Goal: Share content: Share content

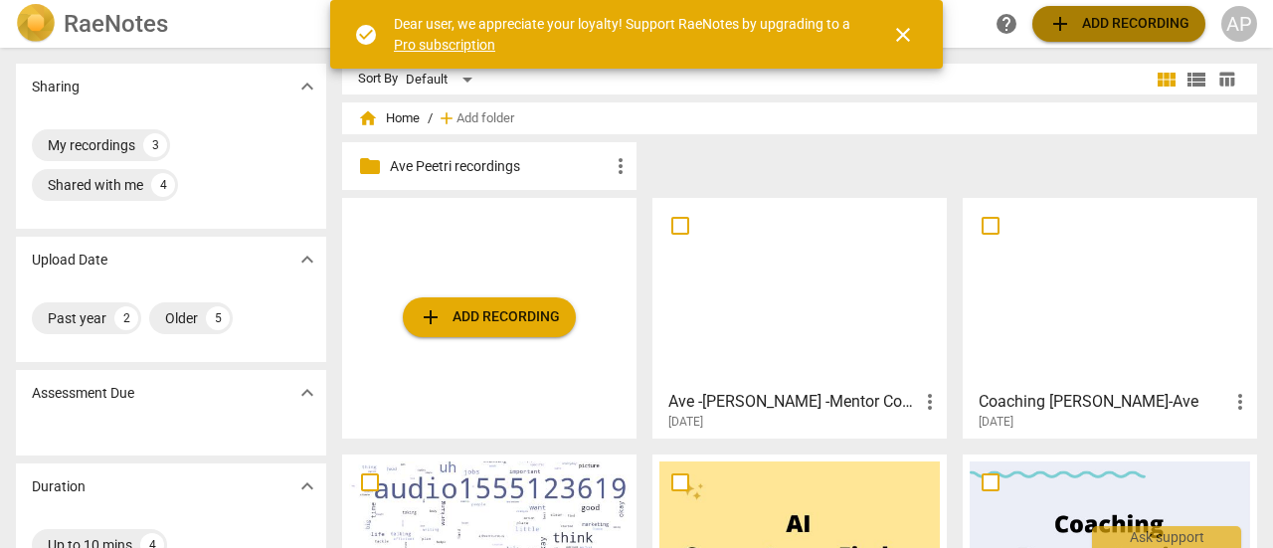
click at [1140, 16] on span "add Add recording" at bounding box center [1118, 24] width 141 height 24
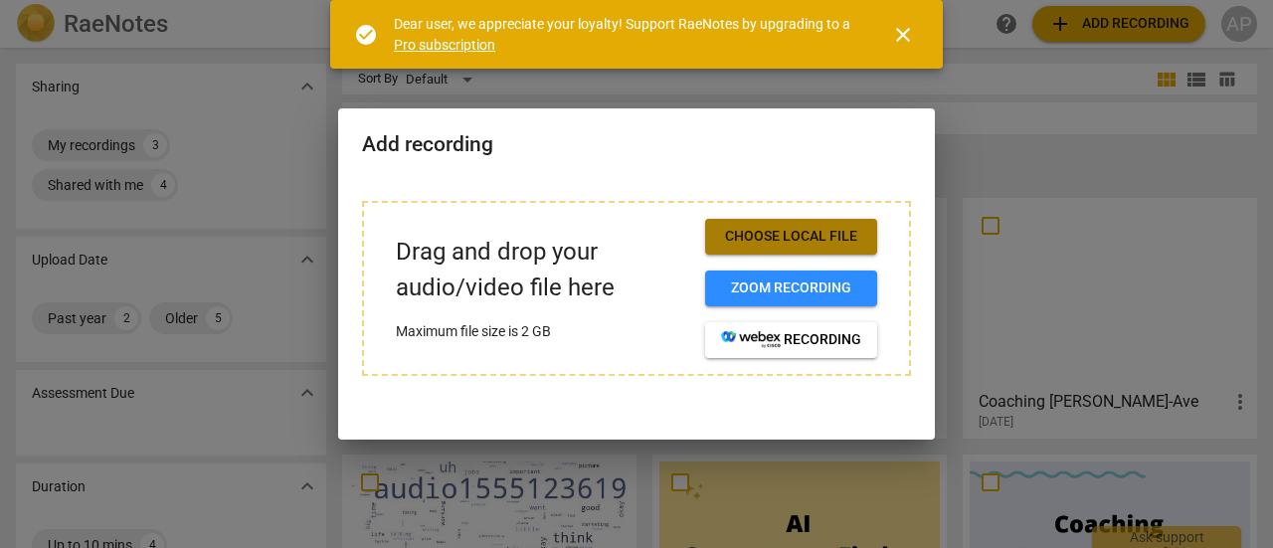
click at [777, 236] on span "Choose local file" at bounding box center [791, 237] width 140 height 20
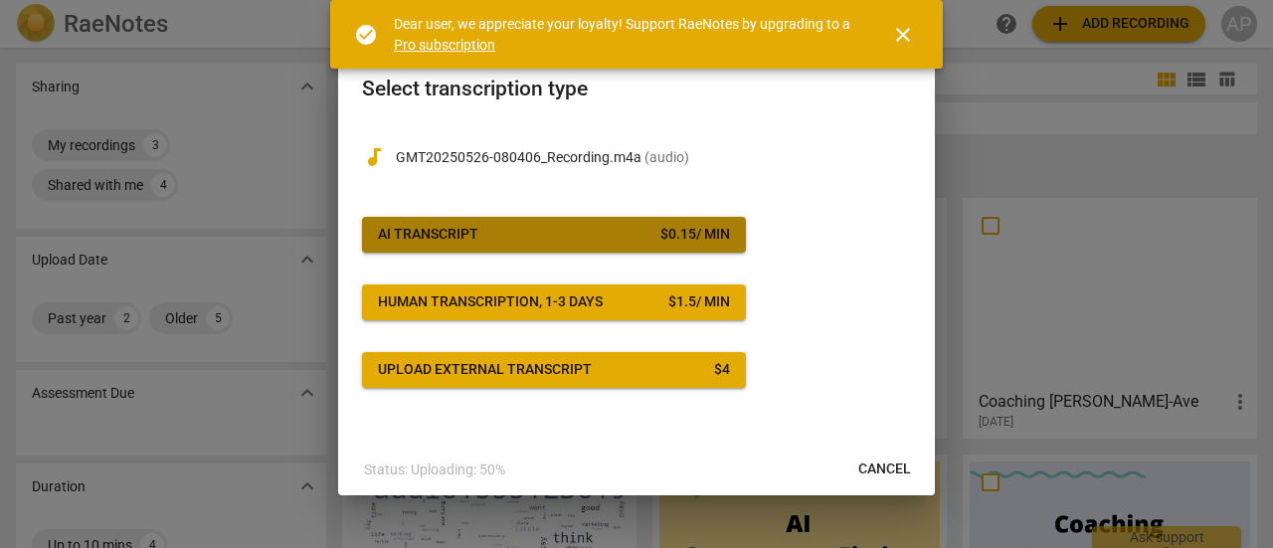
click at [475, 226] on div "AI Transcript" at bounding box center [428, 235] width 100 height 20
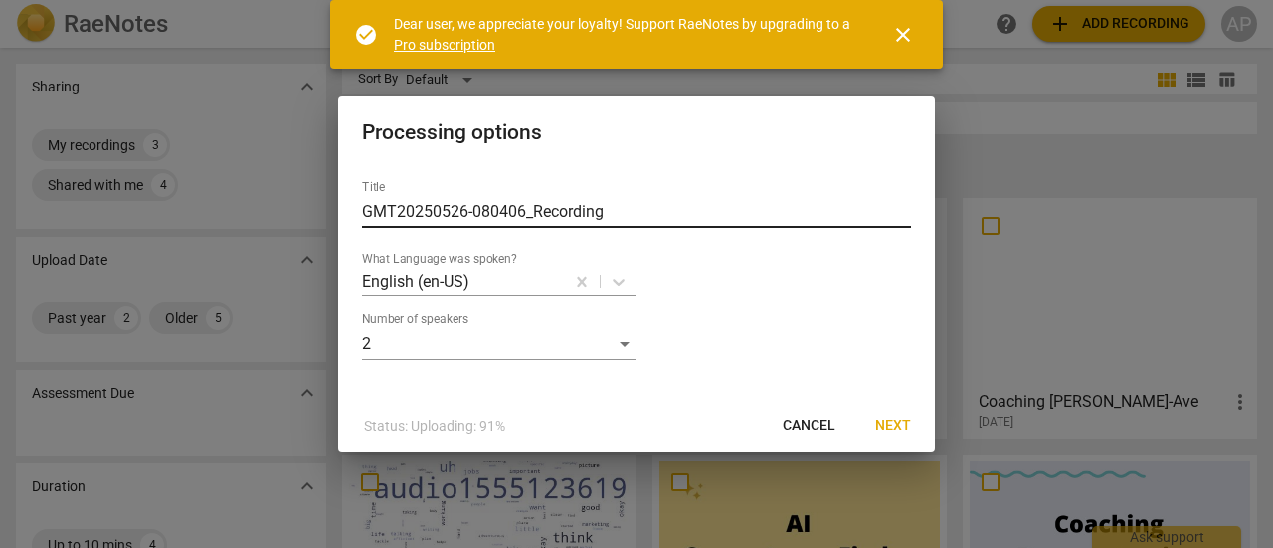
click at [415, 213] on input "GMT20250526-080406_Recording" at bounding box center [636, 212] width 549 height 32
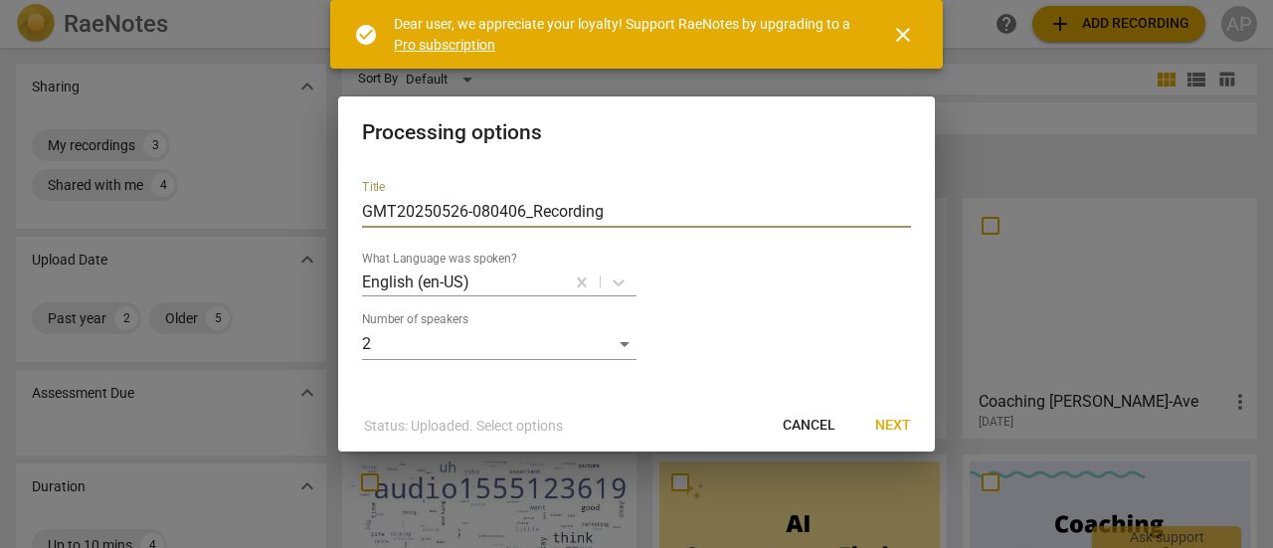
click at [897, 423] on span "Next" at bounding box center [893, 426] width 36 height 20
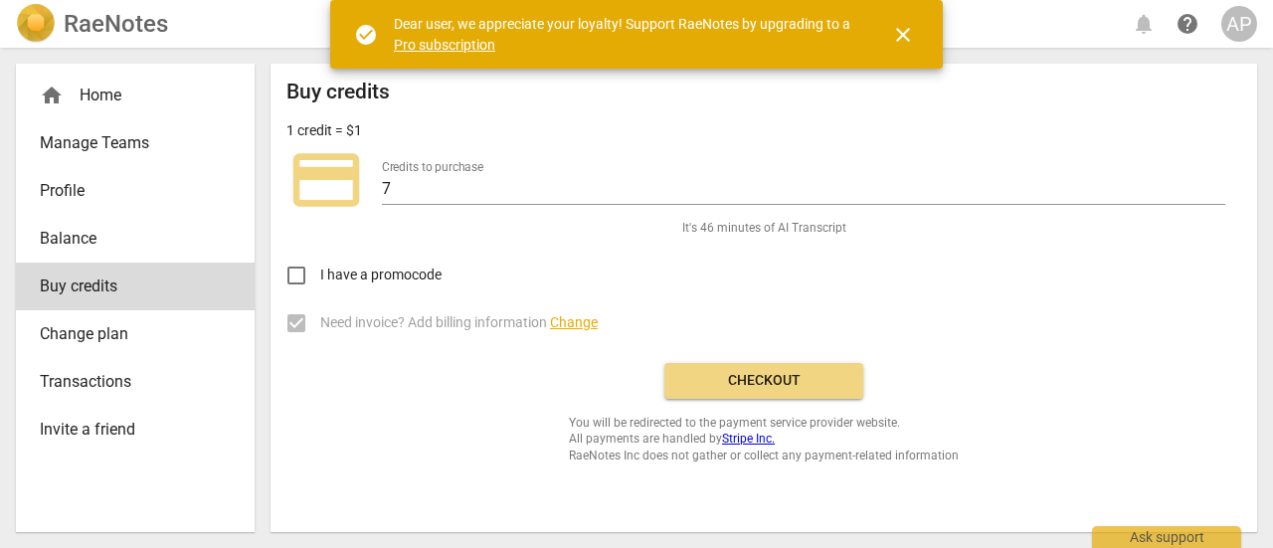
click at [745, 380] on span "Checkout" at bounding box center [763, 381] width 167 height 20
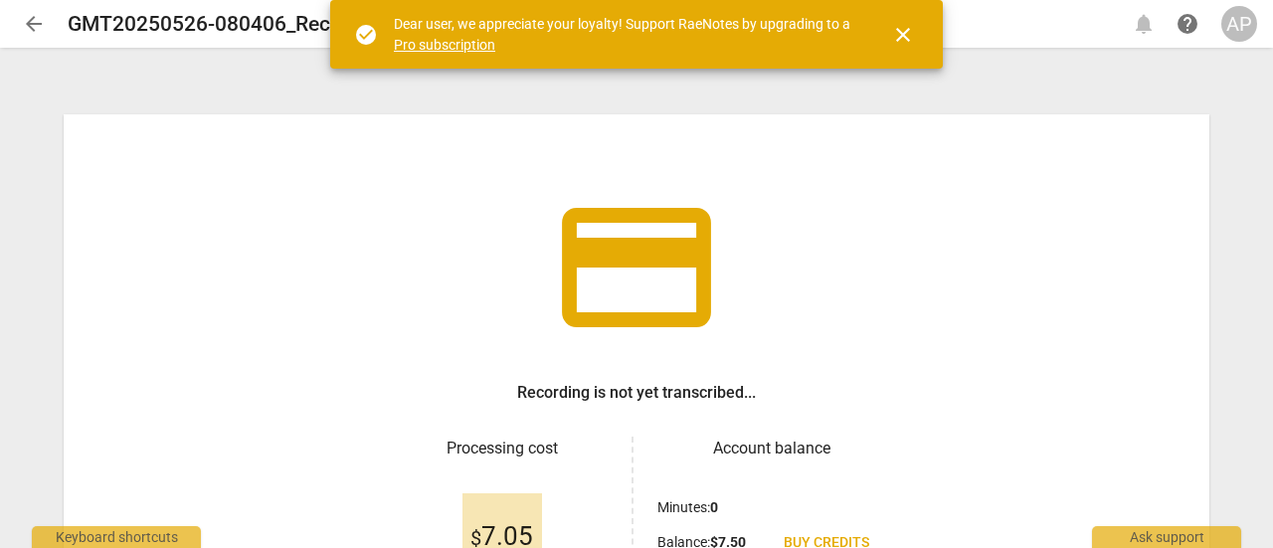
click at [907, 31] on span "close" at bounding box center [903, 35] width 24 height 24
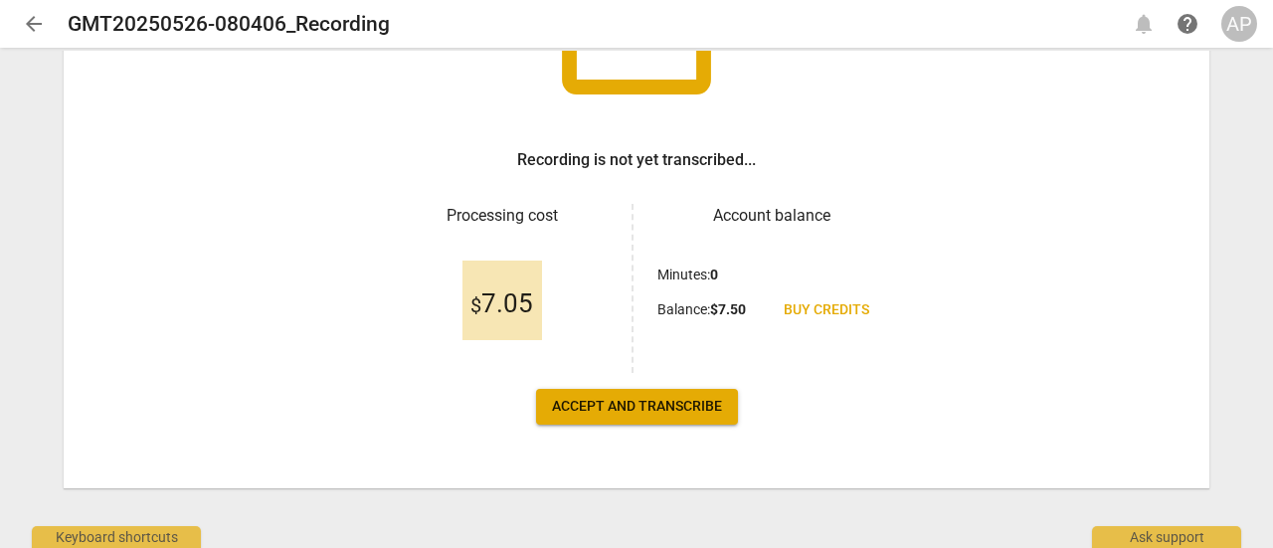
scroll to position [236, 0]
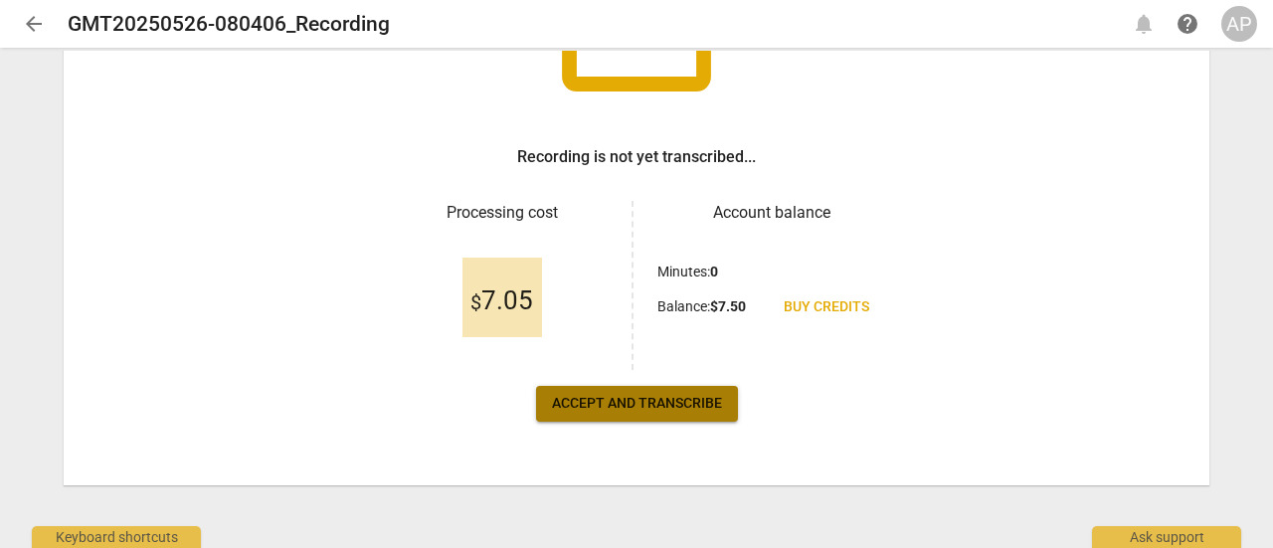
click at [655, 403] on span "Accept and transcribe" at bounding box center [637, 404] width 170 height 20
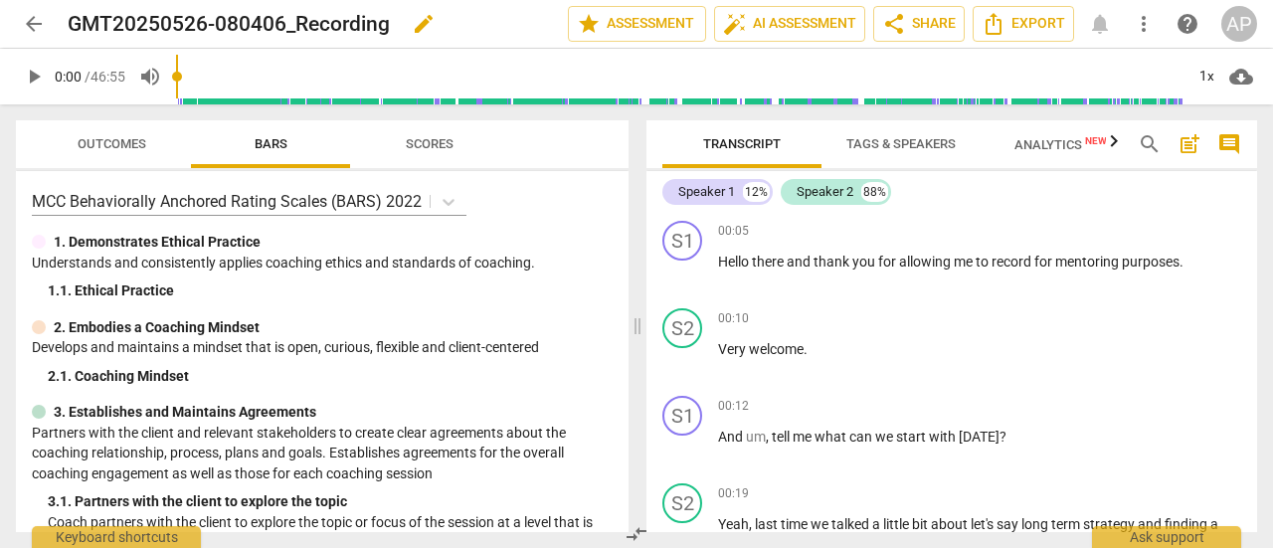
click at [428, 15] on span "edit" at bounding box center [424, 24] width 24 height 24
drag, startPoint x: 400, startPoint y: 21, endPoint x: 54, endPoint y: 11, distance: 346.3
click at [54, 11] on div "arrow_back GMT20250526-080406_Recording done clear star Assessment auto_fix_hig…" at bounding box center [636, 24] width 1241 height 38
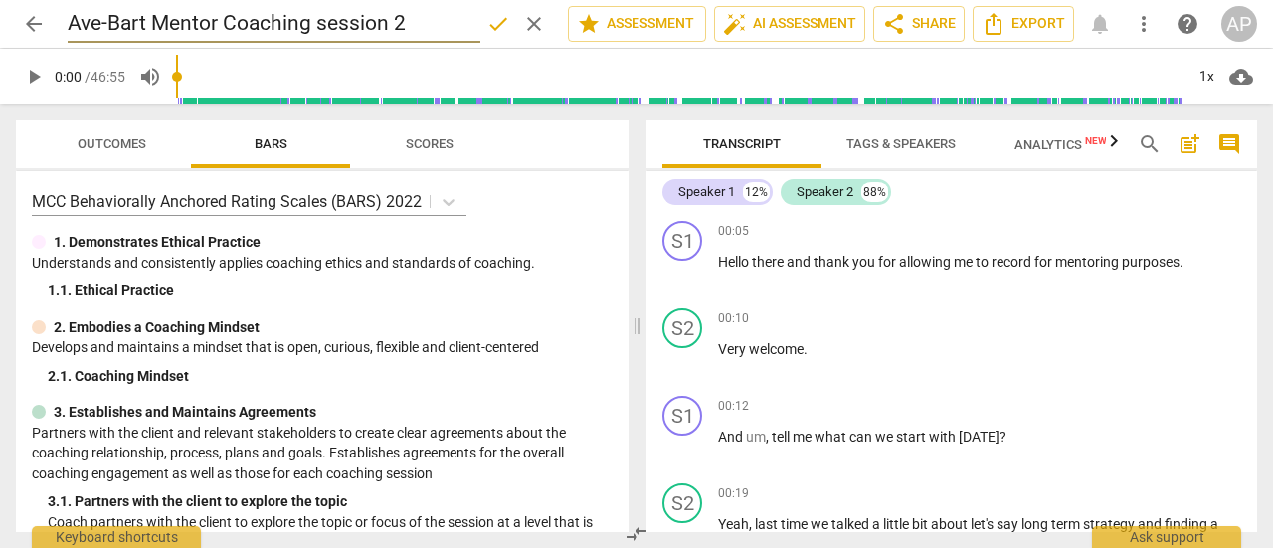
type input "Ave-Bart Mentor Coaching session 2"
click at [493, 23] on span "done" at bounding box center [498, 24] width 24 height 24
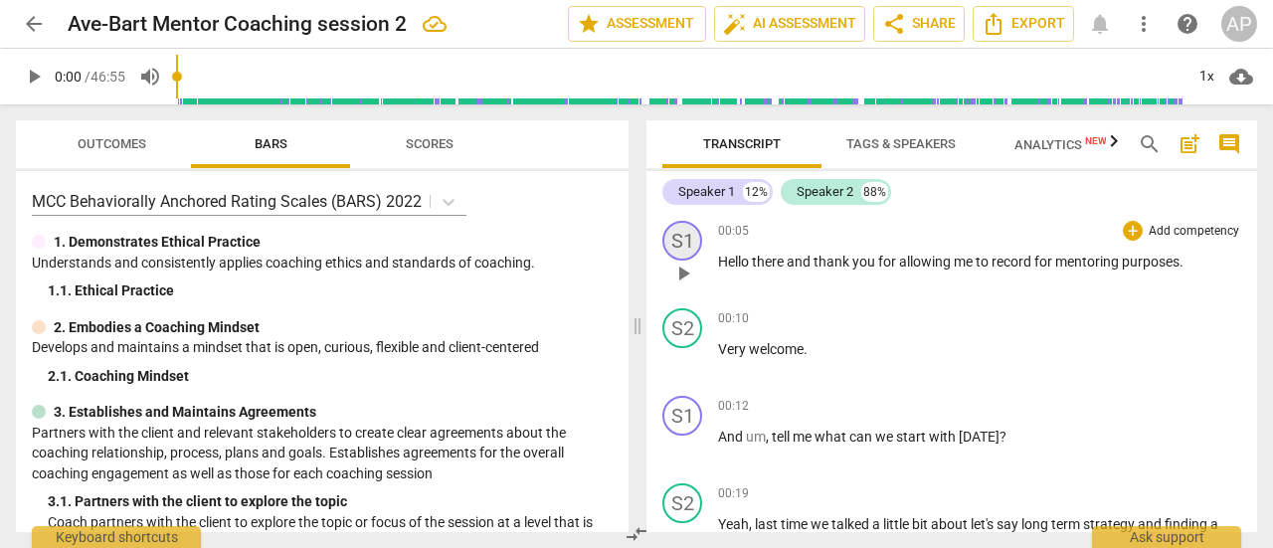
click at [680, 235] on div "S1" at bounding box center [682, 241] width 40 height 40
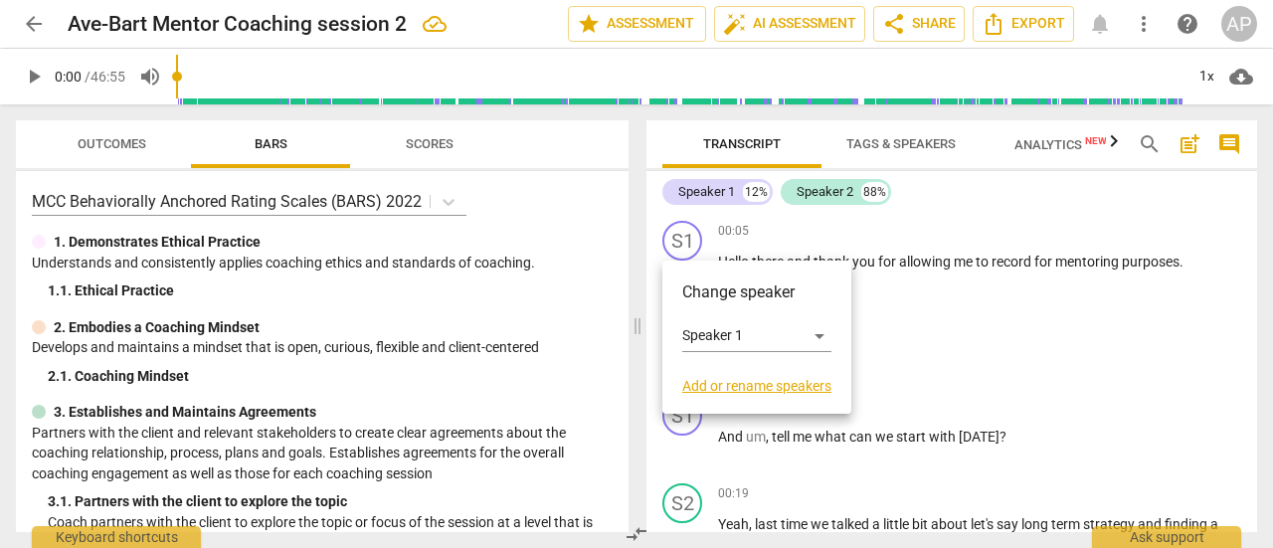
click at [747, 385] on link "Add or rename speakers" at bounding box center [756, 386] width 149 height 16
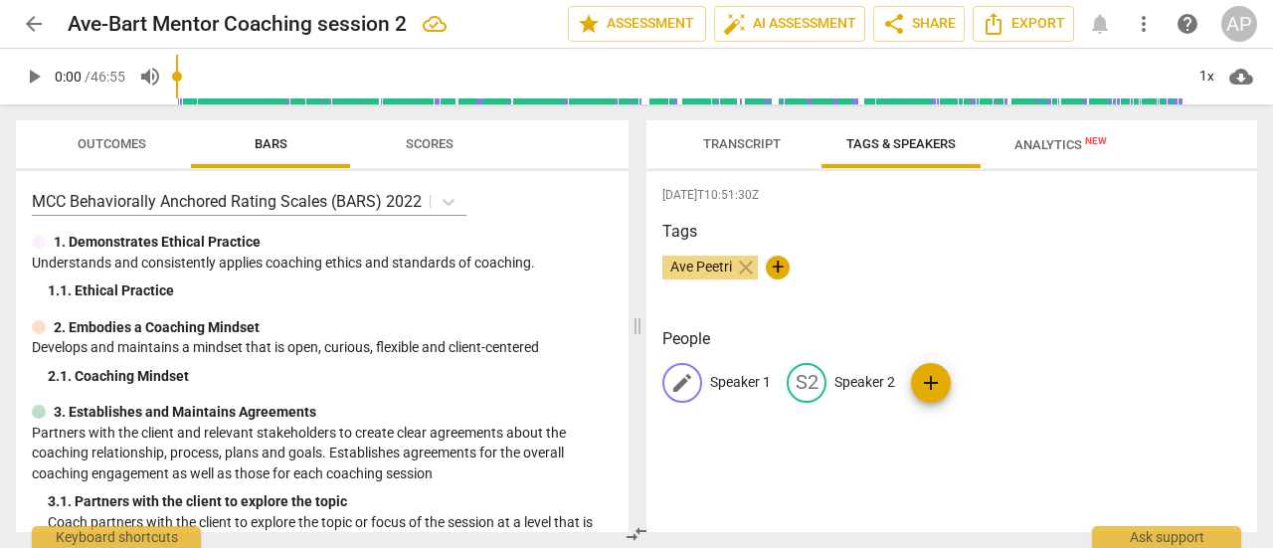
click at [687, 381] on span "edit" at bounding box center [682, 383] width 24 height 24
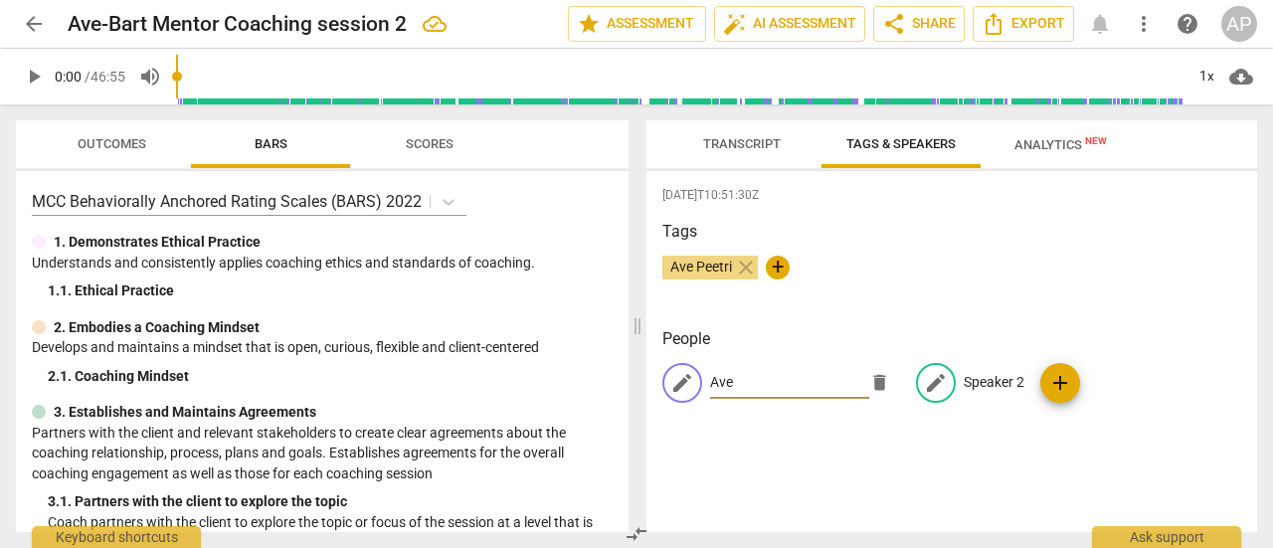
type input "Ave"
click at [927, 374] on span "edit" at bounding box center [936, 383] width 24 height 24
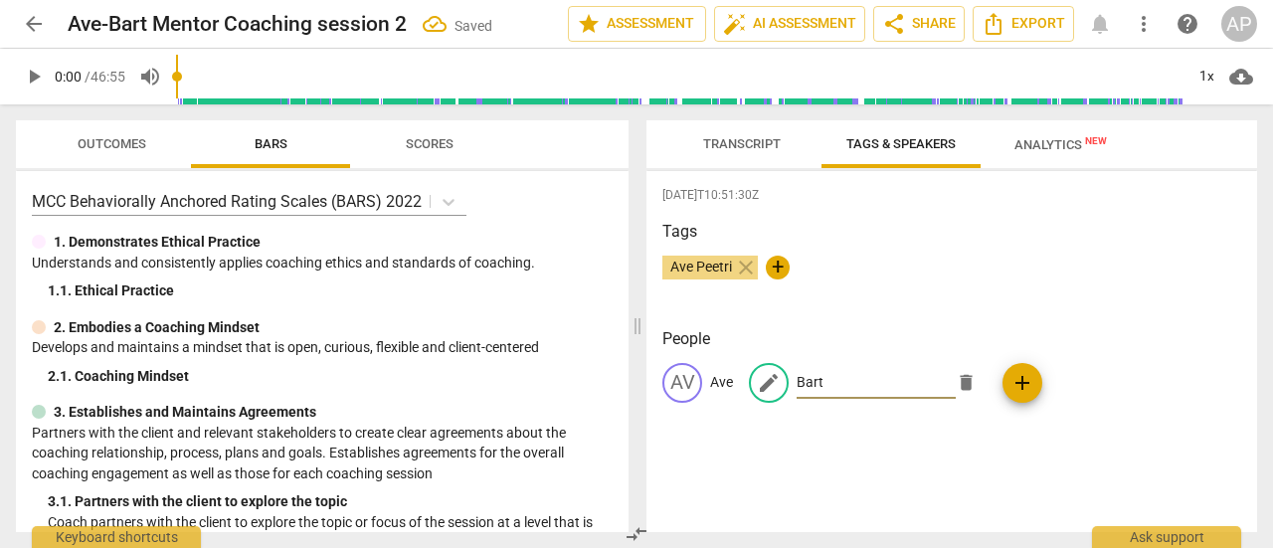
type input "Bart"
click at [770, 449] on div "[DATE]T10:51:30Z Tags Ave Peetri close + People AV Ave edit Bart delete add" at bounding box center [952, 351] width 611 height 361
click at [730, 148] on span "Transcript" at bounding box center [742, 143] width 78 height 15
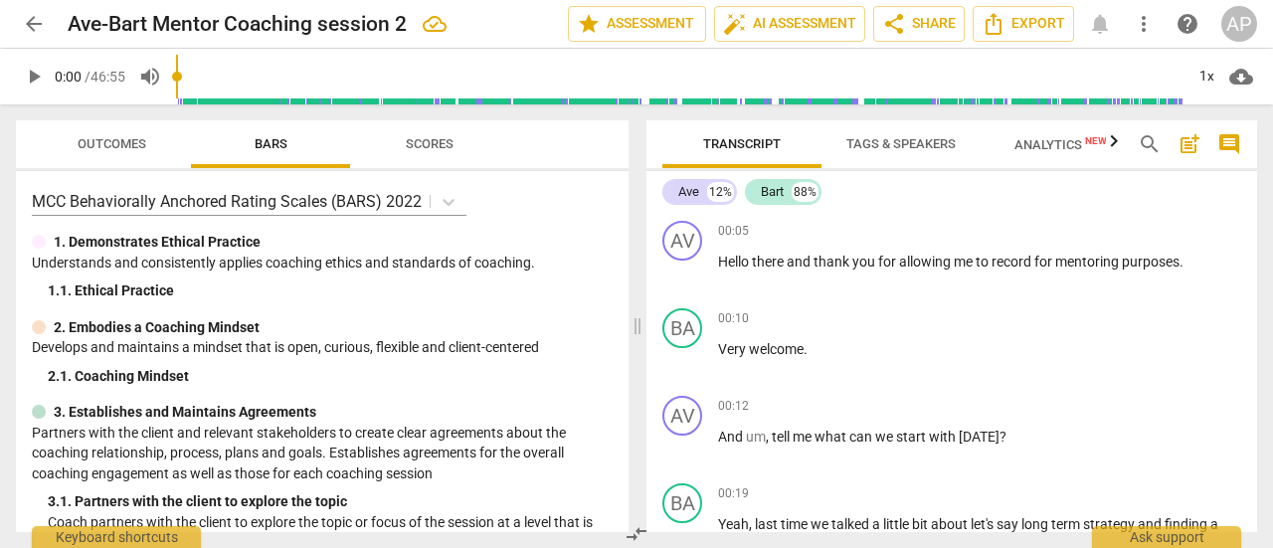
click at [30, 72] on span "play_arrow" at bounding box center [34, 77] width 24 height 24
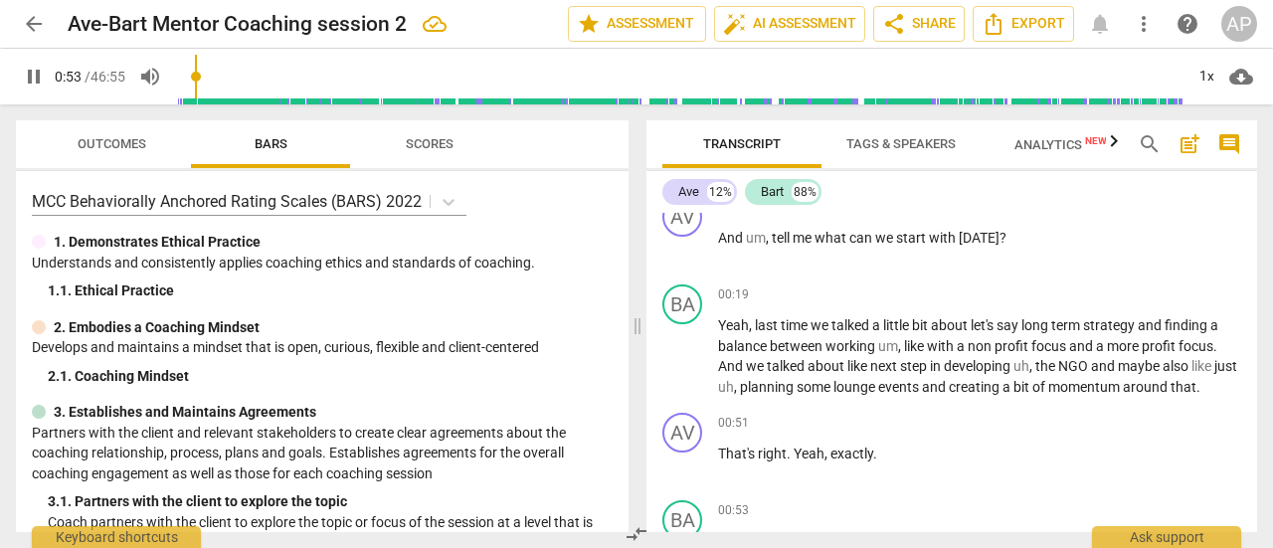
scroll to position [518, 0]
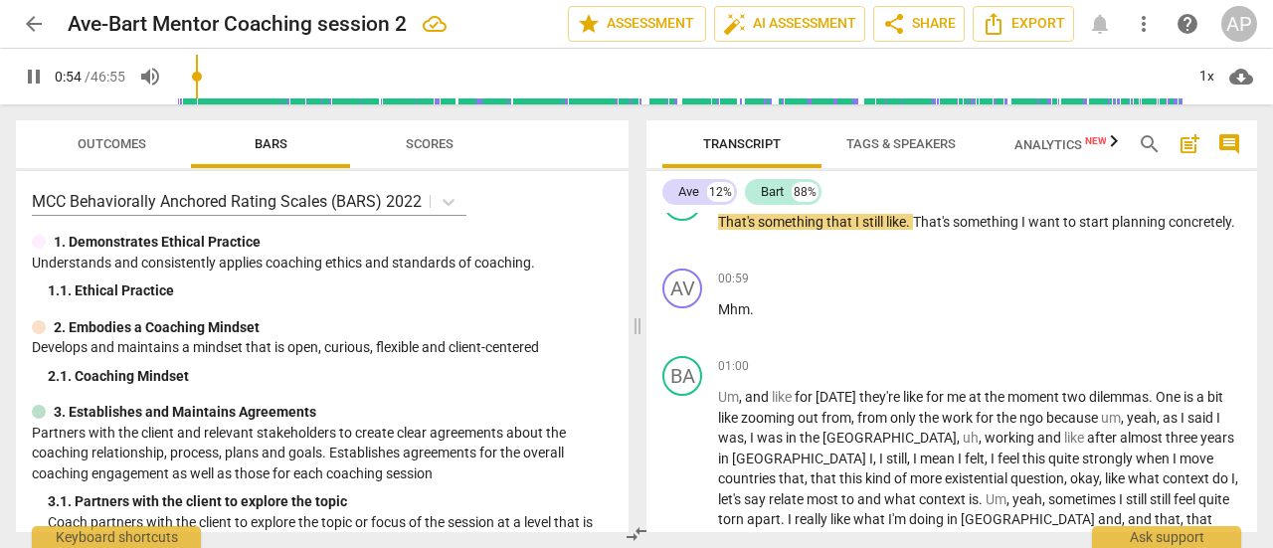
click at [35, 78] on span "pause" at bounding box center [34, 77] width 24 height 24
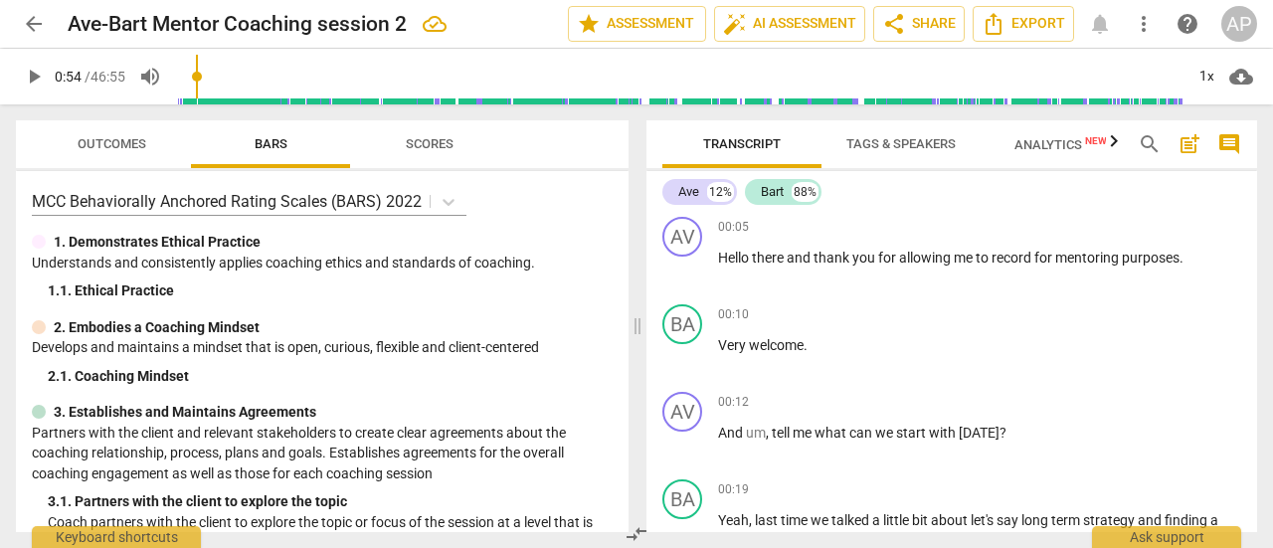
scroll to position [0, 0]
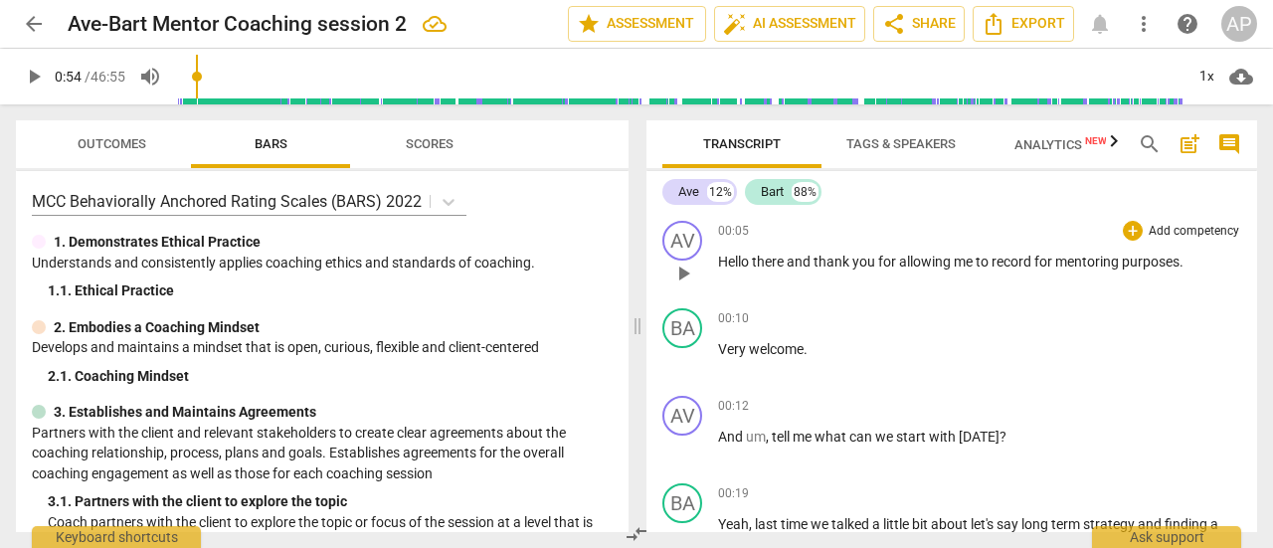
click at [1175, 228] on p "Add competency" at bounding box center [1194, 232] width 94 height 18
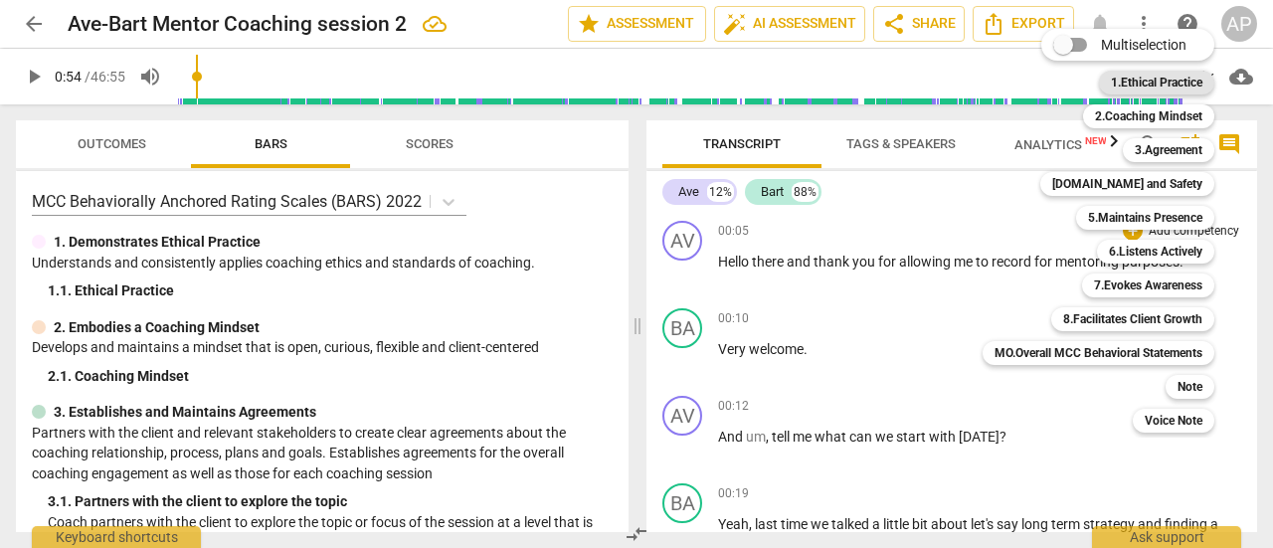
click at [1148, 83] on b "1.Ethical Practice" at bounding box center [1157, 83] width 92 height 24
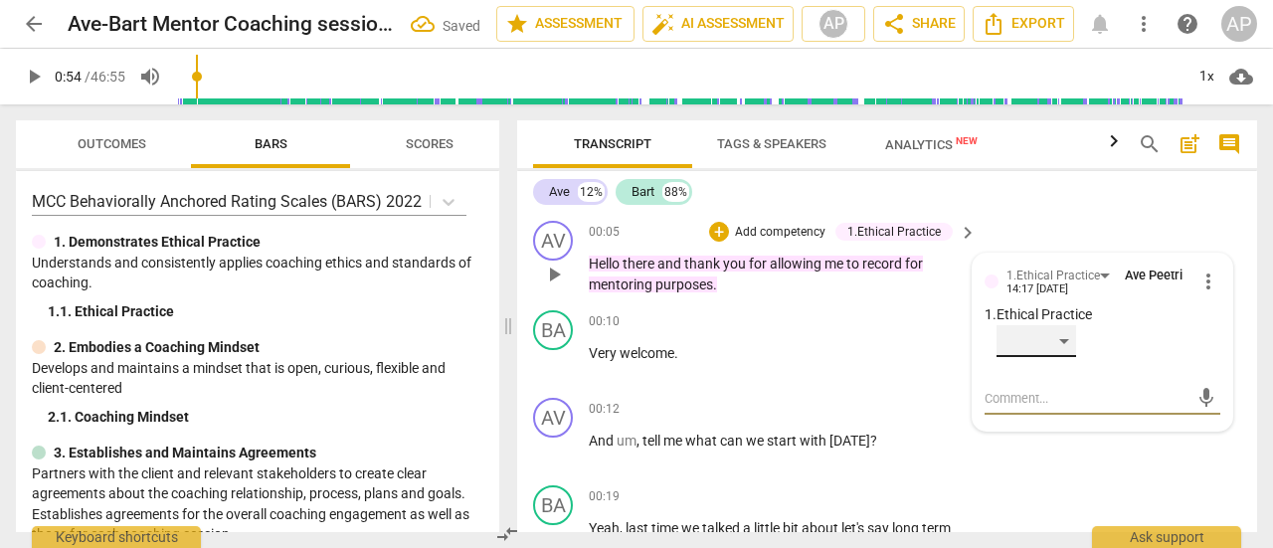
click at [1066, 339] on div "​" at bounding box center [1037, 341] width 80 height 32
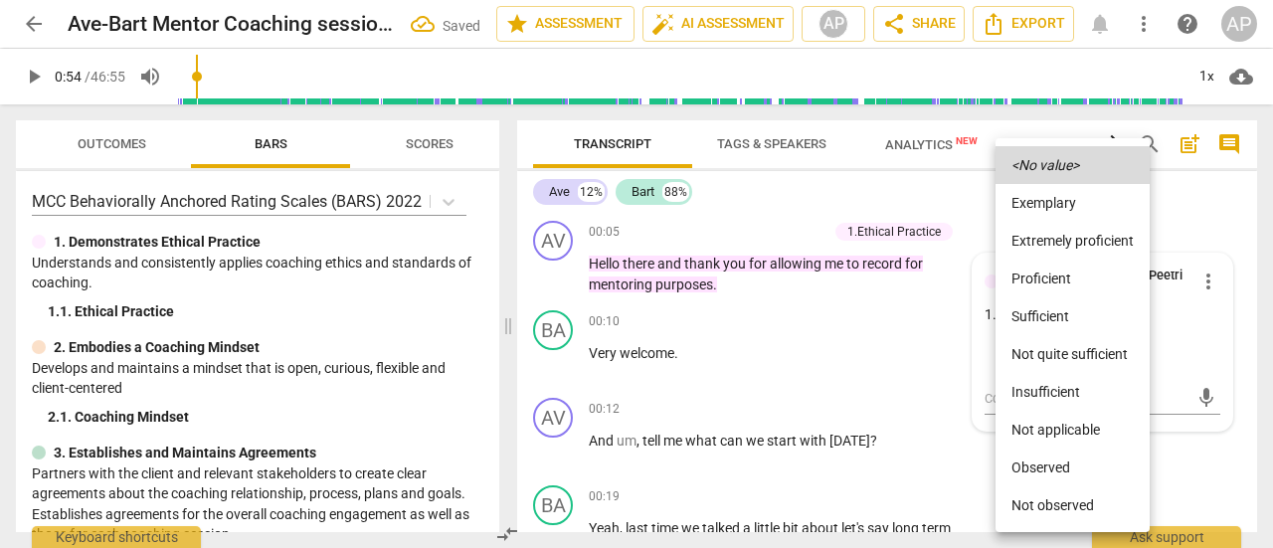
click at [1055, 314] on li "Sufficient" at bounding box center [1073, 316] width 154 height 38
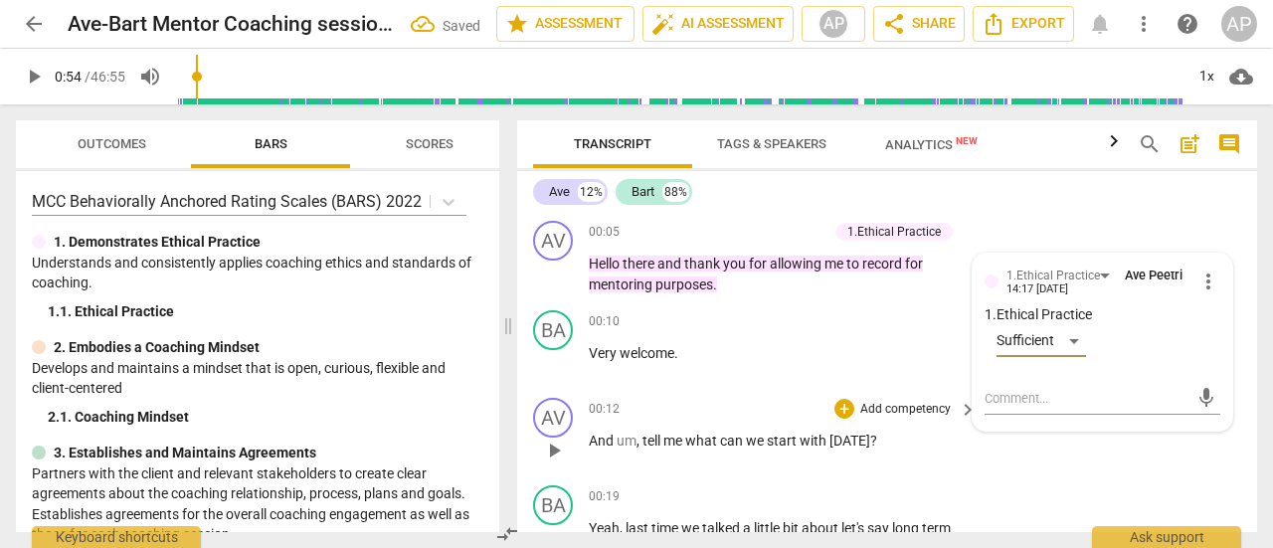
click at [897, 402] on p "Add competency" at bounding box center [905, 410] width 94 height 18
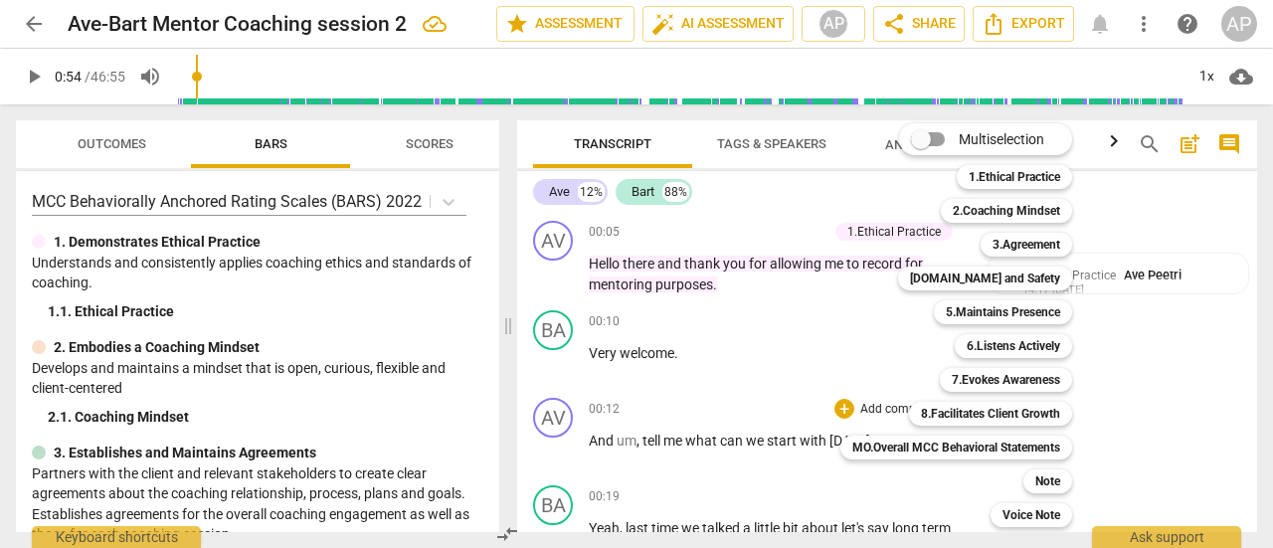
click at [494, 209] on div at bounding box center [636, 274] width 1273 height 548
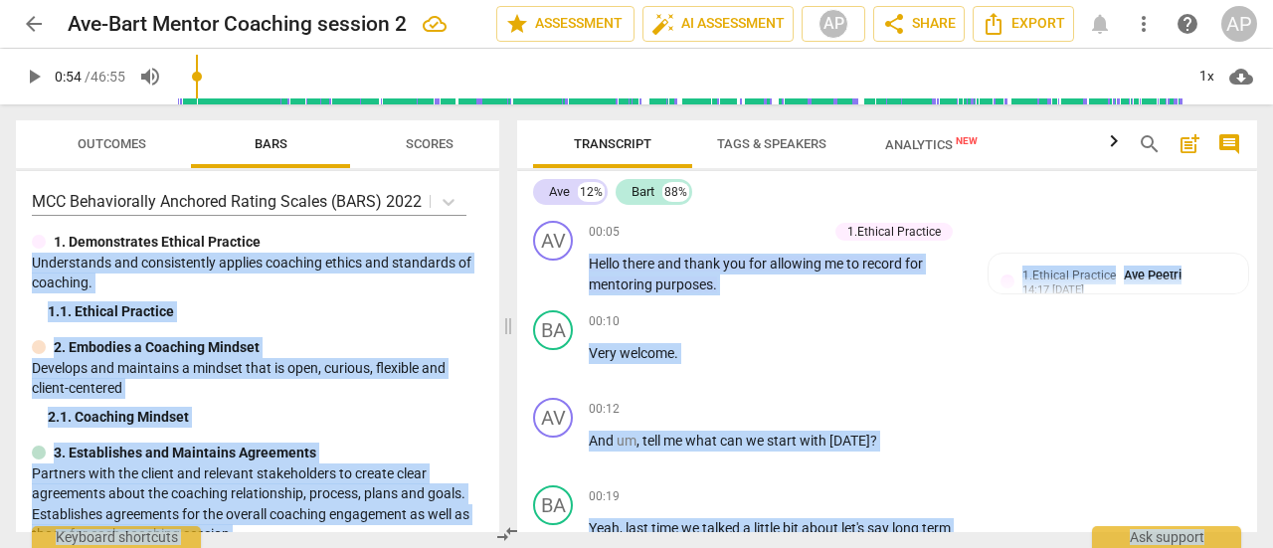
drag, startPoint x: 494, startPoint y: 209, endPoint x: 495, endPoint y: 222, distance: 13.0
click at [377, 409] on div "2. 1. Coaching Mindset" at bounding box center [266, 417] width 436 height 21
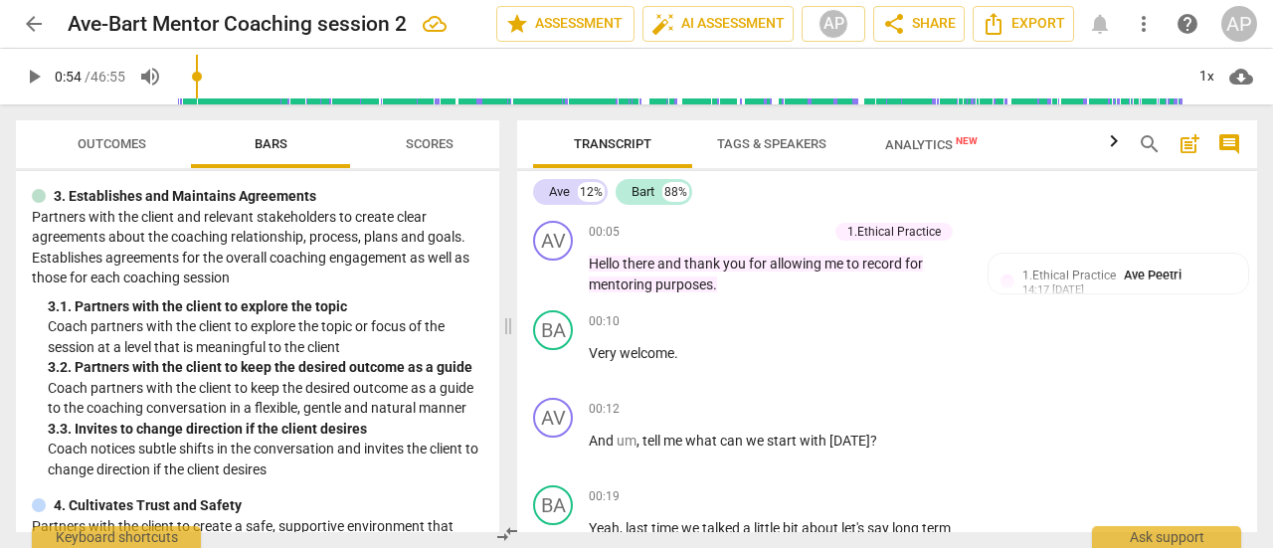
scroll to position [271, 0]
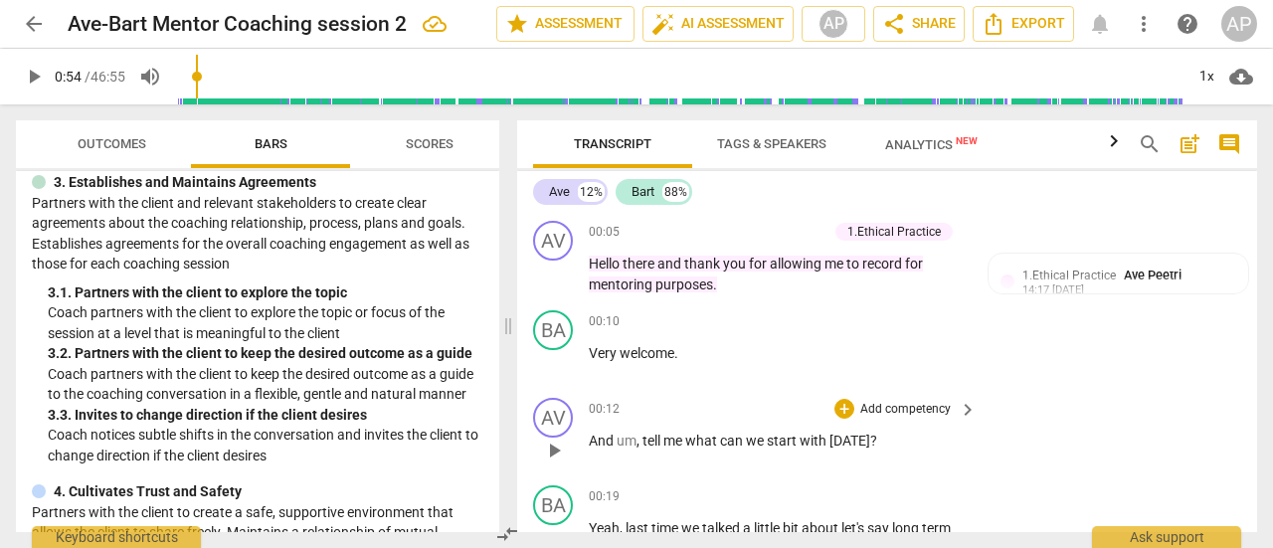
click at [911, 407] on p "Add competency" at bounding box center [905, 410] width 94 height 18
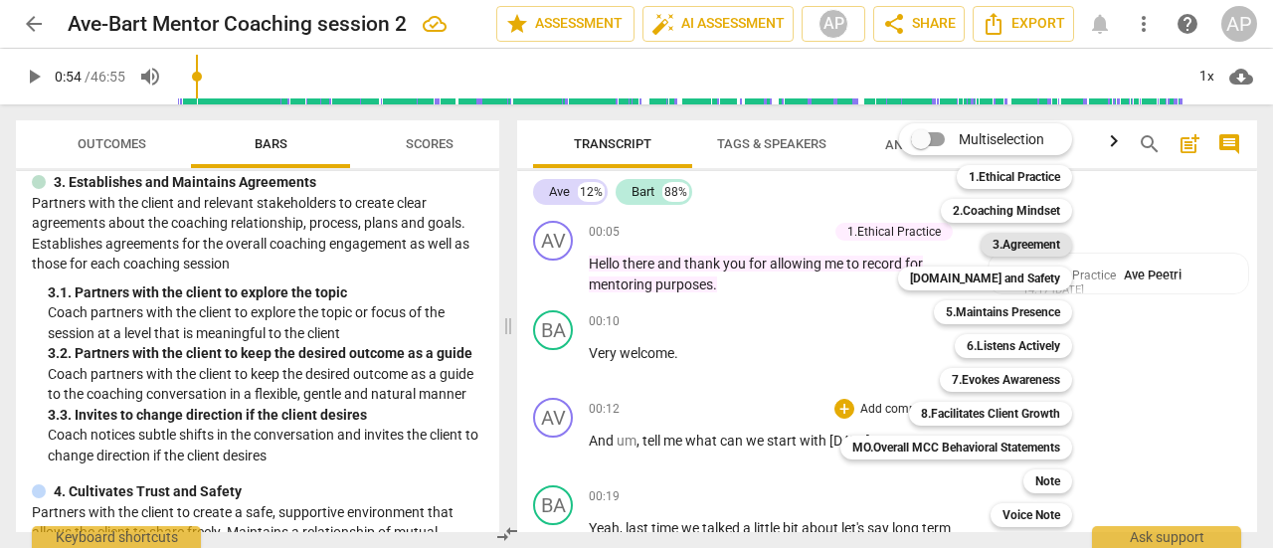
click at [1021, 242] on b "3.Agreement" at bounding box center [1027, 245] width 68 height 24
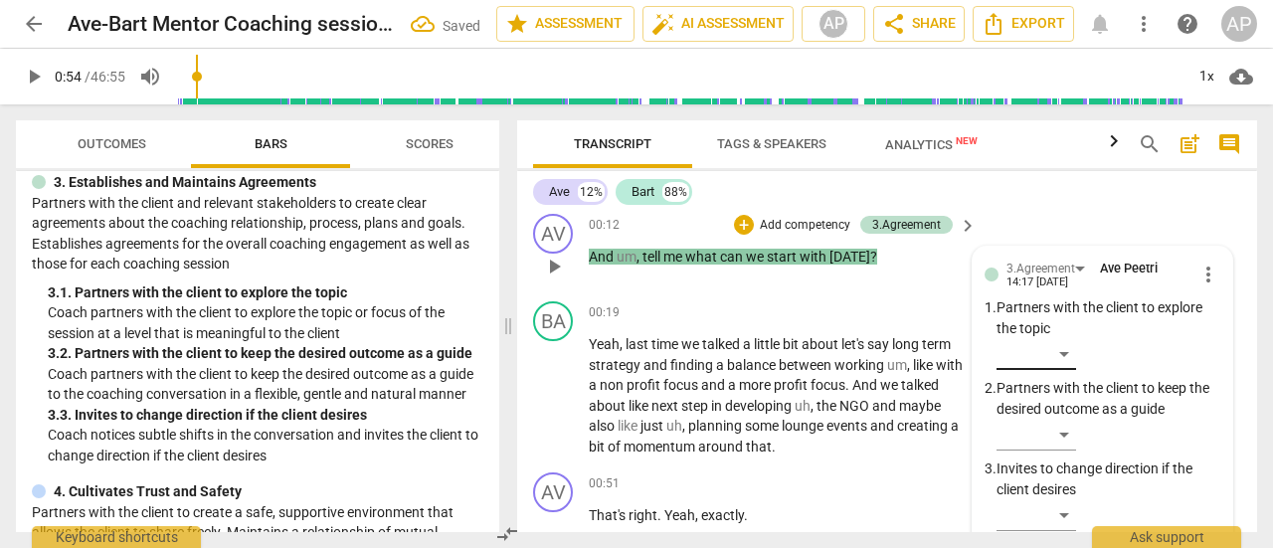
scroll to position [185, 0]
click at [1062, 344] on div "​" at bounding box center [1037, 353] width 80 height 32
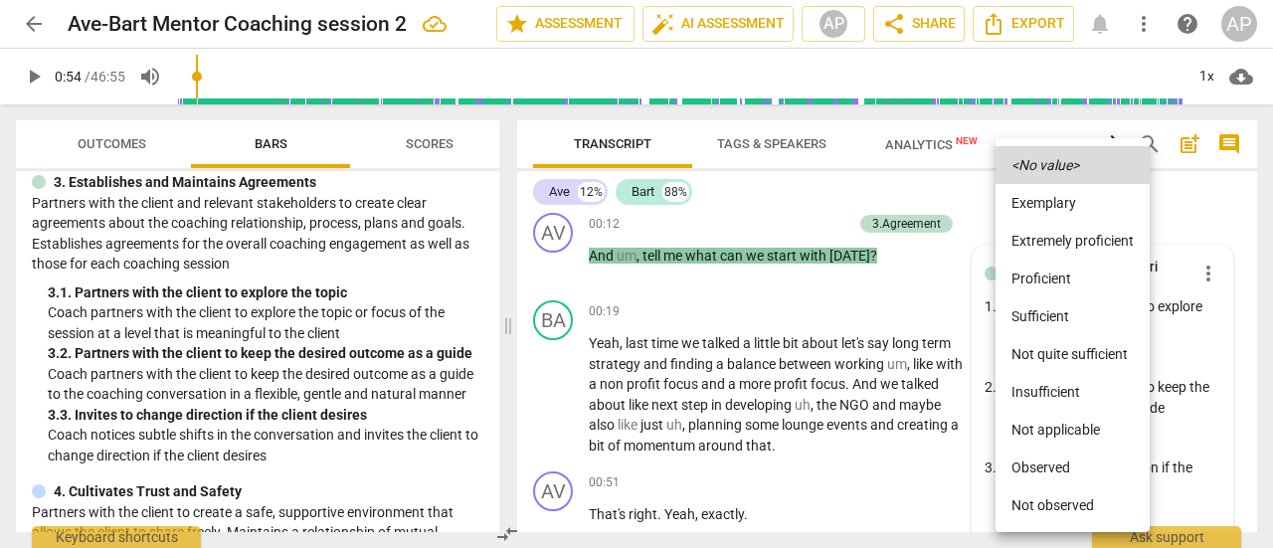
click at [1056, 318] on li "Sufficient" at bounding box center [1073, 316] width 154 height 38
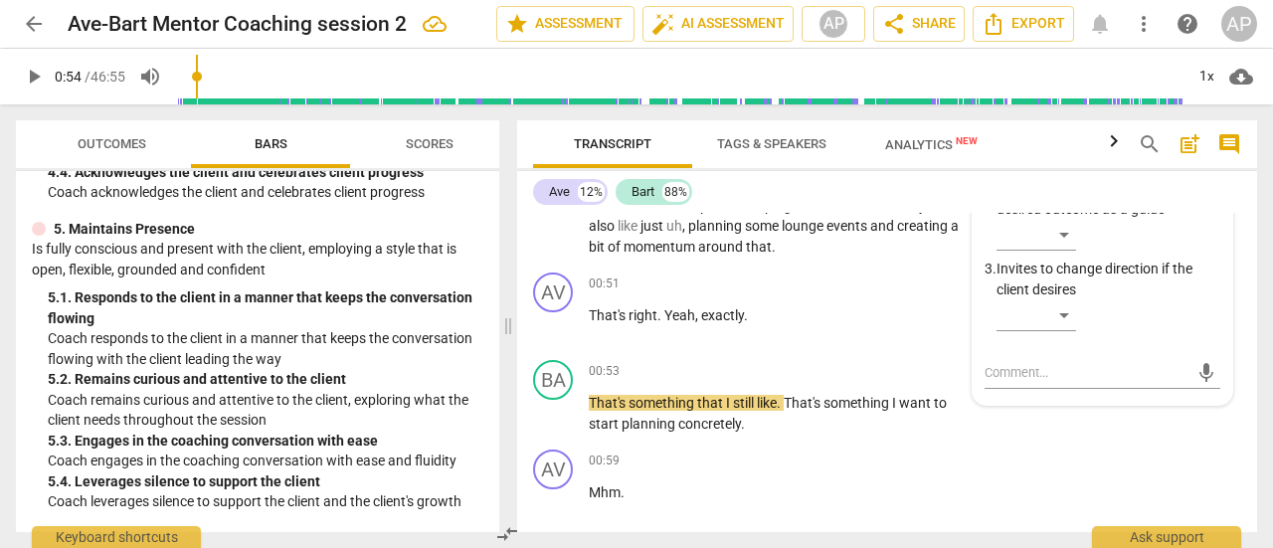
scroll to position [864, 0]
click at [900, 277] on p "Add competency" at bounding box center [905, 285] width 94 height 18
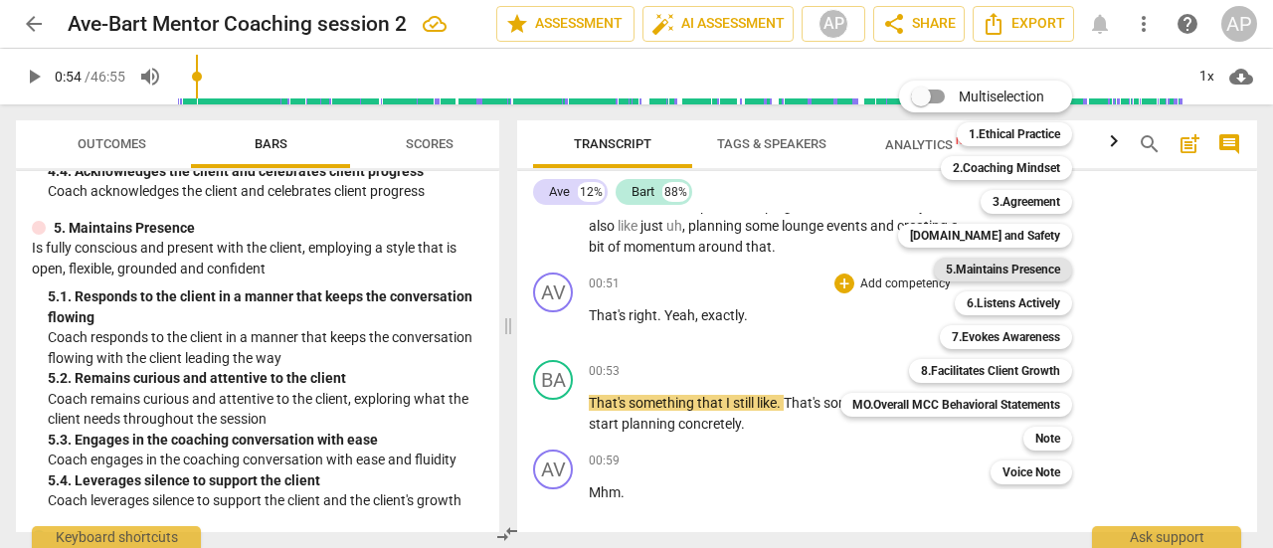
click at [1003, 270] on b "5.Maintains Presence" at bounding box center [1003, 270] width 114 height 24
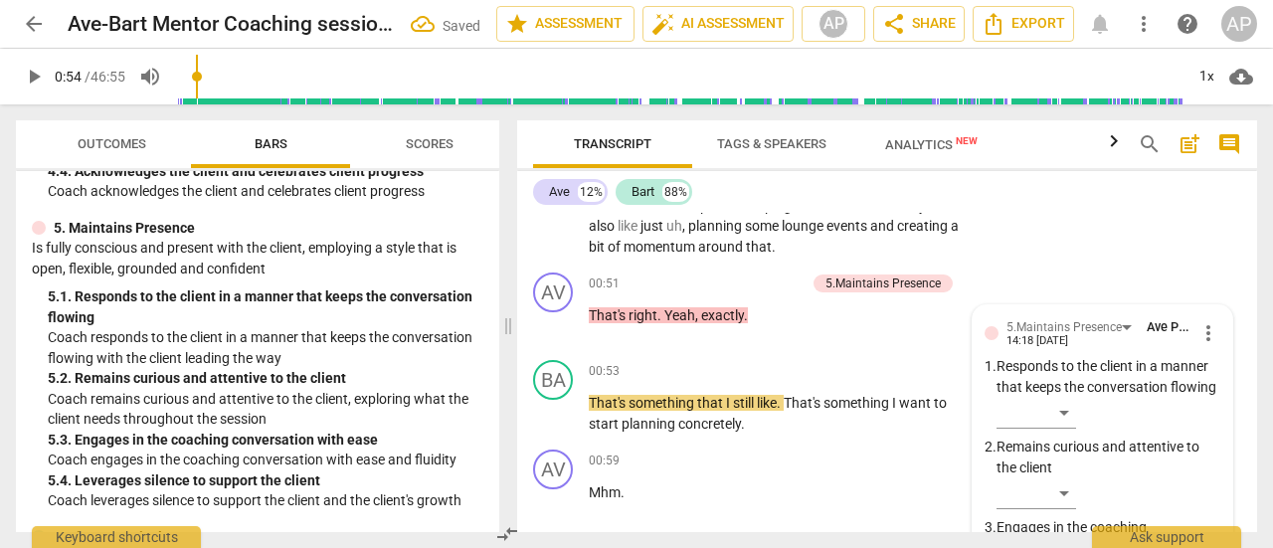
scroll to position [743, 0]
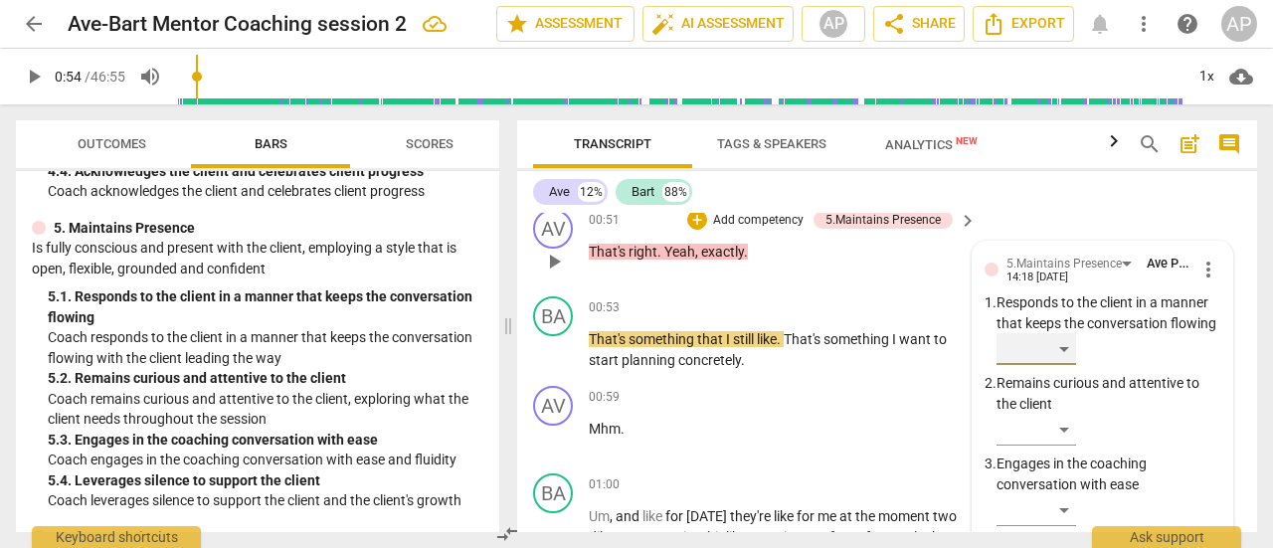
click at [1060, 365] on div "​" at bounding box center [1037, 349] width 80 height 32
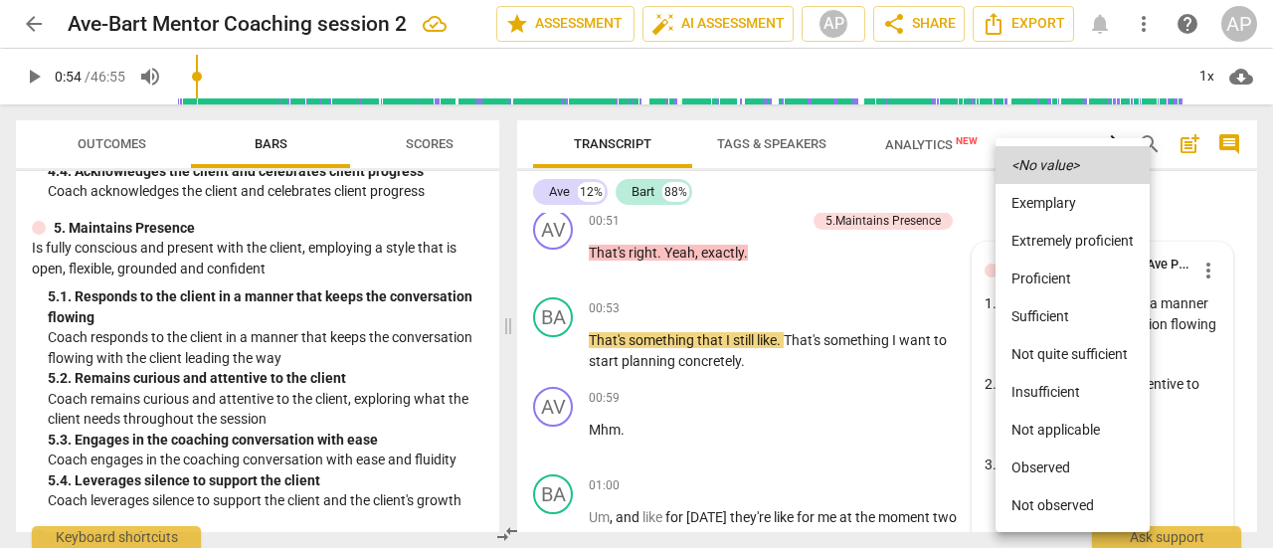
click at [1039, 309] on li "Sufficient" at bounding box center [1073, 316] width 154 height 38
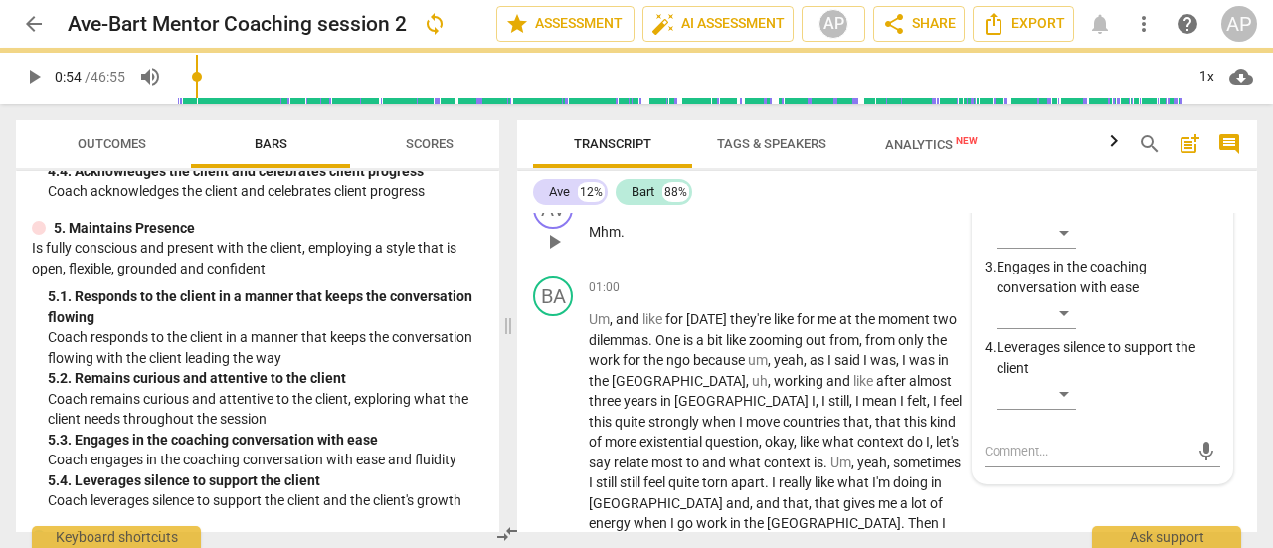
scroll to position [645, 0]
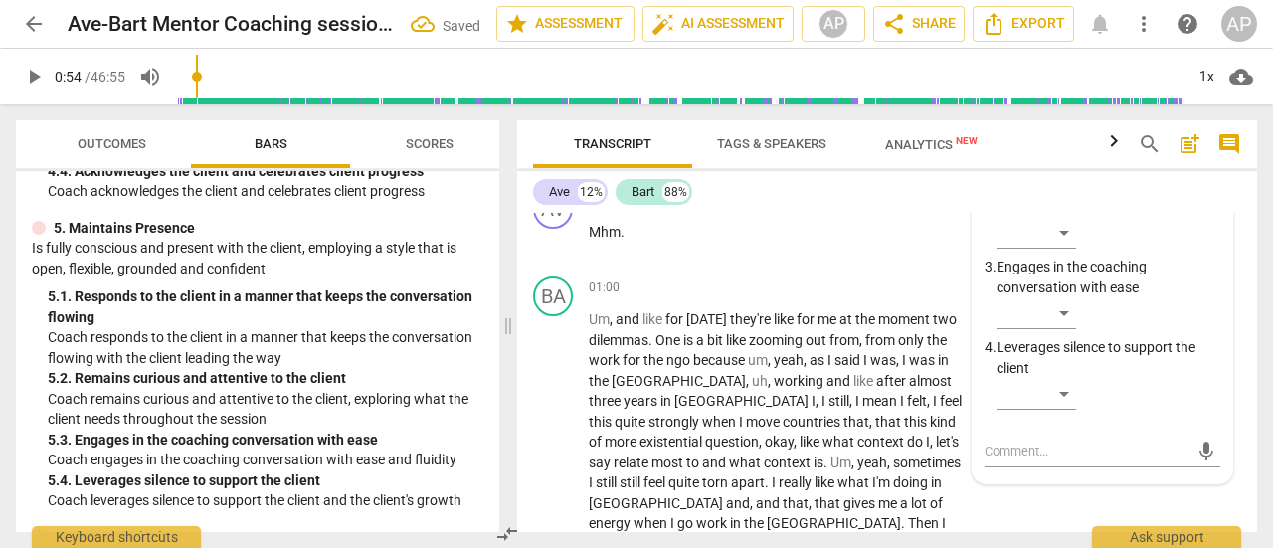
click at [38, 76] on span "play_arrow" at bounding box center [34, 77] width 24 height 24
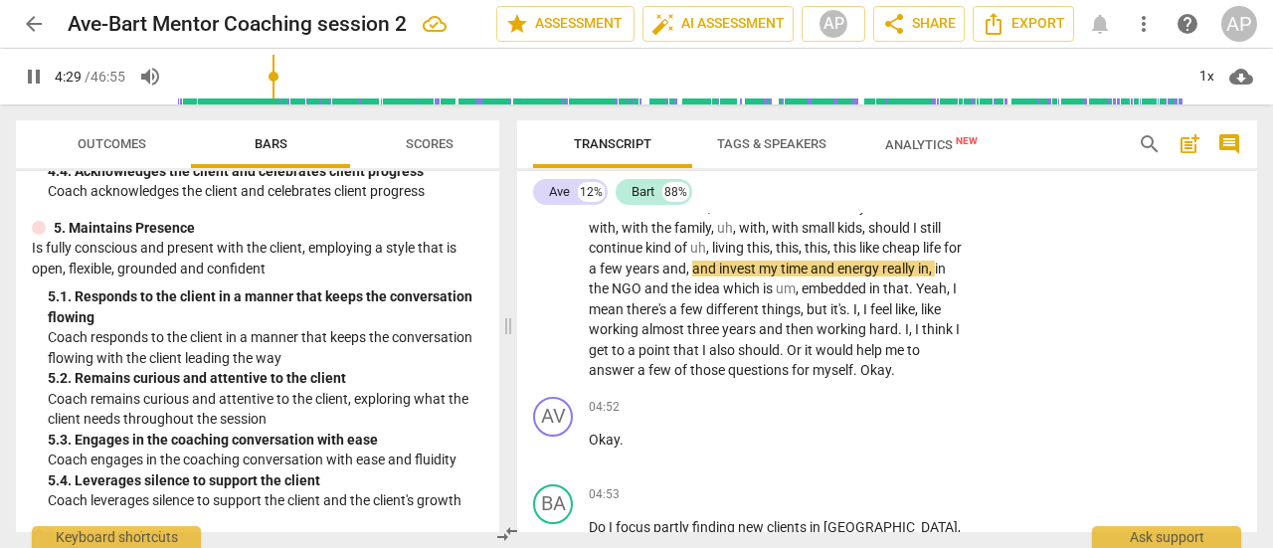
scroll to position [1536, 0]
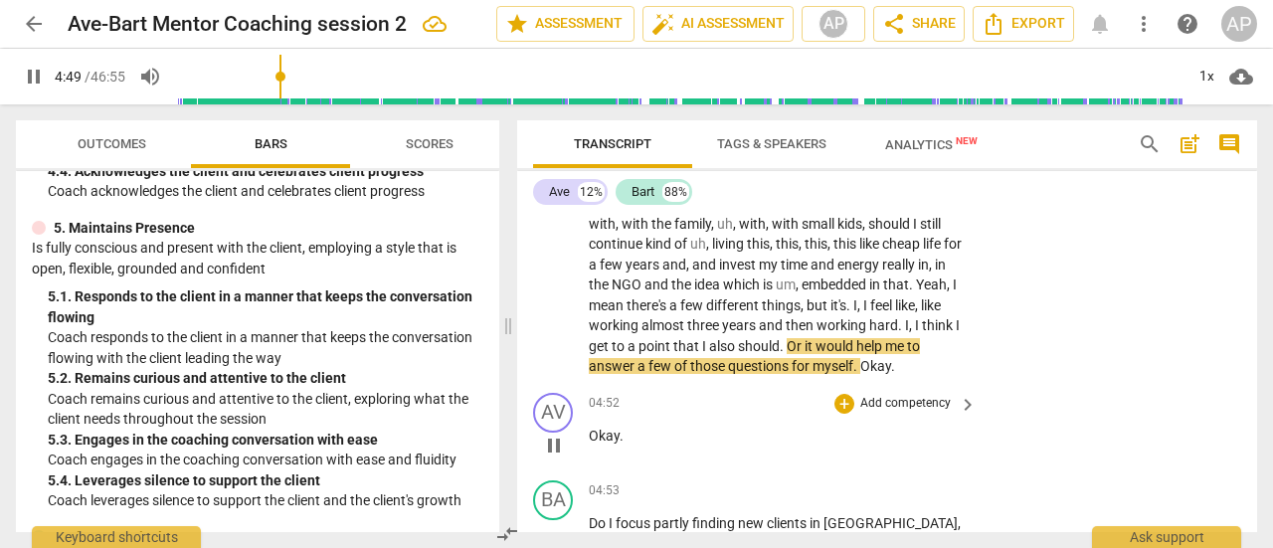
click at [902, 395] on p "Add competency" at bounding box center [905, 404] width 94 height 18
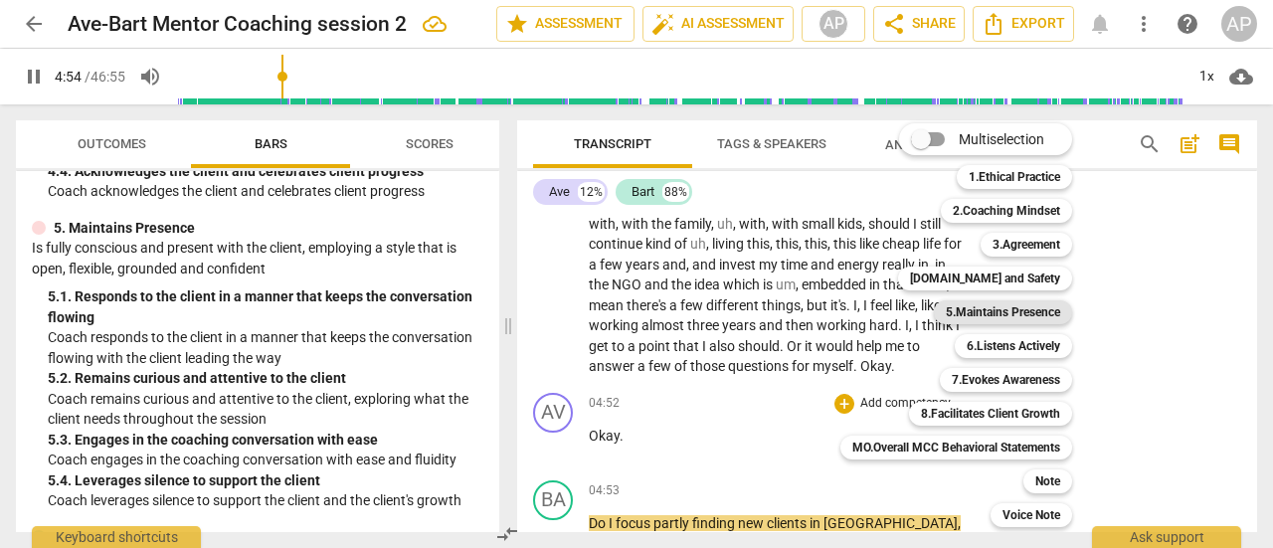
click at [1029, 306] on b "5.Maintains Presence" at bounding box center [1003, 312] width 114 height 24
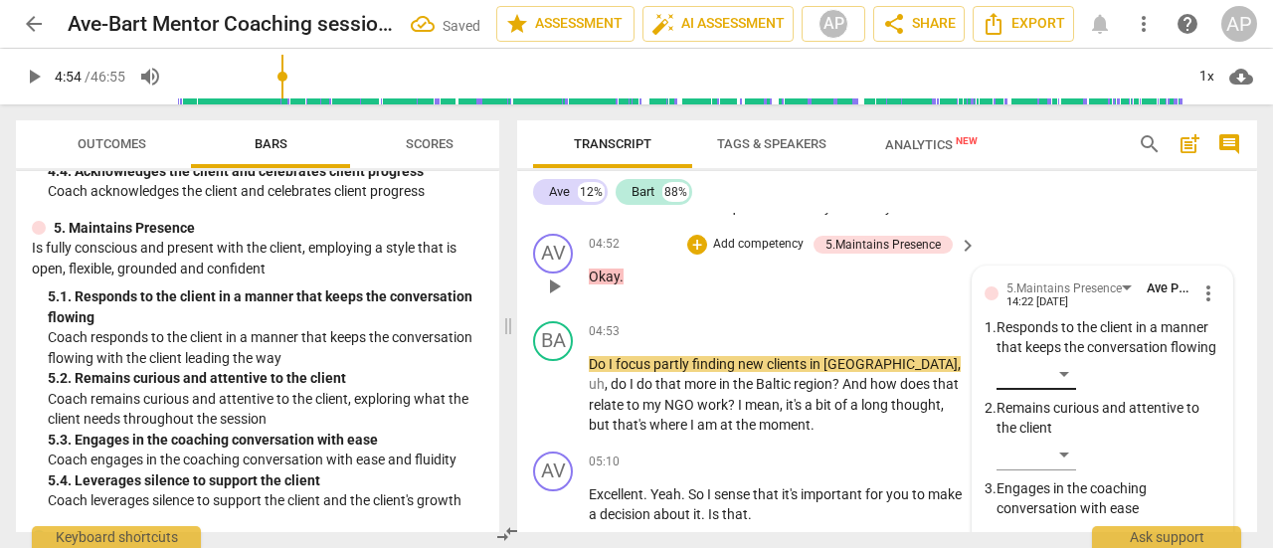
scroll to position [1696, 0]
click at [1064, 369] on div "​" at bounding box center [1037, 373] width 80 height 32
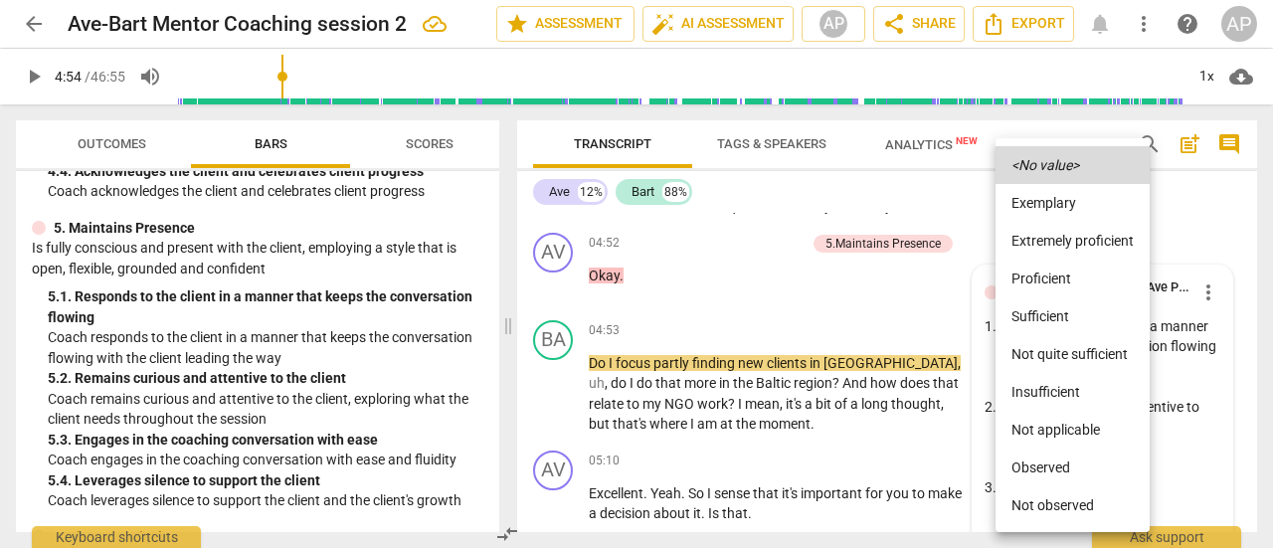
click at [1048, 315] on li "Sufficient" at bounding box center [1073, 316] width 154 height 38
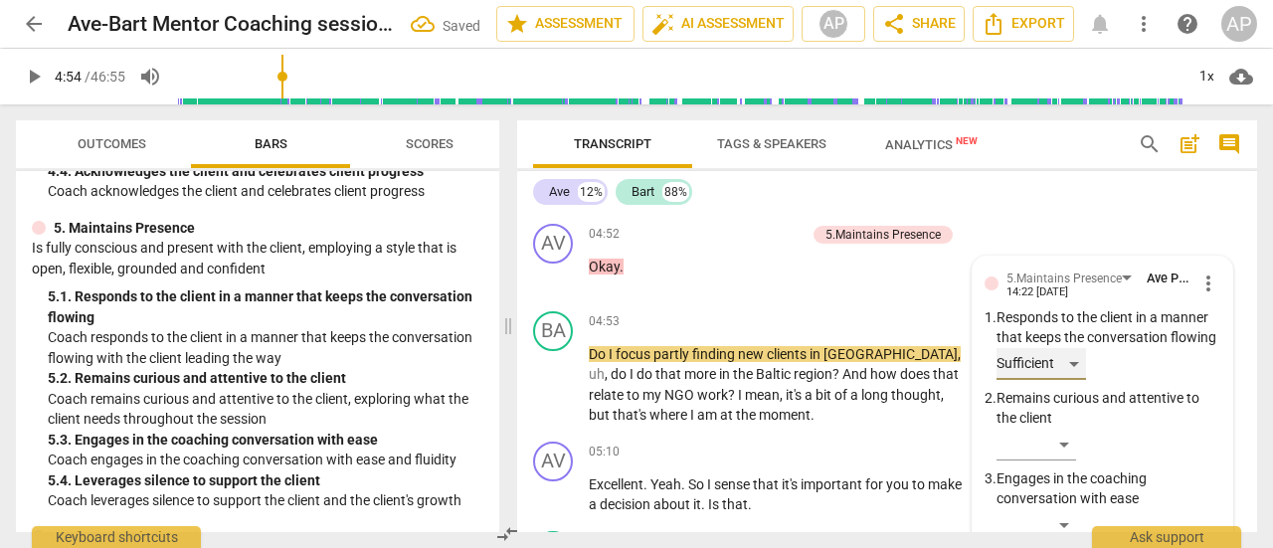
scroll to position [1704, 0]
click at [34, 73] on span "play_arrow" at bounding box center [34, 77] width 24 height 24
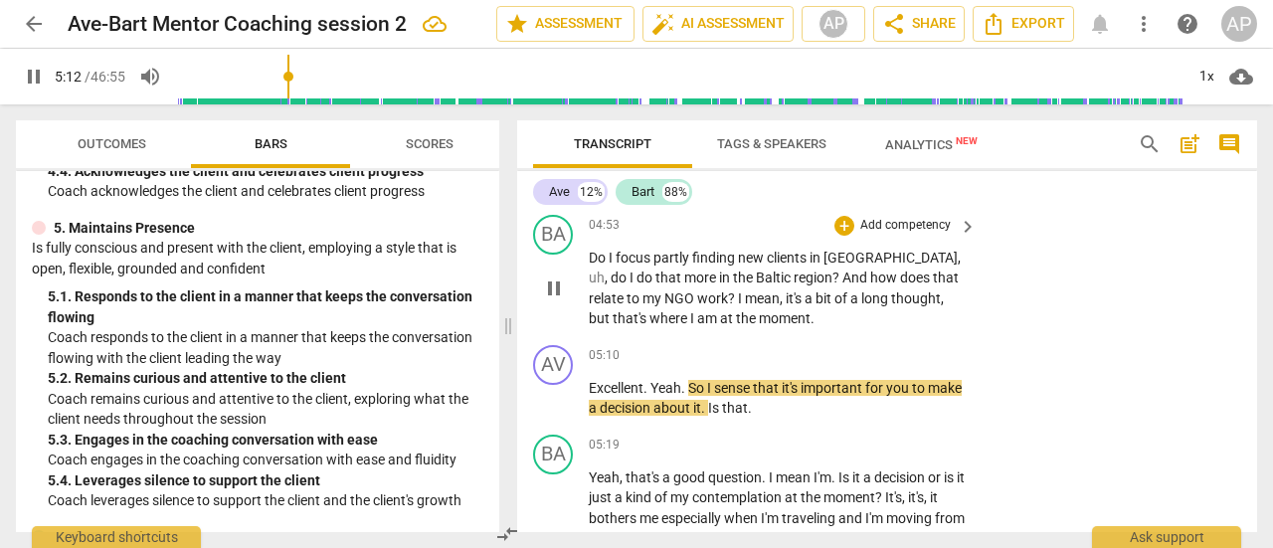
scroll to position [1802, 0]
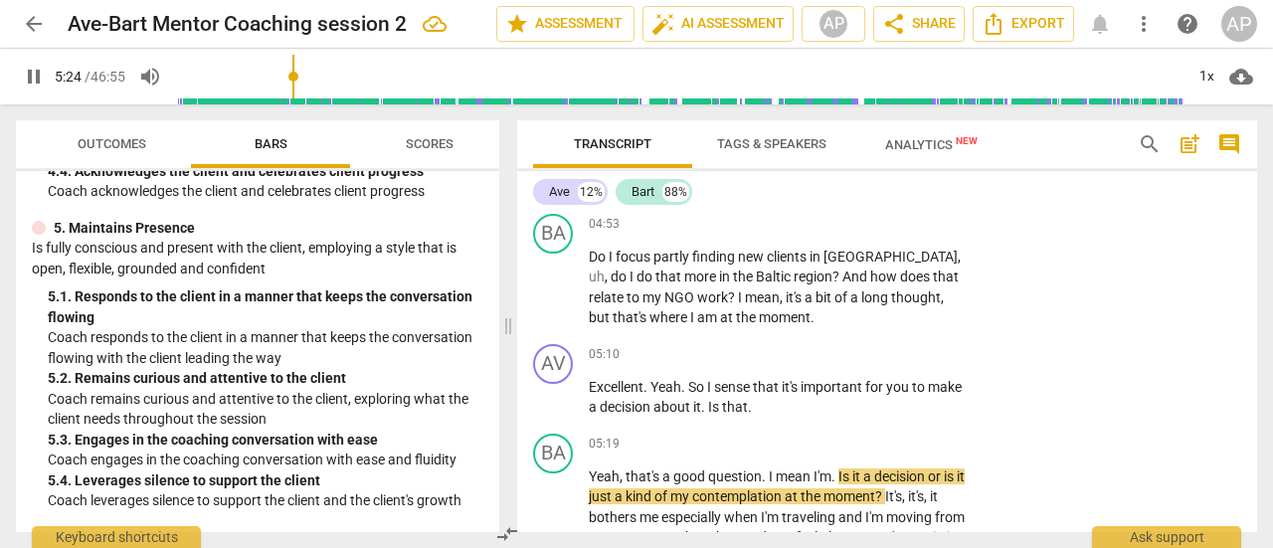
click at [26, 73] on span "pause" at bounding box center [34, 77] width 24 height 24
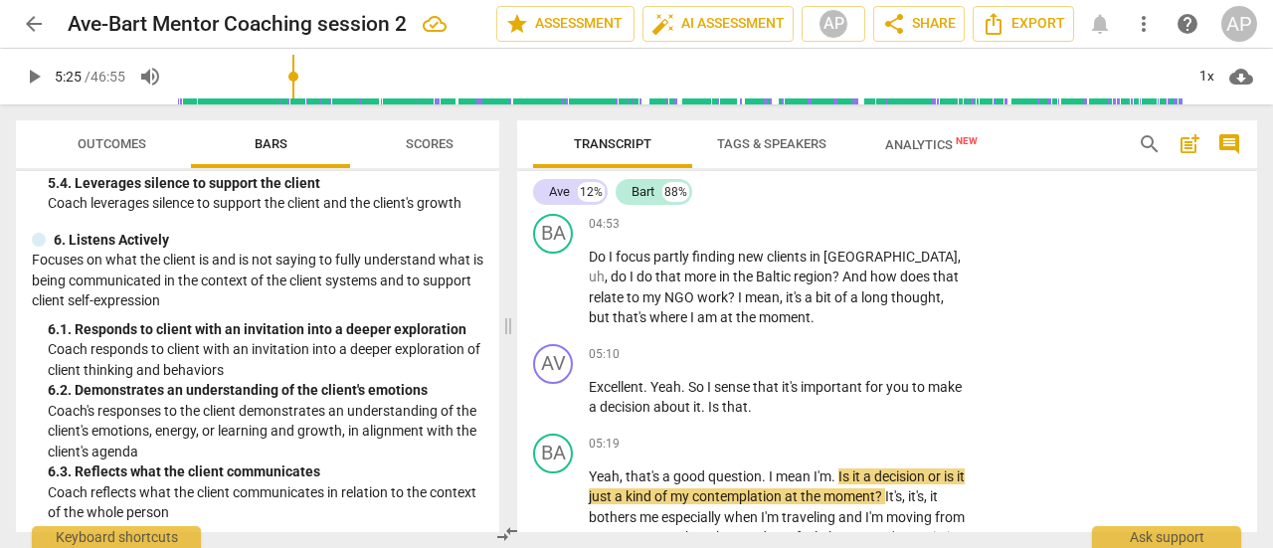
scroll to position [1162, 0]
click at [925, 346] on p "Add competency" at bounding box center [905, 355] width 94 height 18
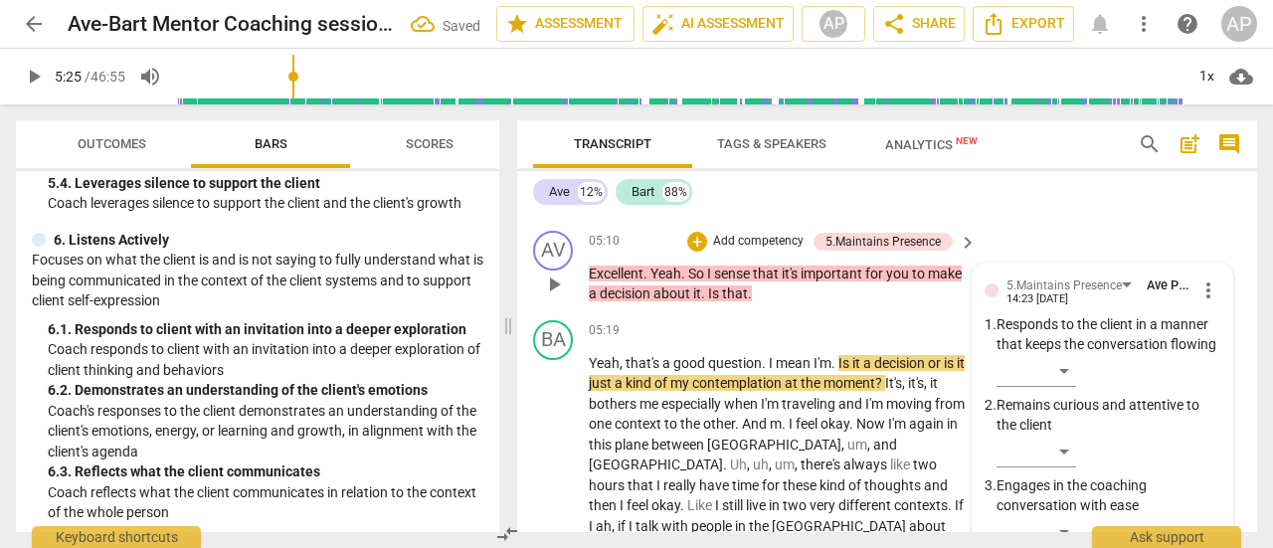
scroll to position [1915, 0]
click at [1119, 278] on div "5.Maintains Presence" at bounding box center [1073, 286] width 132 height 17
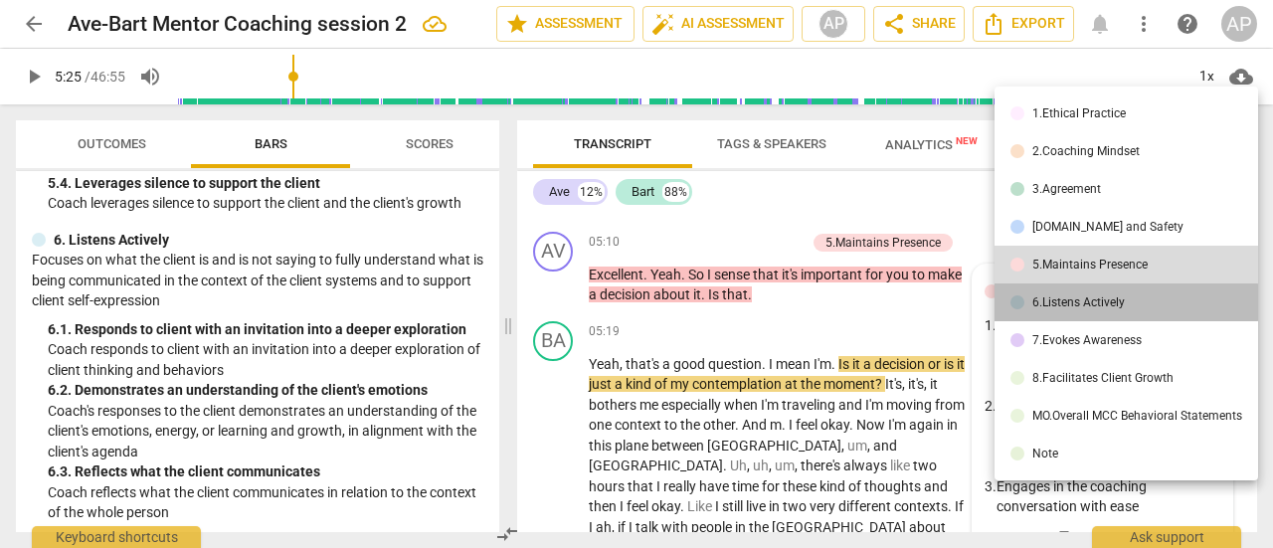
click at [1096, 302] on div "6.Listens Actively" at bounding box center [1079, 302] width 93 height 12
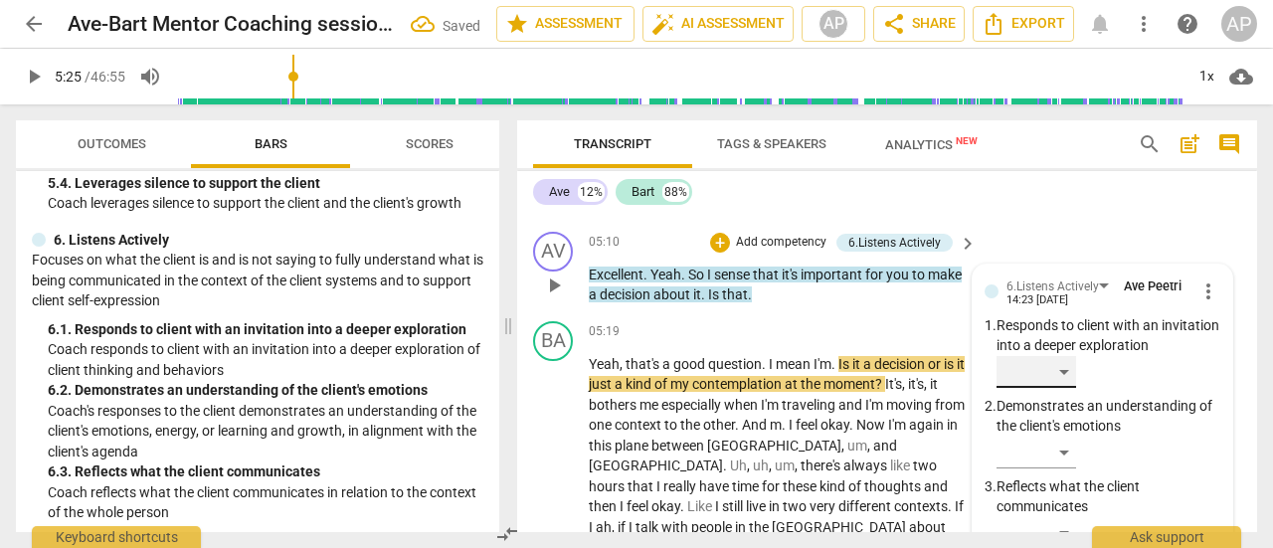
click at [1064, 356] on div "​" at bounding box center [1037, 372] width 80 height 32
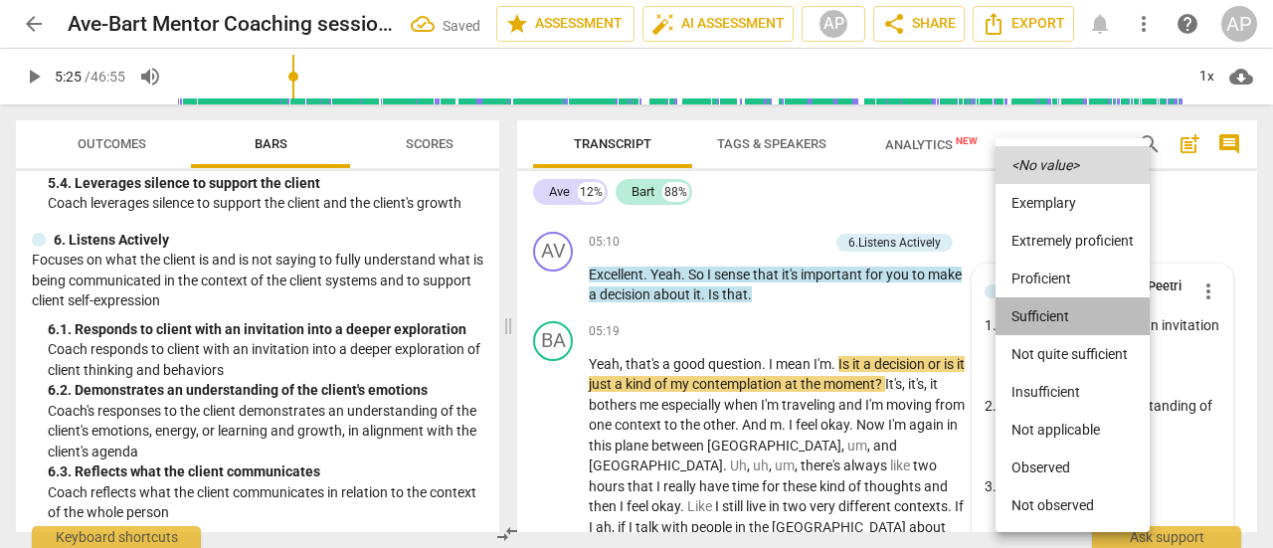
click at [1036, 309] on li "Sufficient" at bounding box center [1073, 316] width 154 height 38
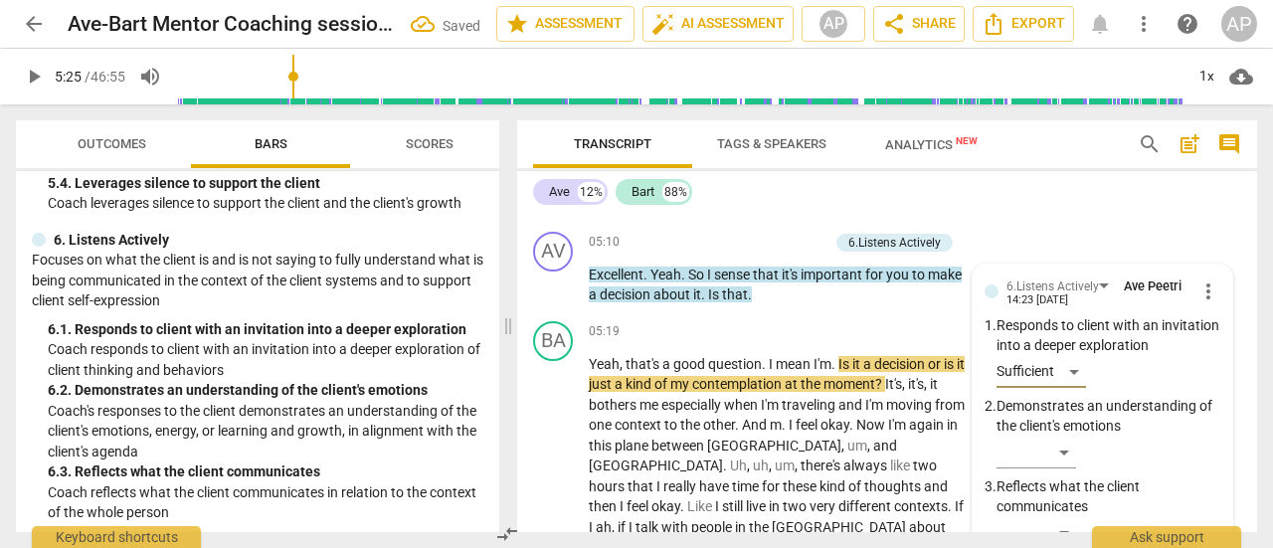
click at [38, 76] on span "play_arrow" at bounding box center [34, 77] width 24 height 24
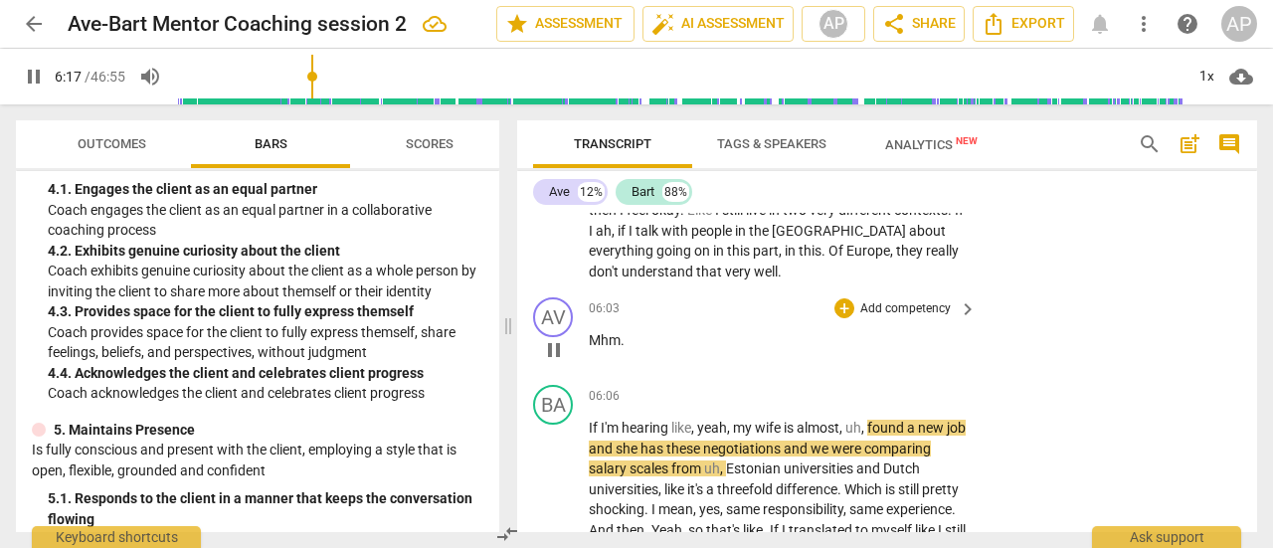
scroll to position [2212, 0]
click at [913, 299] on p "Add competency" at bounding box center [905, 308] width 94 height 18
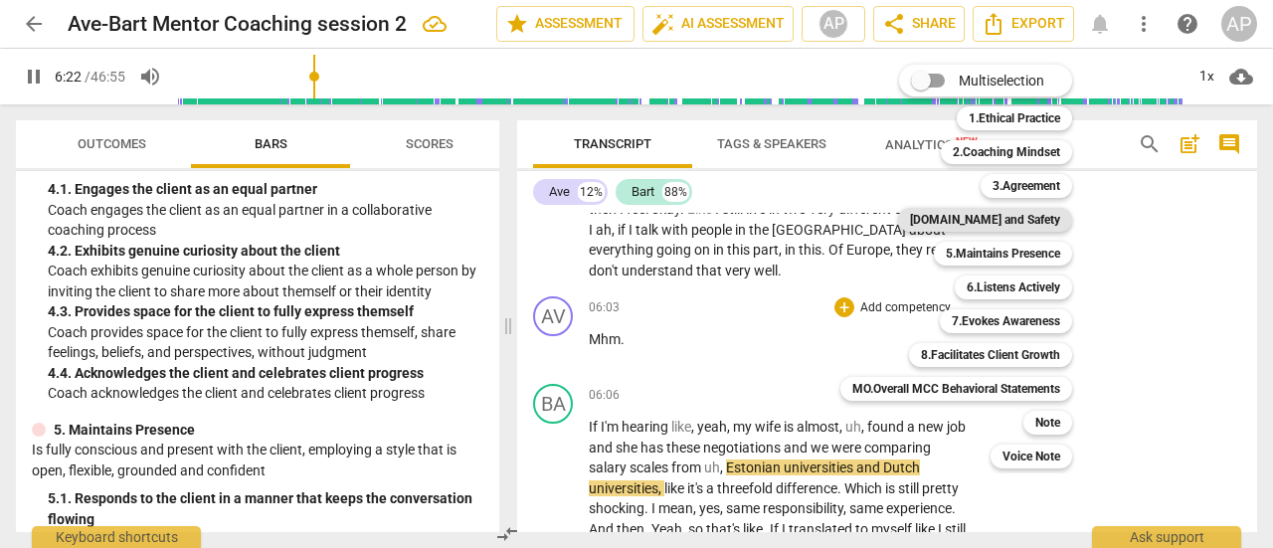
click at [1013, 214] on b "[DOMAIN_NAME] and Safety" at bounding box center [985, 220] width 150 height 24
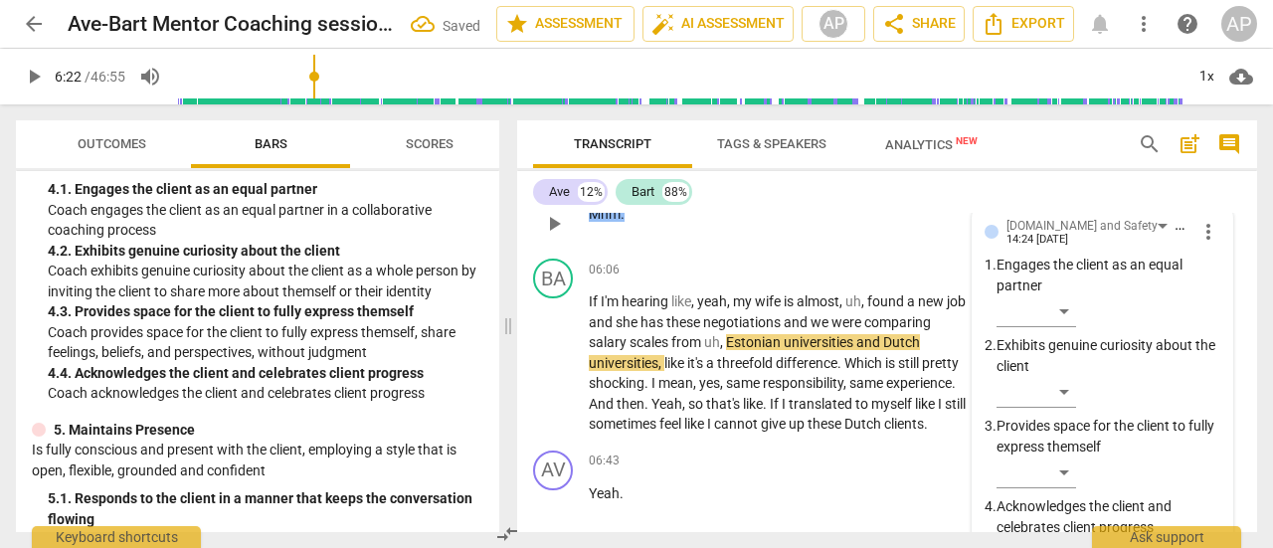
scroll to position [2337, 0]
click at [1065, 458] on div "​" at bounding box center [1037, 474] width 80 height 32
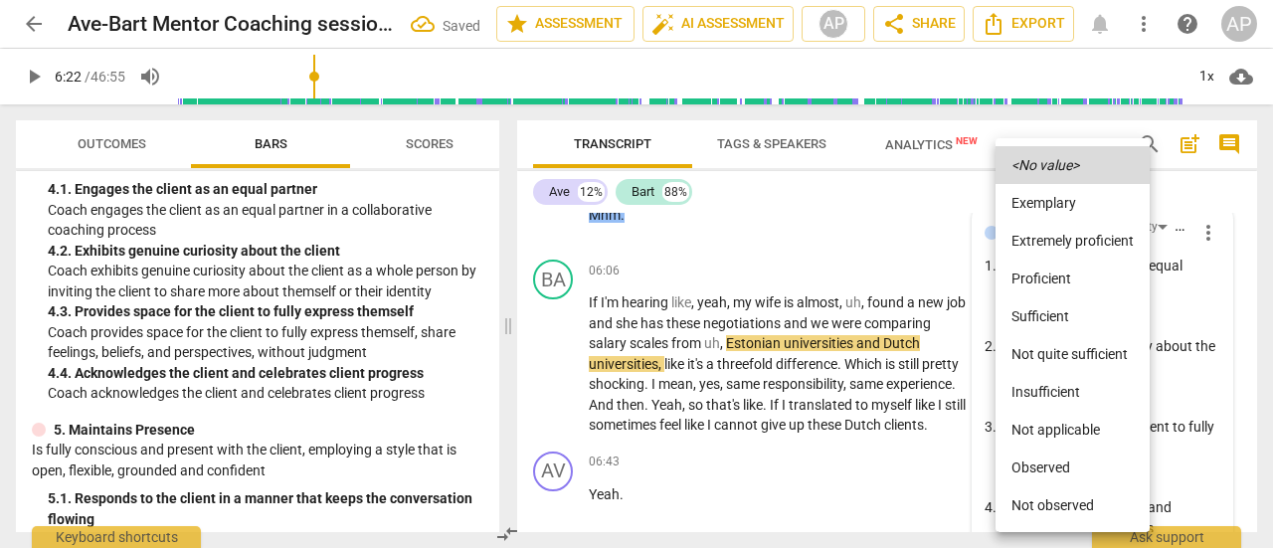
click at [1036, 314] on li "Sufficient" at bounding box center [1073, 316] width 154 height 38
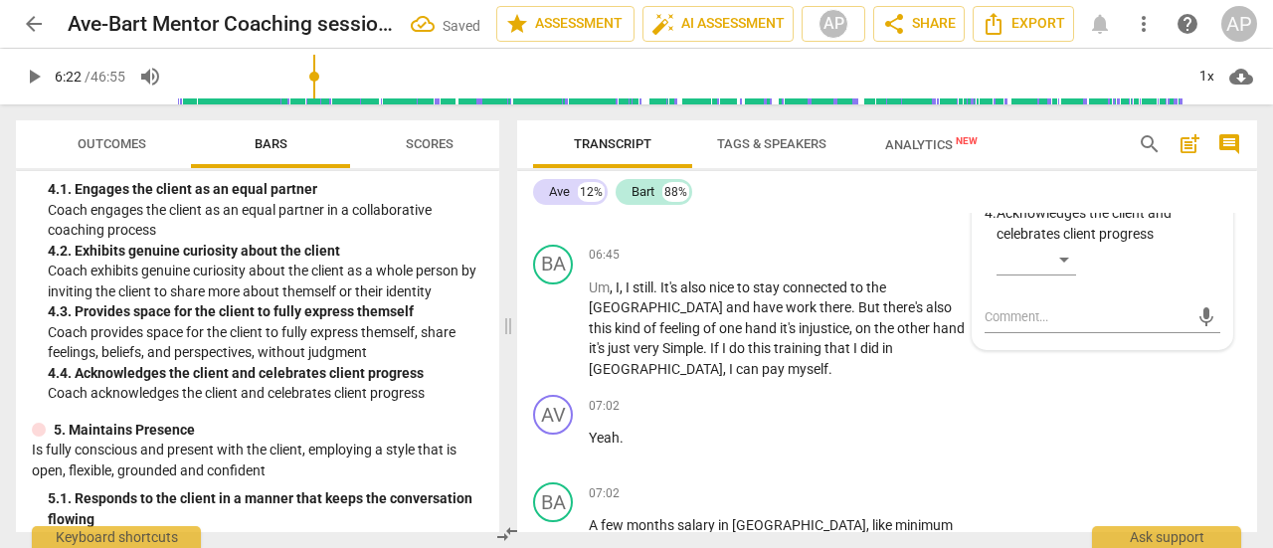
scroll to position [2634, 0]
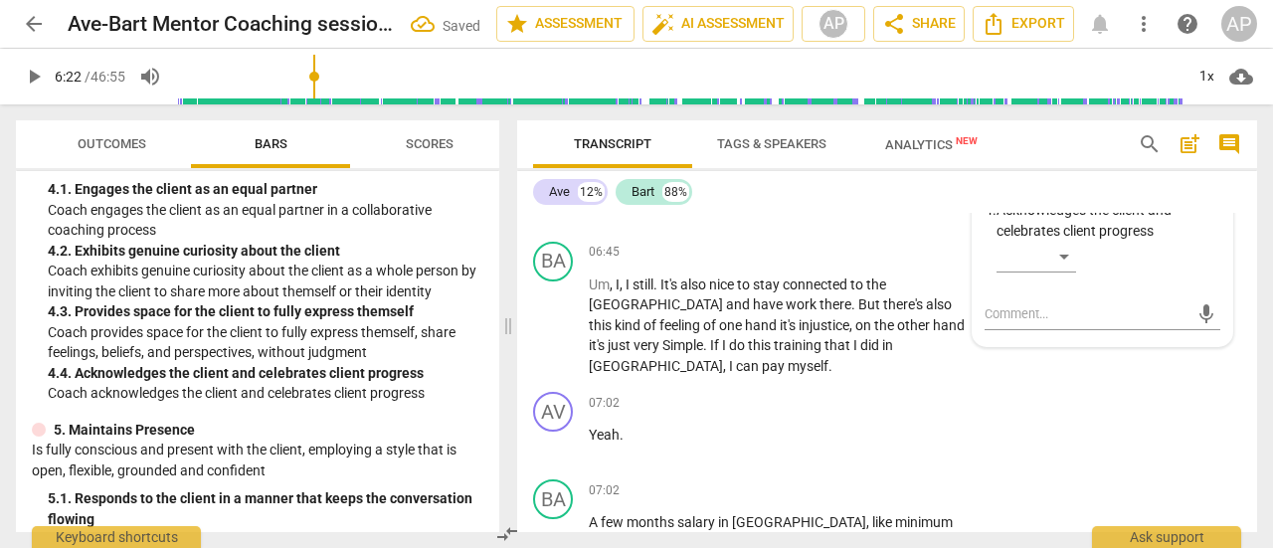
click at [32, 74] on span "play_arrow" at bounding box center [34, 77] width 24 height 24
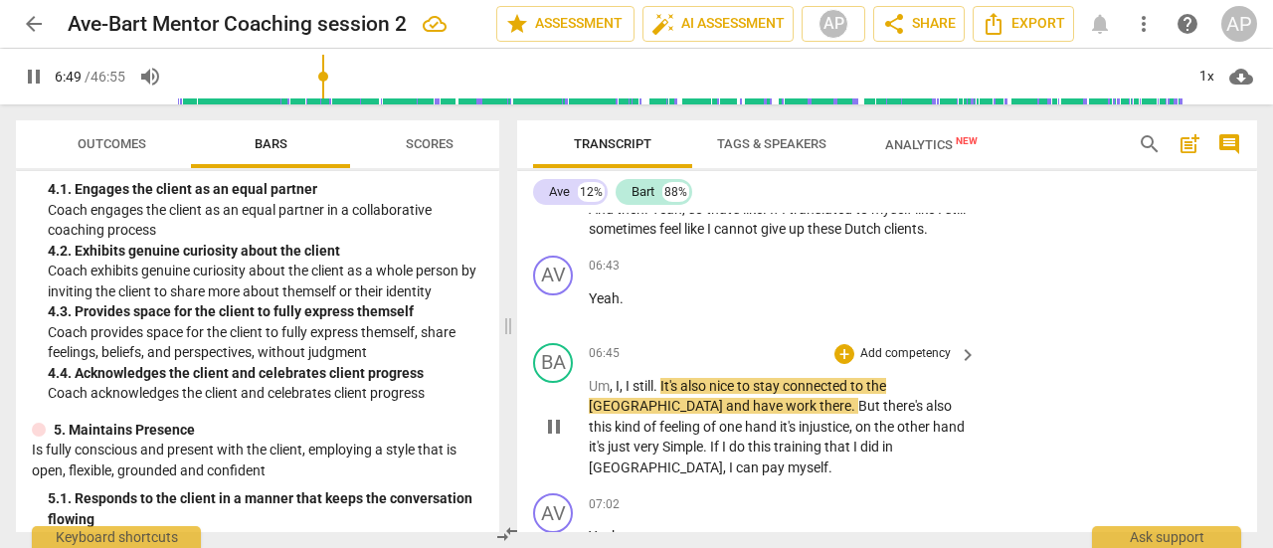
scroll to position [2533, 0]
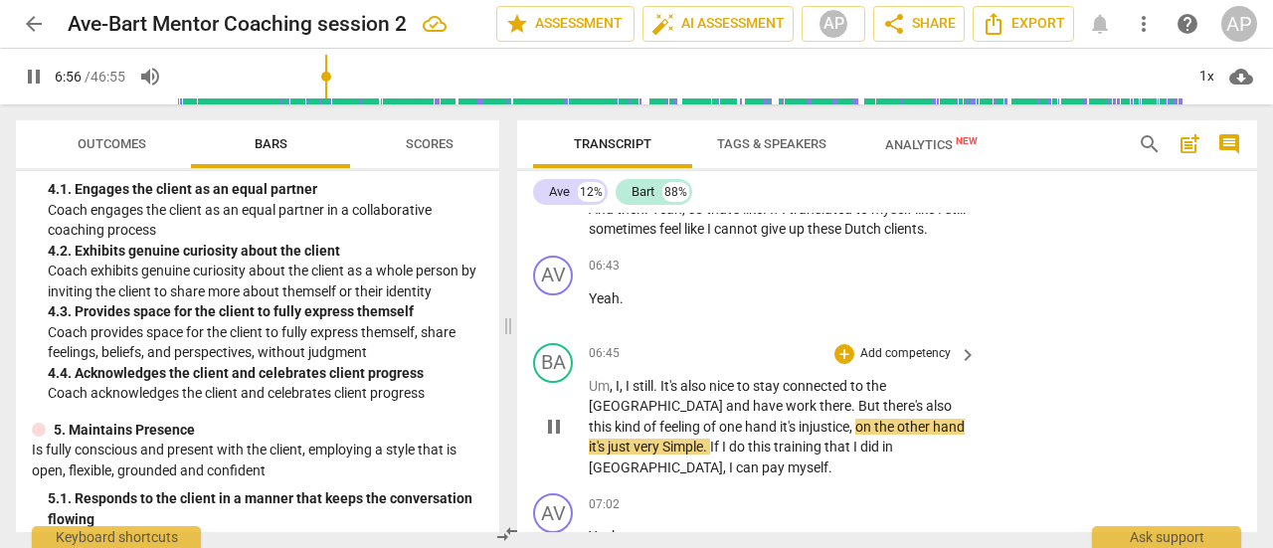
click at [662, 439] on span "Simple" at bounding box center [682, 447] width 41 height 16
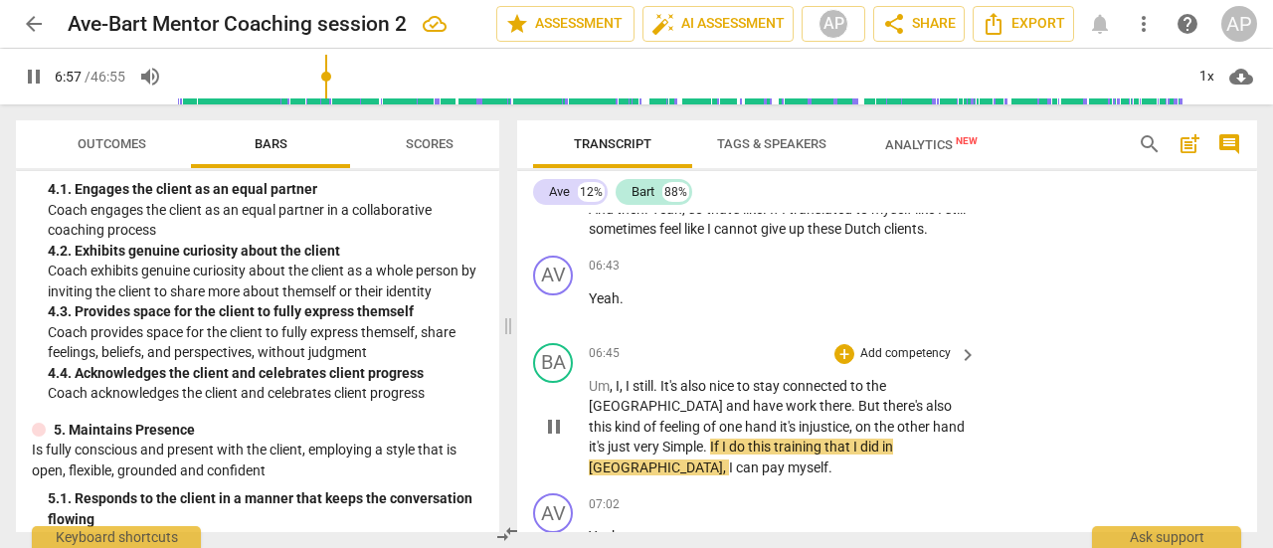
type input "418"
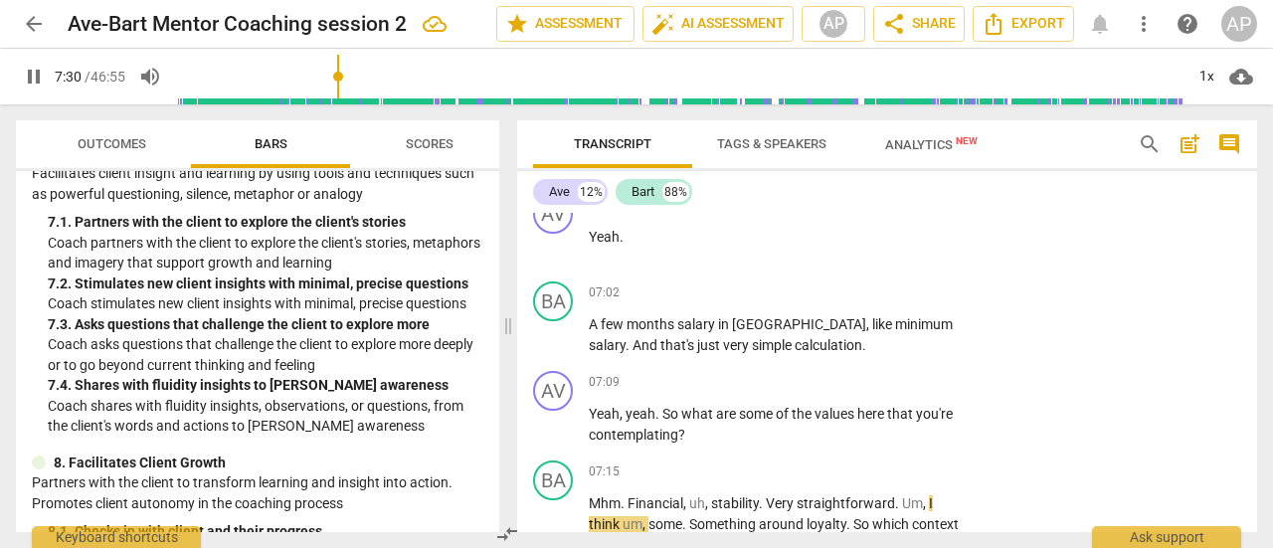
scroll to position [1559, 0]
click at [895, 374] on p "Add competency" at bounding box center [905, 383] width 94 height 18
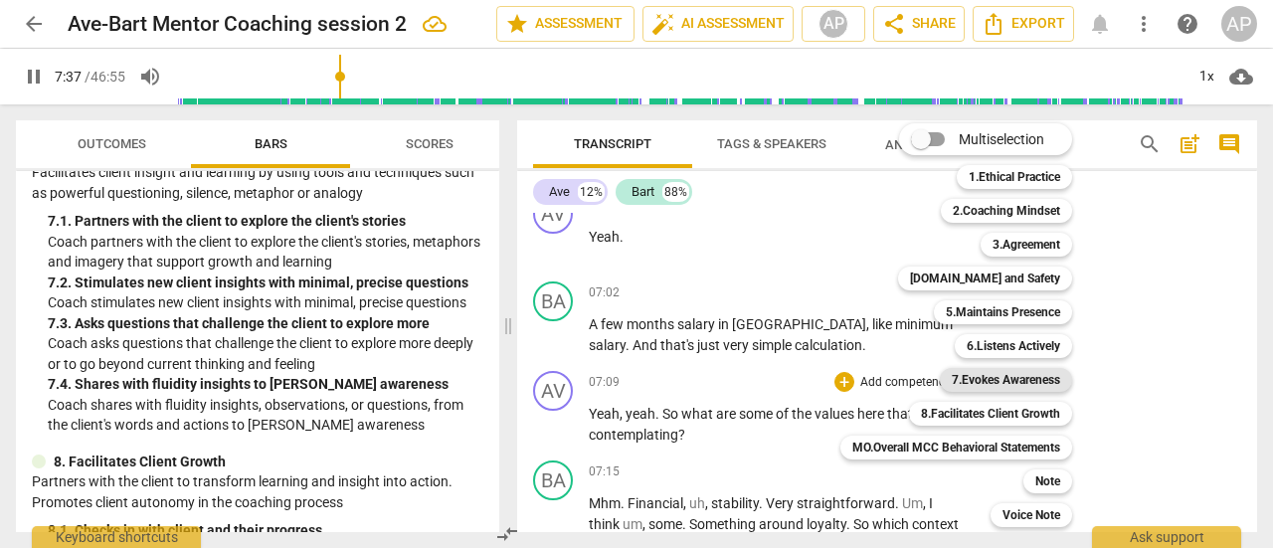
click at [993, 380] on b "7.Evokes Awareness" at bounding box center [1006, 380] width 108 height 24
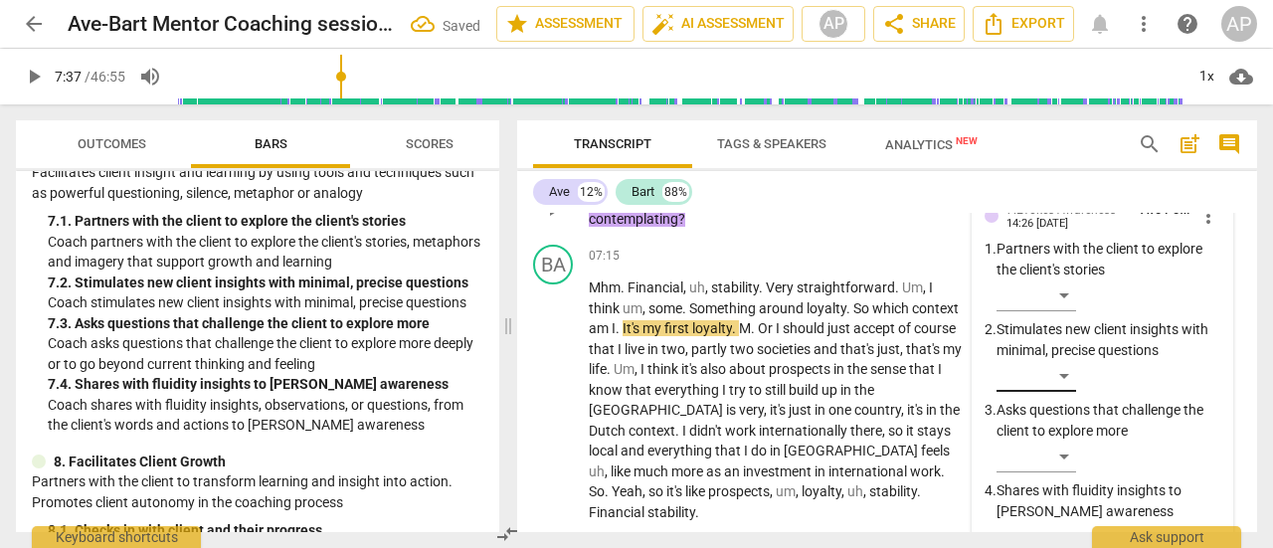
scroll to position [3050, 0]
click at [1060, 358] on div "​" at bounding box center [1037, 374] width 80 height 32
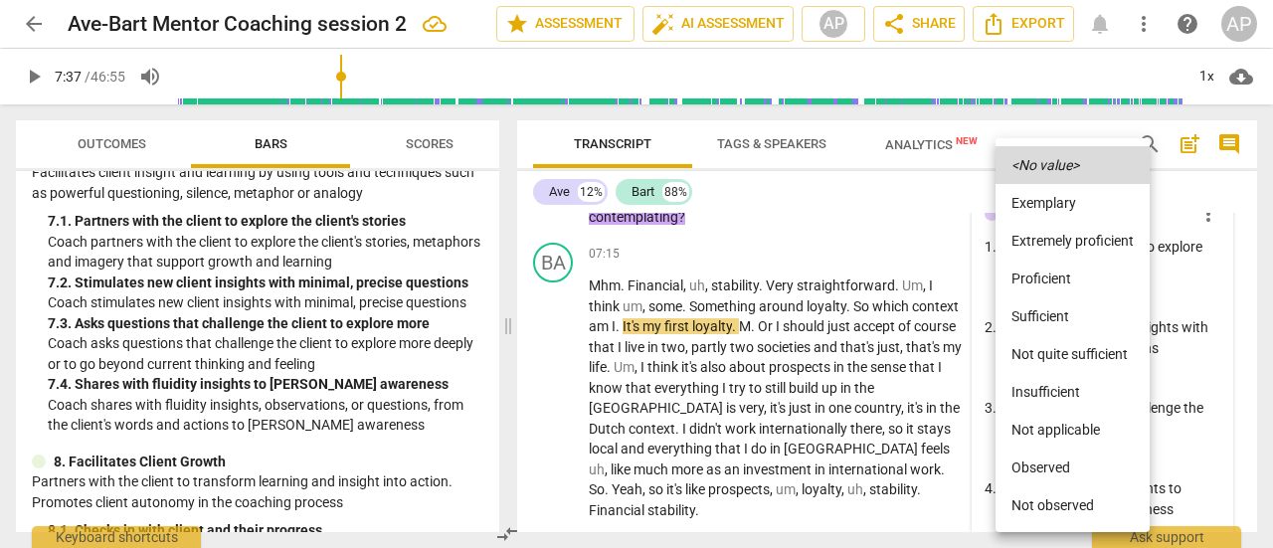
click at [1050, 310] on li "Sufficient" at bounding box center [1073, 316] width 154 height 38
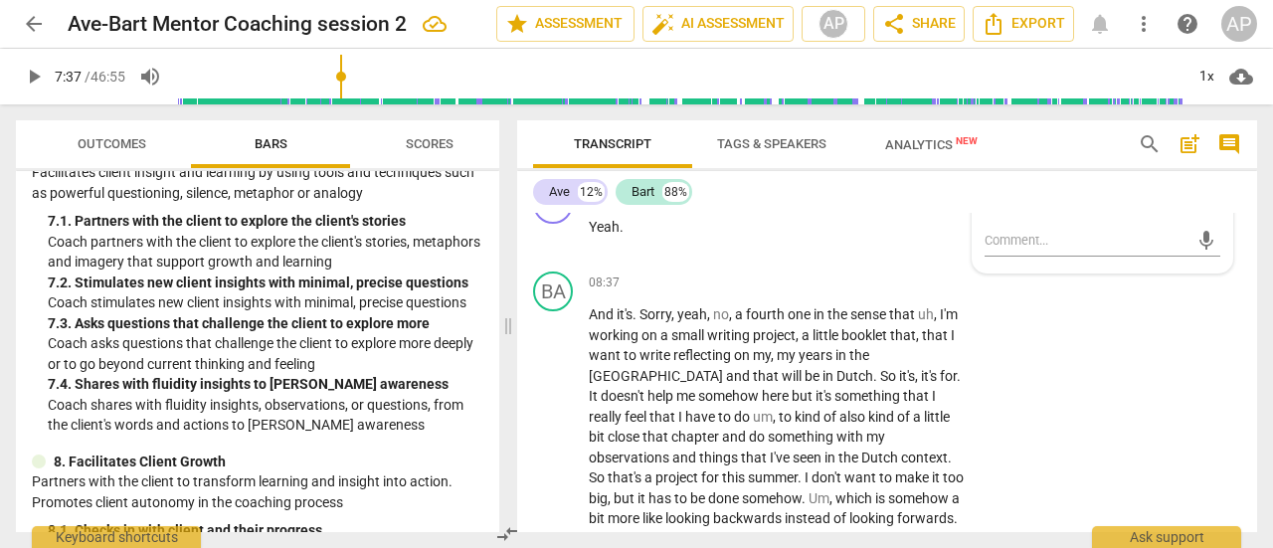
scroll to position [3403, 0]
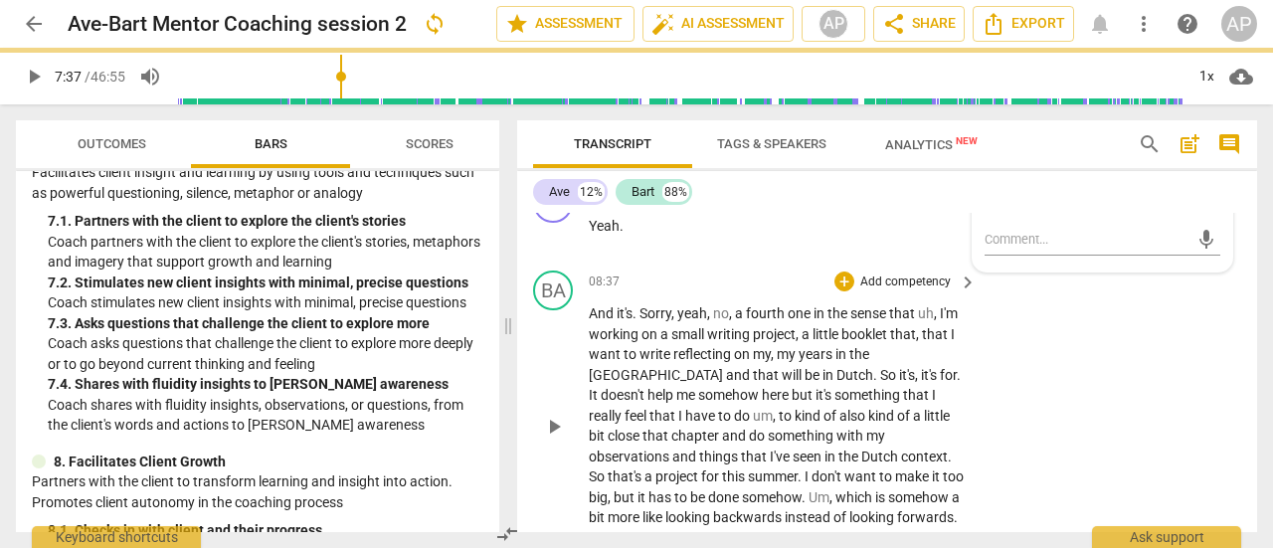
click at [35, 73] on span "play_arrow" at bounding box center [34, 77] width 24 height 24
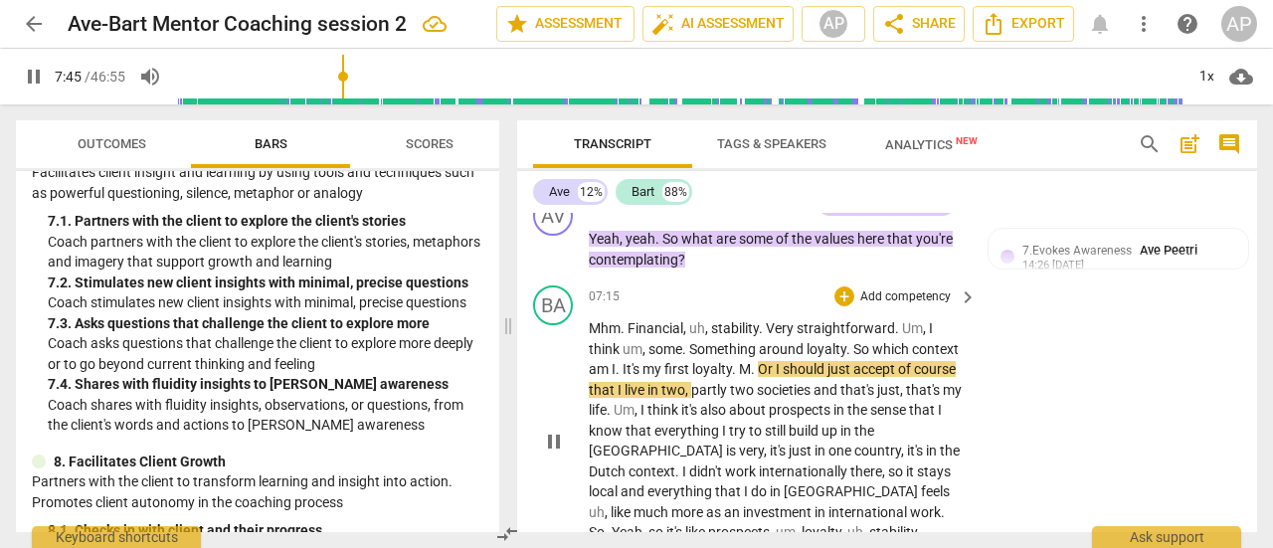
scroll to position [3006, 0]
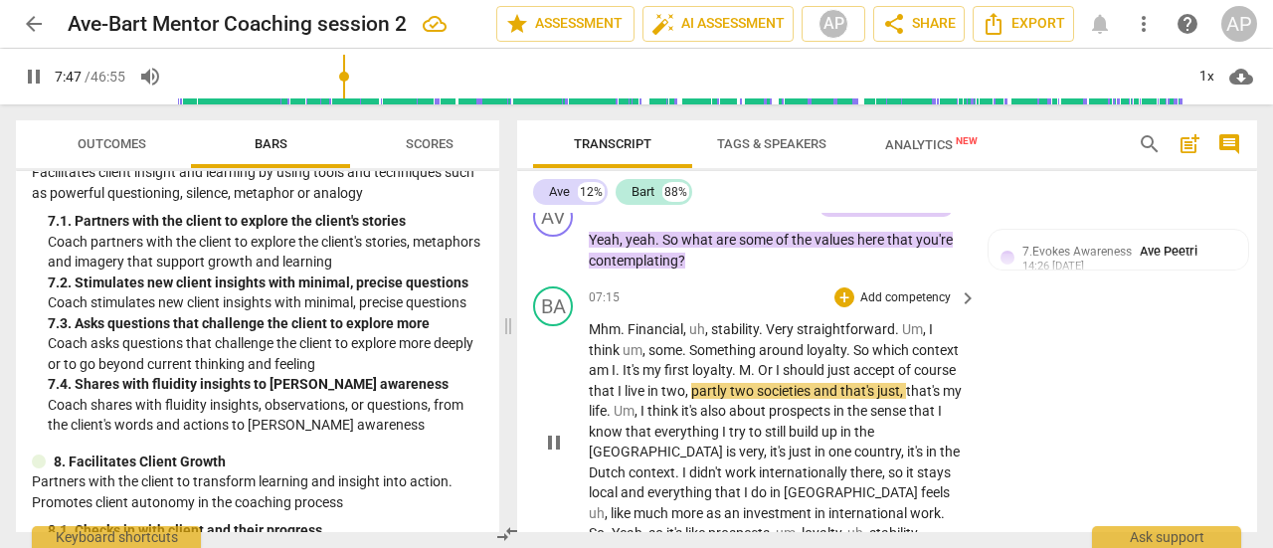
click at [741, 362] on span "M" at bounding box center [745, 370] width 12 height 16
type input "469"
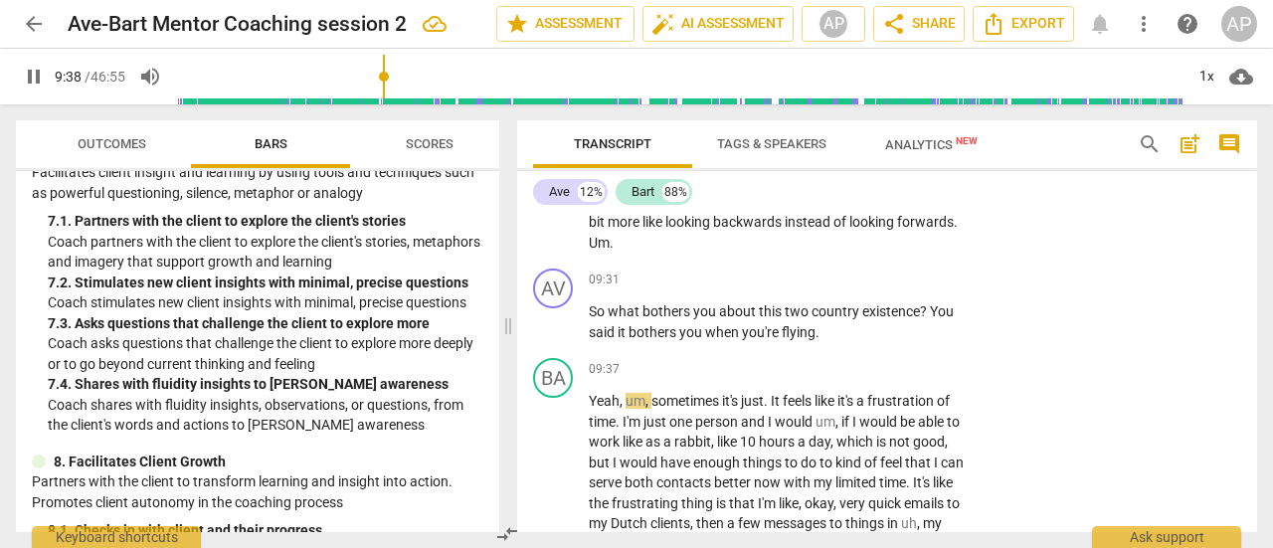
scroll to position [3699, 0]
click at [28, 79] on span "pause" at bounding box center [34, 77] width 24 height 24
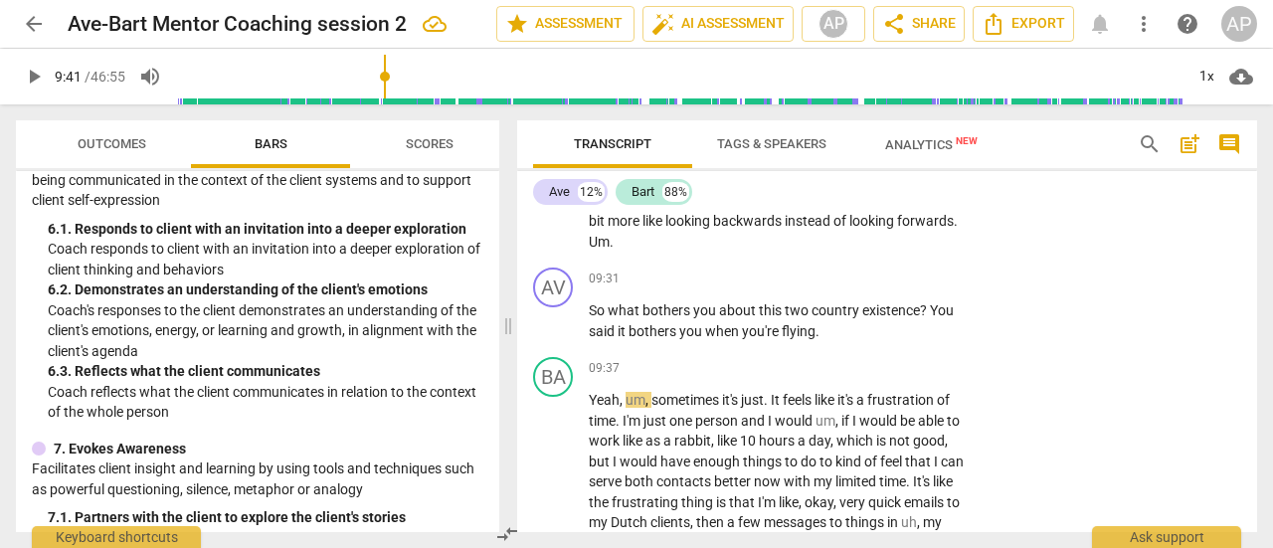
scroll to position [1261, 0]
click at [899, 271] on p "Add competency" at bounding box center [905, 280] width 94 height 18
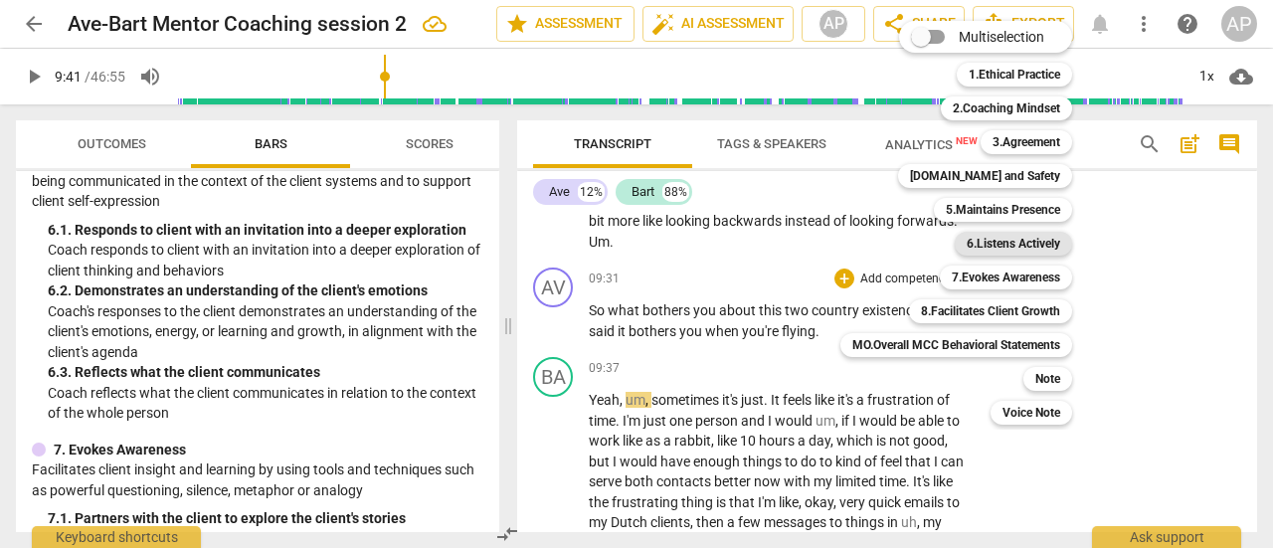
click at [1044, 242] on b "6.Listens Actively" at bounding box center [1014, 244] width 94 height 24
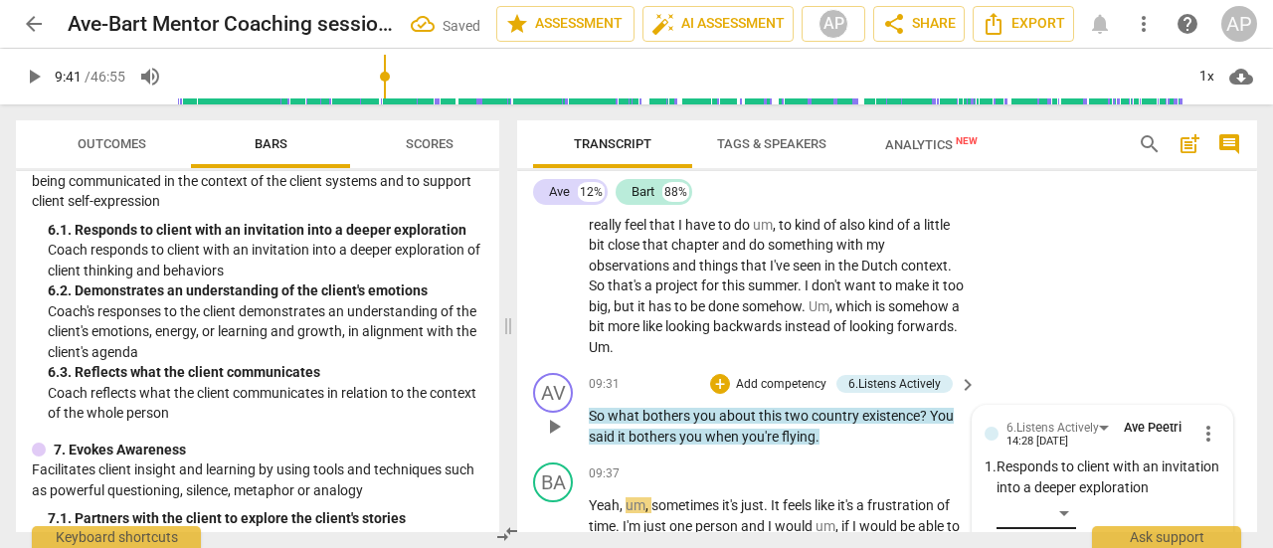
scroll to position [3593, 0]
click at [1064, 498] on div "​" at bounding box center [1037, 514] width 80 height 32
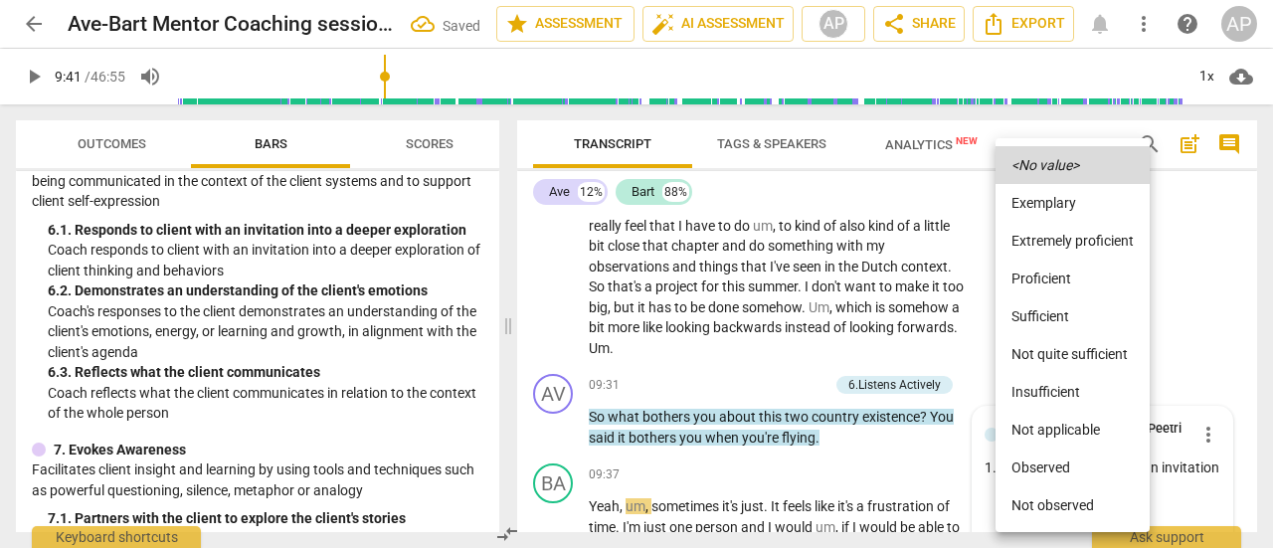
click at [1033, 310] on li "Sufficient" at bounding box center [1073, 316] width 154 height 38
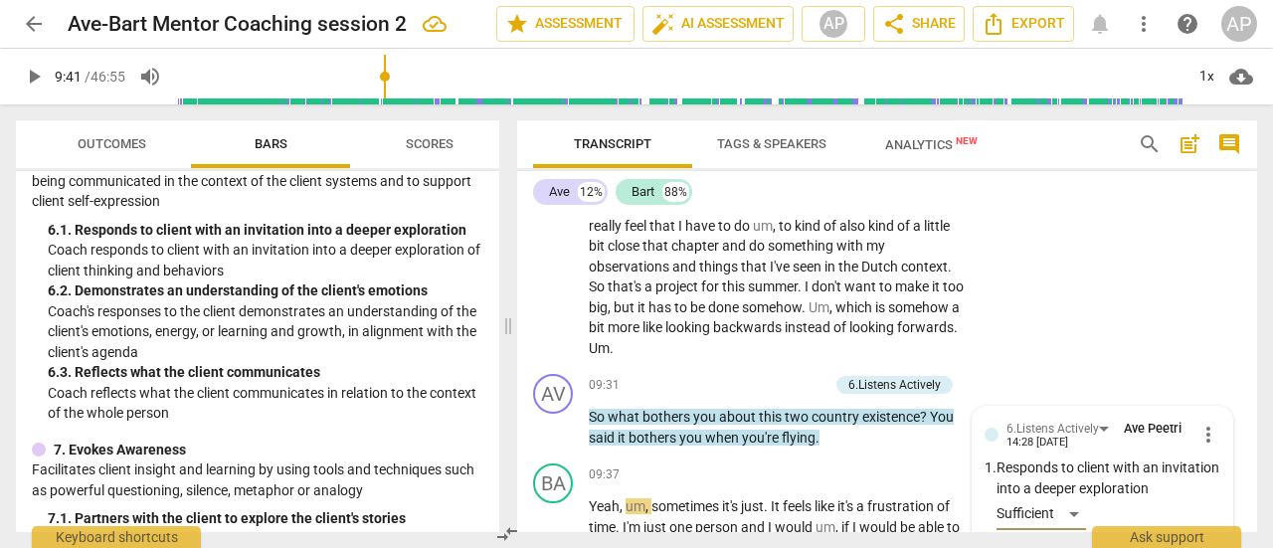
click at [34, 77] on span "play_arrow" at bounding box center [34, 77] width 24 height 24
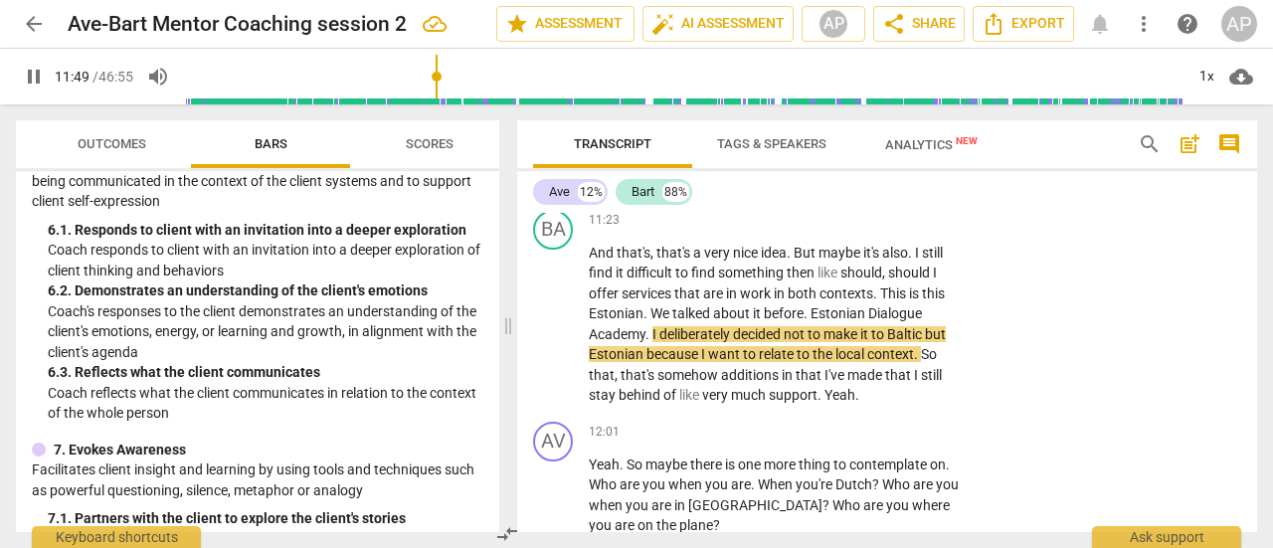
scroll to position [4682, 0]
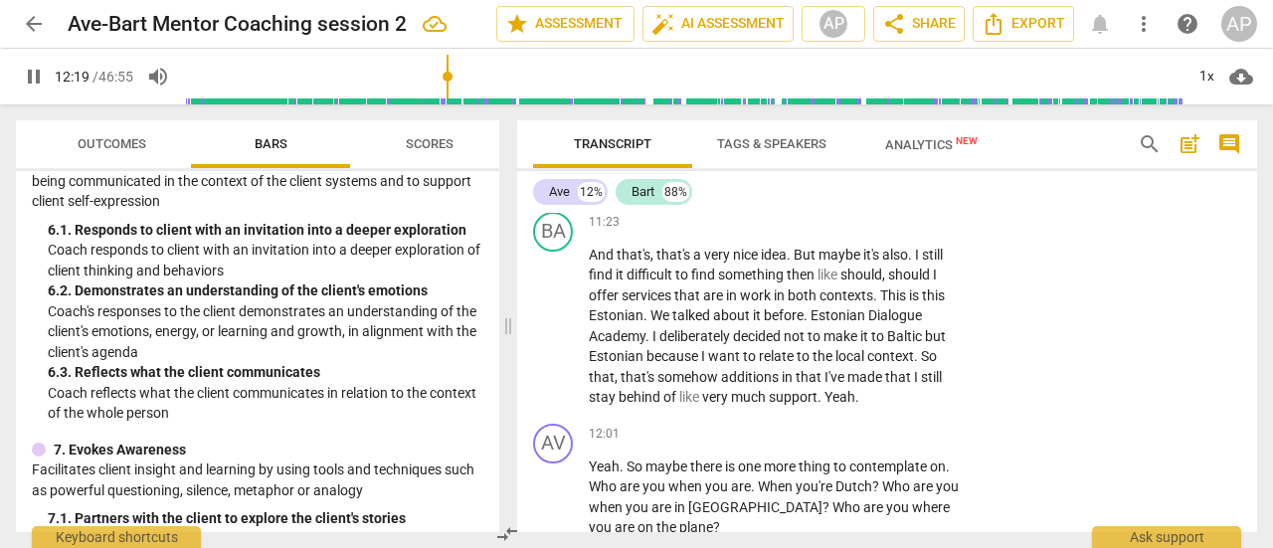
click at [38, 74] on span "pause" at bounding box center [34, 77] width 24 height 24
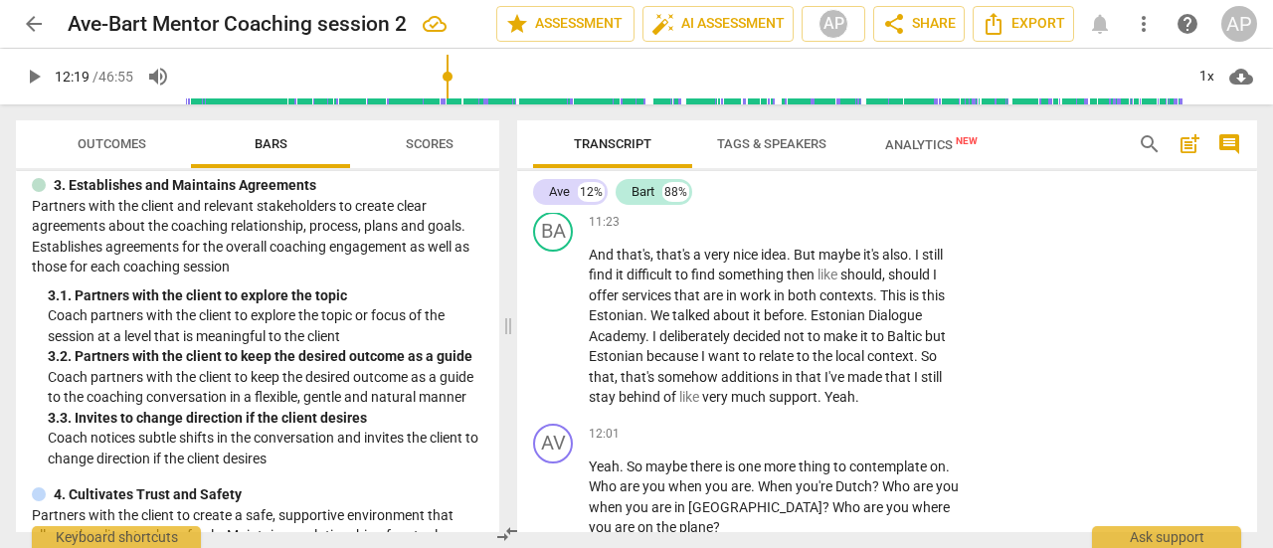
scroll to position [267, 0]
click at [898, 426] on p "Add competency" at bounding box center [905, 435] width 94 height 18
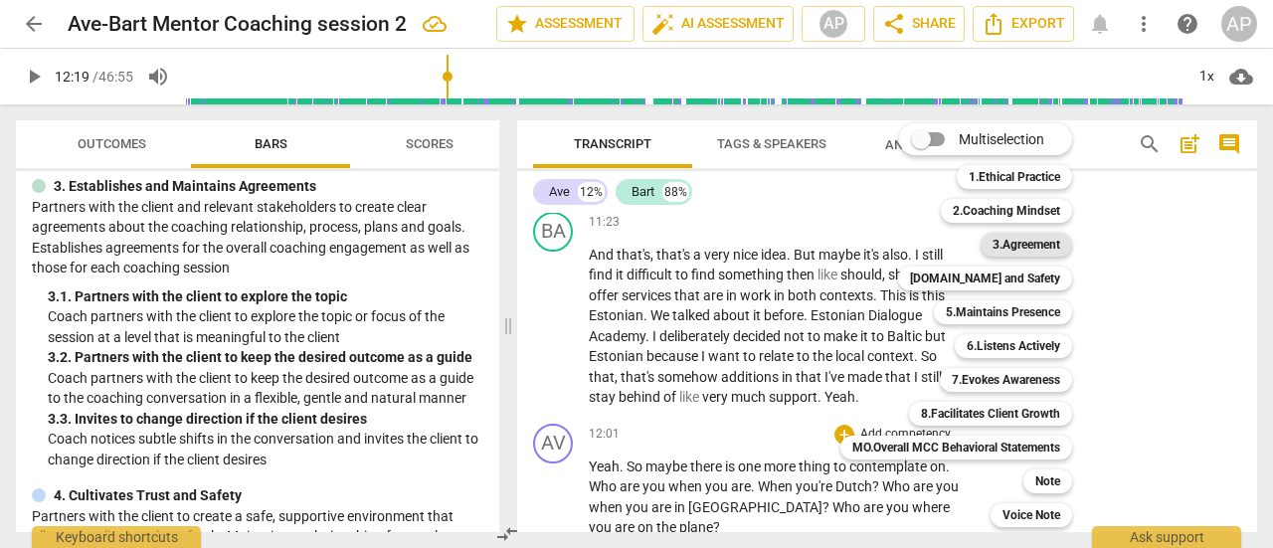
click at [1008, 246] on b "3.Agreement" at bounding box center [1027, 245] width 68 height 24
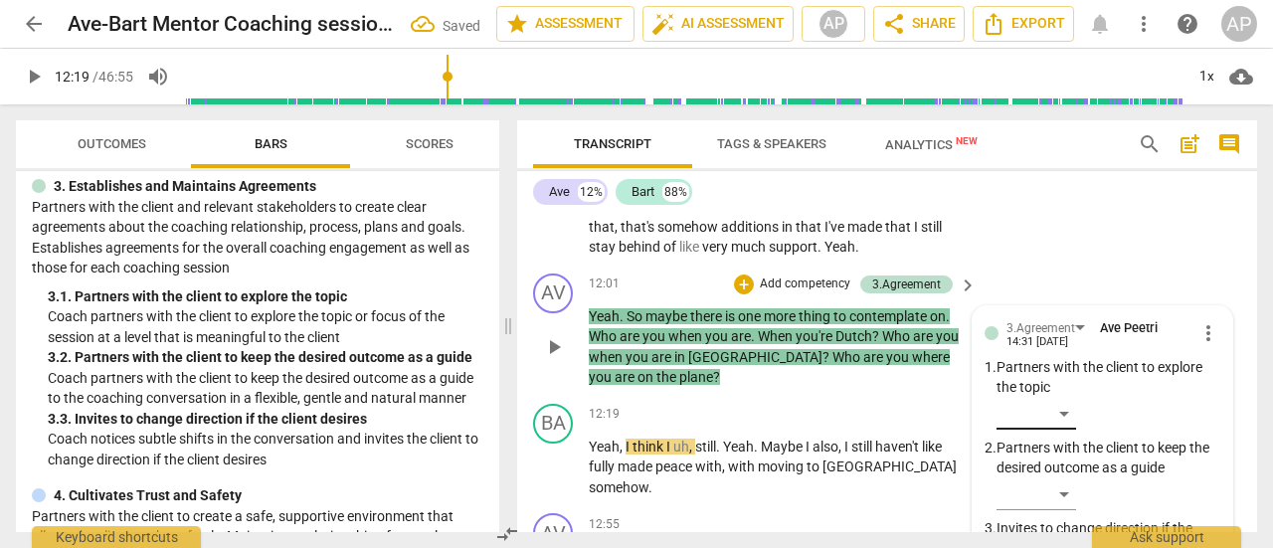
scroll to position [4830, 0]
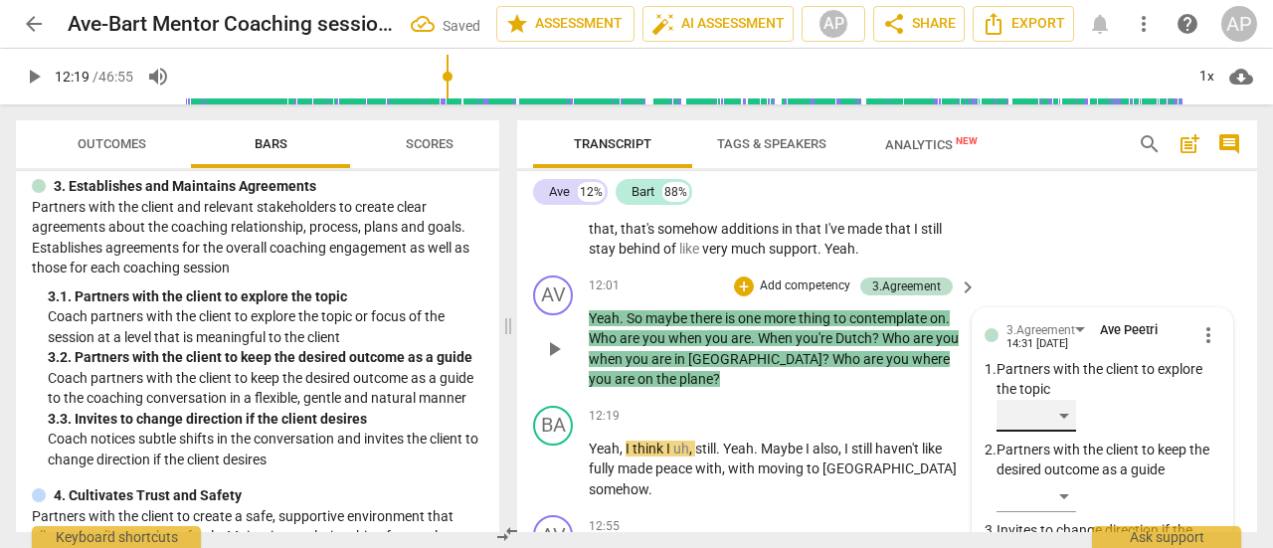
click at [1063, 400] on div "​" at bounding box center [1037, 416] width 80 height 32
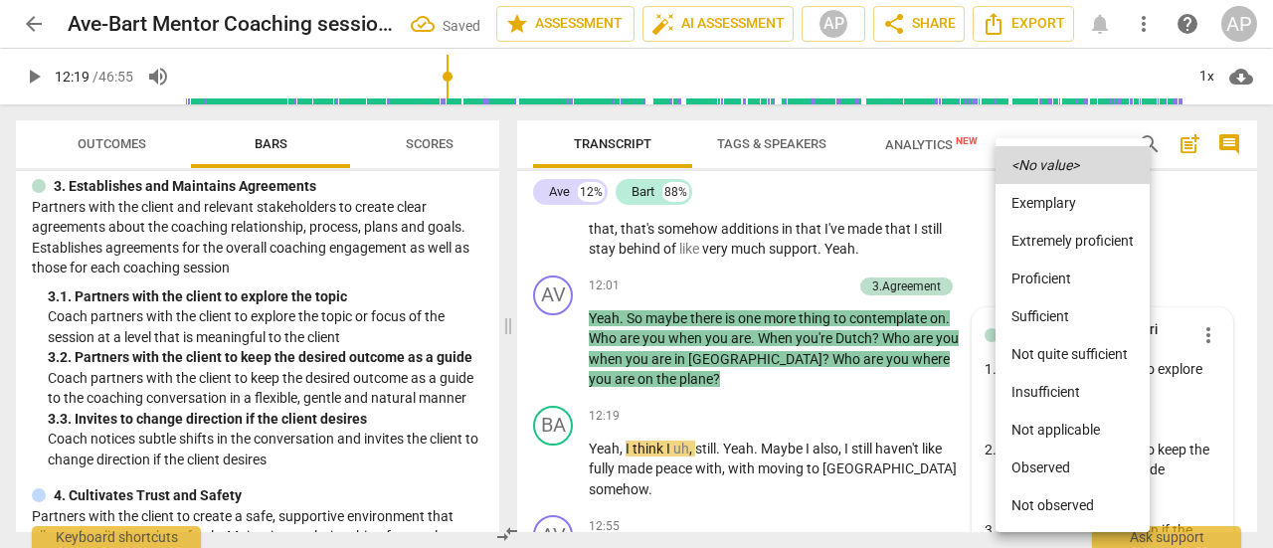
click at [1037, 307] on li "Sufficient" at bounding box center [1073, 316] width 154 height 38
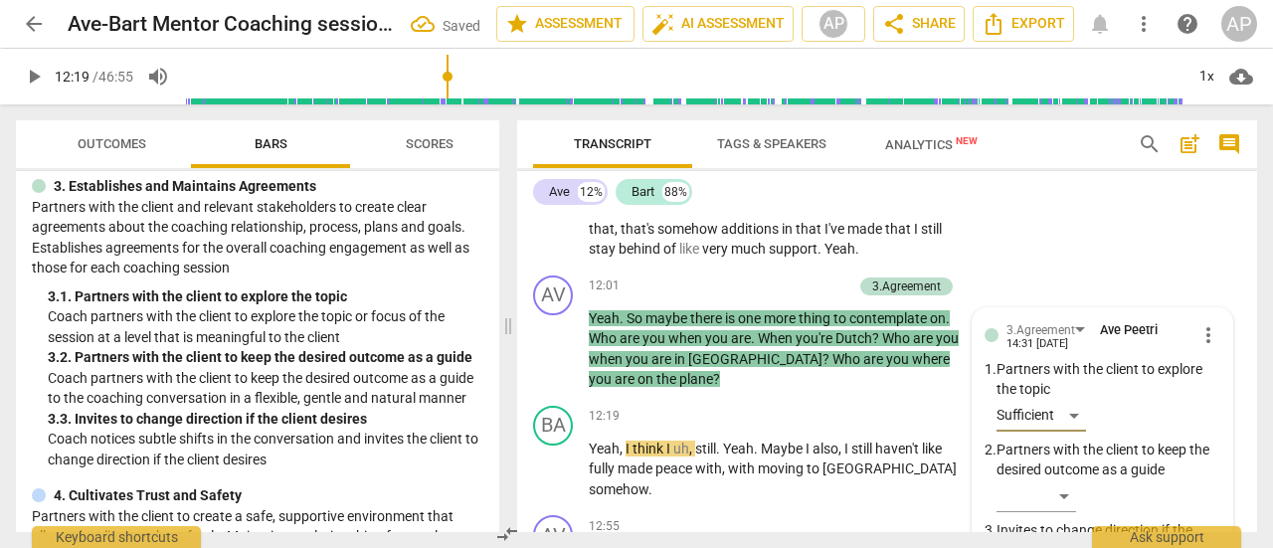
click at [32, 69] on span "play_arrow" at bounding box center [34, 77] width 24 height 24
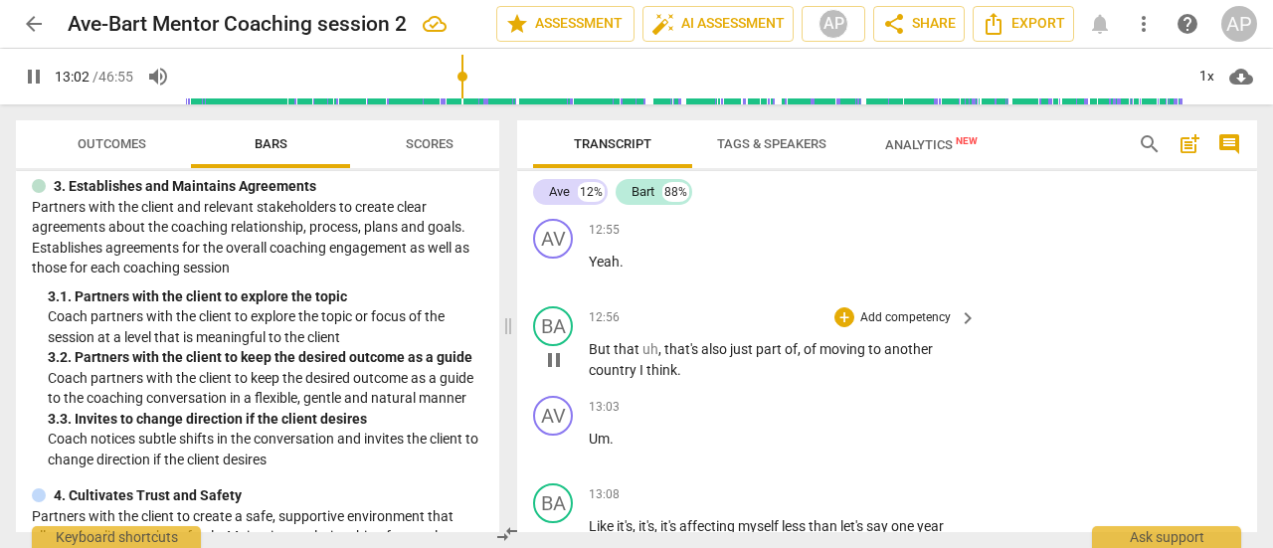
scroll to position [5127, 0]
click at [547, 396] on div "AV" at bounding box center [553, 416] width 40 height 40
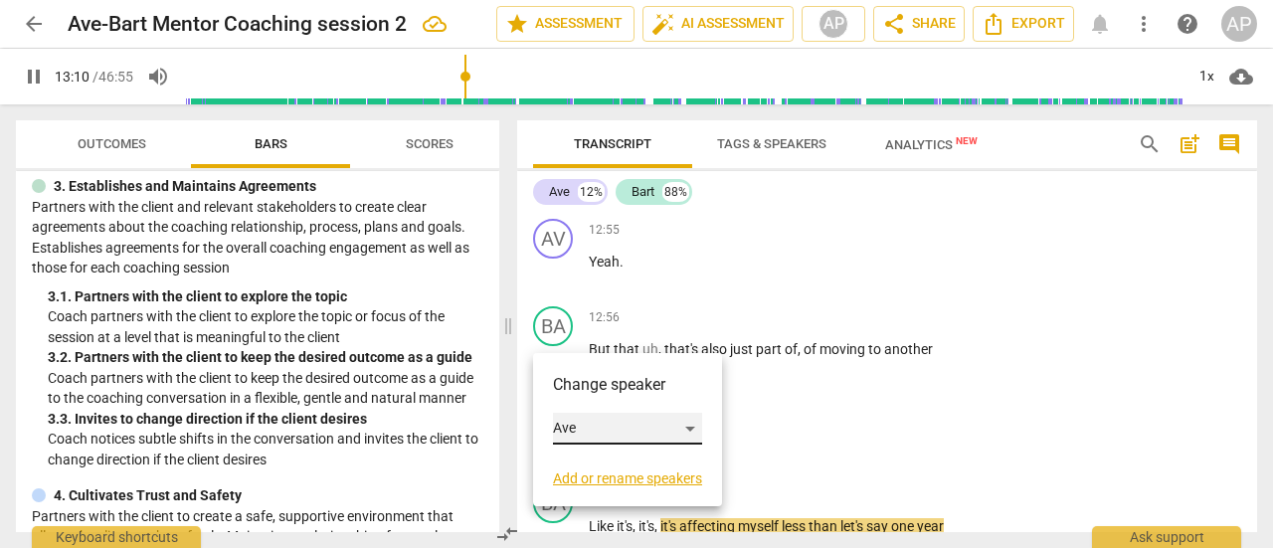
click at [619, 423] on div "Ave" at bounding box center [627, 429] width 149 height 32
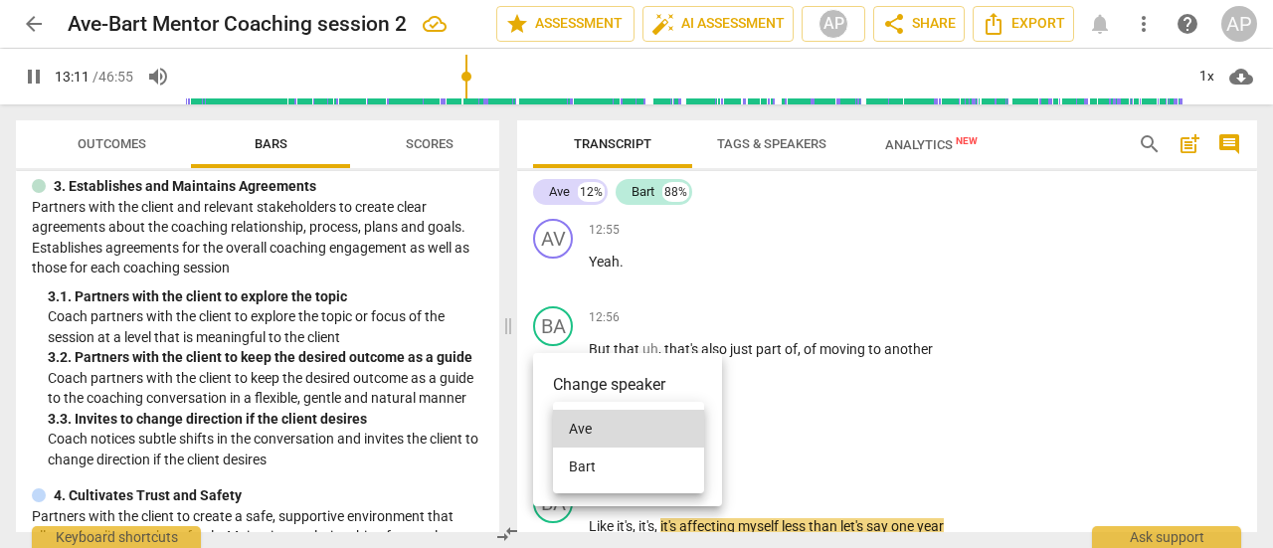
click at [606, 463] on li "Bart" at bounding box center [628, 467] width 151 height 38
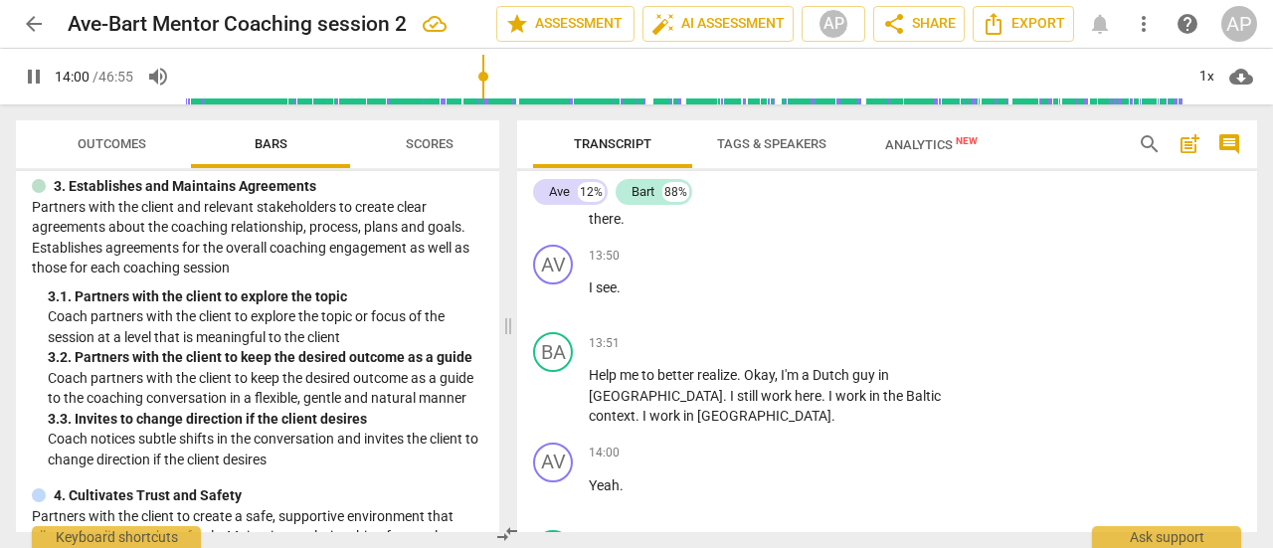
scroll to position [5618, 0]
click at [30, 75] on span "pause" at bounding box center [34, 77] width 24 height 24
click at [697, 408] on span "[GEOGRAPHIC_DATA]" at bounding box center [764, 416] width 134 height 16
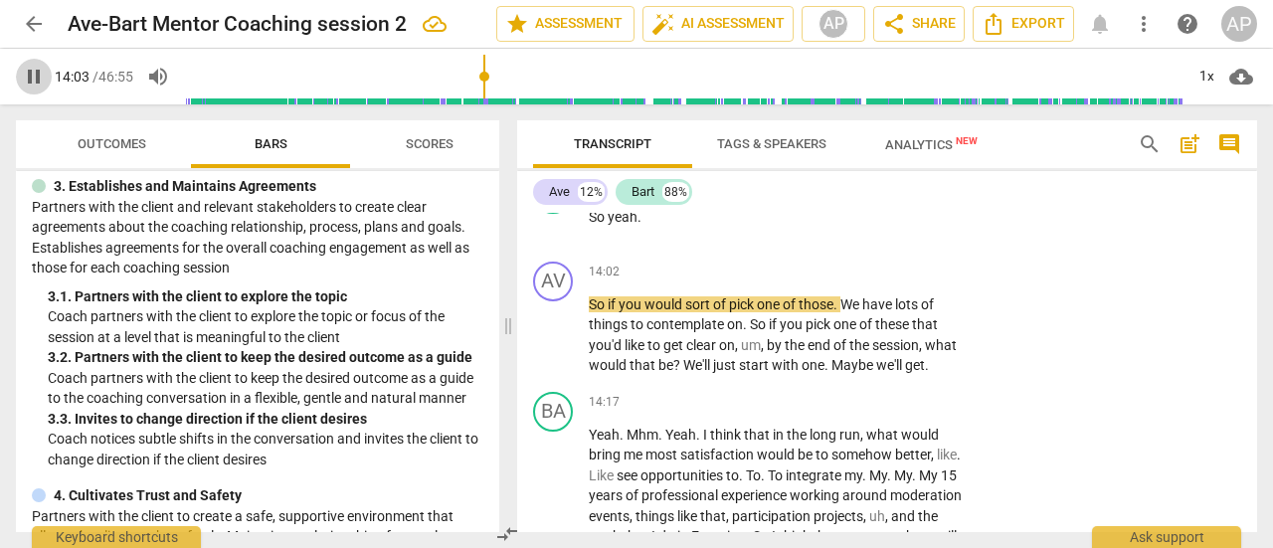
click at [31, 73] on span "pause" at bounding box center [34, 77] width 24 height 24
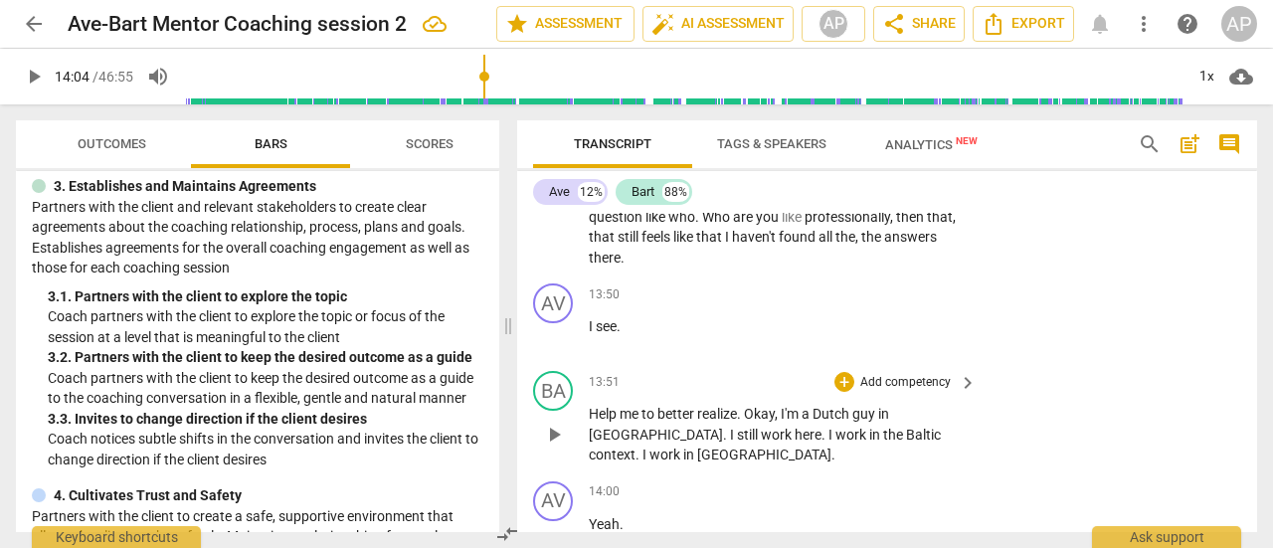
scroll to position [5578, 0]
click at [697, 448] on span "[GEOGRAPHIC_DATA]" at bounding box center [764, 456] width 134 height 16
click at [38, 77] on span "pause" at bounding box center [34, 77] width 24 height 24
type input "843"
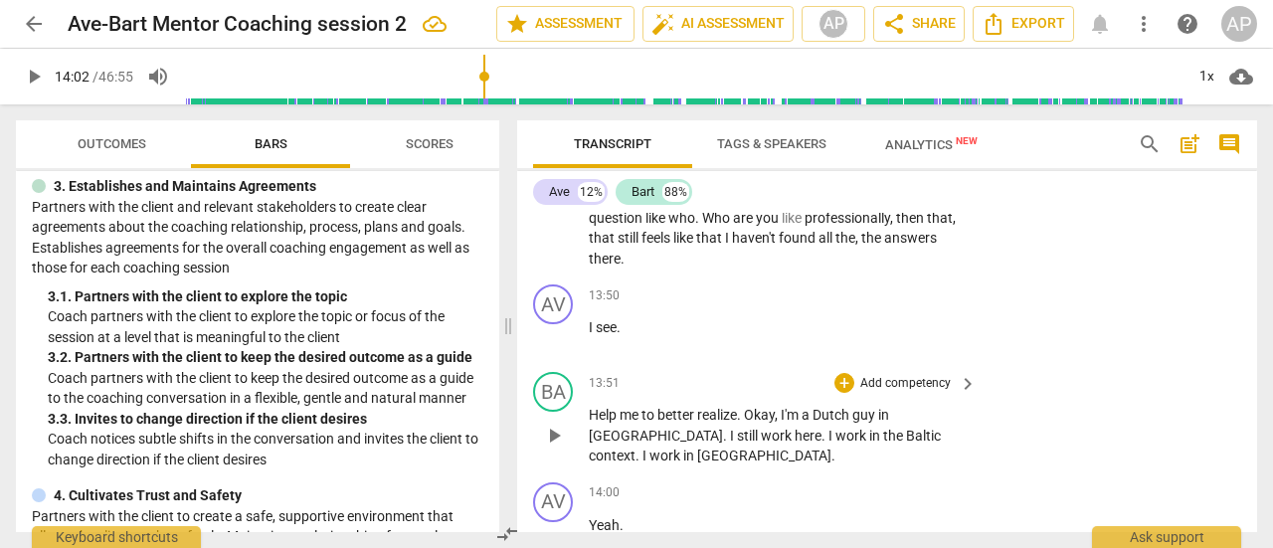
click at [697, 448] on span "[GEOGRAPHIC_DATA]" at bounding box center [764, 456] width 134 height 16
click at [32, 75] on span "play_arrow" at bounding box center [34, 77] width 24 height 24
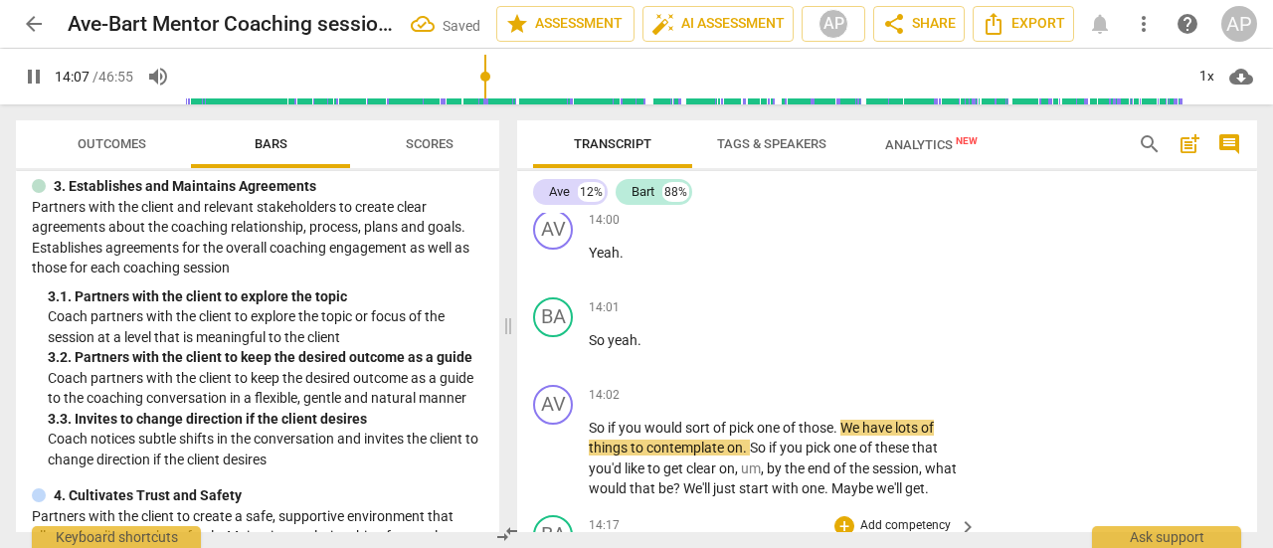
scroll to position [5853, 0]
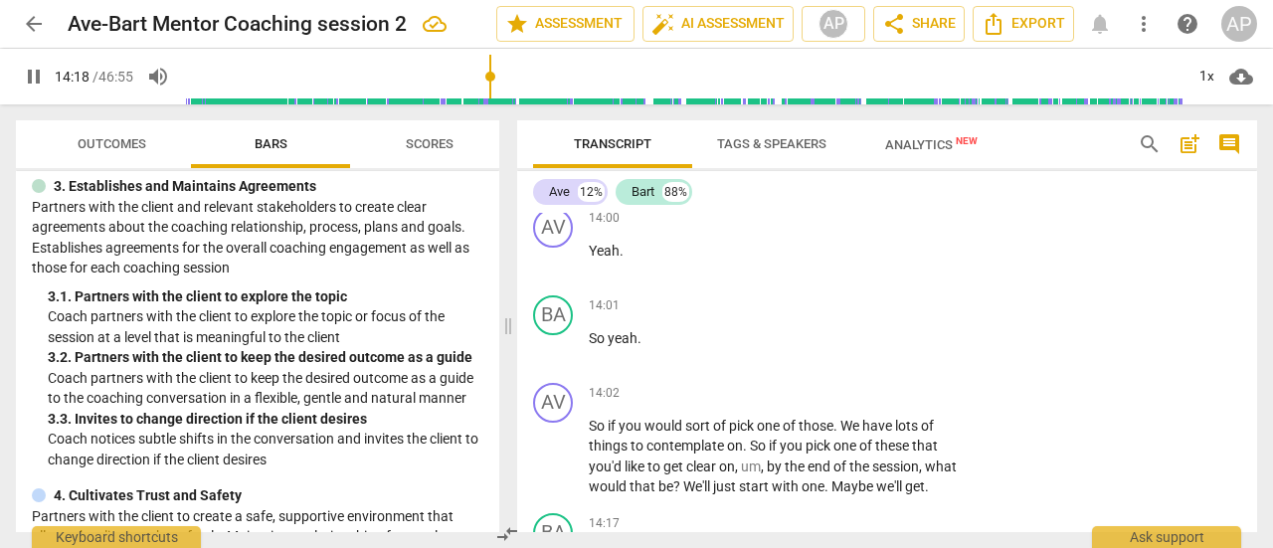
click at [44, 68] on span "pause" at bounding box center [34, 77] width 24 height 24
type input "859"
click at [925, 478] on span "get" at bounding box center [915, 486] width 20 height 16
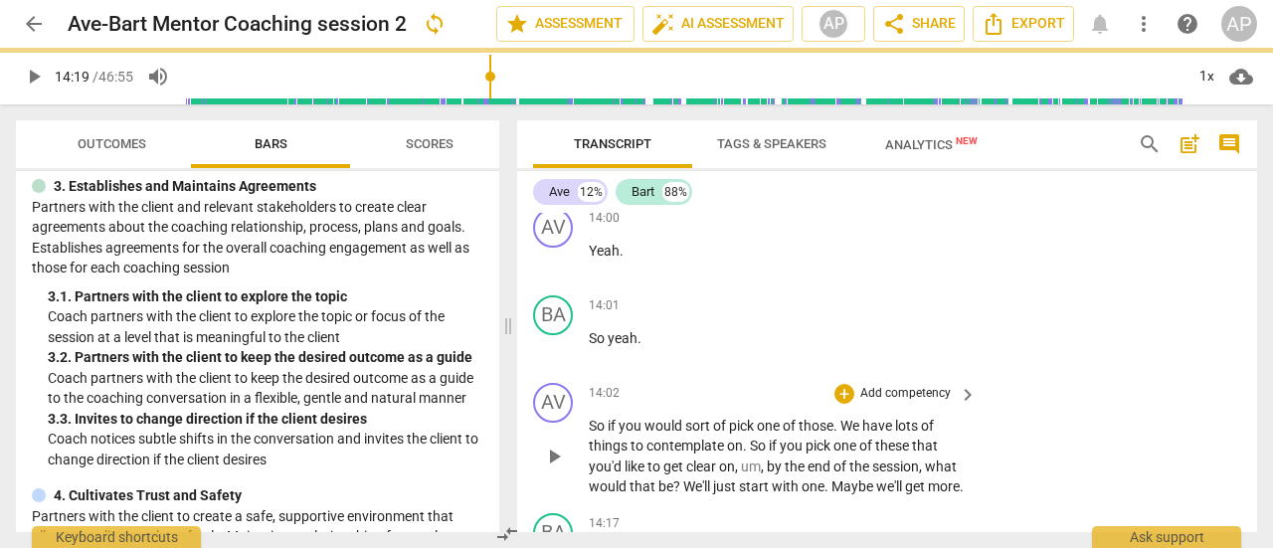
click at [877, 385] on p "Add competency" at bounding box center [905, 394] width 94 height 18
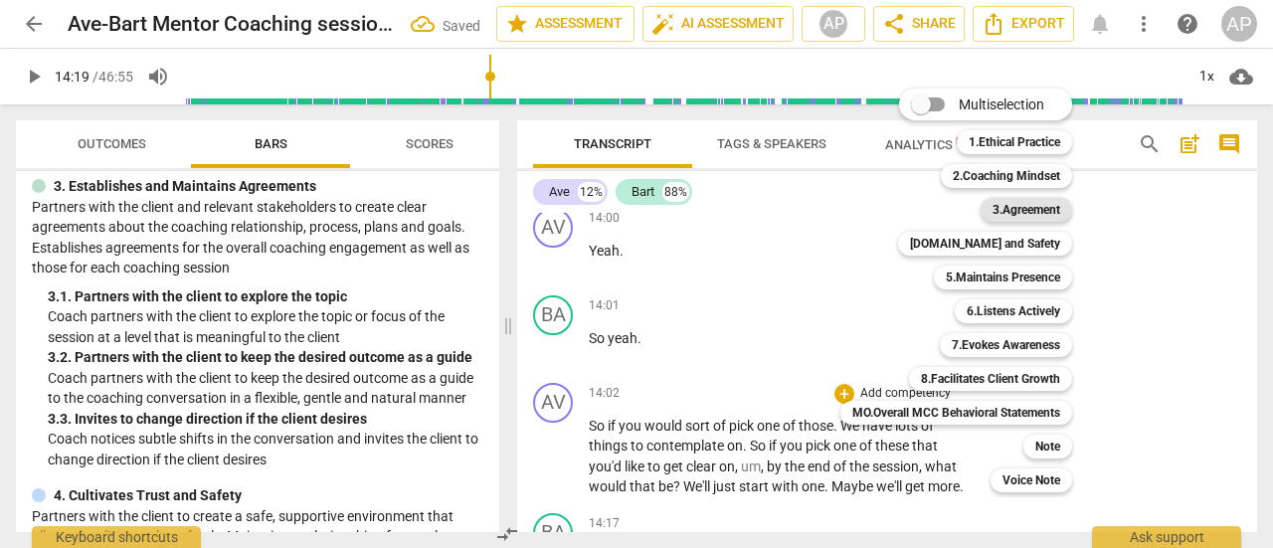
click at [1052, 210] on b "3.Agreement" at bounding box center [1027, 210] width 68 height 24
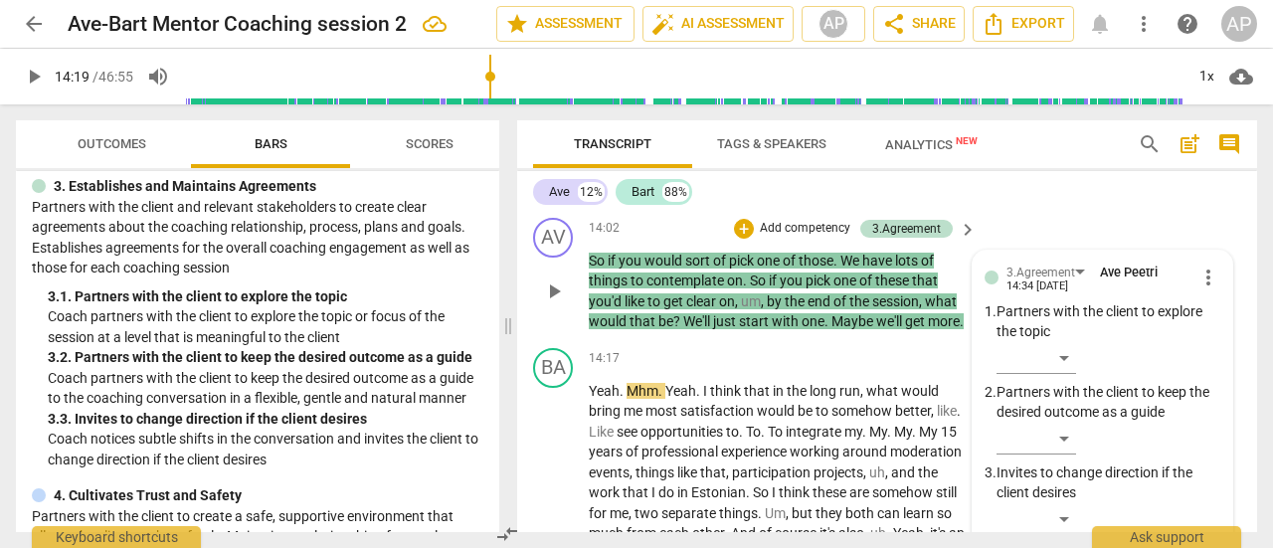
scroll to position [6020, 0]
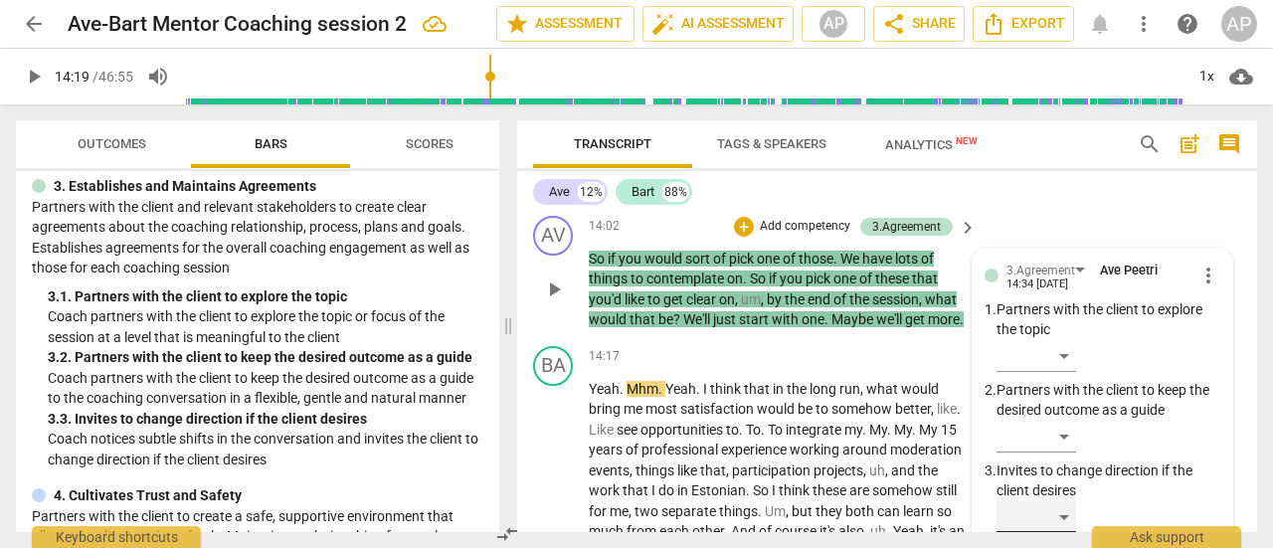
click at [1062, 501] on div "​" at bounding box center [1037, 517] width 80 height 32
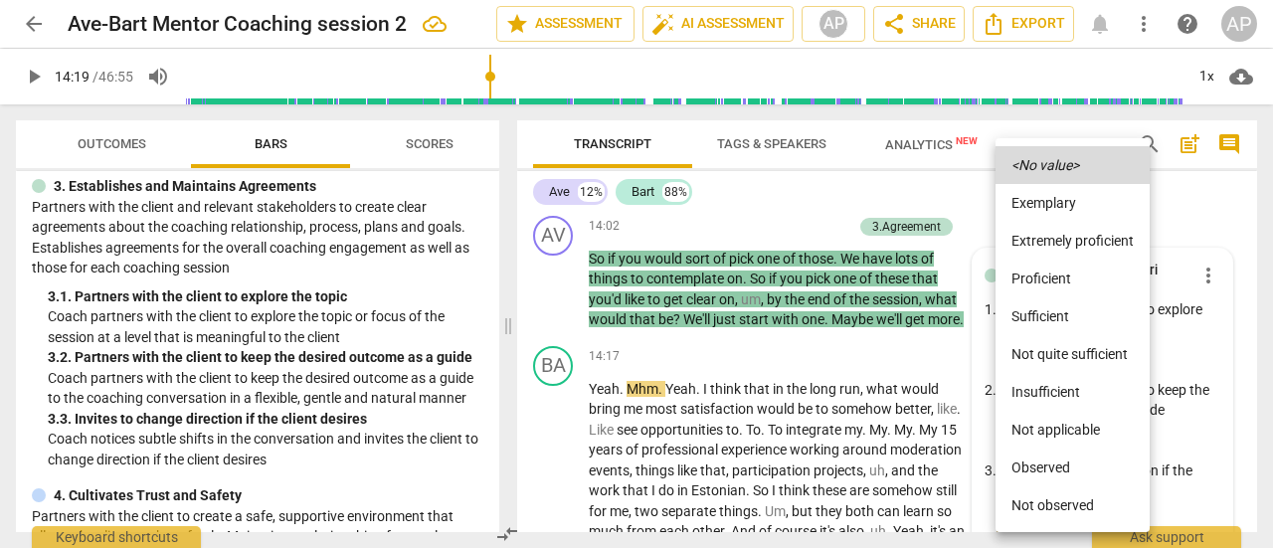
click at [1038, 311] on li "Sufficient" at bounding box center [1073, 316] width 154 height 38
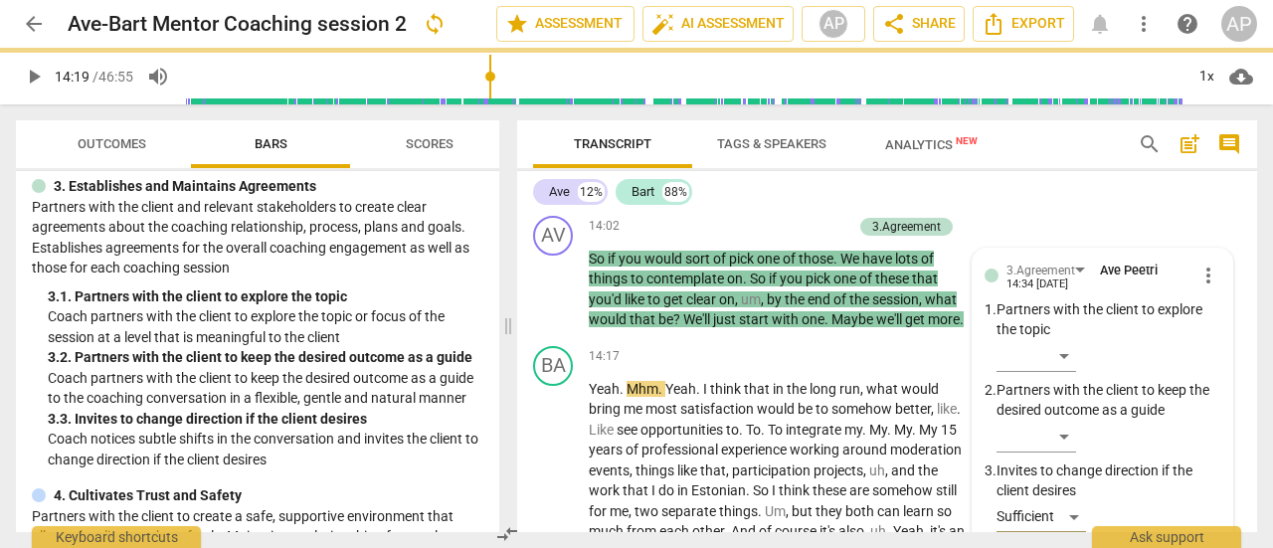
click at [30, 75] on span "play_arrow" at bounding box center [34, 77] width 24 height 24
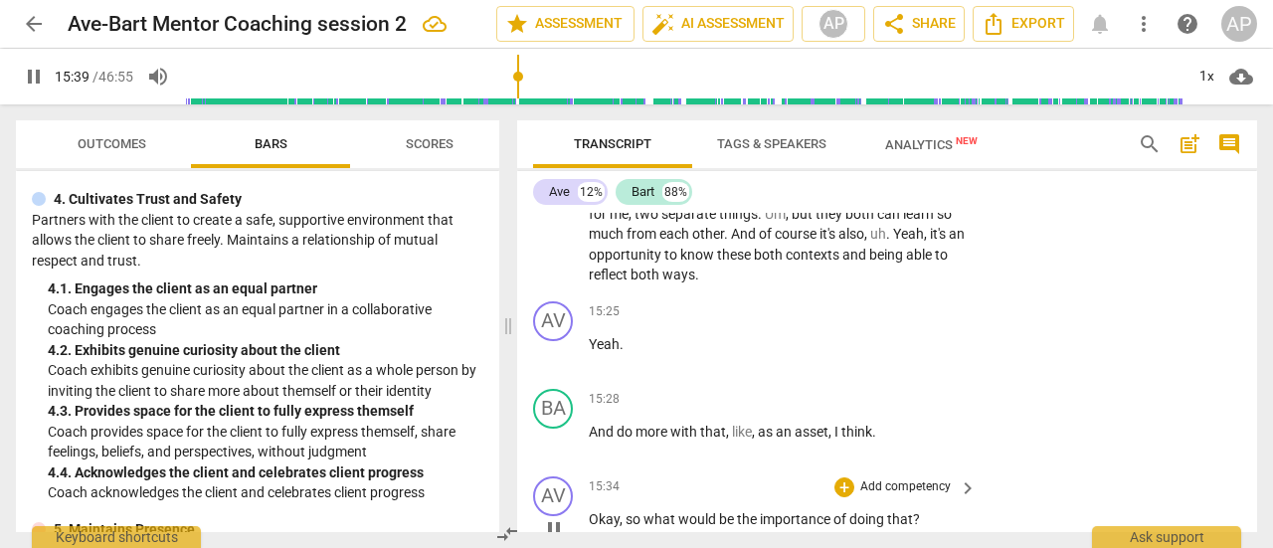
scroll to position [6319, 0]
click at [912, 477] on p "Add competency" at bounding box center [905, 486] width 94 height 18
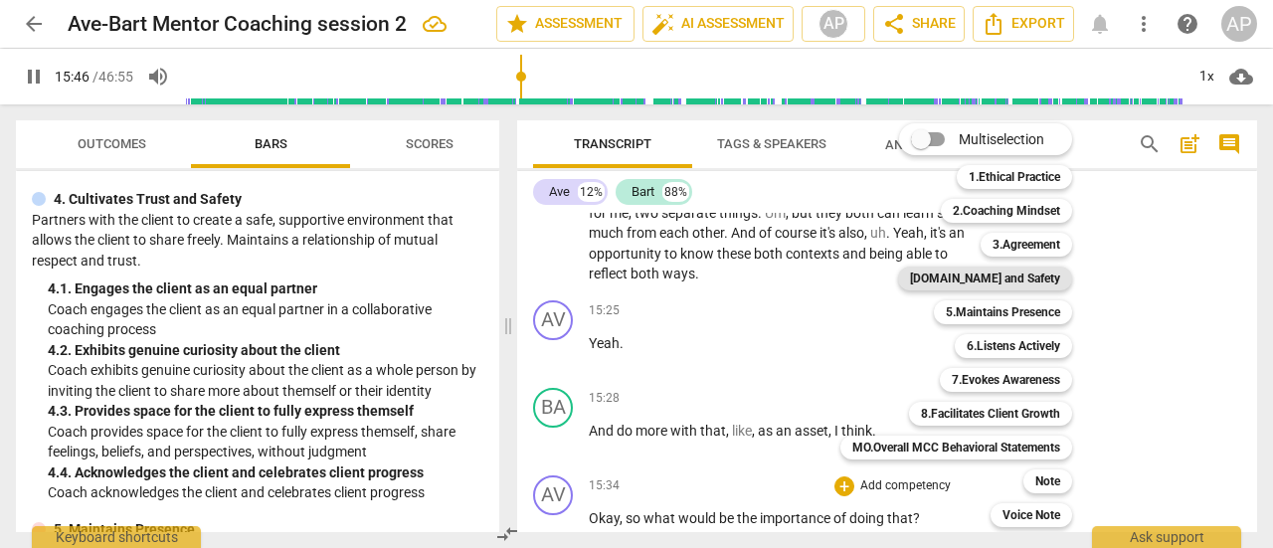
click at [1029, 270] on b "[DOMAIN_NAME] and Safety" at bounding box center [985, 279] width 150 height 24
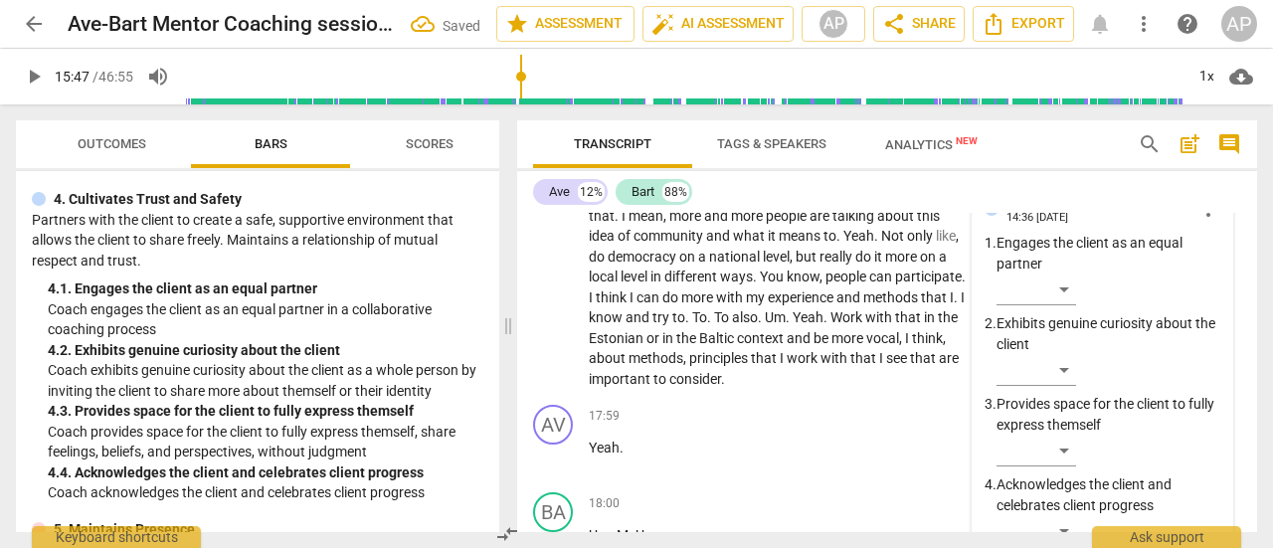
scroll to position [7077, 0]
click at [1059, 353] on div "​" at bounding box center [1037, 369] width 80 height 32
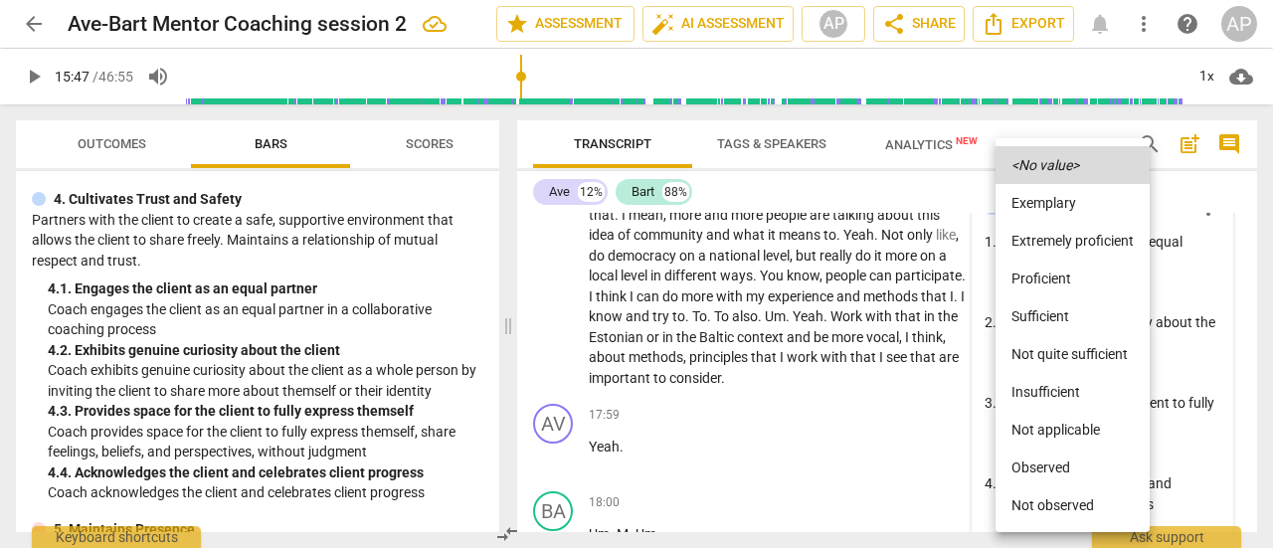
click at [1048, 312] on li "Sufficient" at bounding box center [1073, 316] width 154 height 38
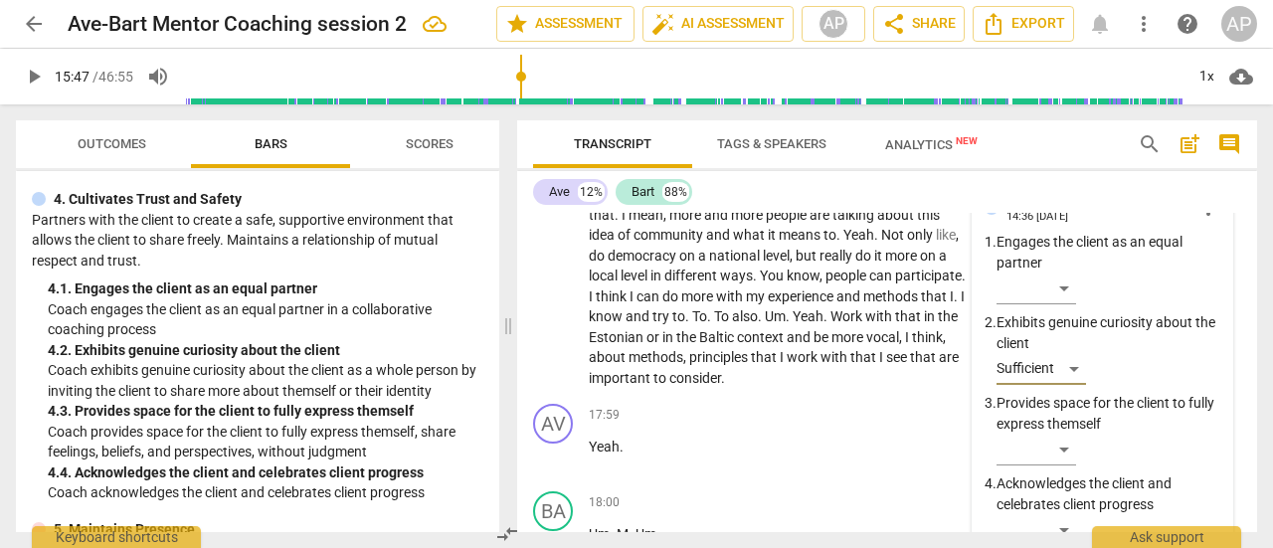
click at [36, 74] on span "play_arrow" at bounding box center [34, 77] width 24 height 24
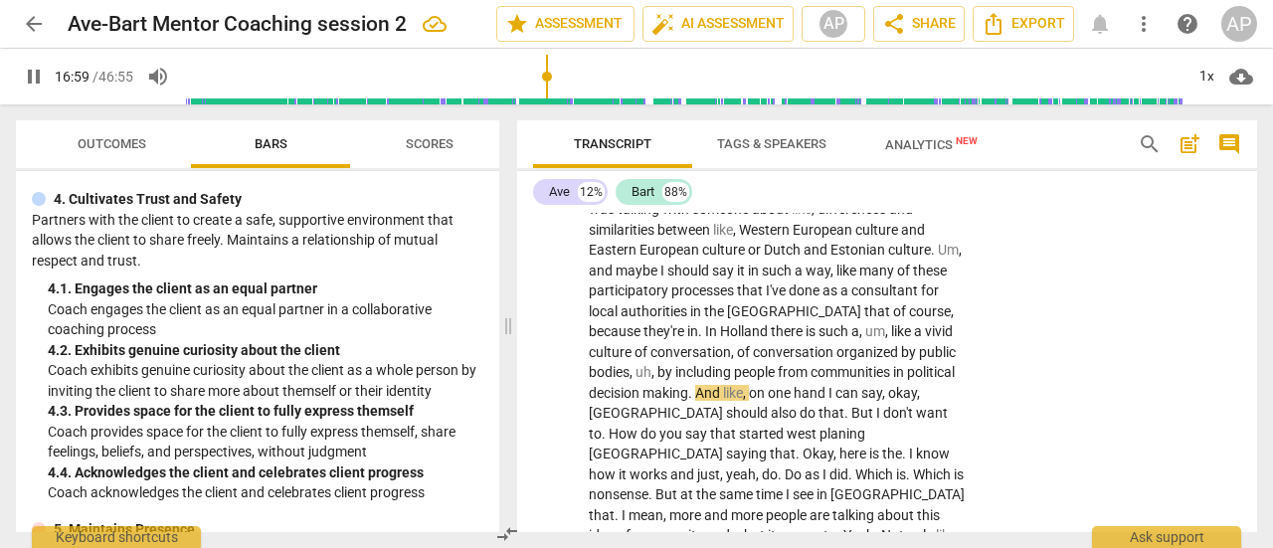
scroll to position [6777, 0]
click at [787, 425] on span "west" at bounding box center [803, 433] width 33 height 16
type input "1034"
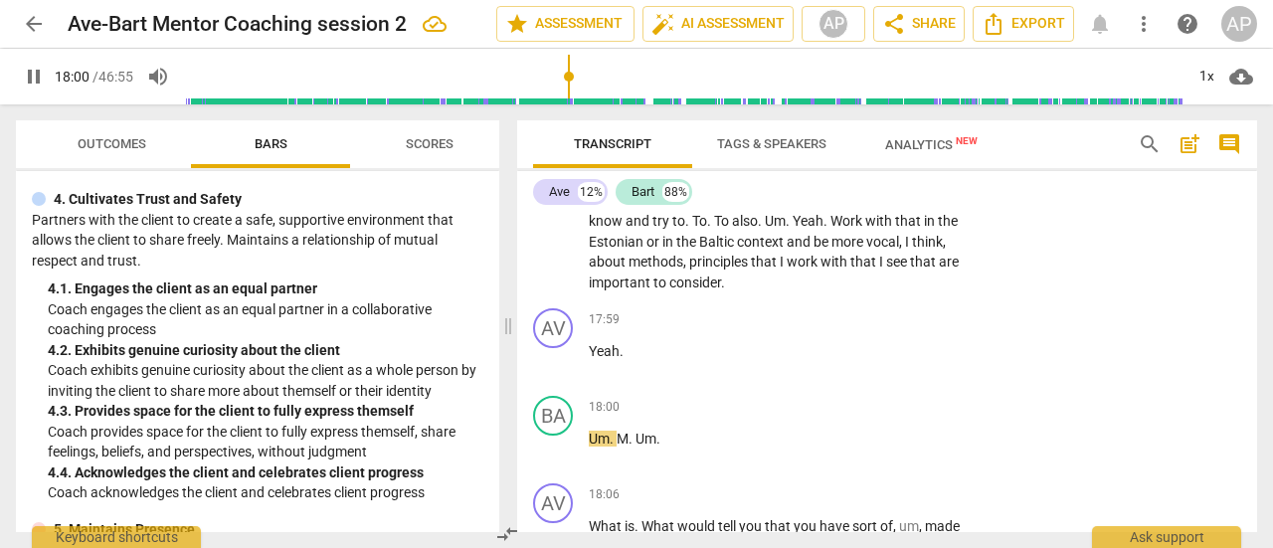
scroll to position [7174, 0]
click at [27, 74] on span "pause" at bounding box center [34, 77] width 24 height 24
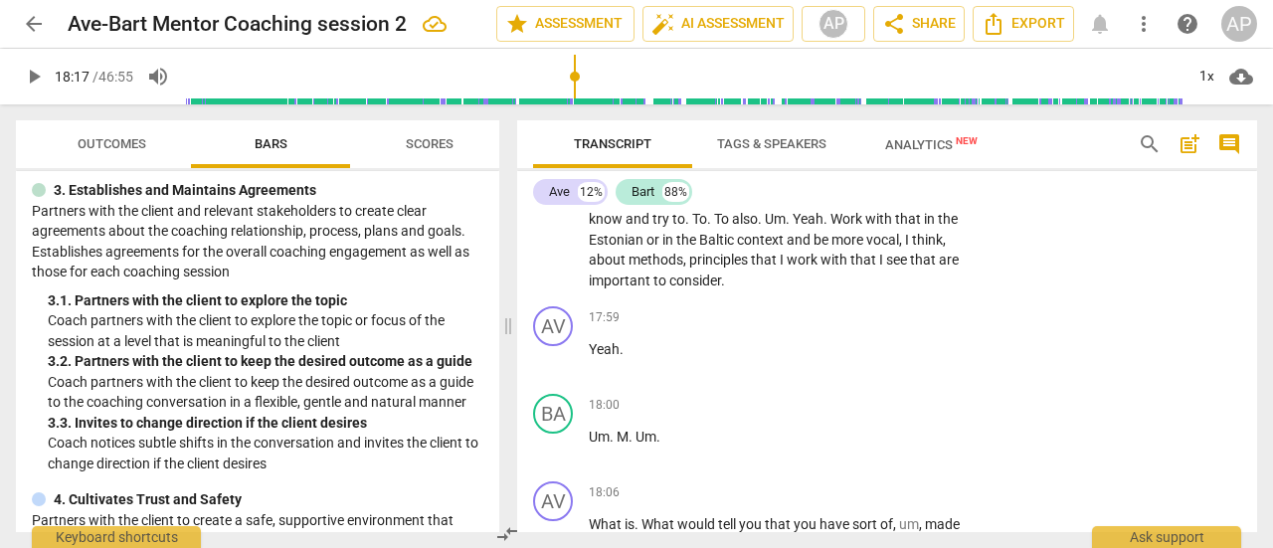
scroll to position [264, 0]
click at [903, 484] on p "Add competency" at bounding box center [905, 493] width 94 height 18
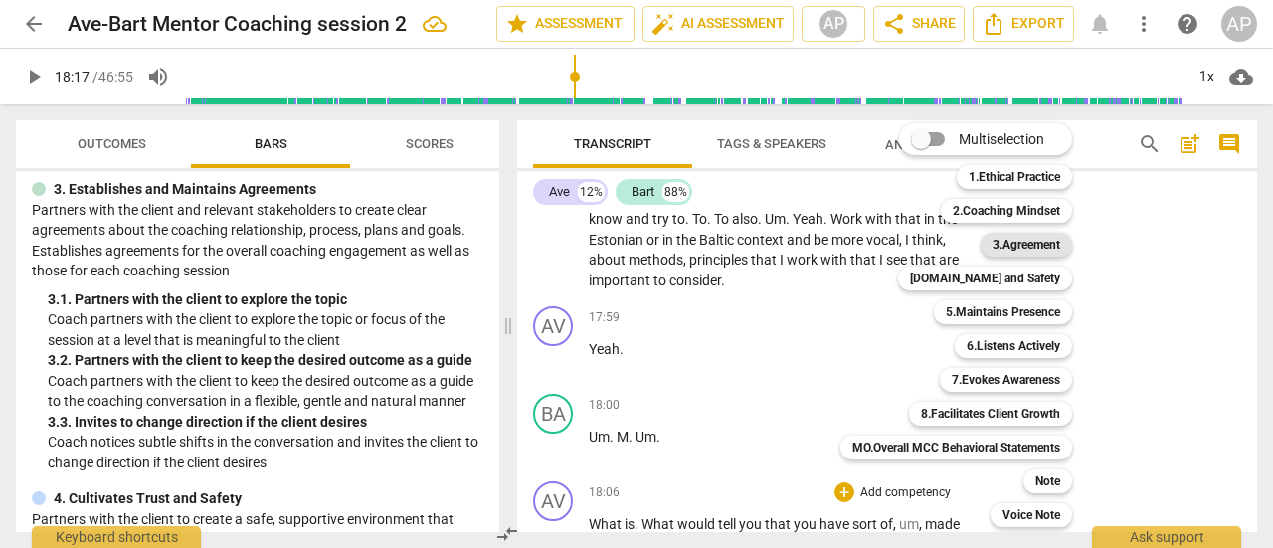
click at [1032, 238] on b "3.Agreement" at bounding box center [1027, 245] width 68 height 24
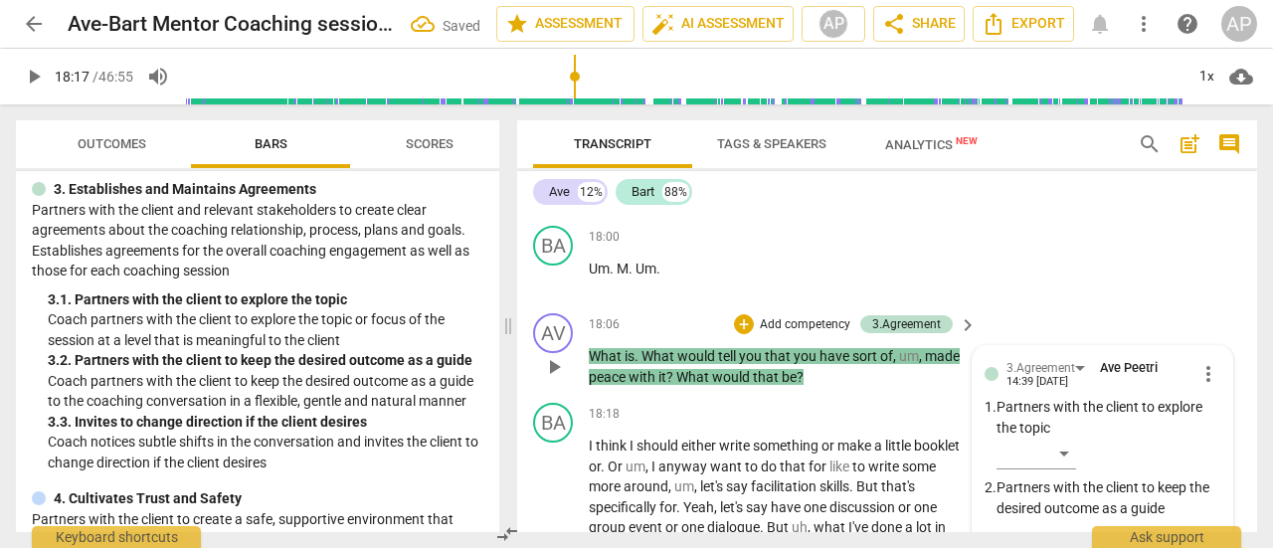
scroll to position [7341, 0]
click at [1062, 519] on div "​" at bounding box center [1037, 535] width 80 height 32
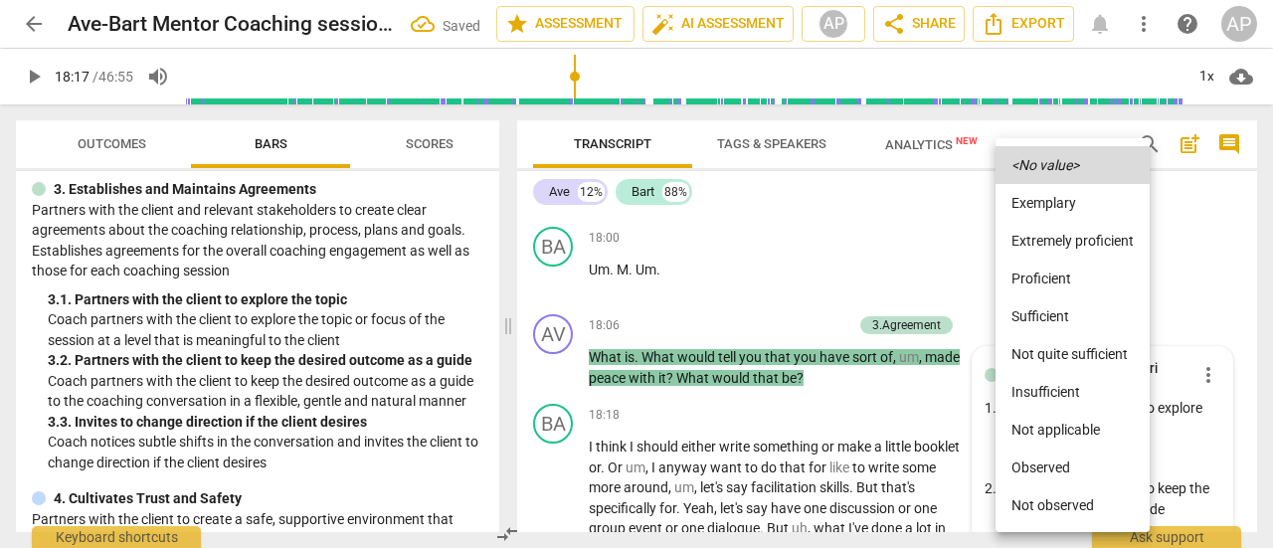
click at [1038, 310] on li "Sufficient" at bounding box center [1073, 316] width 154 height 38
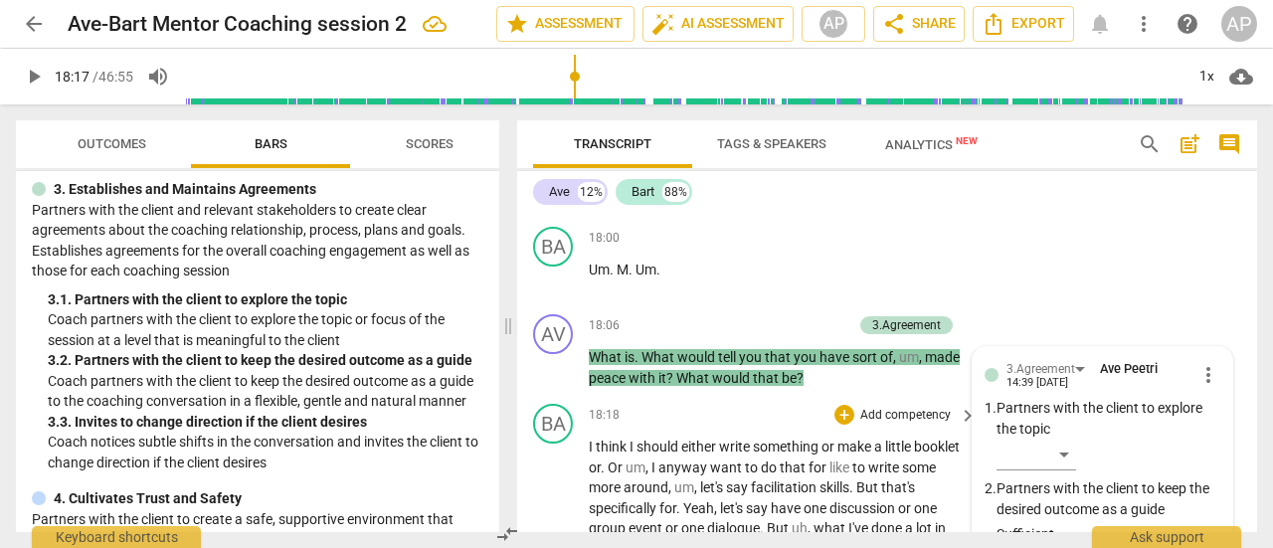
click at [876, 520] on span "done" at bounding box center [888, 528] width 34 height 16
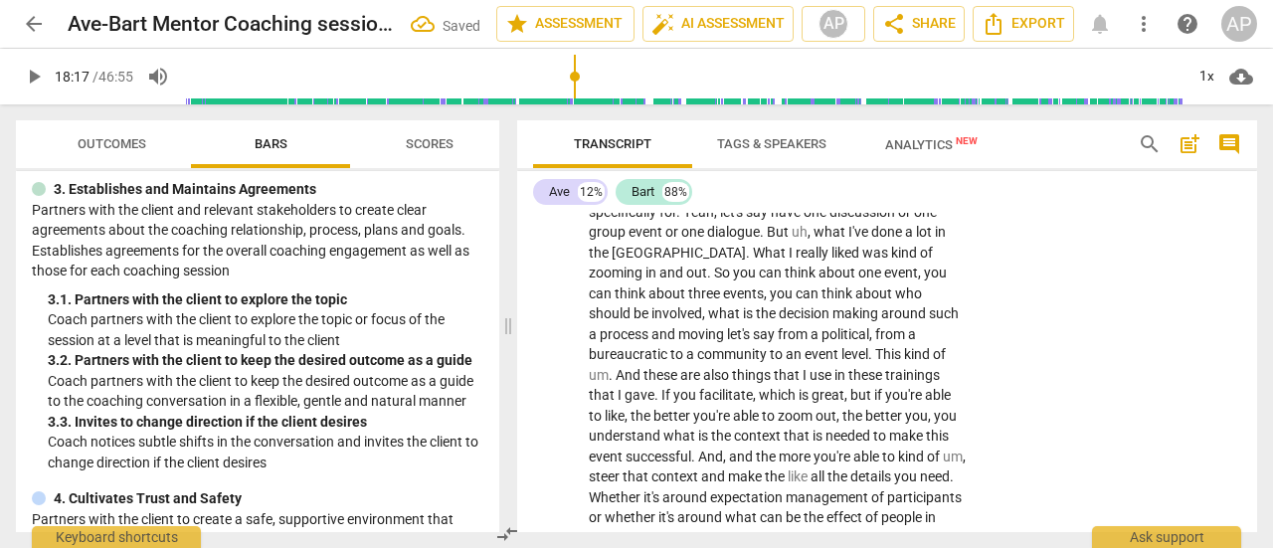
scroll to position [7639, 0]
click at [34, 75] on span "play_arrow" at bounding box center [34, 77] width 24 height 24
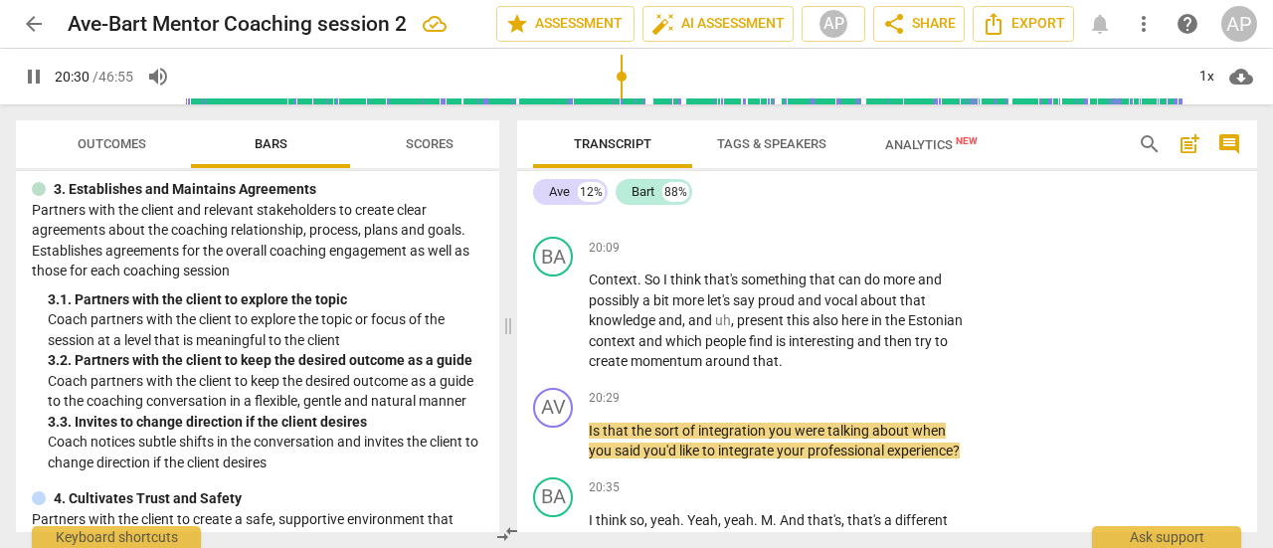
scroll to position [8135, 0]
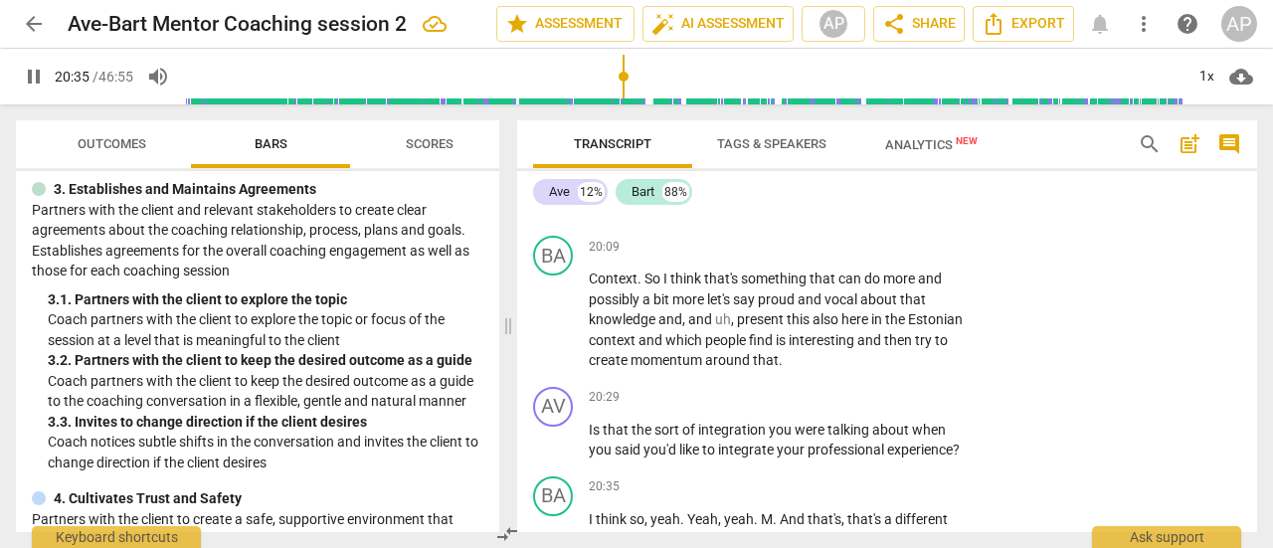
click at [29, 71] on span "pause" at bounding box center [34, 77] width 24 height 24
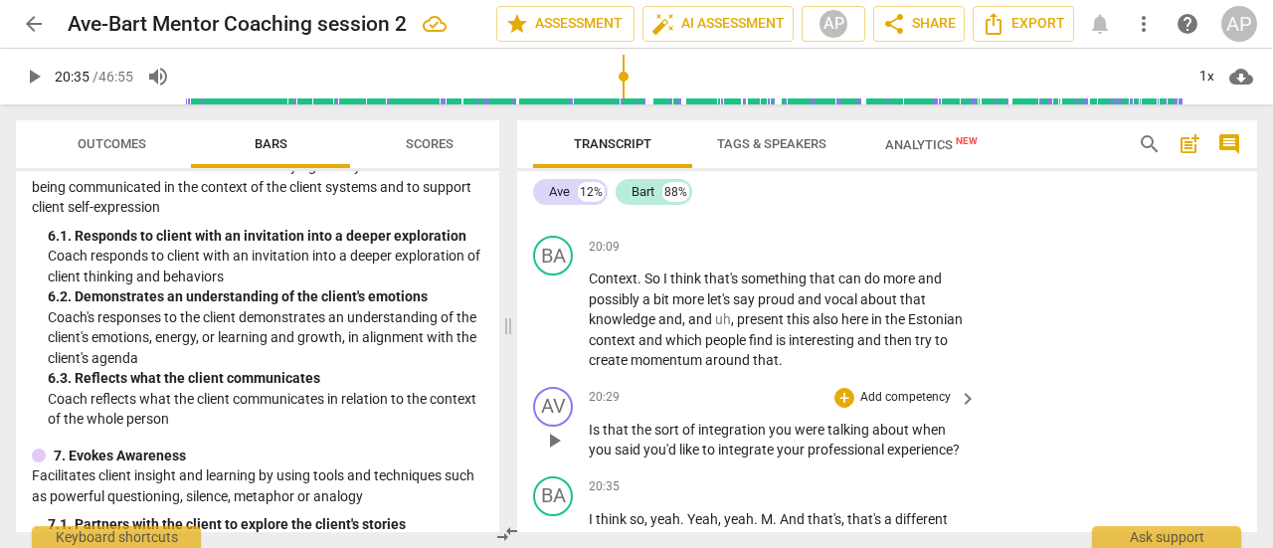
scroll to position [8136, 0]
click at [895, 388] on p "Add competency" at bounding box center [905, 397] width 94 height 18
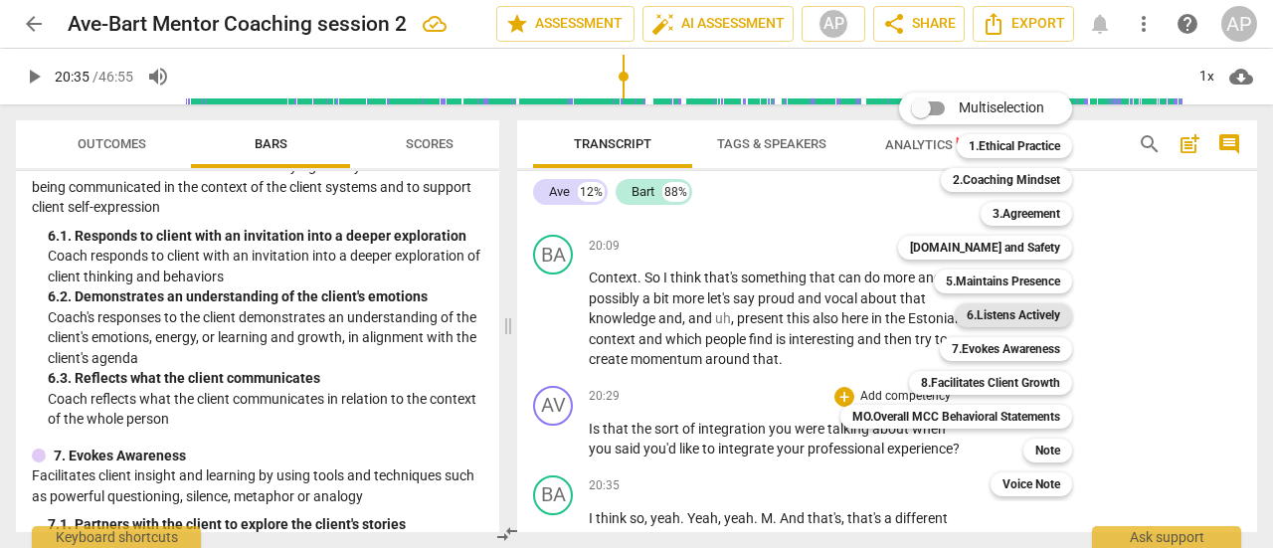
click at [1020, 310] on b "6.Listens Actively" at bounding box center [1014, 315] width 94 height 24
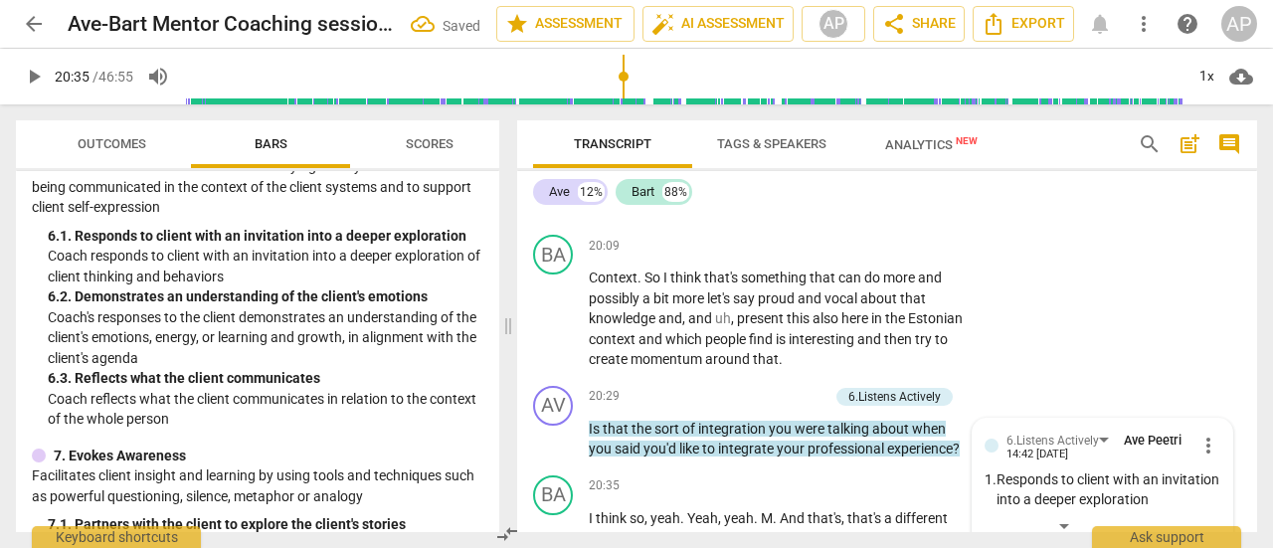
scroll to position [8405, 0]
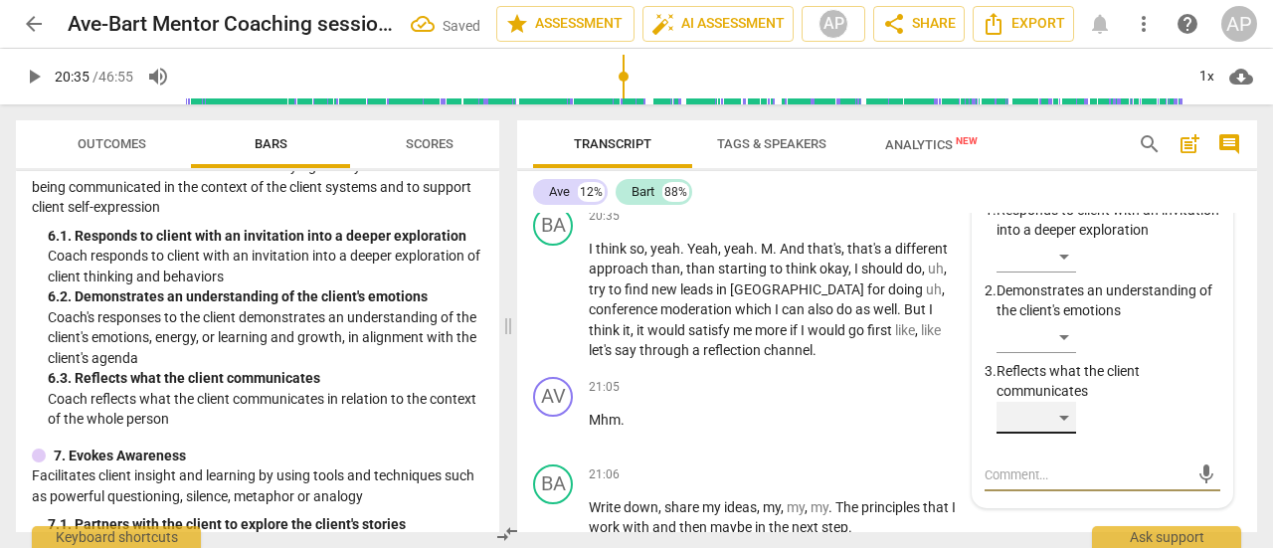
click at [1050, 402] on div "​" at bounding box center [1037, 418] width 80 height 32
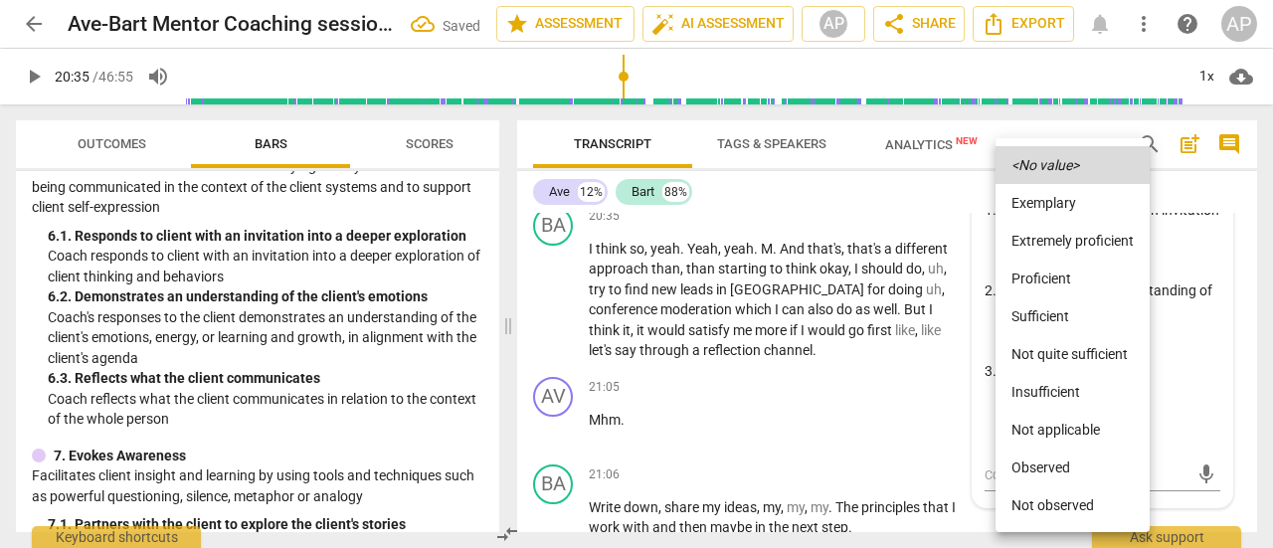
click at [1049, 318] on li "Sufficient" at bounding box center [1073, 316] width 154 height 38
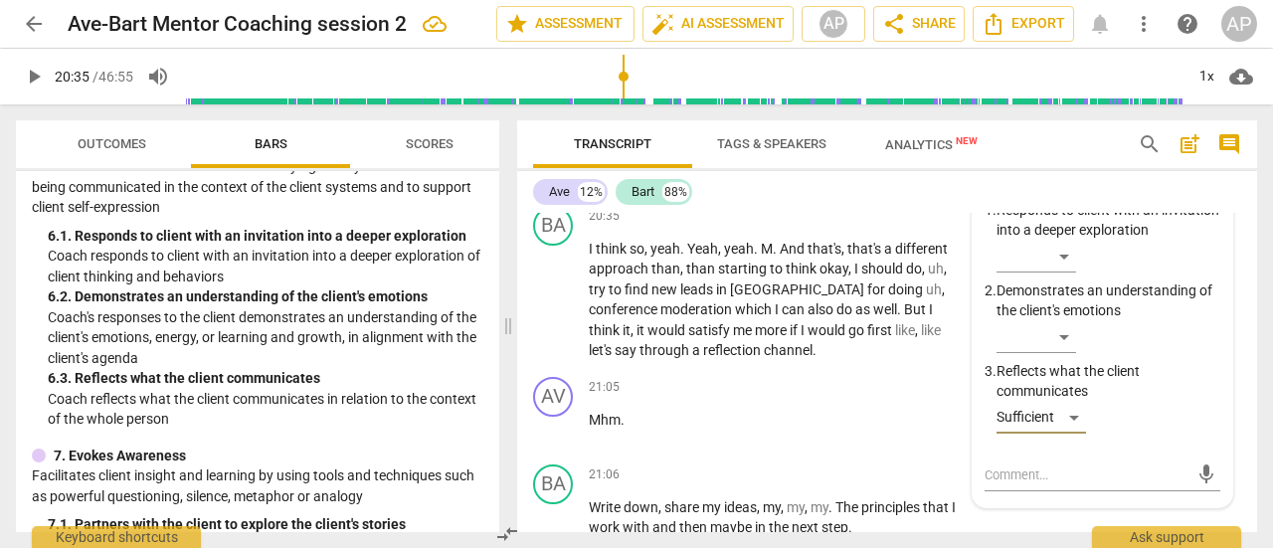
drag, startPoint x: 38, startPoint y: 75, endPoint x: 548, endPoint y: 353, distance: 581.4
click at [38, 75] on span "play_arrow" at bounding box center [34, 77] width 24 height 24
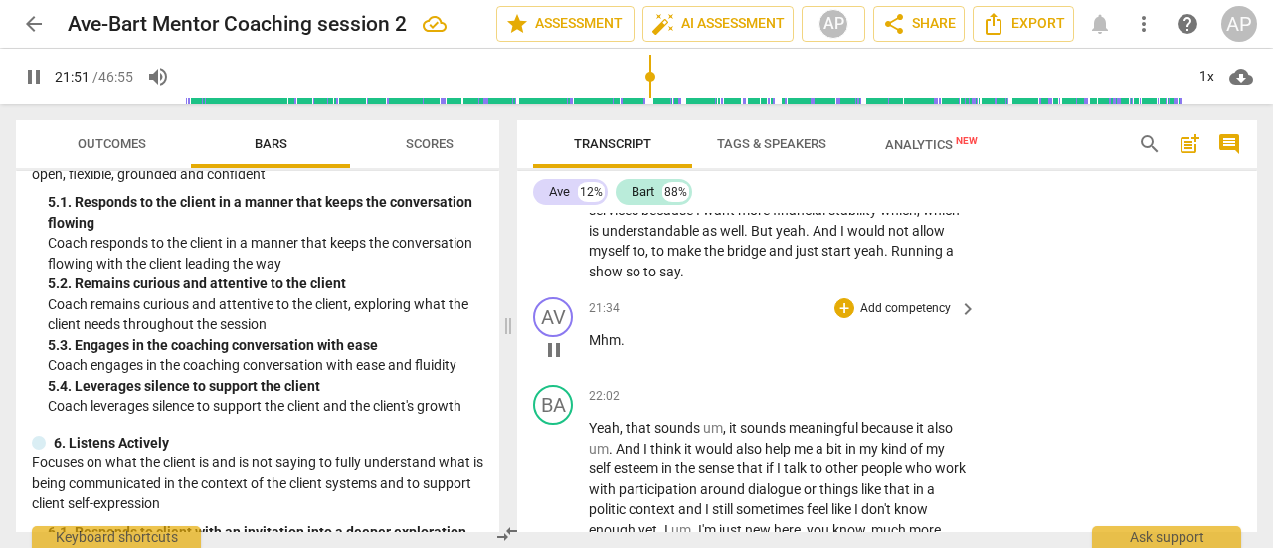
scroll to position [959, 0]
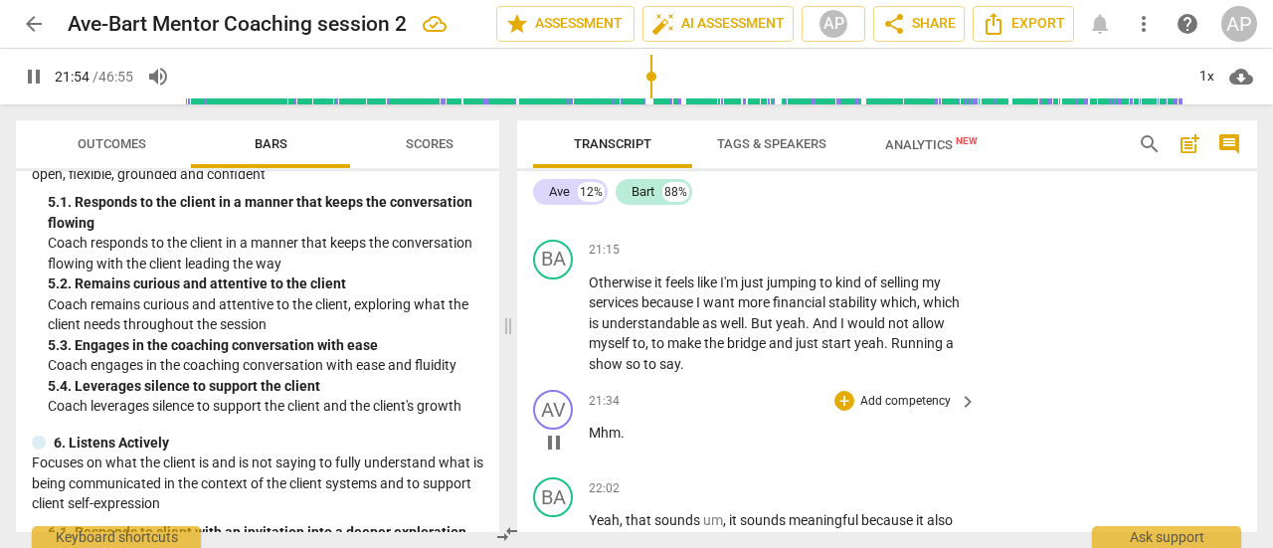
click at [921, 393] on p "Add competency" at bounding box center [905, 402] width 94 height 18
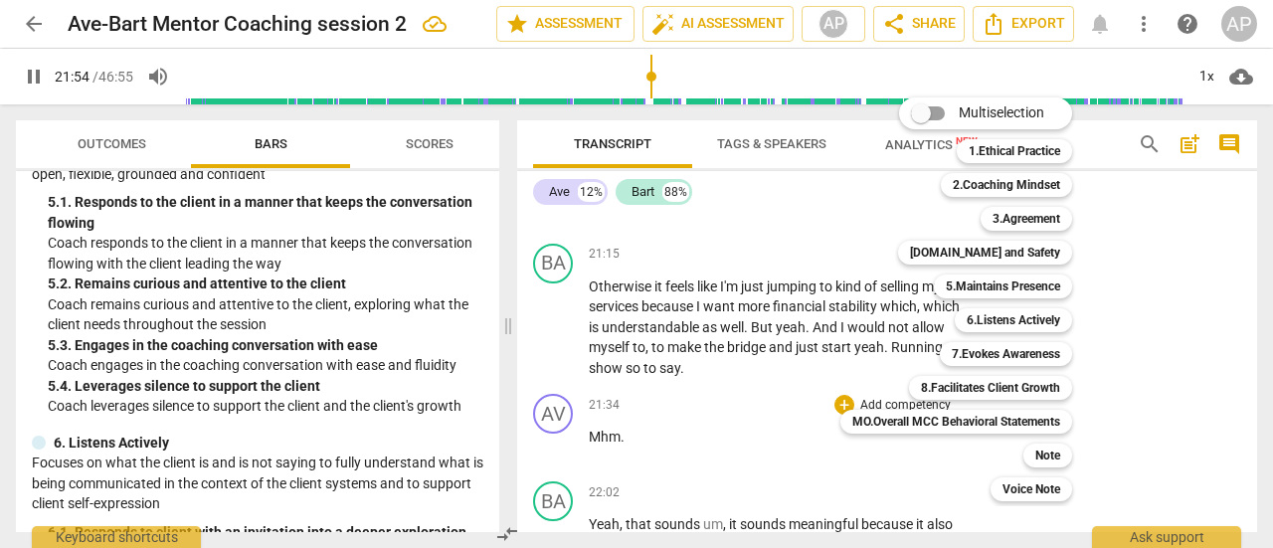
scroll to position [8801, 0]
click at [1044, 283] on b "5.Maintains Presence" at bounding box center [1003, 287] width 114 height 24
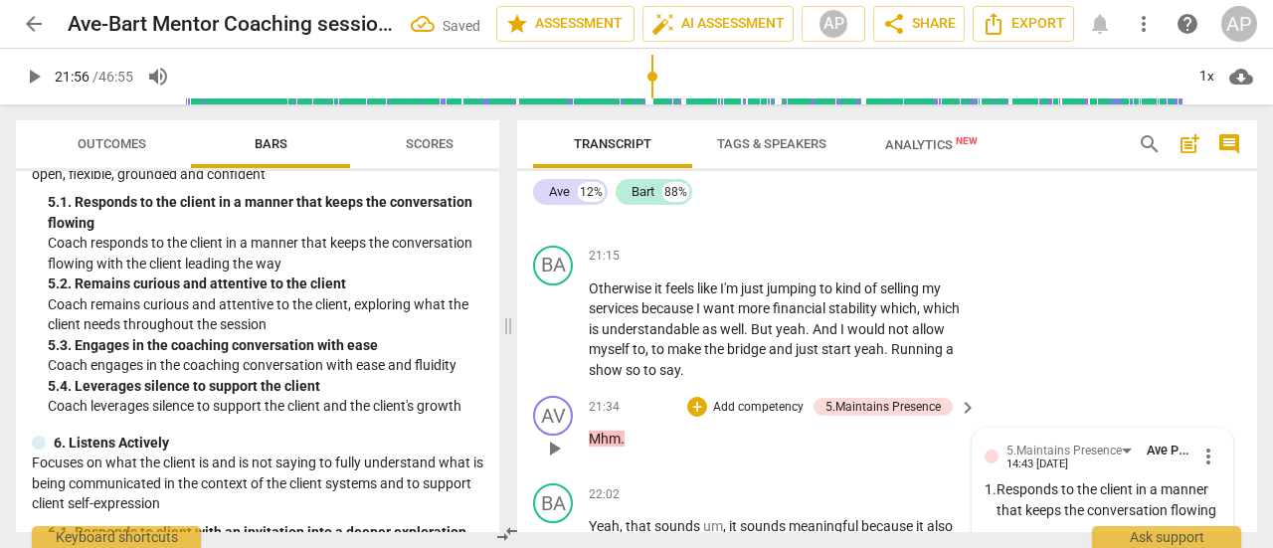
scroll to position [9181, 0]
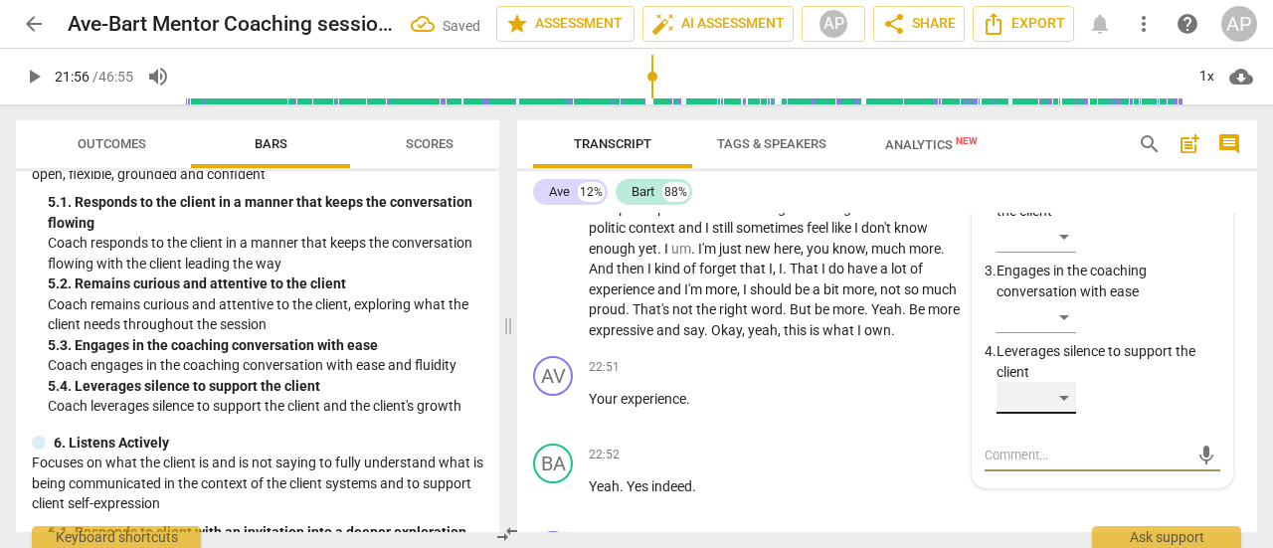
click at [1067, 382] on div "​" at bounding box center [1037, 398] width 80 height 32
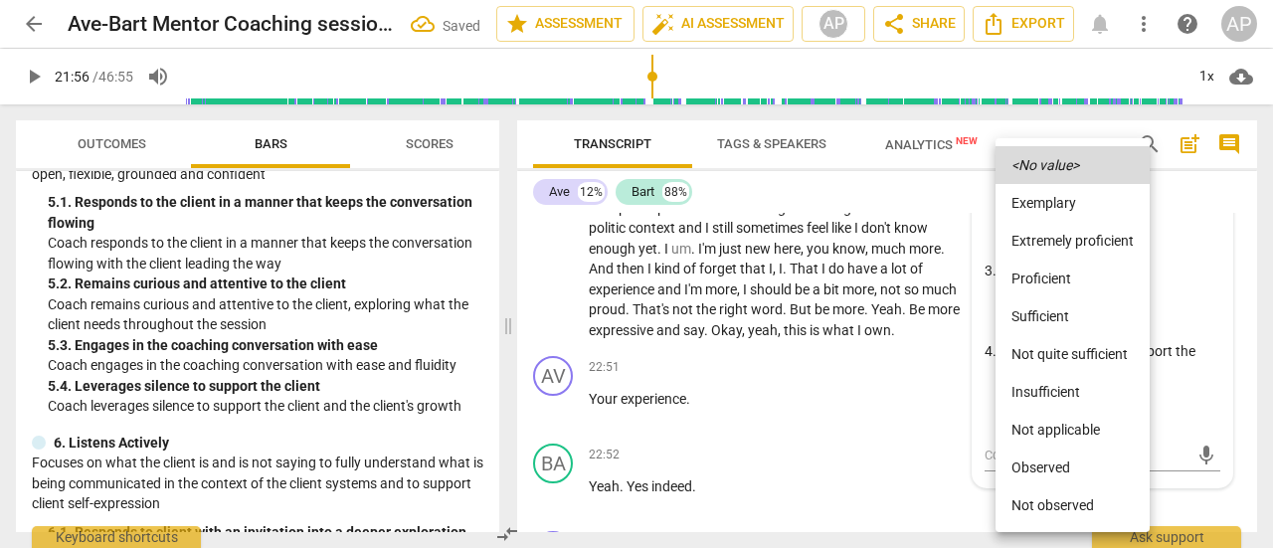
click at [1065, 281] on li "Proficient" at bounding box center [1073, 279] width 154 height 38
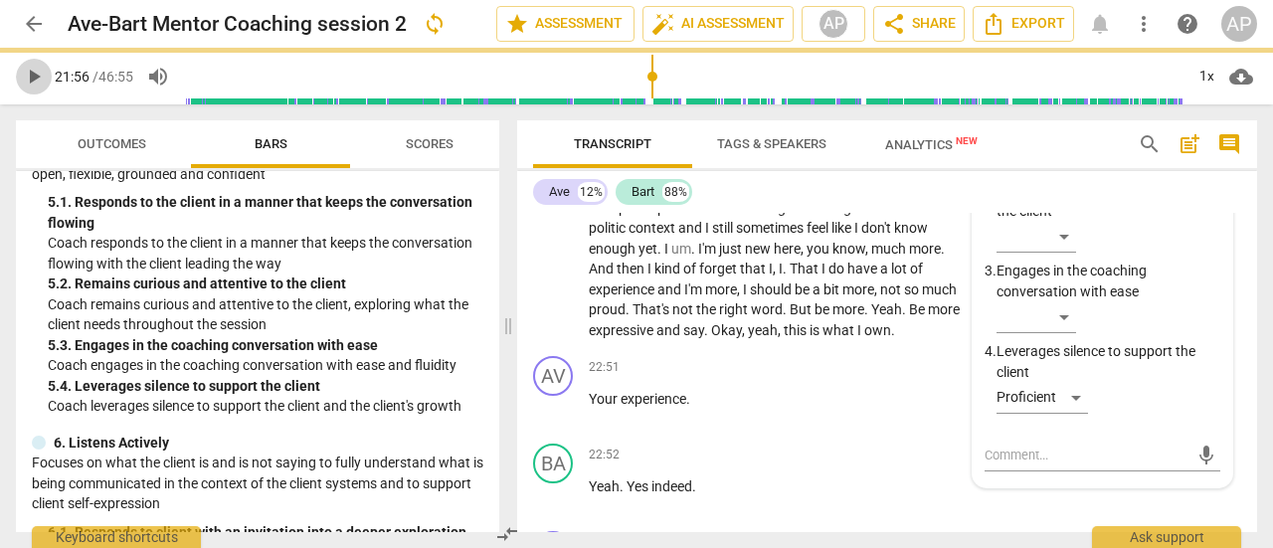
drag, startPoint x: 32, startPoint y: 77, endPoint x: 54, endPoint y: 100, distance: 32.4
click at [32, 77] on span "play_arrow" at bounding box center [34, 77] width 24 height 24
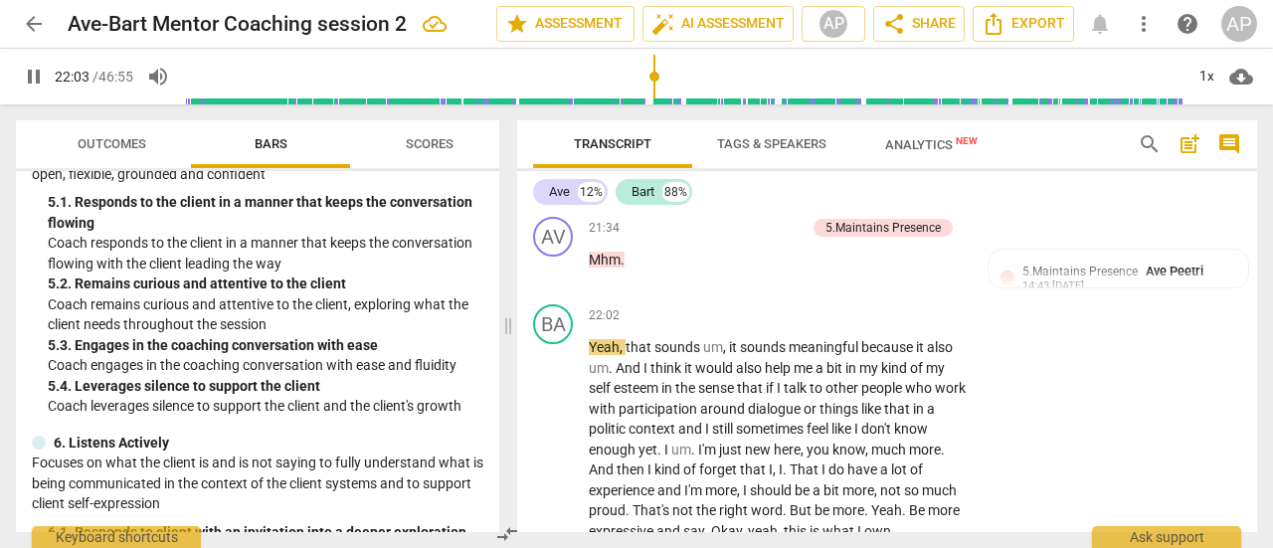
scroll to position [8981, 0]
click at [36, 76] on span "pause" at bounding box center [34, 77] width 24 height 24
type input "1349"
click at [627, 420] on span "politic" at bounding box center [609, 428] width 40 height 16
click at [28, 71] on span "play_arrow" at bounding box center [34, 77] width 24 height 24
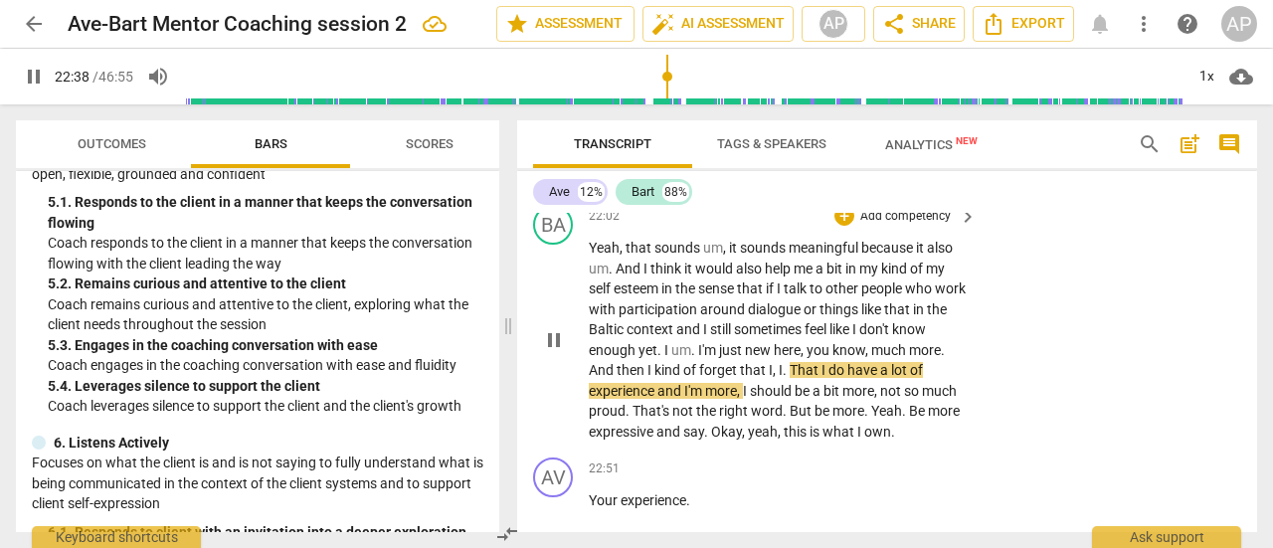
scroll to position [9081, 0]
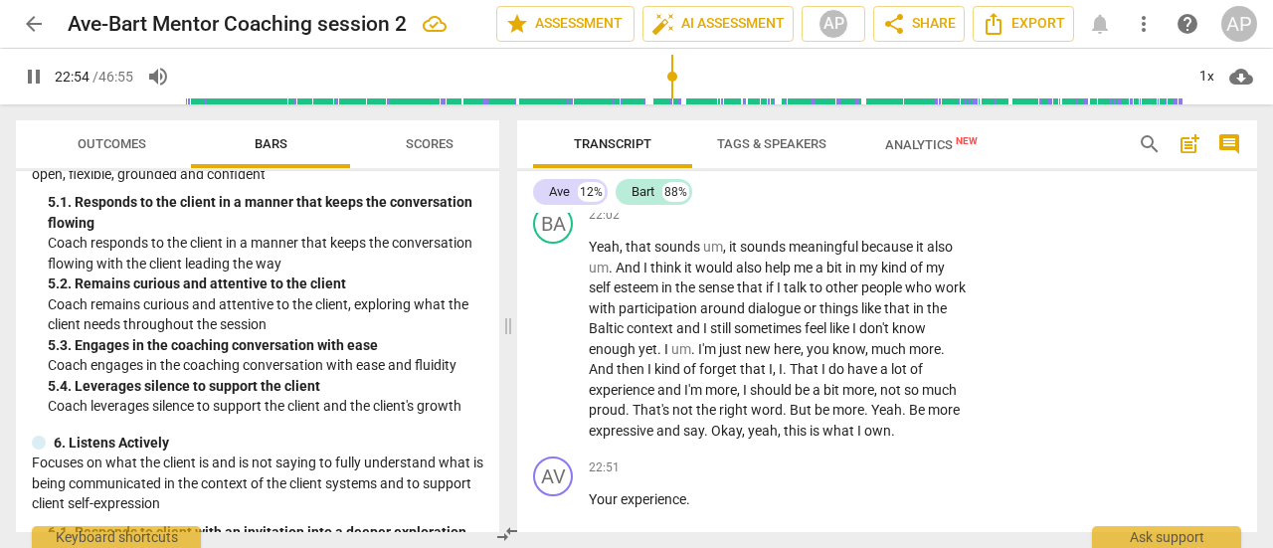
click at [36, 75] on span "pause" at bounding box center [34, 77] width 24 height 24
type input "1374"
click at [591, 491] on span "Your" at bounding box center [605, 499] width 32 height 16
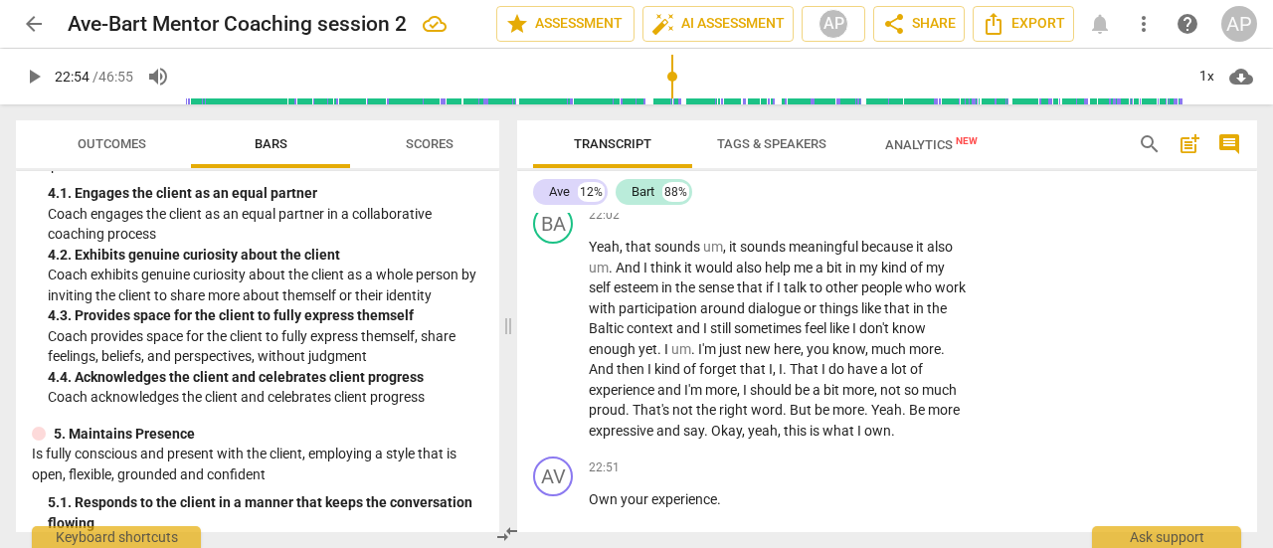
scroll to position [659, 0]
click at [895, 460] on p "Add competency" at bounding box center [905, 469] width 94 height 18
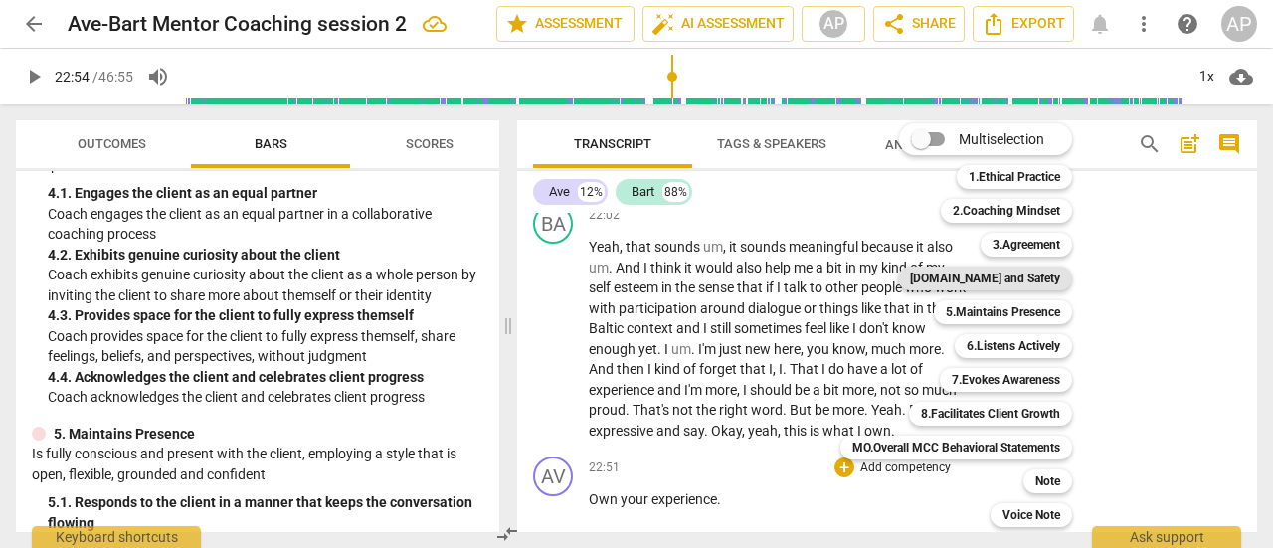
click at [1026, 278] on b "[DOMAIN_NAME] and Safety" at bounding box center [985, 279] width 150 height 24
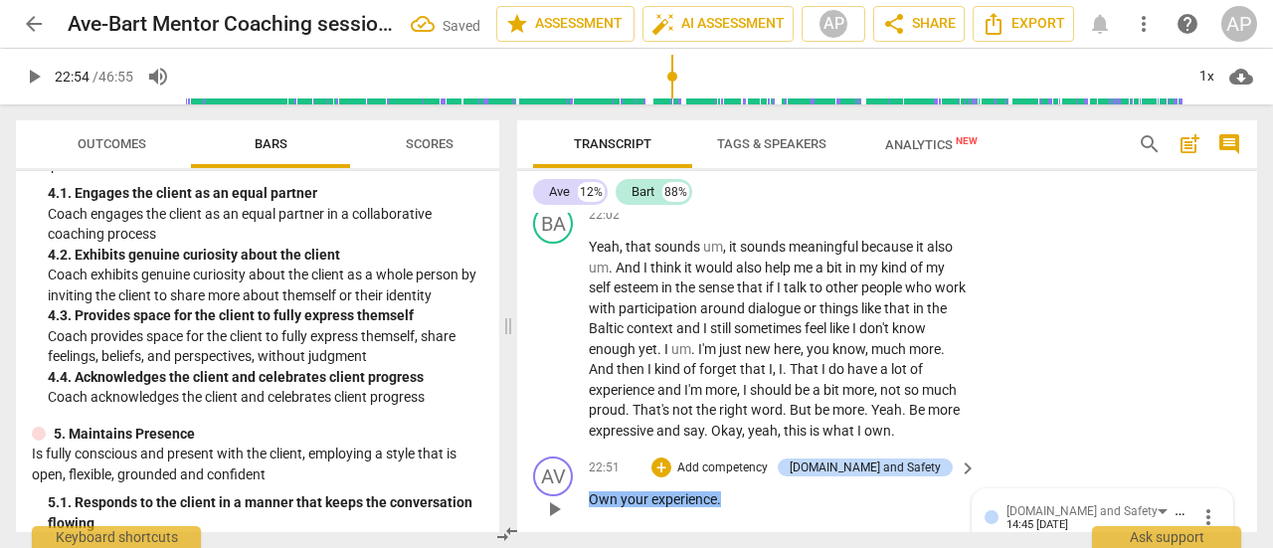
scroll to position [9502, 0]
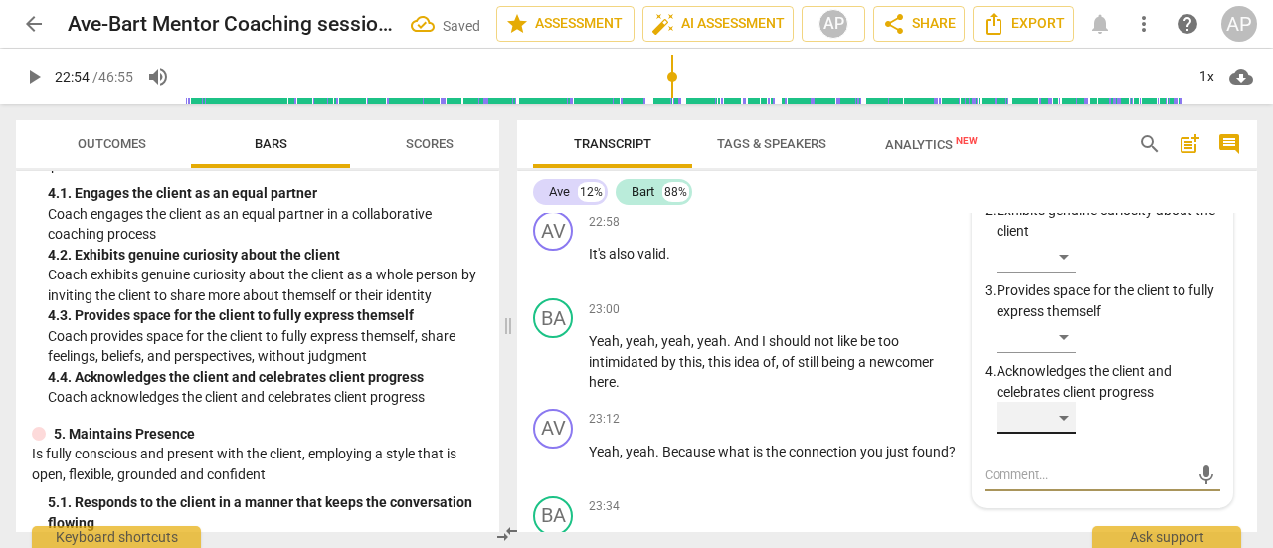
click at [1060, 402] on div "​" at bounding box center [1037, 418] width 80 height 32
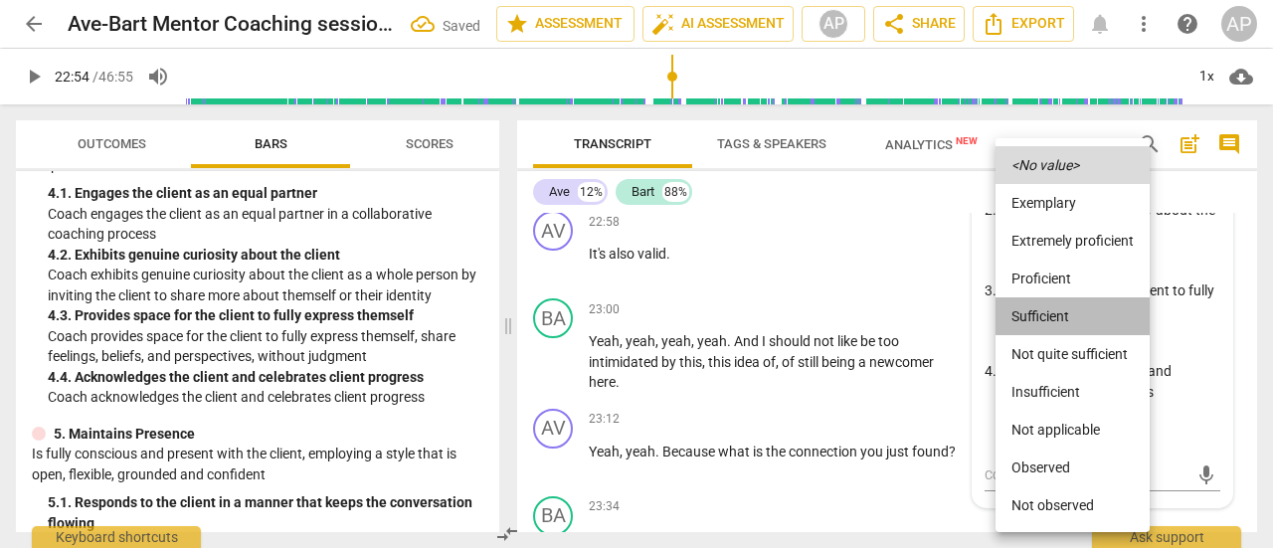
click at [1058, 315] on li "Sufficient" at bounding box center [1073, 316] width 154 height 38
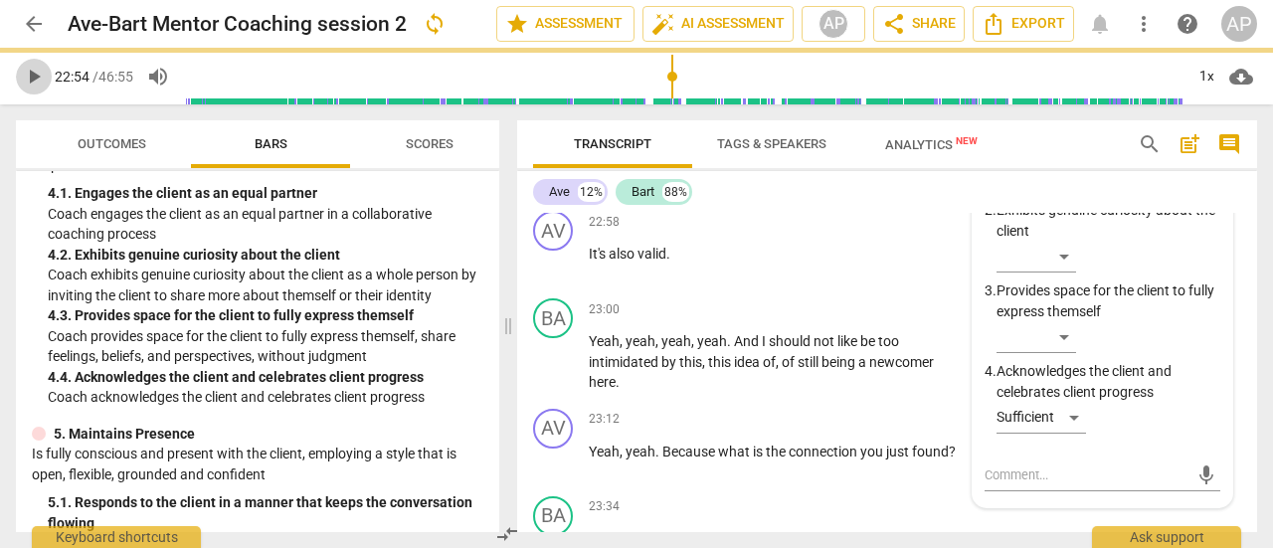
click at [30, 73] on span "play_arrow" at bounding box center [34, 77] width 24 height 24
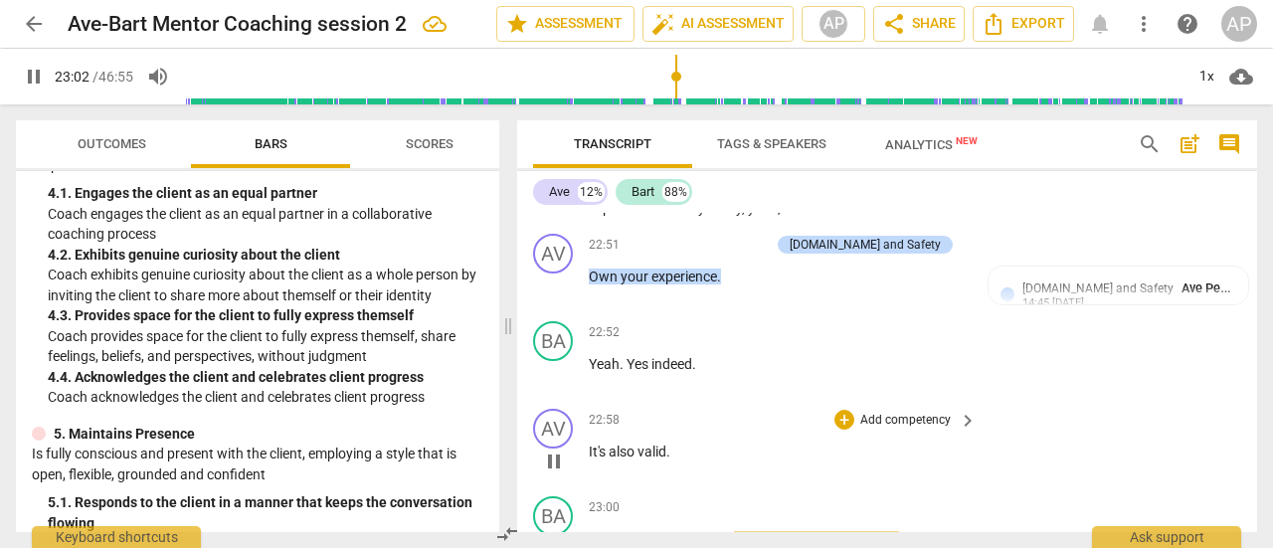
scroll to position [9303, 0]
click at [889, 413] on p "Add competency" at bounding box center [905, 422] width 94 height 18
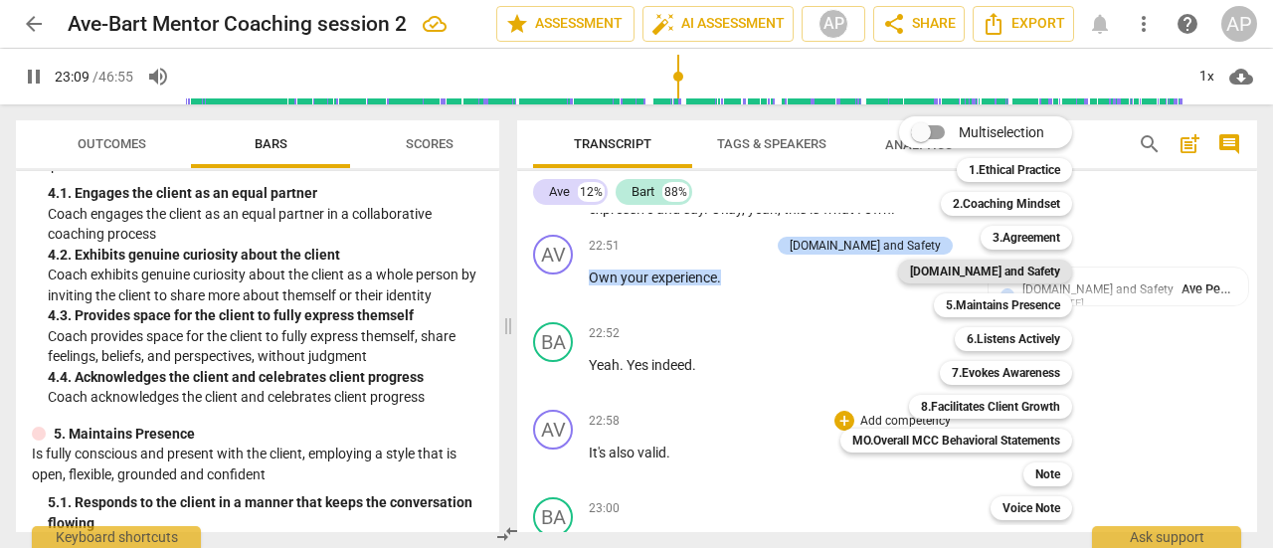
click at [1018, 272] on b "[DOMAIN_NAME] and Safety" at bounding box center [985, 272] width 150 height 24
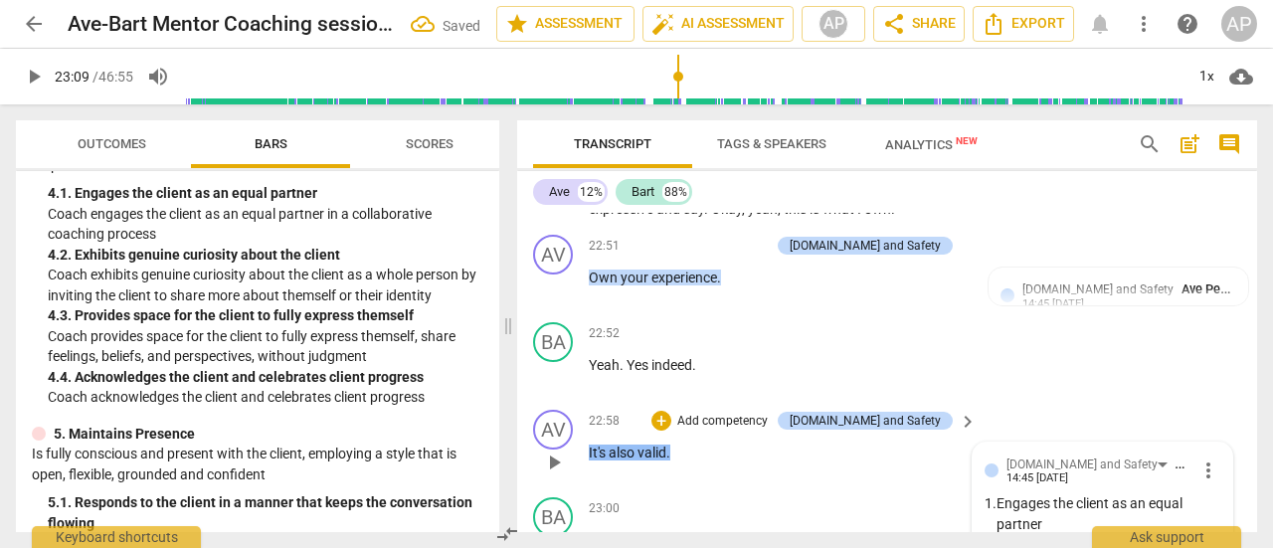
scroll to position [9677, 0]
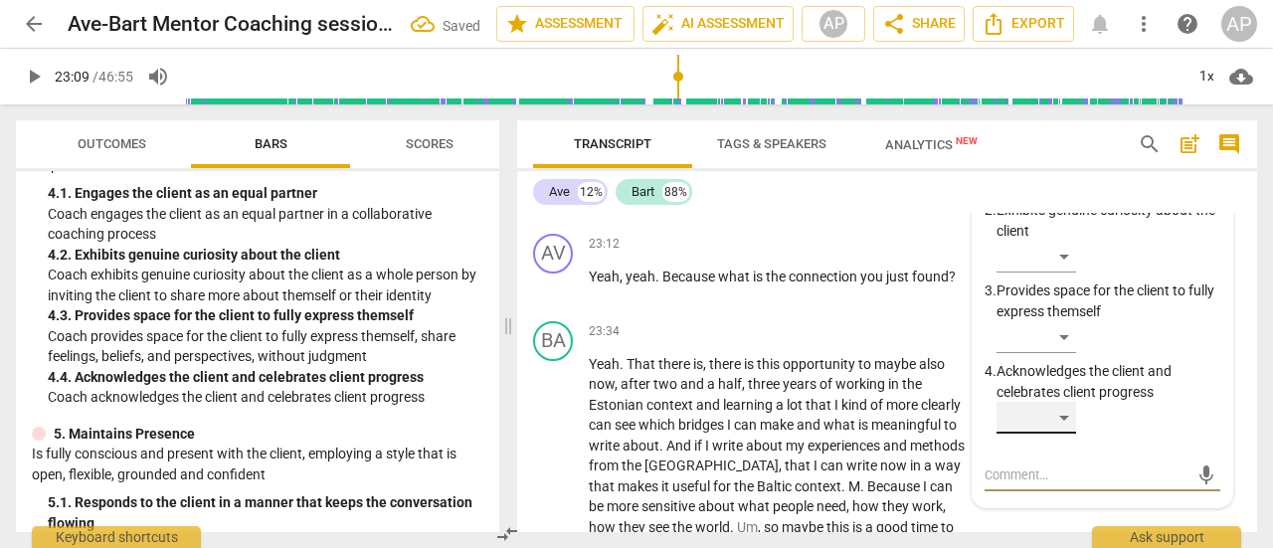
click at [1060, 402] on div "​" at bounding box center [1037, 418] width 80 height 32
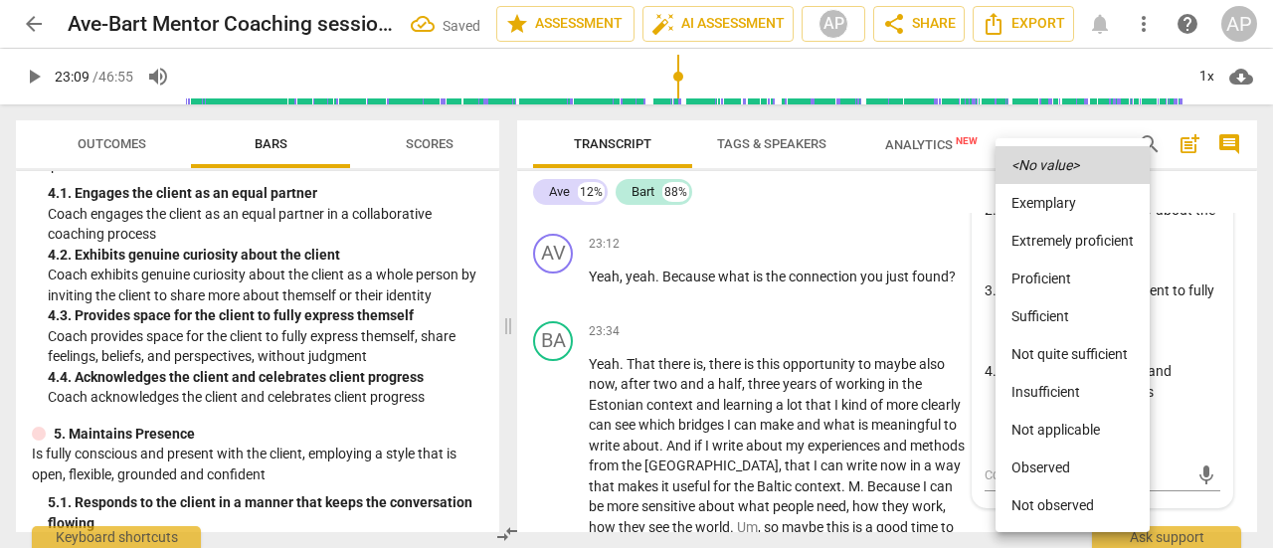
click at [1048, 311] on li "Sufficient" at bounding box center [1073, 316] width 154 height 38
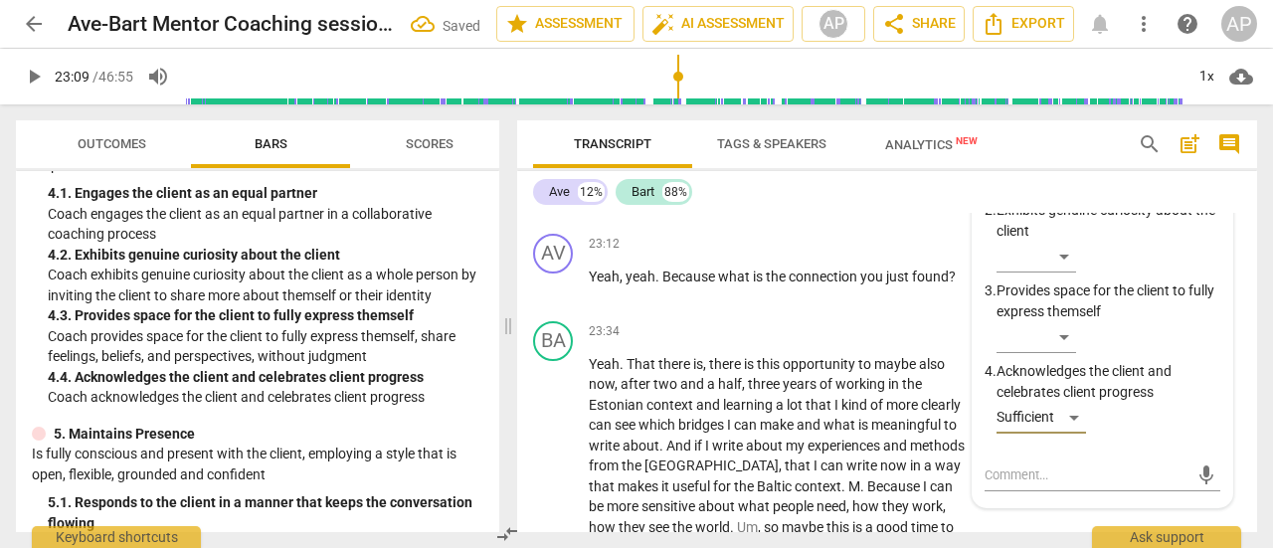
click at [40, 80] on span "play_arrow" at bounding box center [34, 77] width 24 height 24
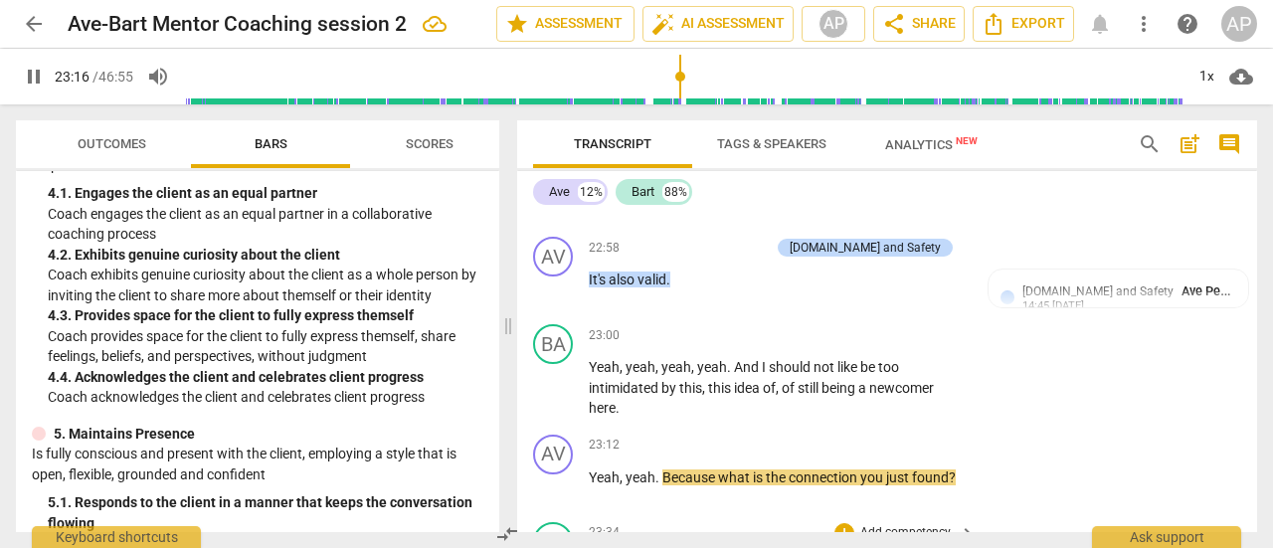
scroll to position [9477, 0]
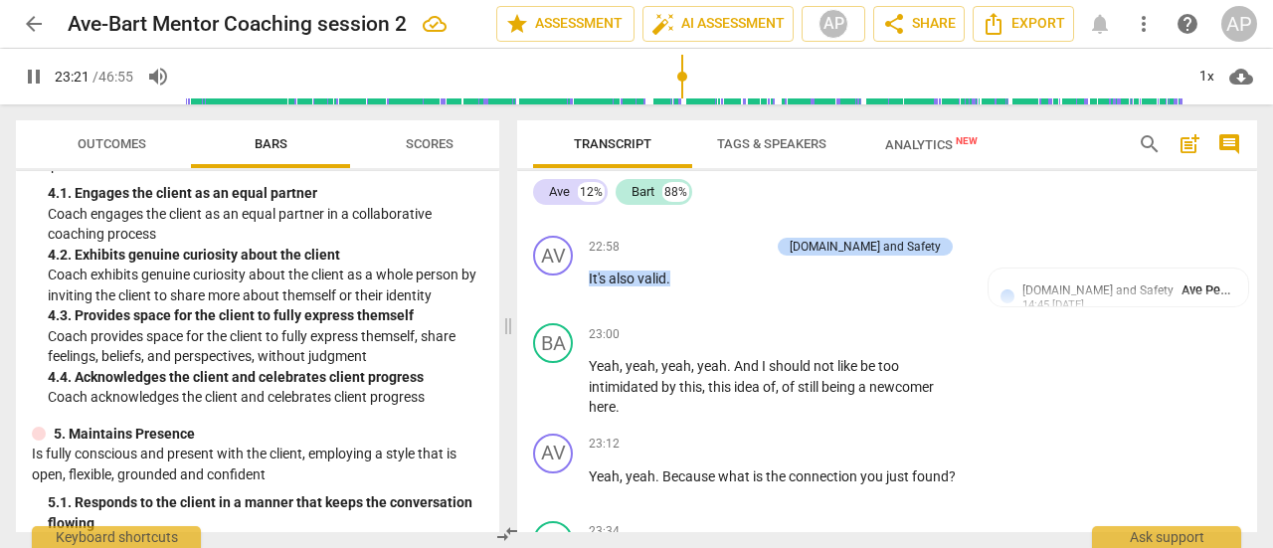
click at [34, 73] on span "pause" at bounding box center [34, 77] width 24 height 24
click at [684, 469] on span "Because" at bounding box center [690, 477] width 56 height 16
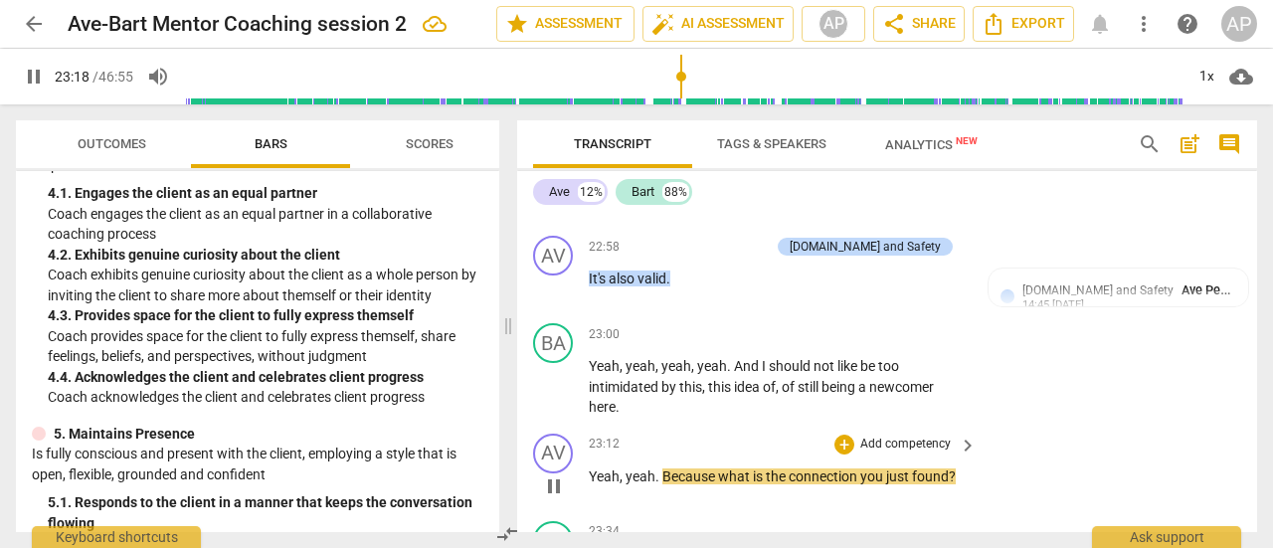
click at [684, 469] on span "Because" at bounding box center [690, 477] width 56 height 16
click at [555, 474] on span "pause" at bounding box center [554, 486] width 24 height 24
type input "1400"
click at [678, 469] on span "Because" at bounding box center [690, 477] width 56 height 16
click at [913, 436] on p "Add competency" at bounding box center [905, 445] width 94 height 18
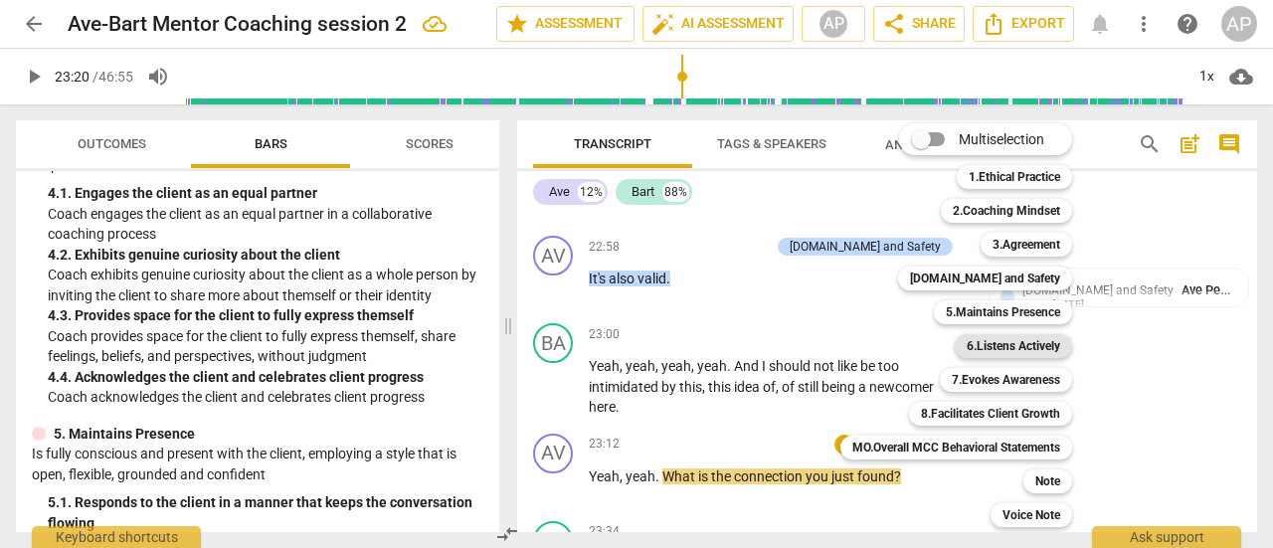
click at [1011, 341] on b "6.Listens Actively" at bounding box center [1014, 346] width 94 height 24
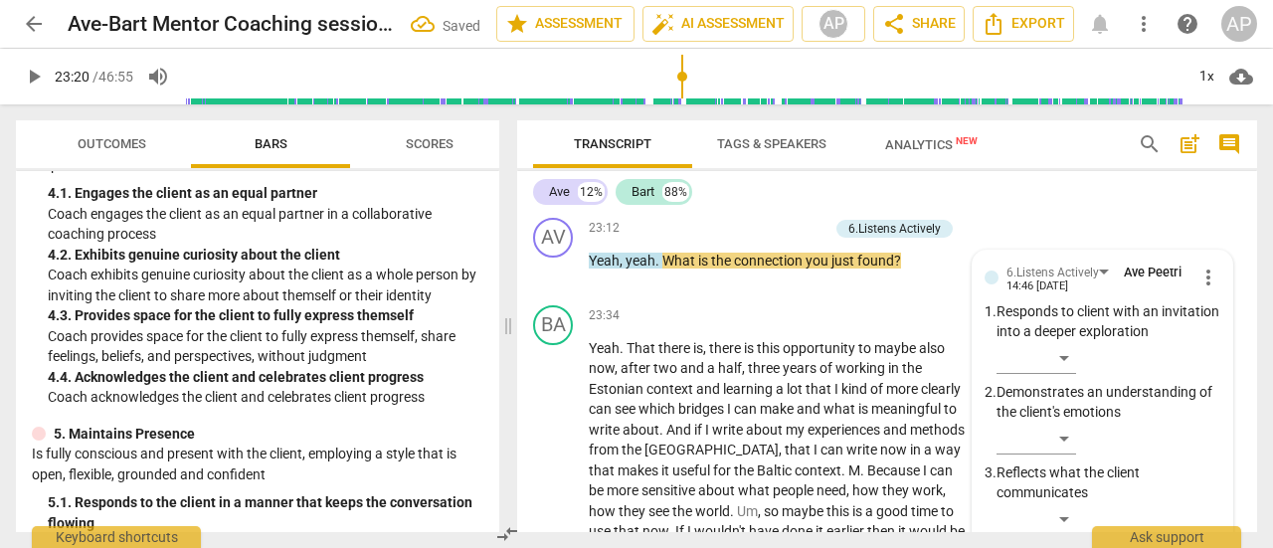
scroll to position [9694, 0]
click at [1068, 341] on div "​" at bounding box center [1037, 357] width 80 height 32
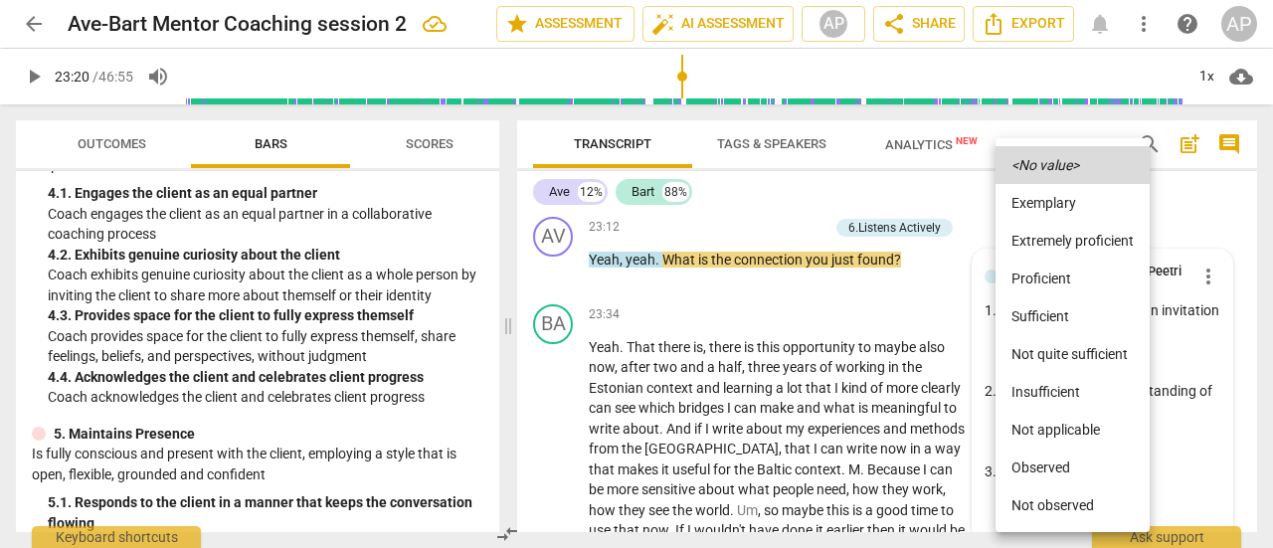
click at [1063, 311] on li "Sufficient" at bounding box center [1073, 316] width 154 height 38
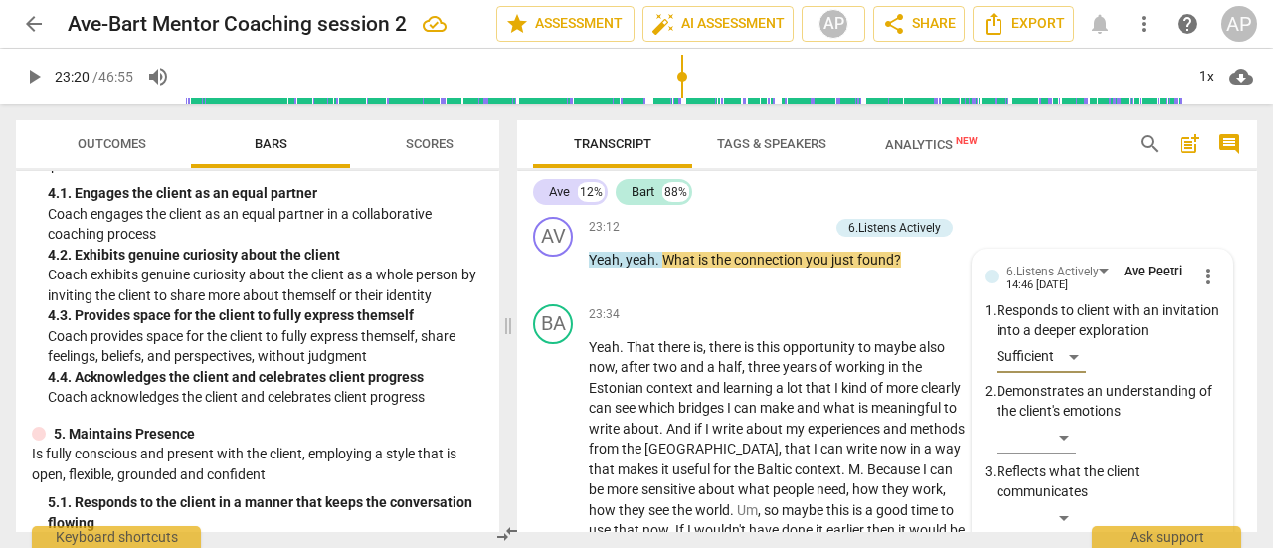
click at [30, 75] on span "play_arrow" at bounding box center [34, 77] width 24 height 24
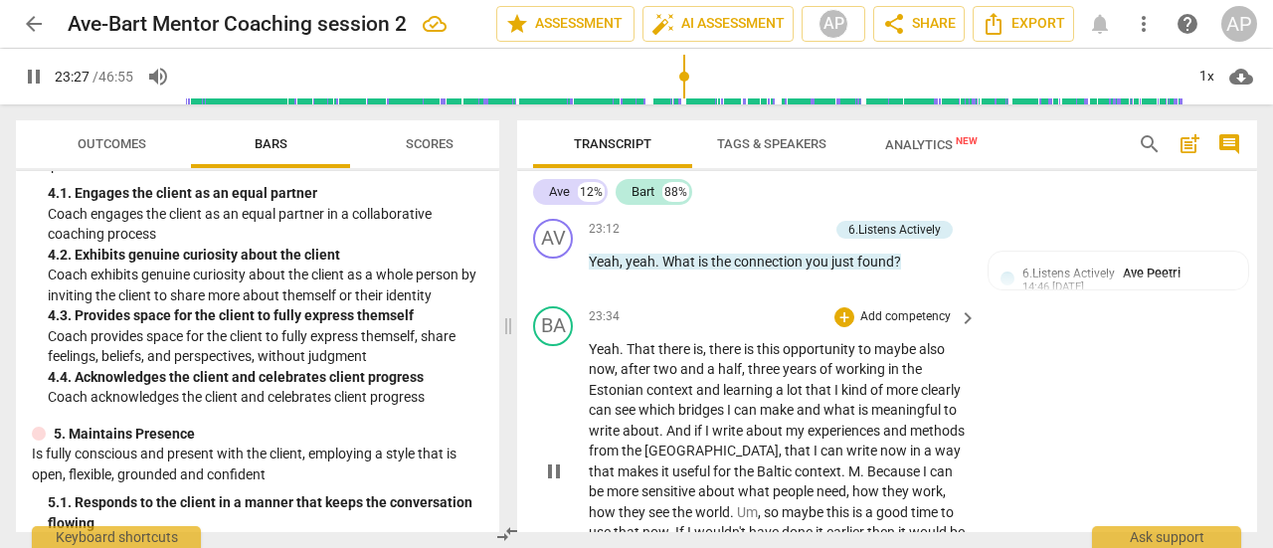
scroll to position [9693, 0]
click at [860, 463] on span "M" at bounding box center [855, 471] width 12 height 16
type input "1456"
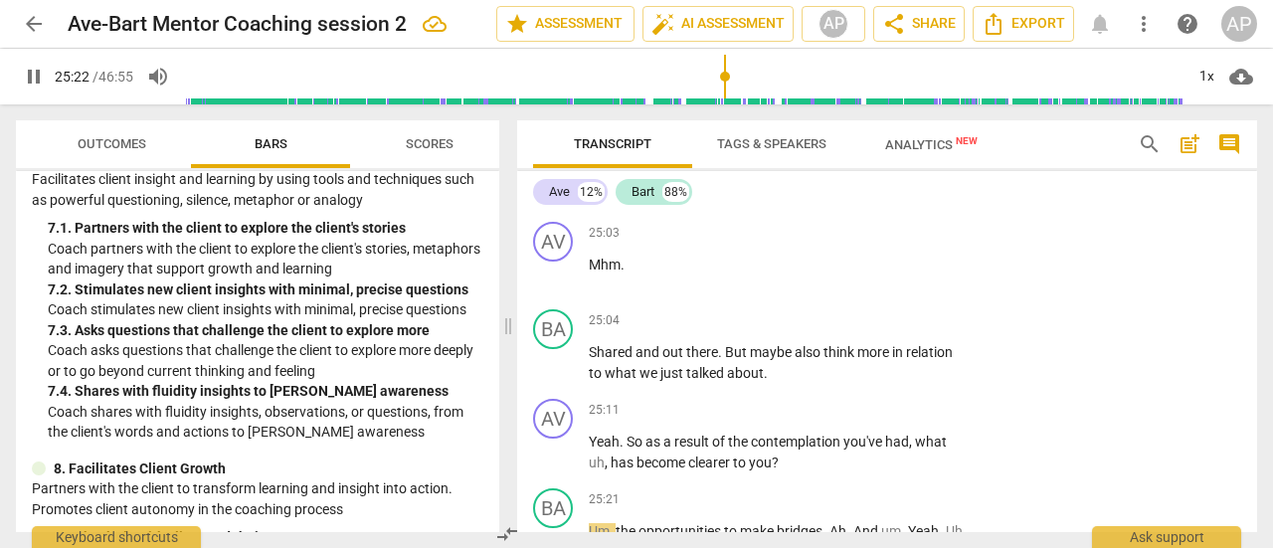
scroll to position [1553, 0]
click at [38, 77] on span "pause" at bounding box center [34, 77] width 24 height 24
click at [930, 402] on p "Add competency" at bounding box center [905, 411] width 94 height 18
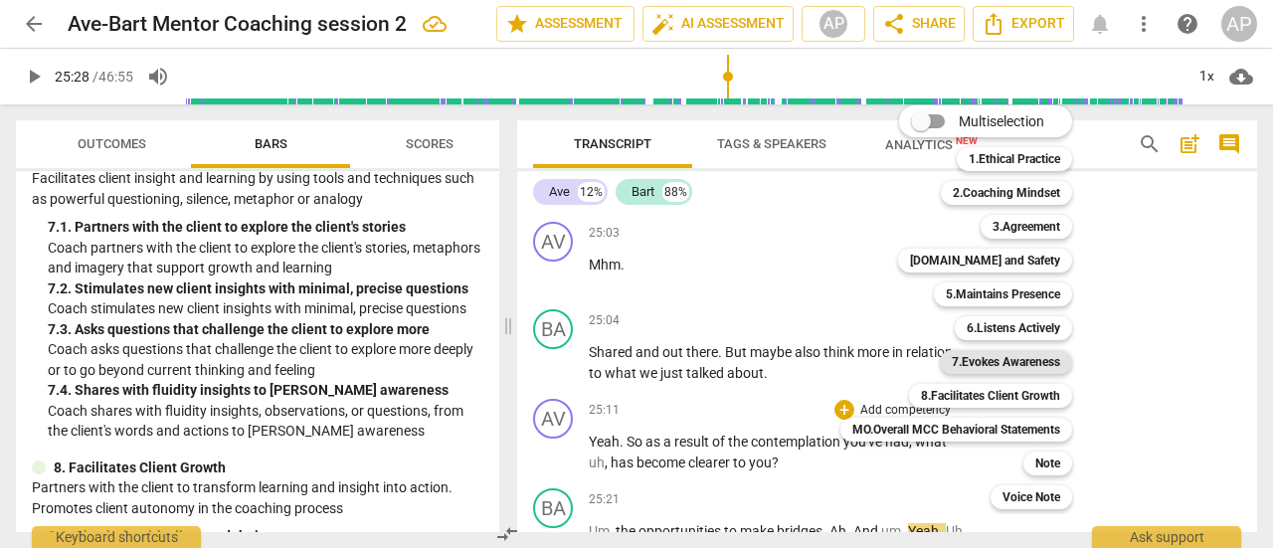
click at [980, 363] on b "7.Evokes Awareness" at bounding box center [1006, 362] width 108 height 24
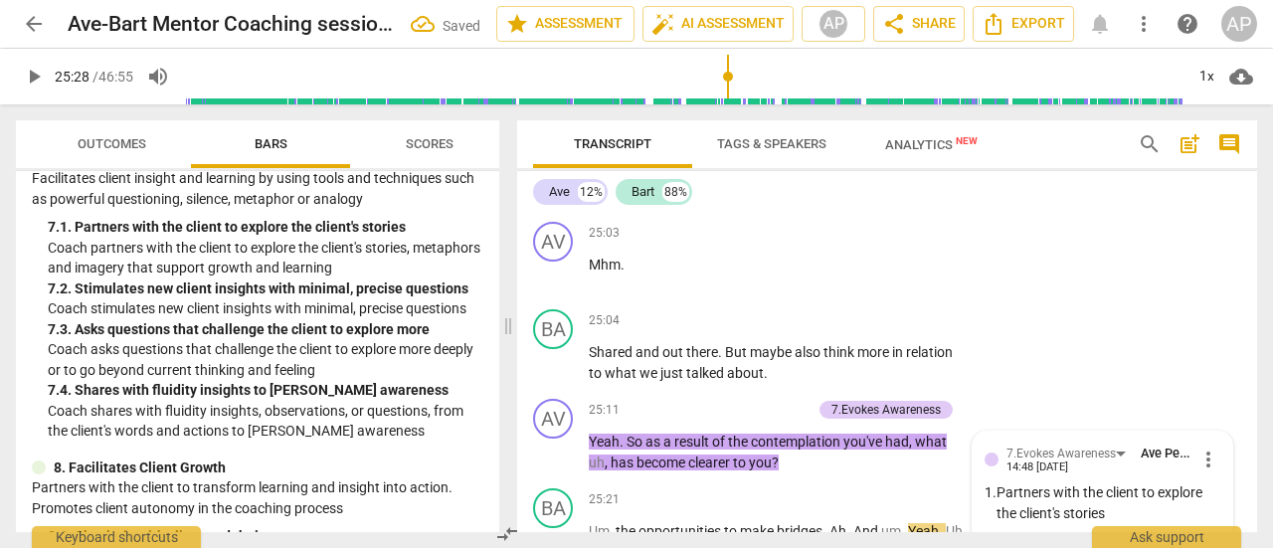
scroll to position [10848, 0]
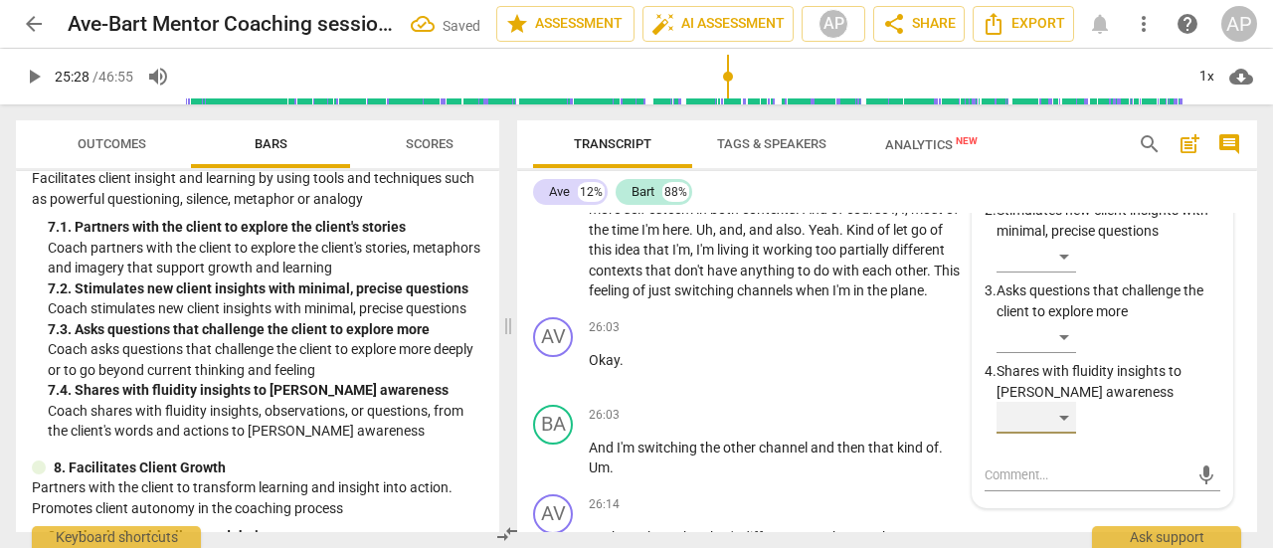
click at [1071, 402] on div "​" at bounding box center [1037, 418] width 80 height 32
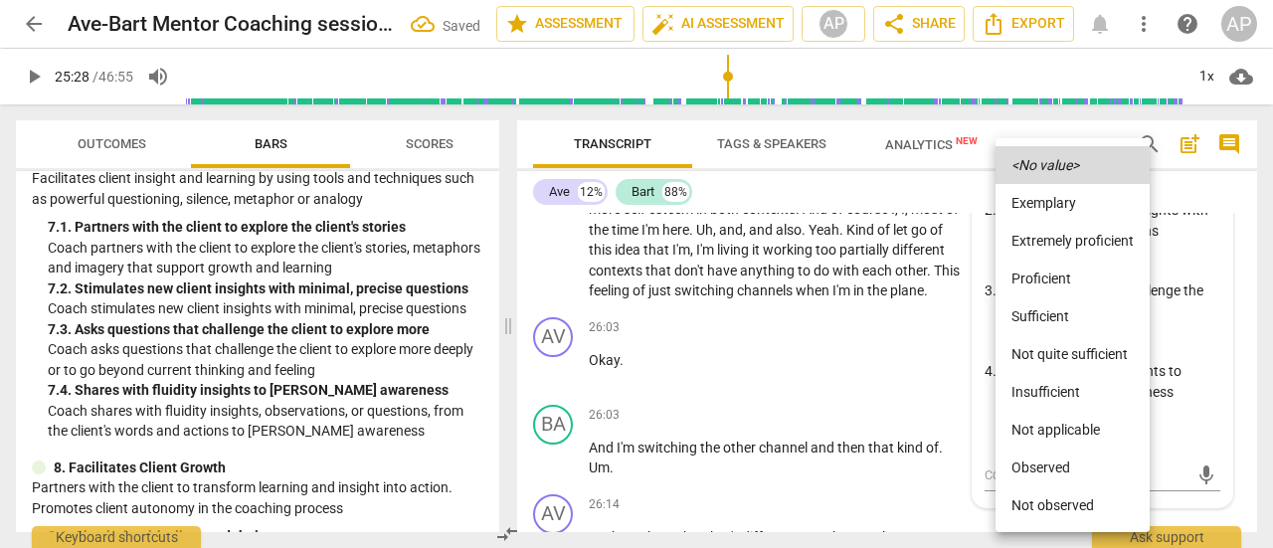
click at [1055, 310] on li "Sufficient" at bounding box center [1073, 316] width 154 height 38
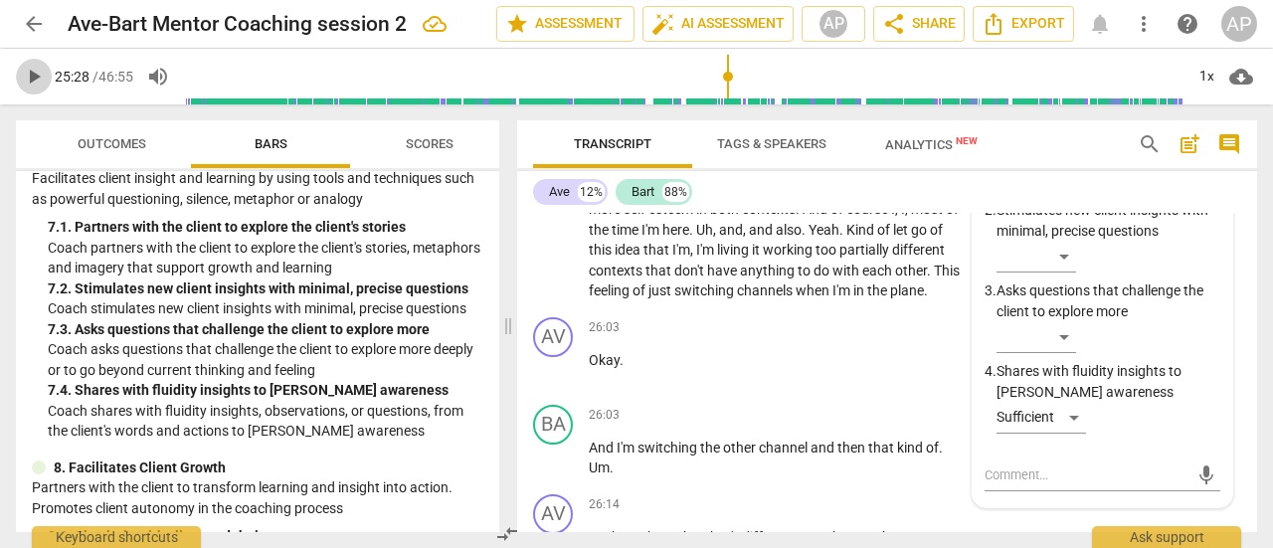
click at [36, 68] on span "play_arrow" at bounding box center [34, 77] width 24 height 24
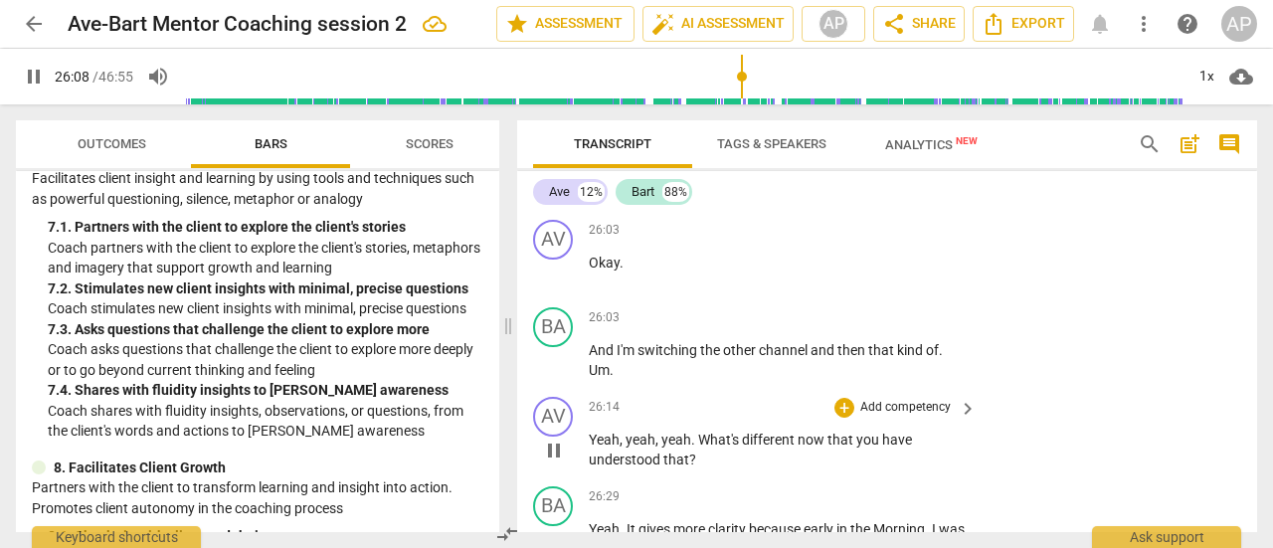
scroll to position [10946, 0]
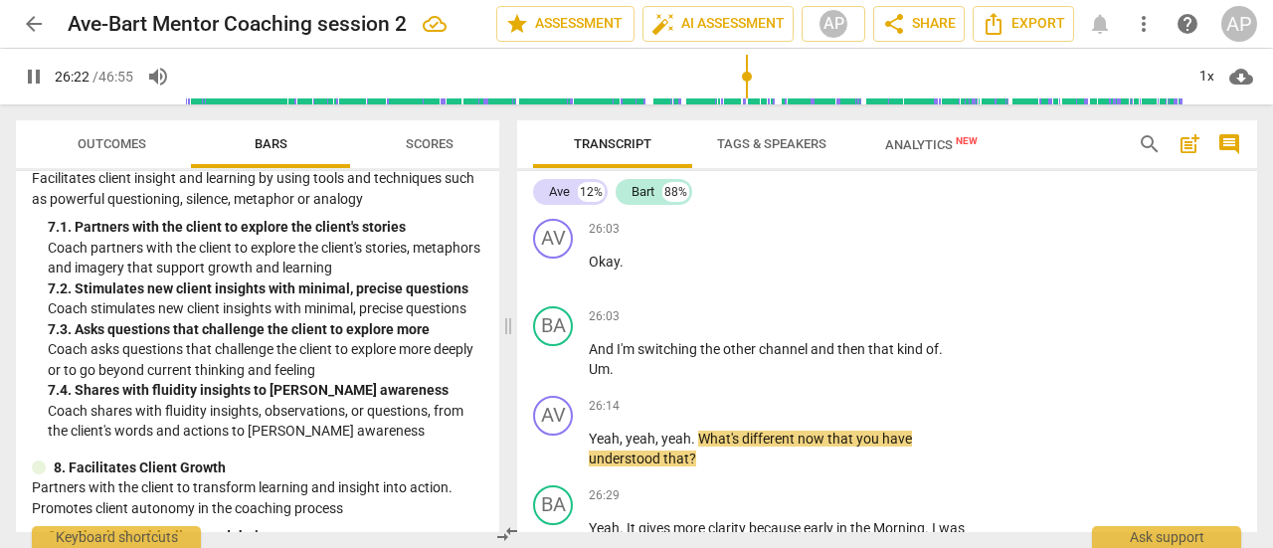
click at [34, 71] on span "pause" at bounding box center [34, 77] width 24 height 24
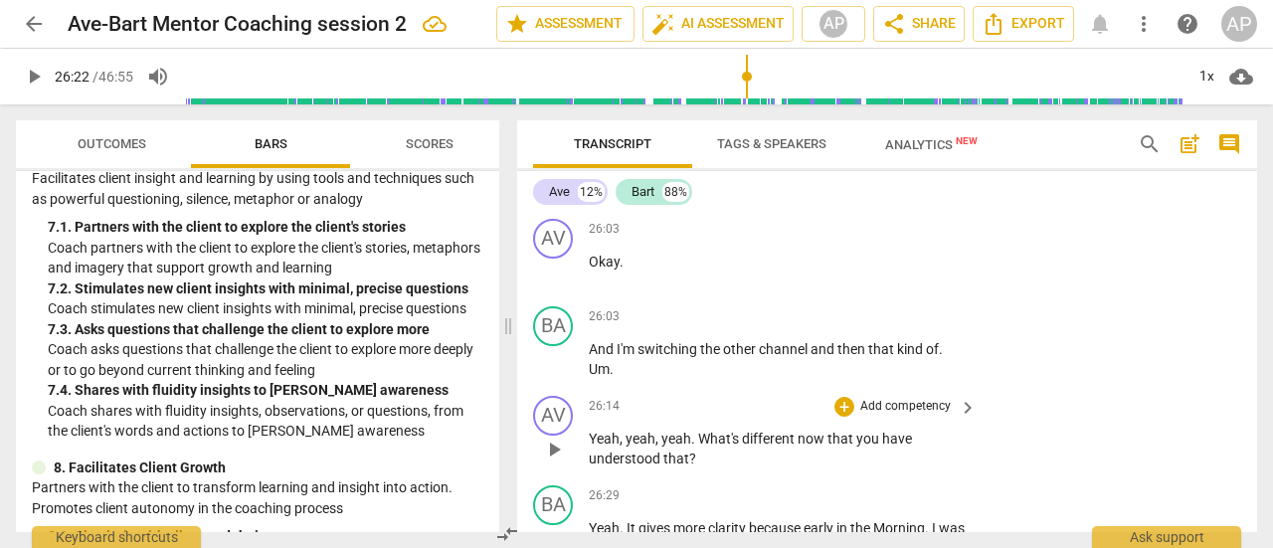
click at [904, 398] on p "Add competency" at bounding box center [905, 407] width 94 height 18
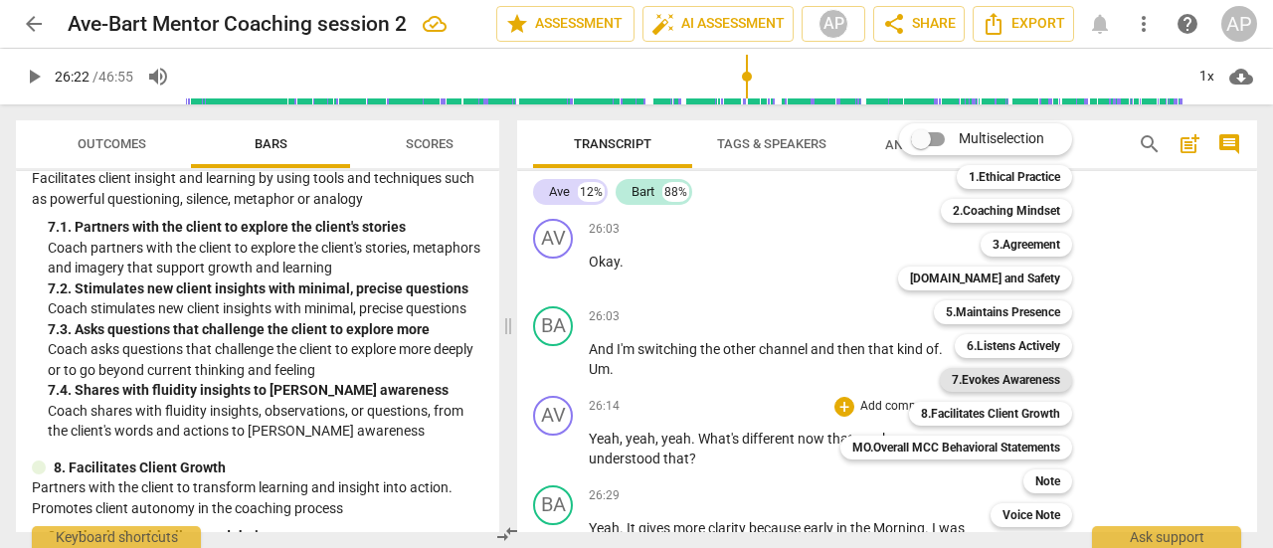
click at [1007, 379] on b "7.Evokes Awareness" at bounding box center [1006, 380] width 108 height 24
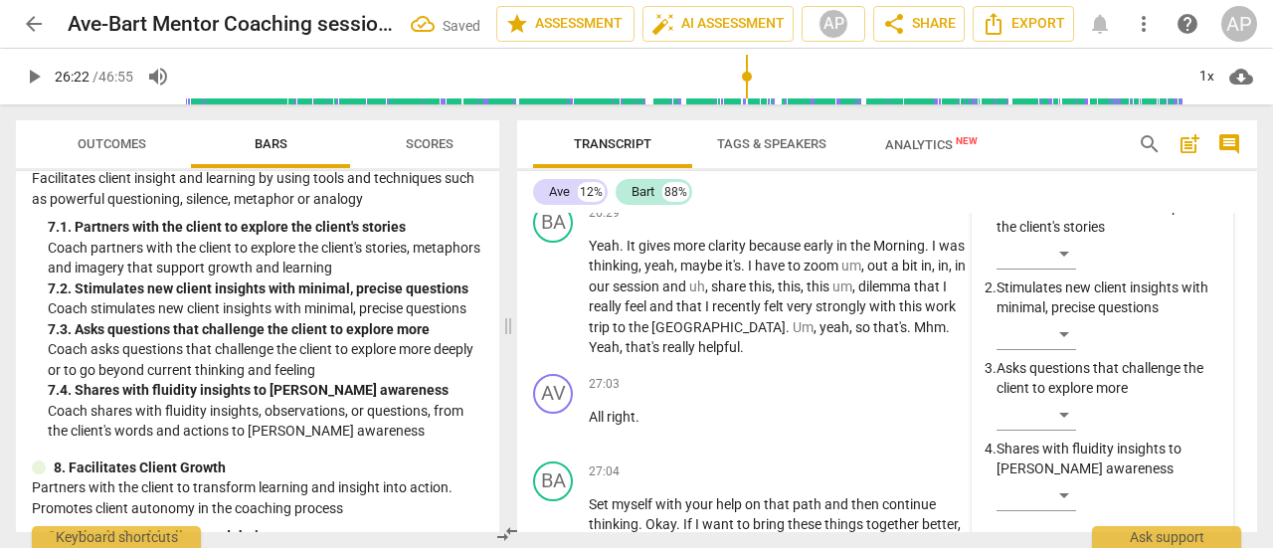
scroll to position [11228, 0]
click at [1064, 400] on div "​" at bounding box center [1037, 416] width 80 height 32
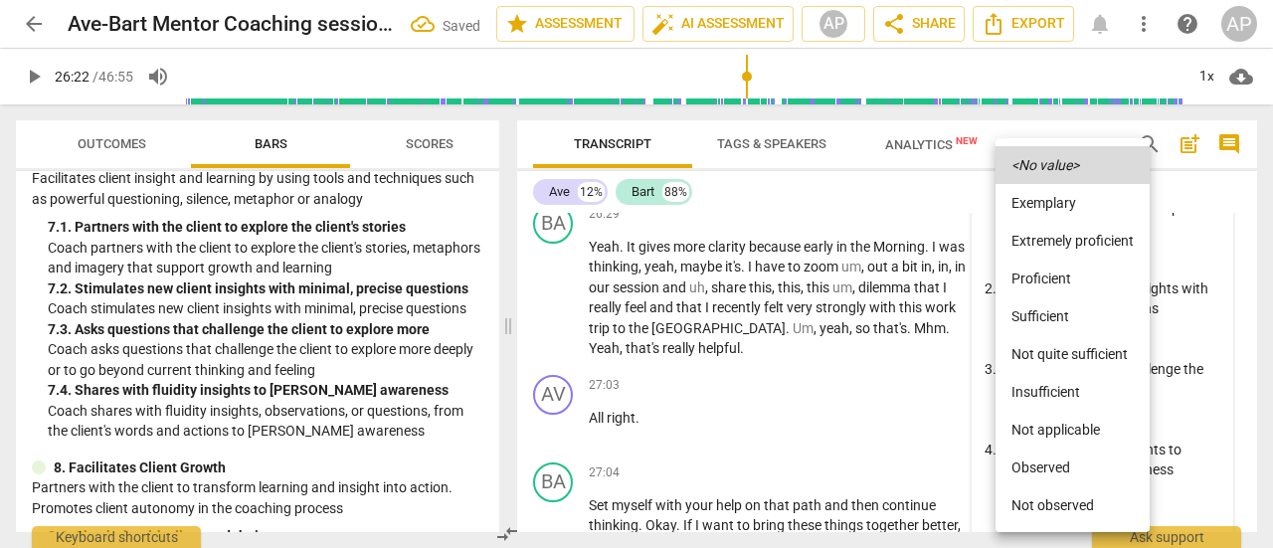
click at [1048, 316] on li "Sufficient" at bounding box center [1073, 316] width 154 height 38
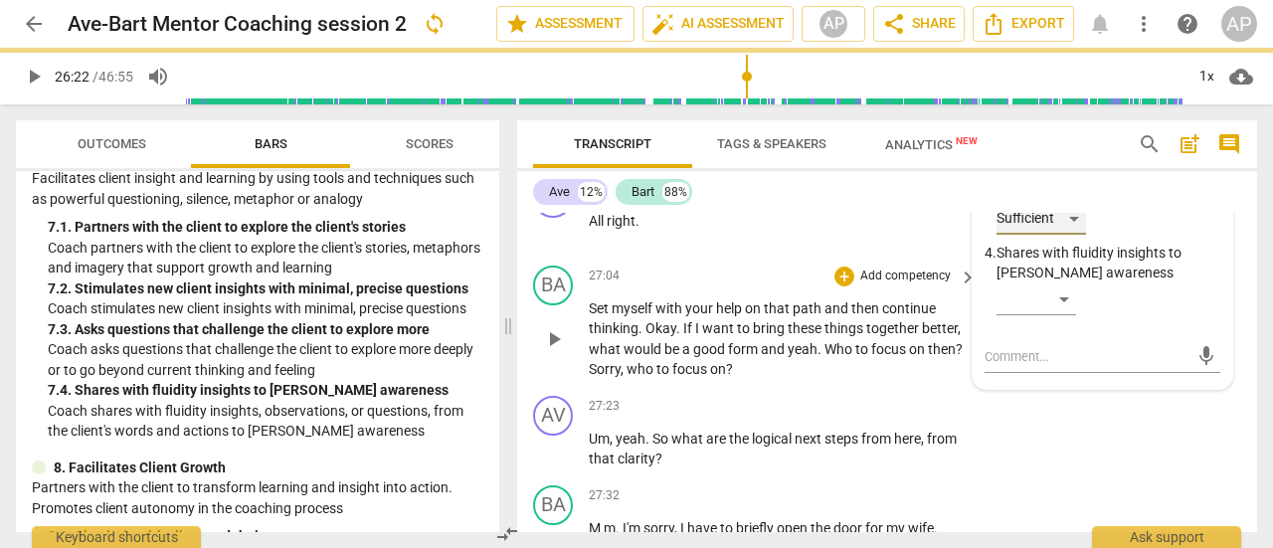
scroll to position [11425, 0]
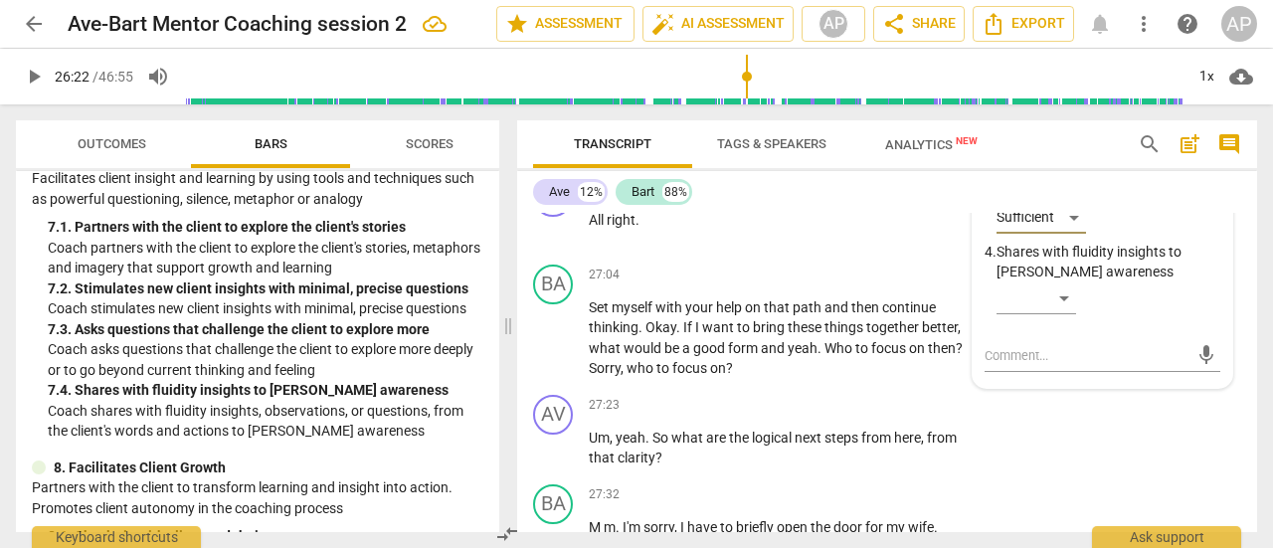
click at [32, 71] on span "play_arrow" at bounding box center [34, 77] width 24 height 24
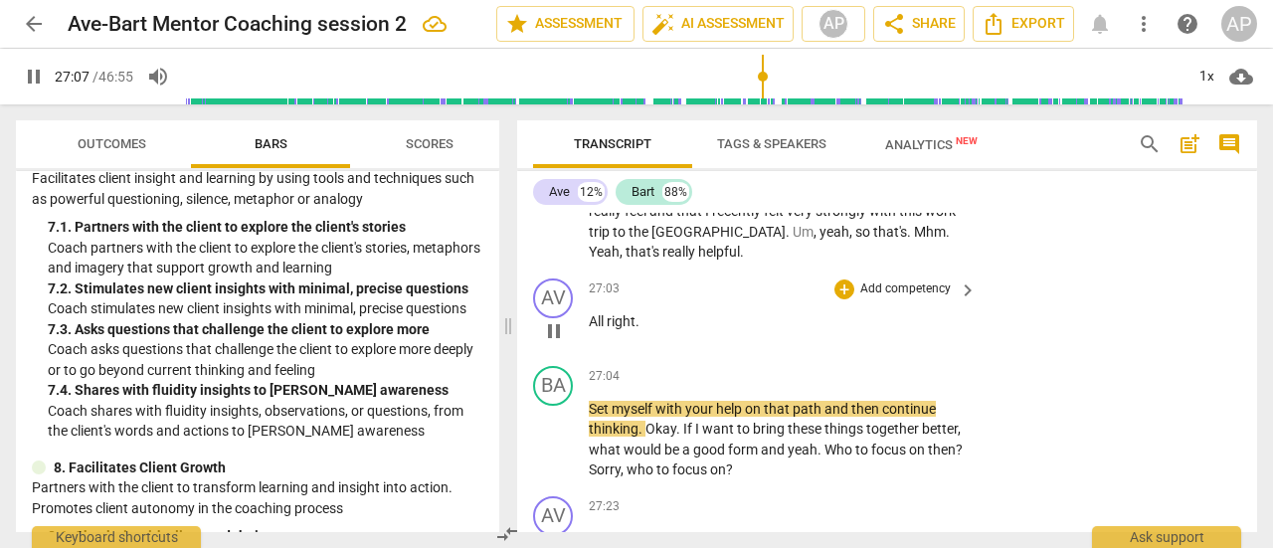
scroll to position [11325, 0]
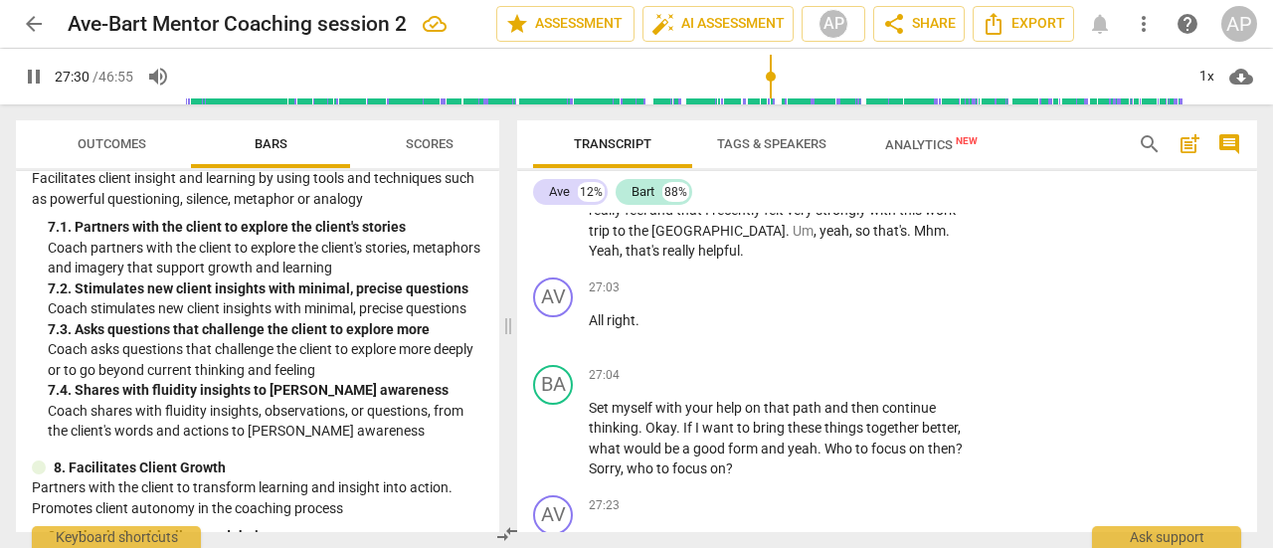
click at [30, 71] on span "pause" at bounding box center [34, 77] width 24 height 24
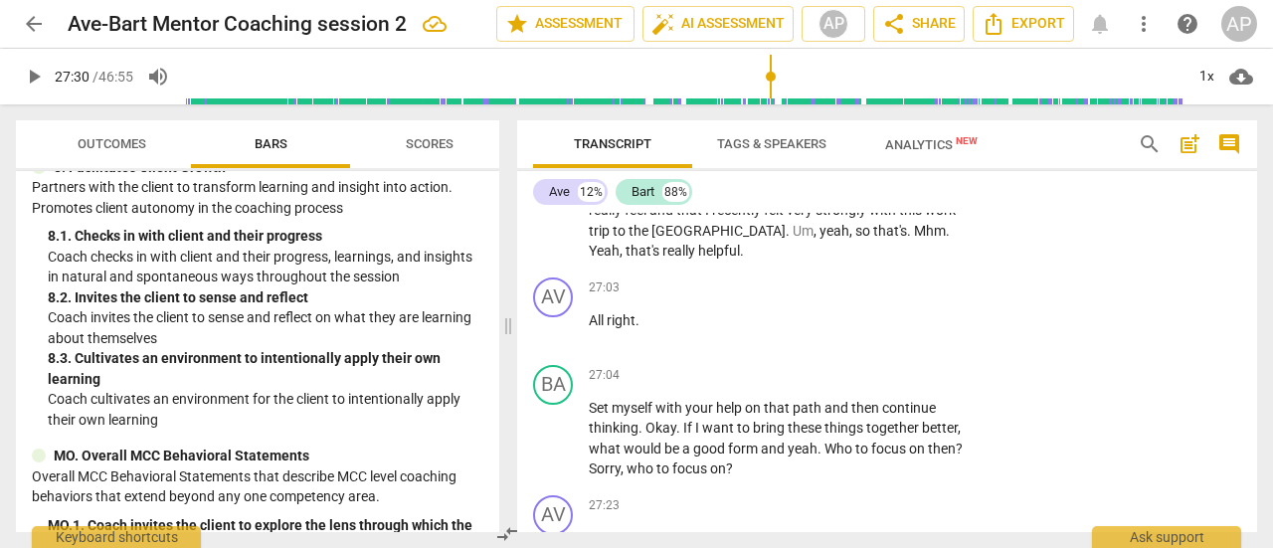
scroll to position [1852, 0]
click at [882, 497] on p "Add competency" at bounding box center [905, 506] width 94 height 18
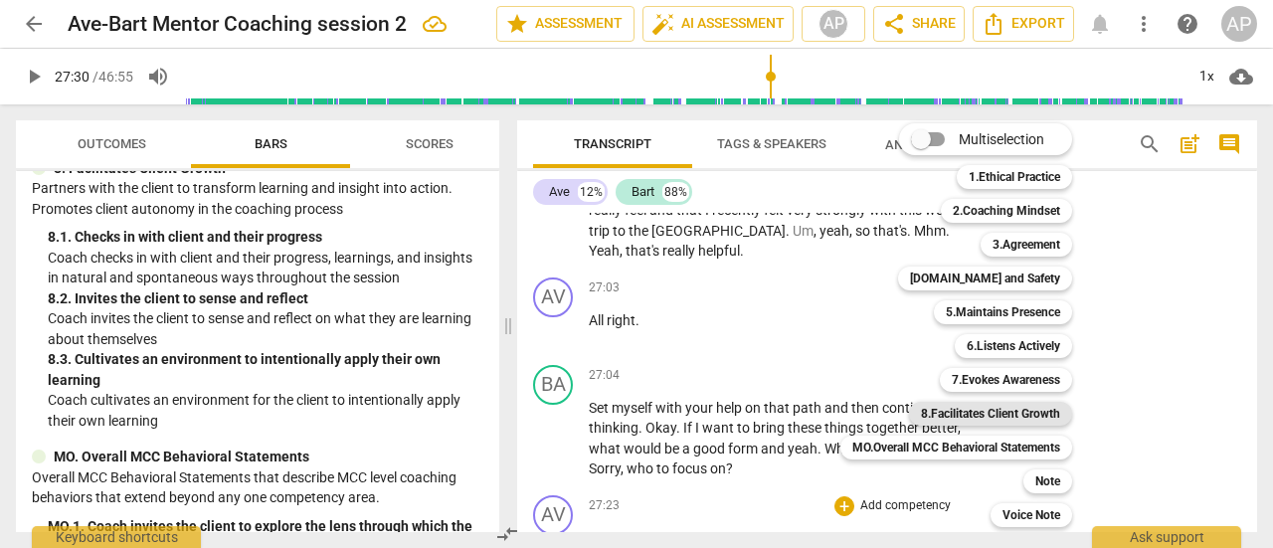
click at [998, 410] on b "8.Facilitates Client Growth" at bounding box center [990, 414] width 139 height 24
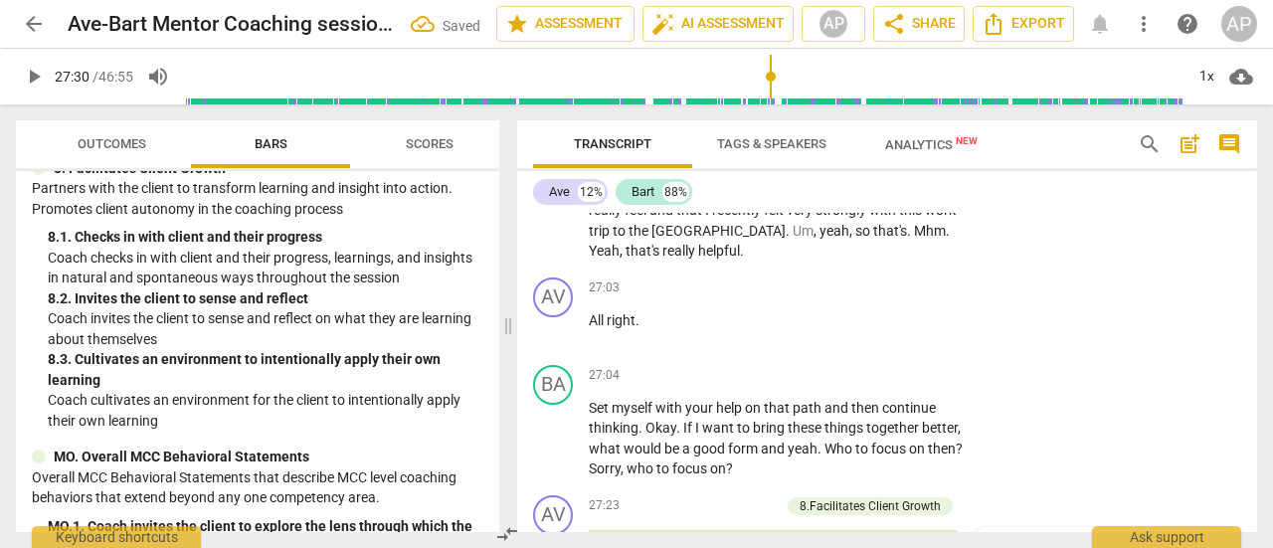
scroll to position [11744, 0]
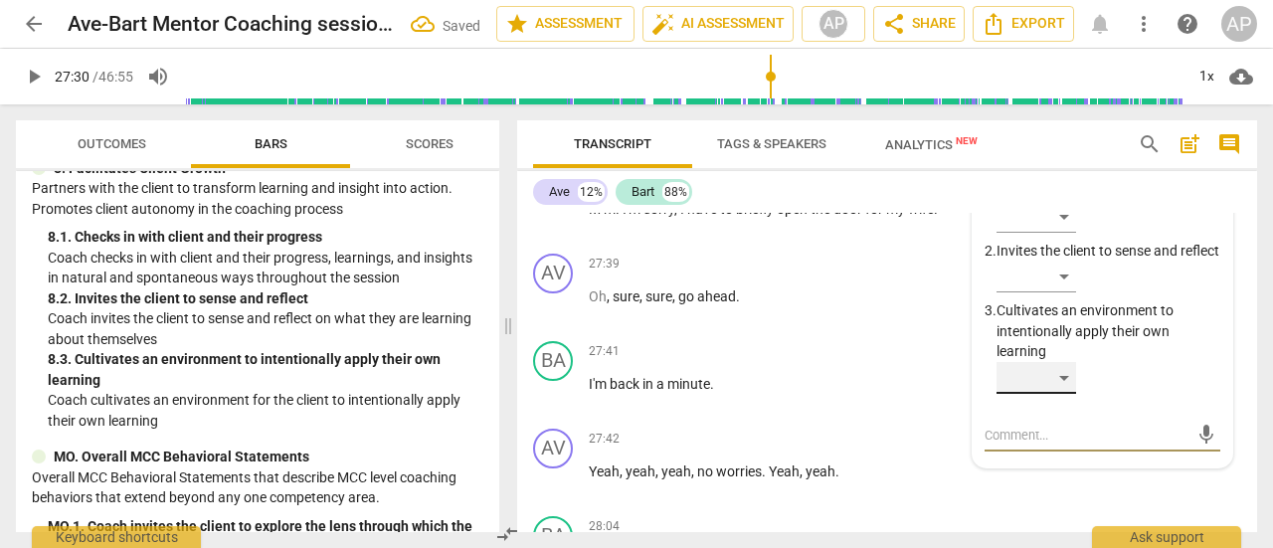
click at [1056, 362] on div "​" at bounding box center [1037, 378] width 80 height 32
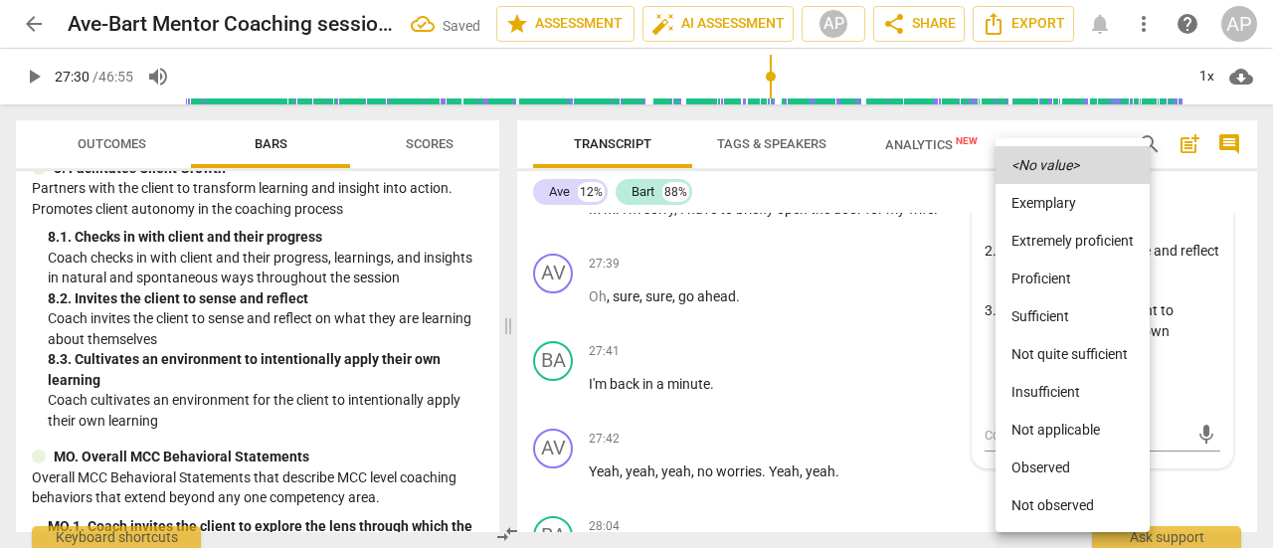
click at [1056, 317] on li "Sufficient" at bounding box center [1073, 316] width 154 height 38
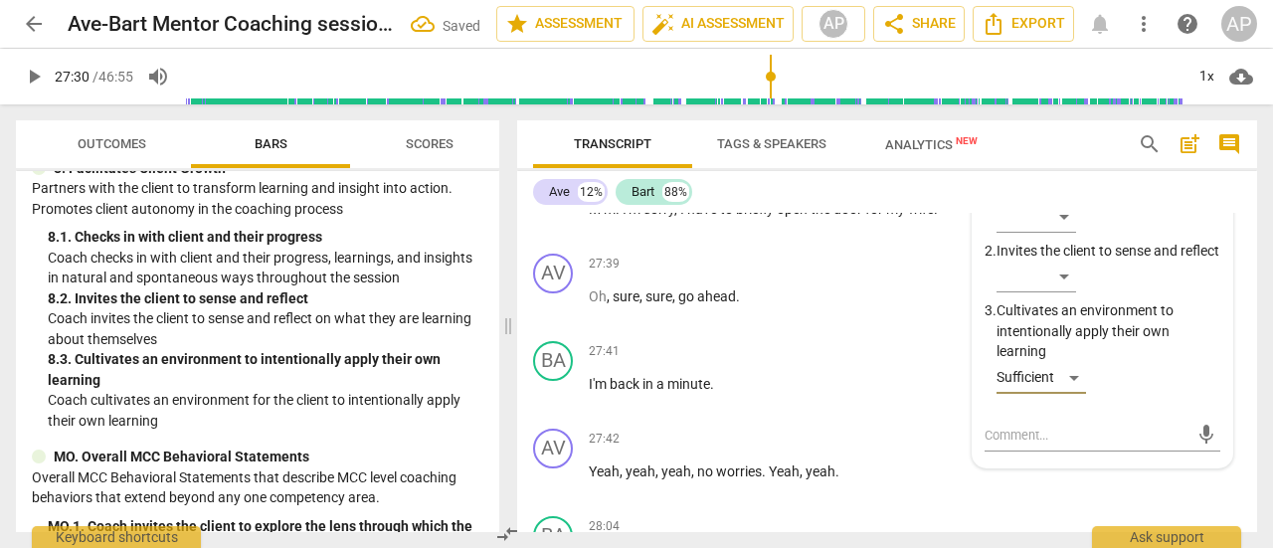
click at [37, 75] on span "play_arrow" at bounding box center [34, 77] width 24 height 24
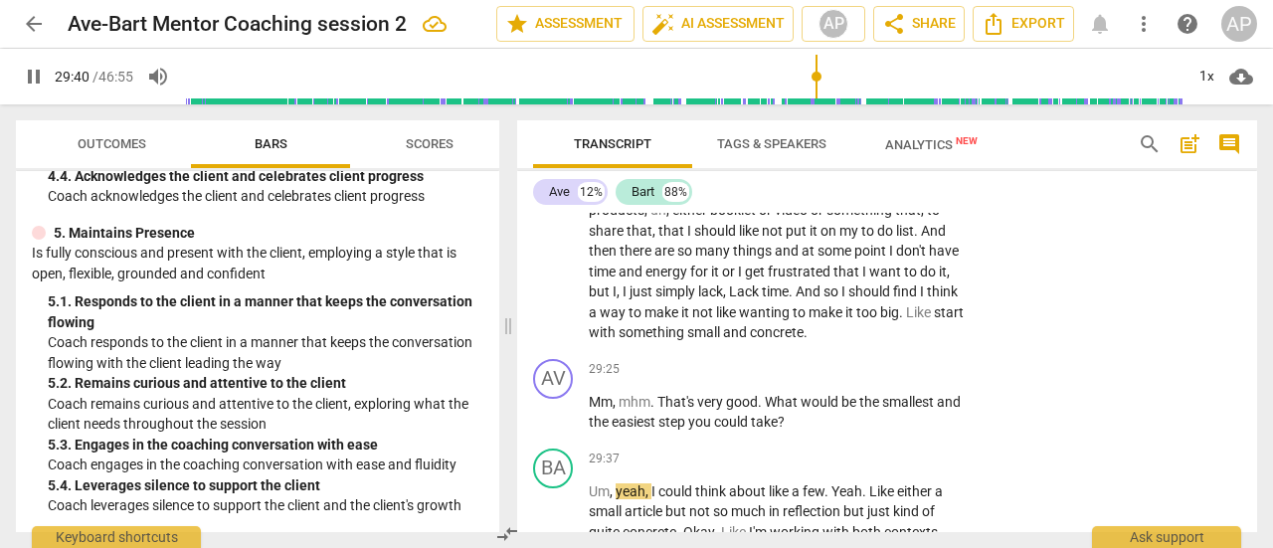
scroll to position [12329, 0]
click at [31, 73] on span "pause" at bounding box center [34, 77] width 24 height 24
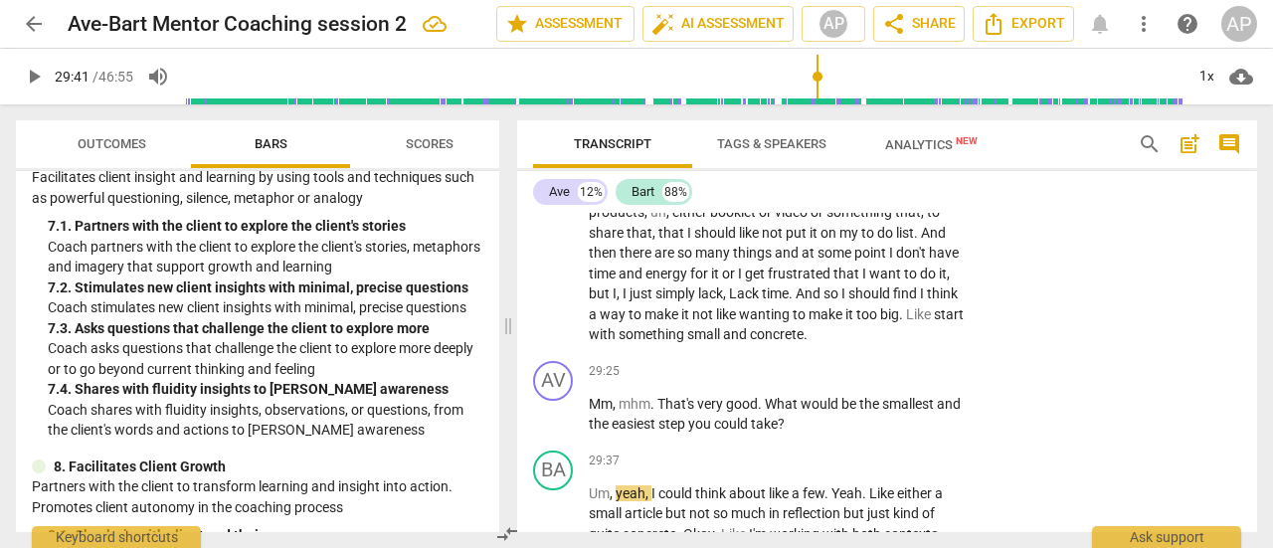
scroll to position [1556, 0]
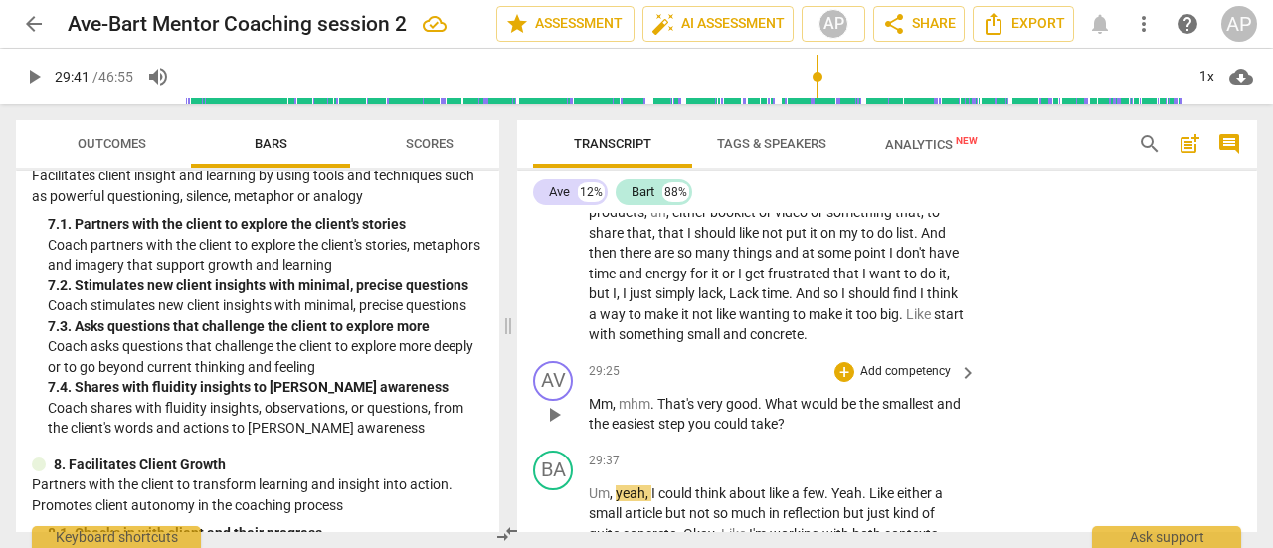
click at [897, 363] on p "Add competency" at bounding box center [905, 372] width 94 height 18
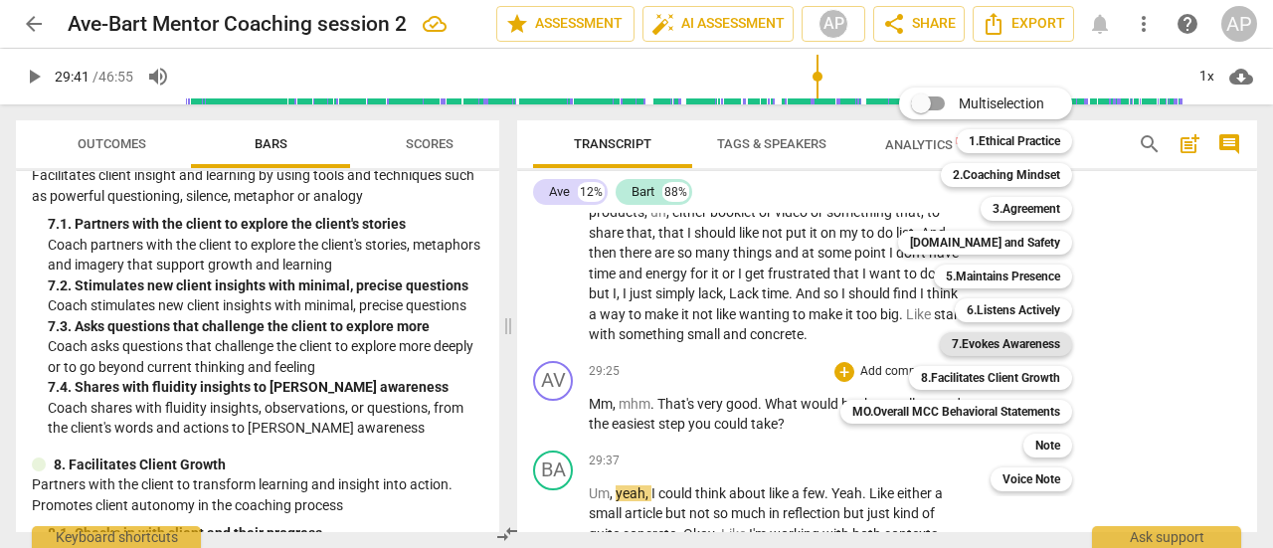
click at [990, 339] on b "7.Evokes Awareness" at bounding box center [1006, 344] width 108 height 24
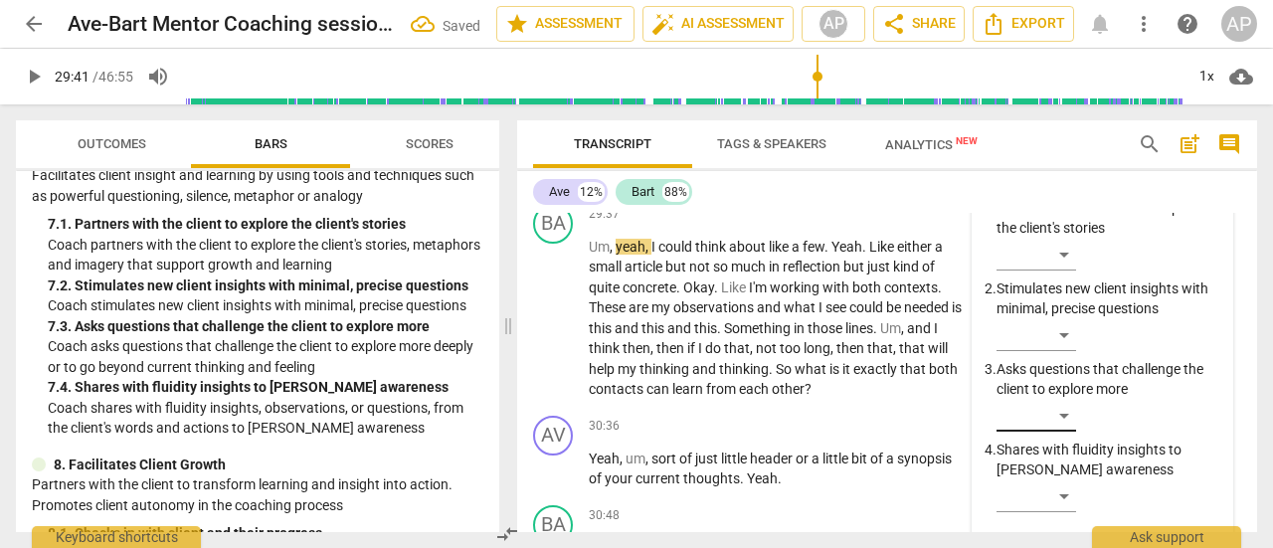
scroll to position [12575, 0]
click at [1066, 400] on div "​" at bounding box center [1037, 416] width 80 height 32
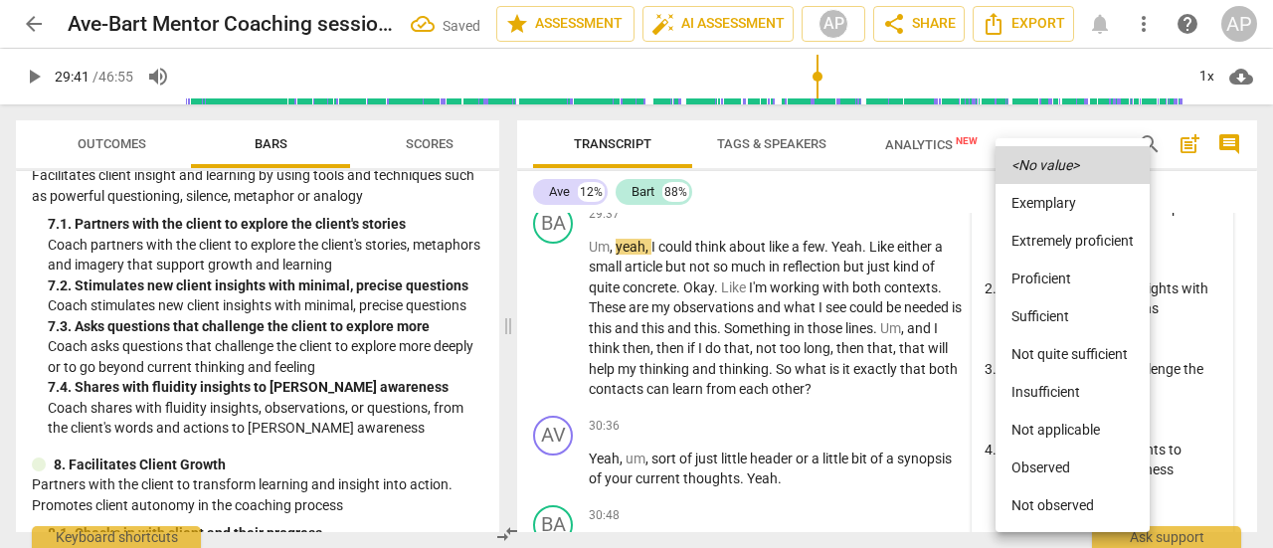
click at [1054, 312] on li "Sufficient" at bounding box center [1073, 316] width 154 height 38
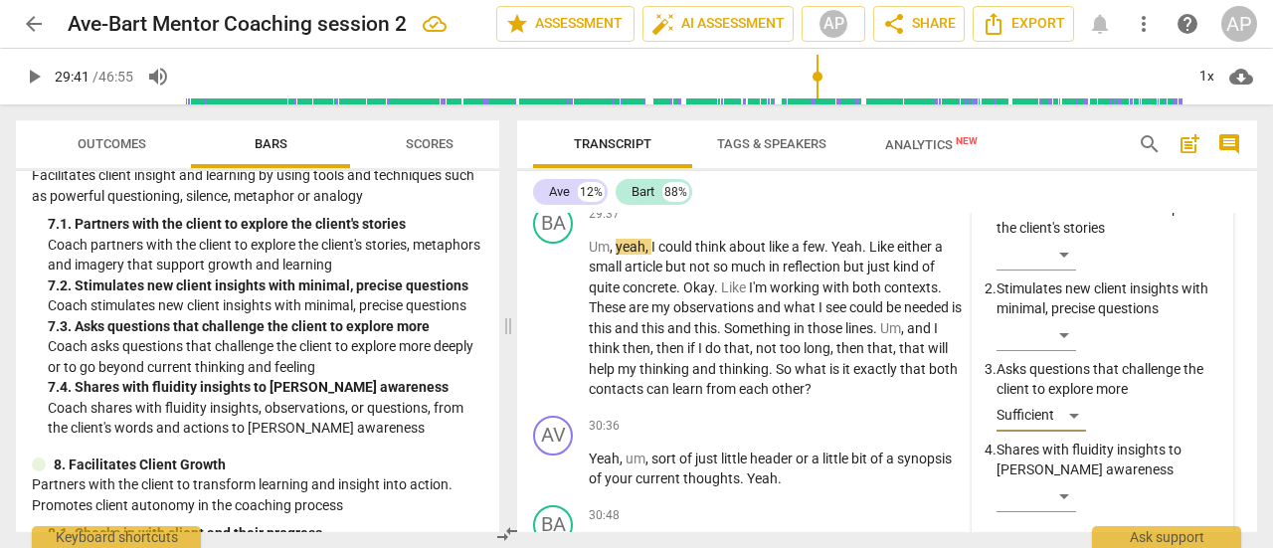
click at [35, 71] on span "play_arrow" at bounding box center [34, 77] width 24 height 24
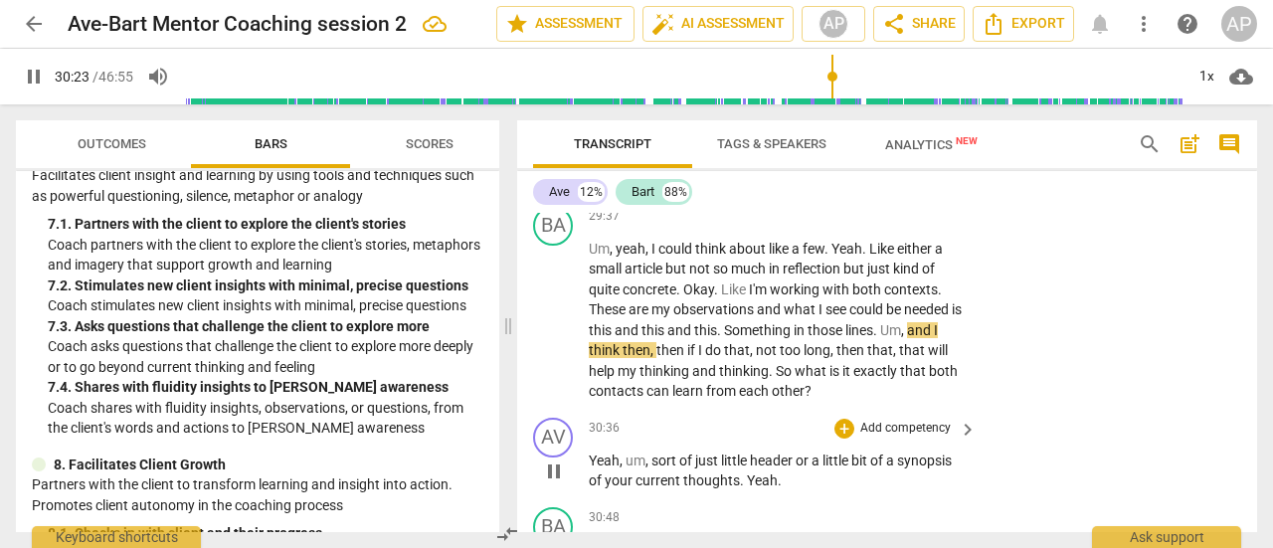
scroll to position [12573, 0]
click at [36, 75] on span "pause" at bounding box center [34, 77] width 24 height 24
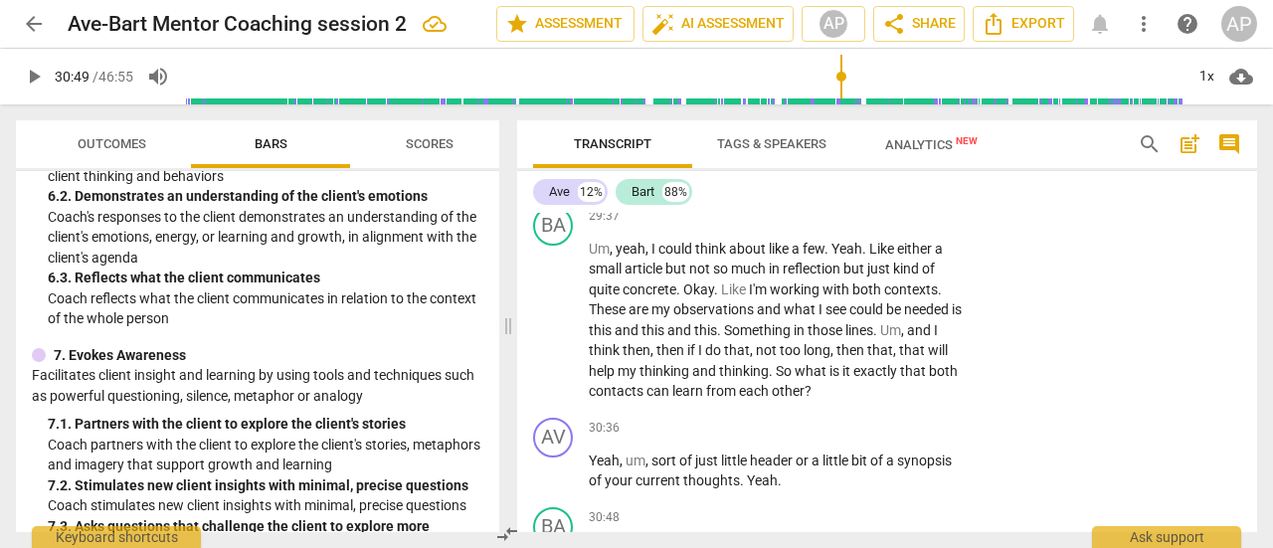
scroll to position [1357, 0]
click at [915, 420] on p "Add competency" at bounding box center [905, 429] width 94 height 18
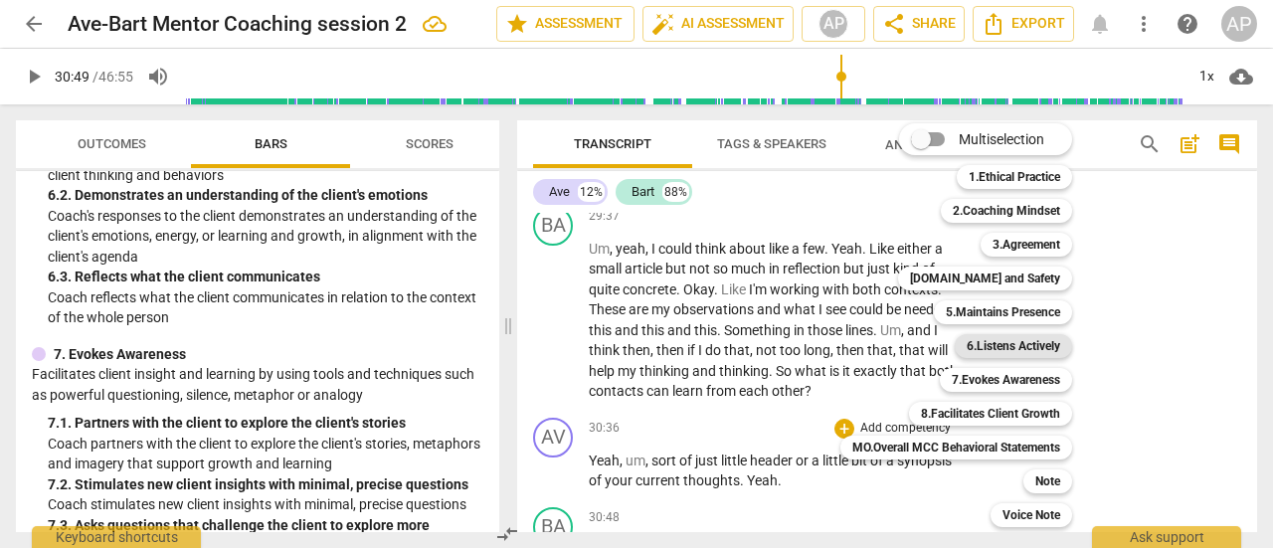
click at [999, 343] on b "6.Listens Actively" at bounding box center [1014, 346] width 94 height 24
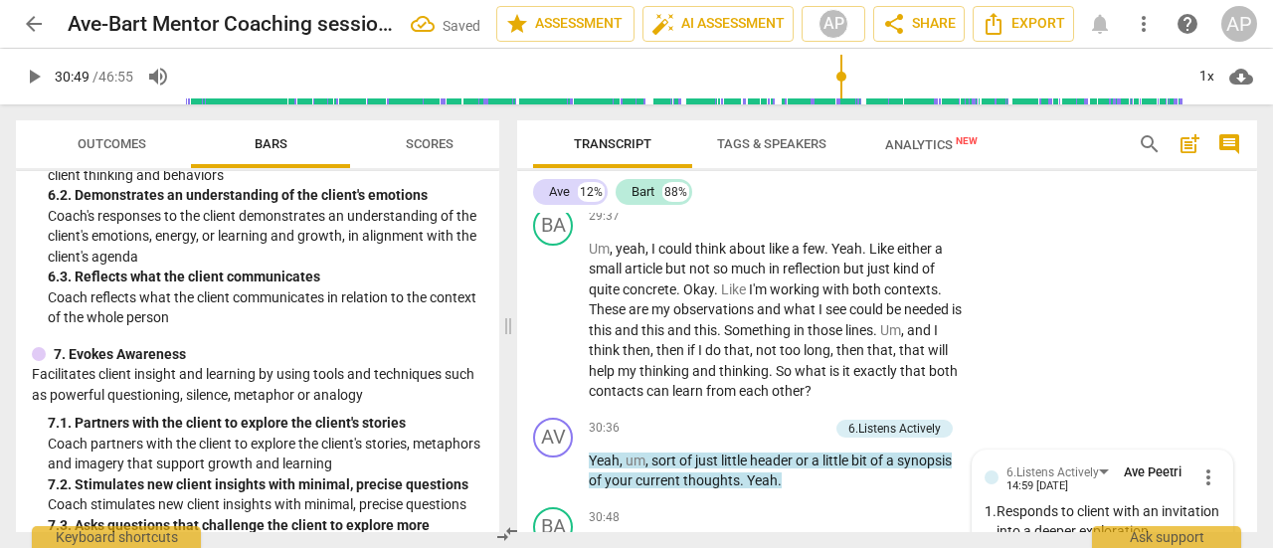
scroll to position [12895, 0]
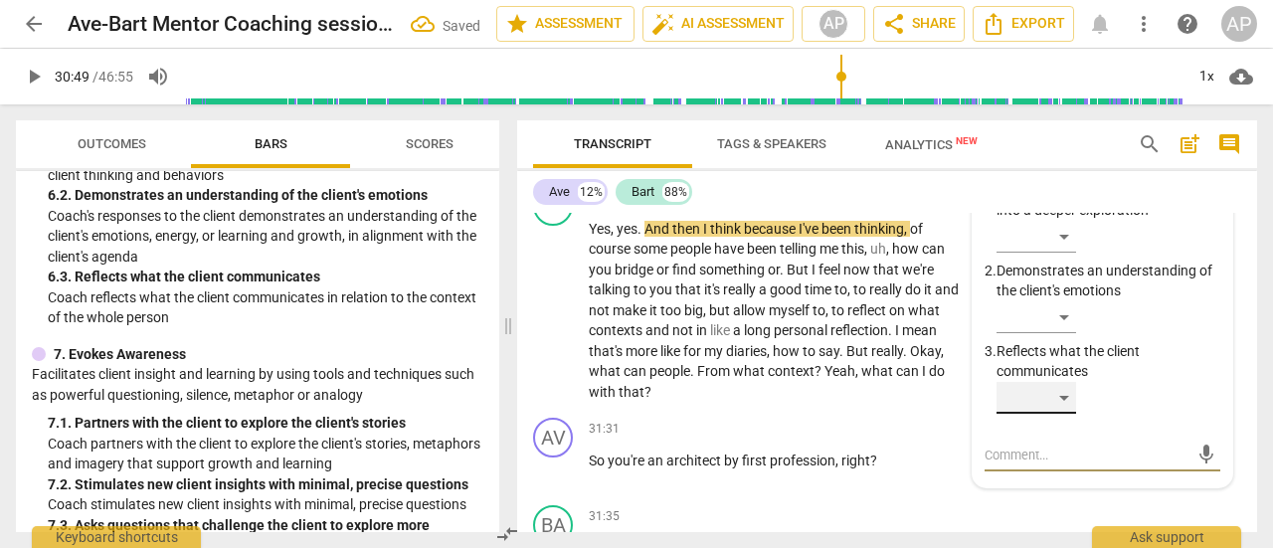
click at [1067, 382] on div "​" at bounding box center [1037, 398] width 80 height 32
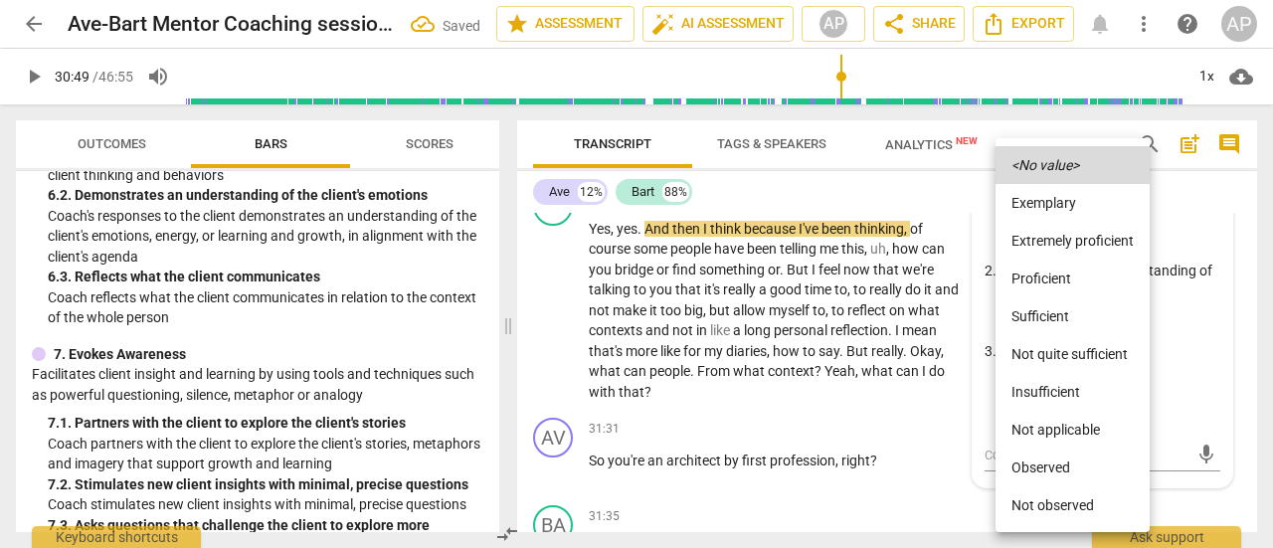
click at [1067, 313] on li "Sufficient" at bounding box center [1073, 316] width 154 height 38
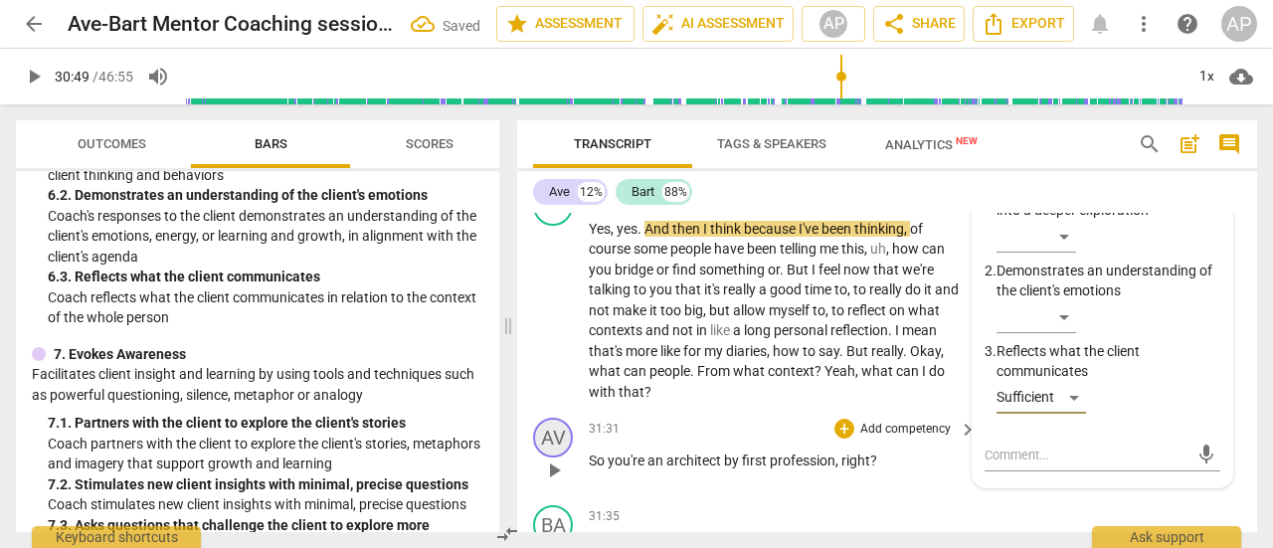
drag, startPoint x: 38, startPoint y: 73, endPoint x: 563, endPoint y: 347, distance: 592.6
click at [38, 73] on span "play_arrow" at bounding box center [34, 77] width 24 height 24
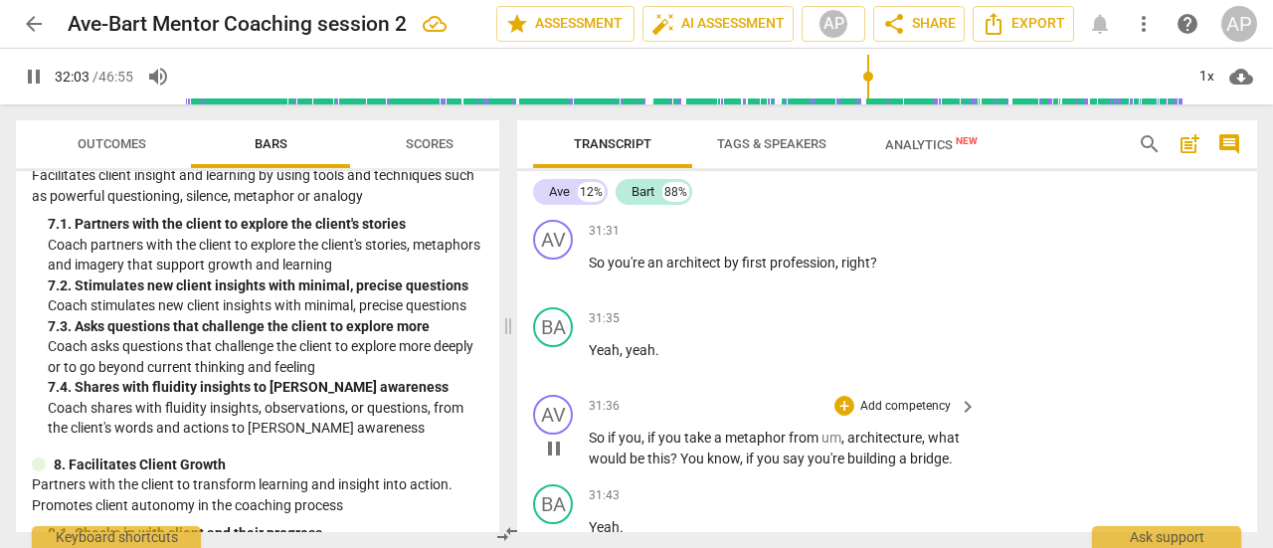
scroll to position [13092, 0]
click at [913, 399] on p "Add competency" at bounding box center [905, 408] width 94 height 18
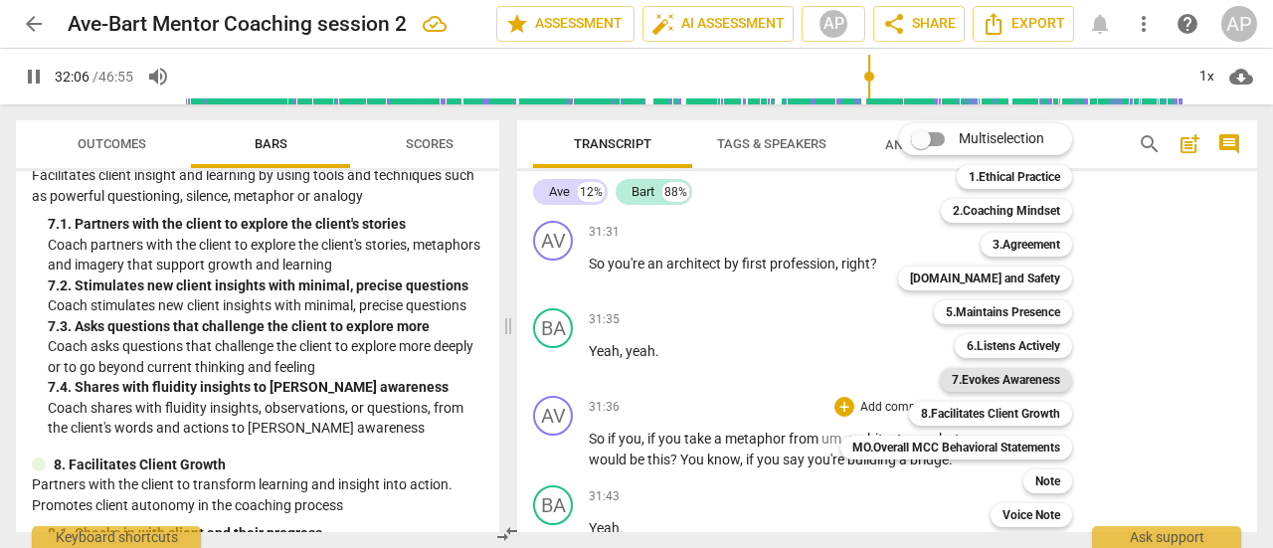
click at [1000, 376] on b "7.Evokes Awareness" at bounding box center [1006, 380] width 108 height 24
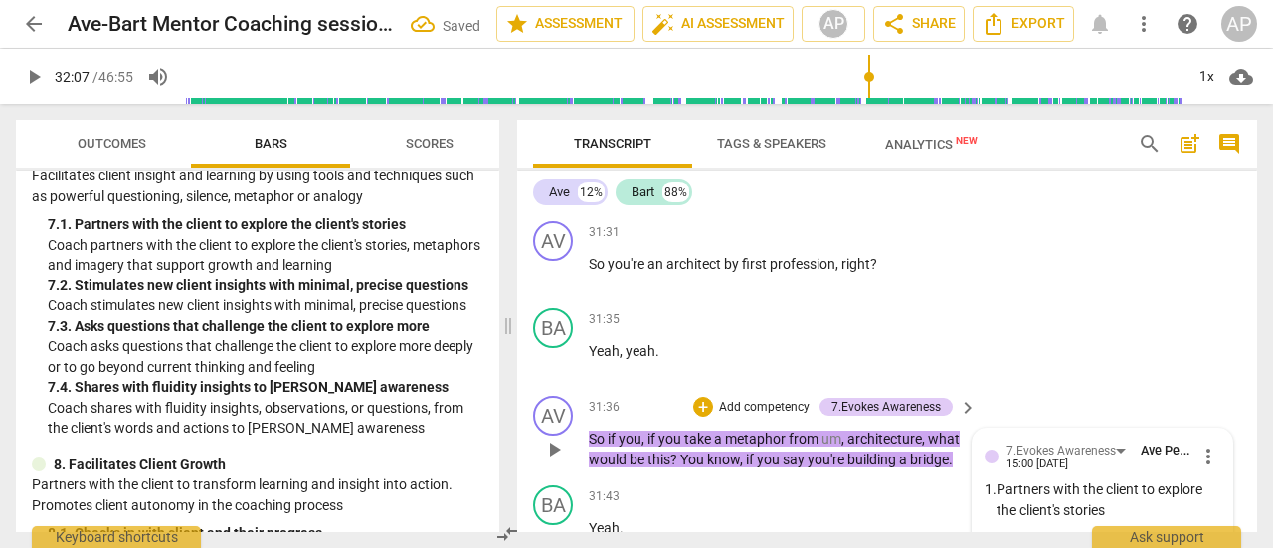
scroll to position [13473, 0]
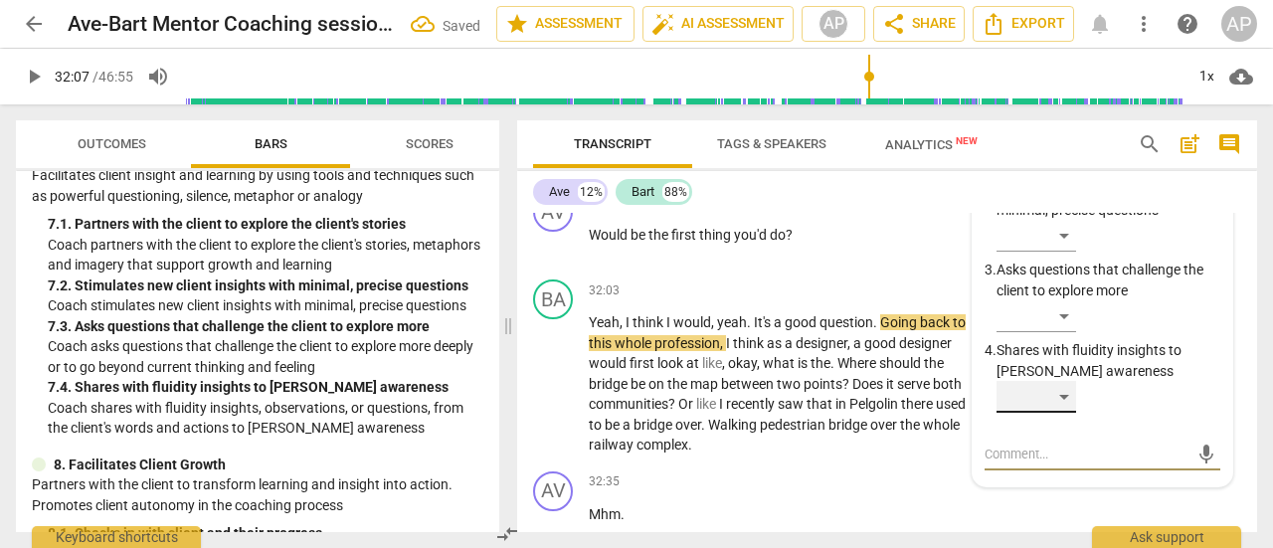
click at [1058, 381] on div "​" at bounding box center [1037, 397] width 80 height 32
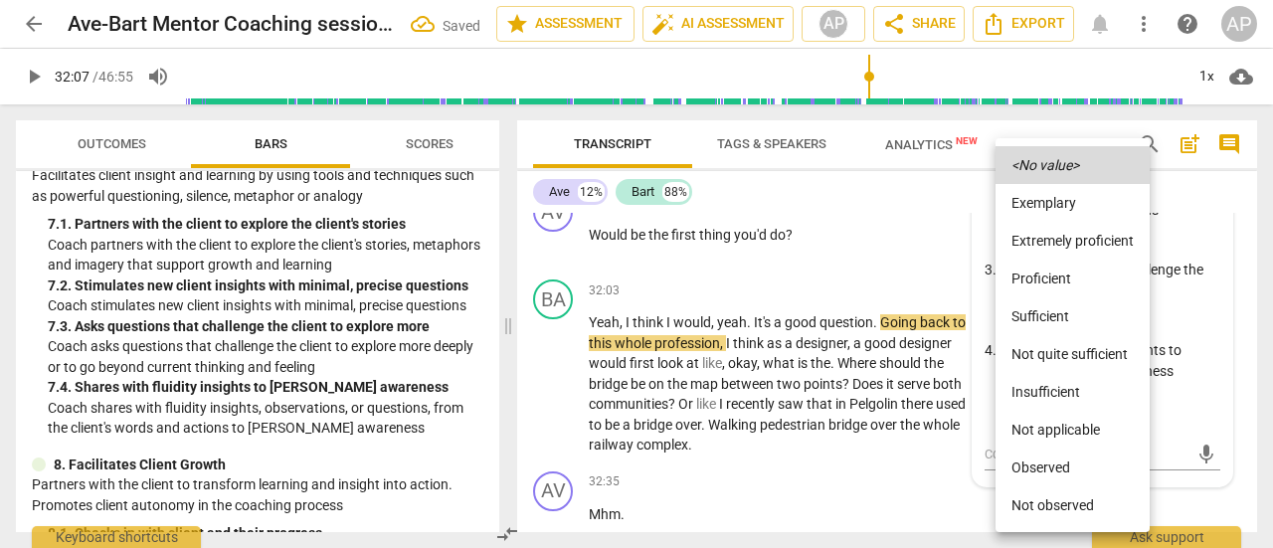
click at [1058, 311] on li "Sufficient" at bounding box center [1073, 316] width 154 height 38
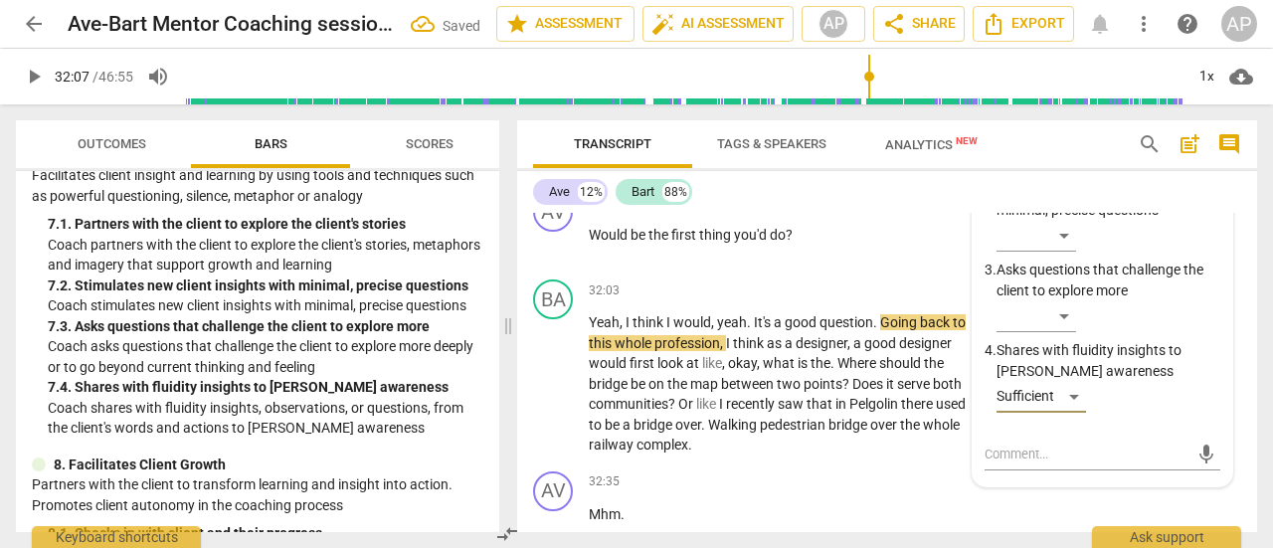
drag, startPoint x: 36, startPoint y: 79, endPoint x: 62, endPoint y: 102, distance: 35.2
click at [36, 78] on span "play_arrow" at bounding box center [34, 77] width 24 height 24
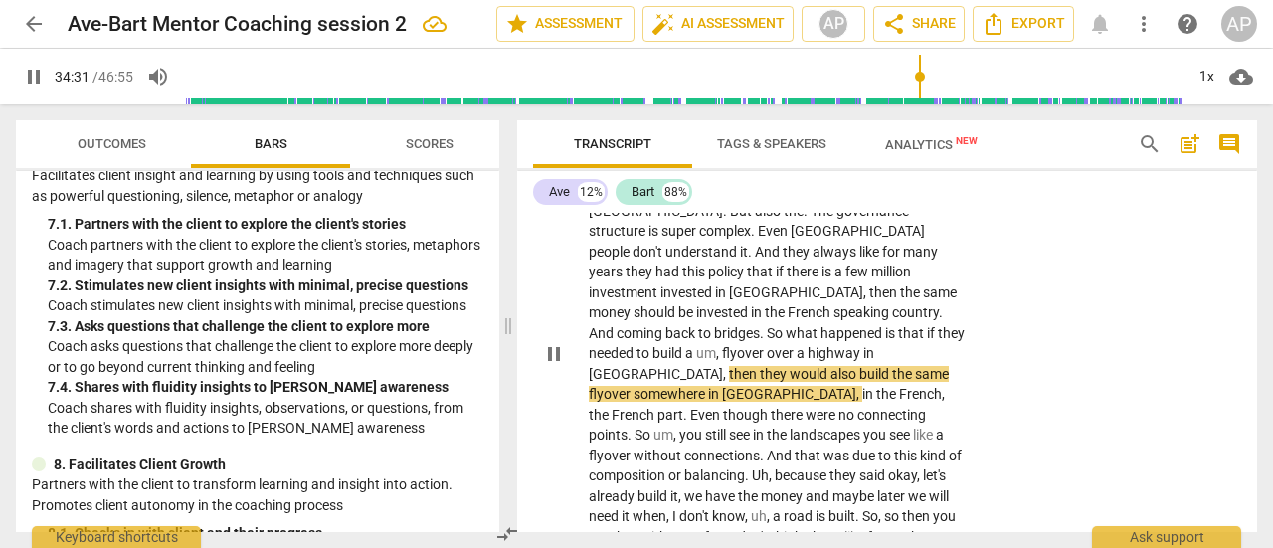
scroll to position [14463, 0]
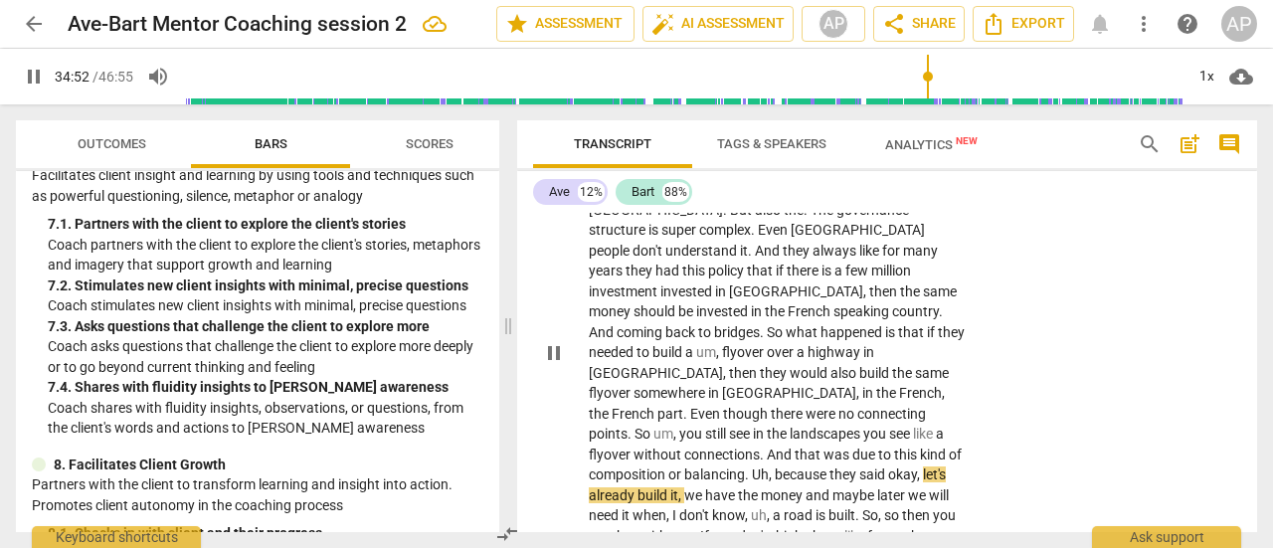
click at [668, 467] on span "composition" at bounding box center [629, 475] width 80 height 16
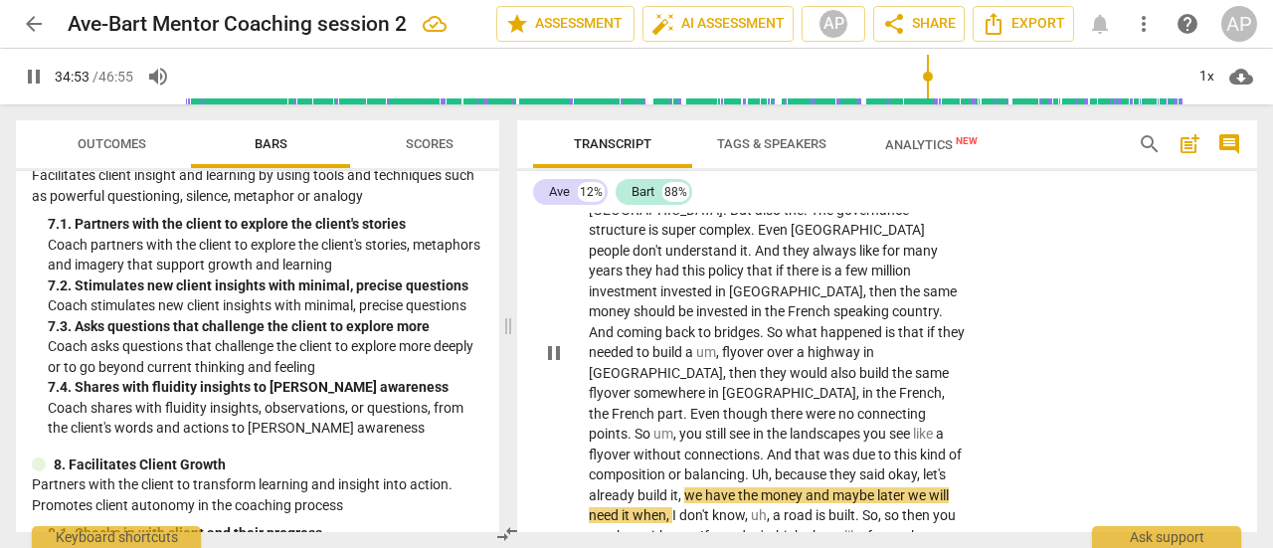
type input "2094"
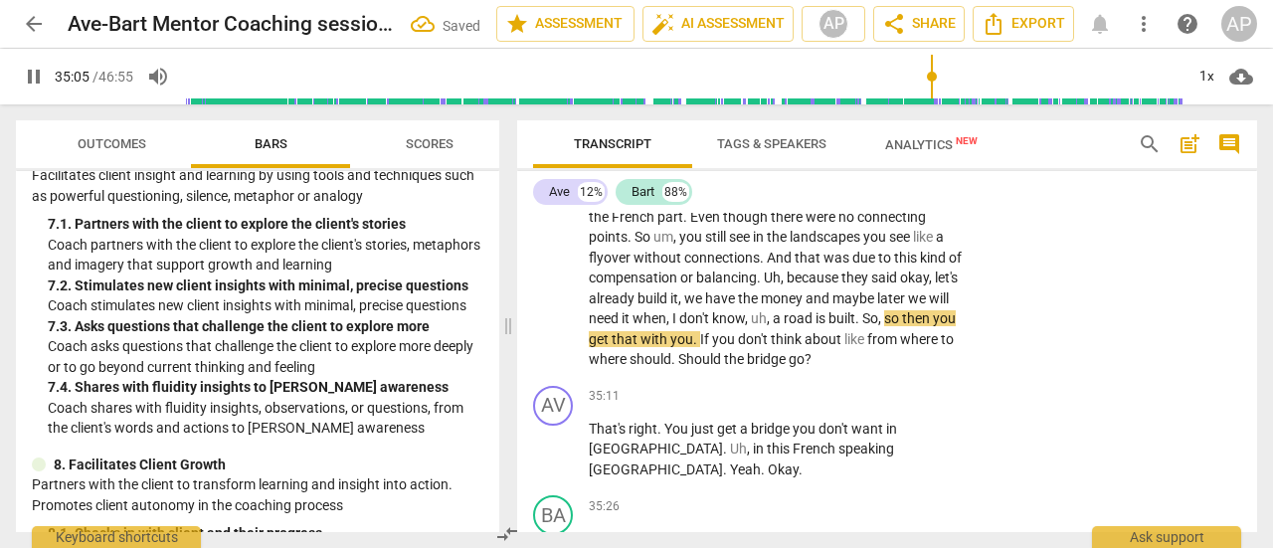
scroll to position [14661, 0]
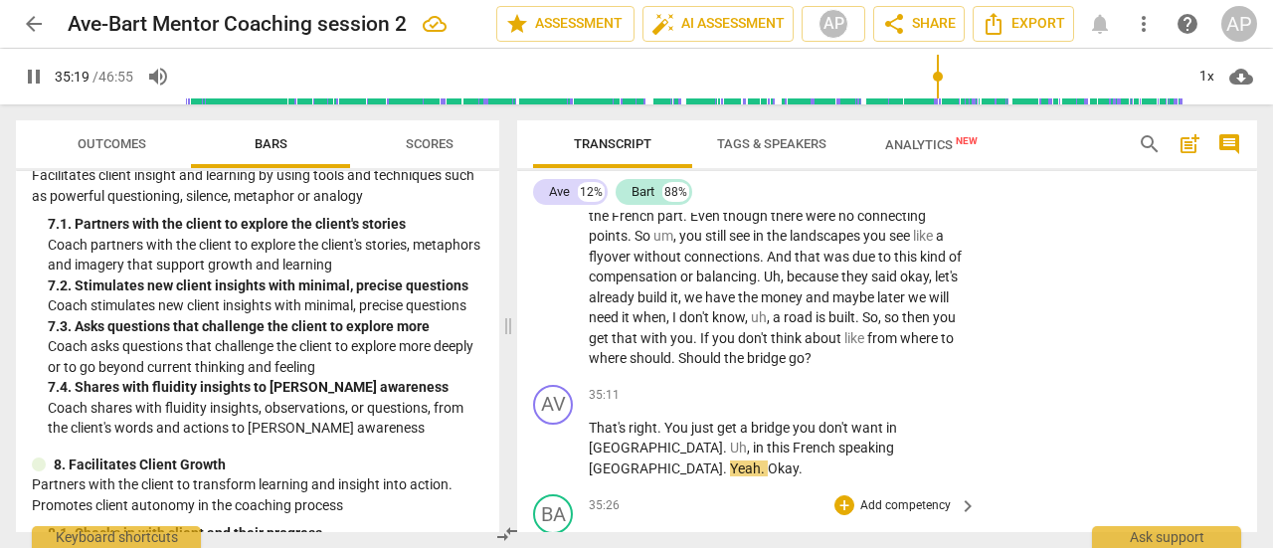
click at [613, 529] on span "New" at bounding box center [602, 537] width 27 height 16
type input "2131"
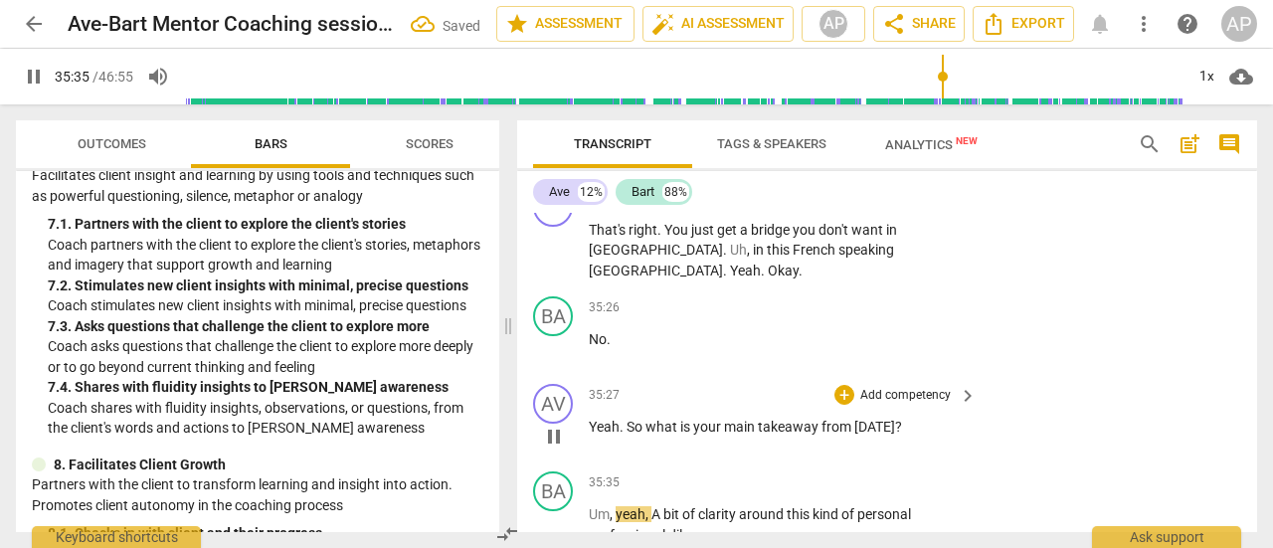
scroll to position [14860, 0]
click at [901, 386] on p "Add competency" at bounding box center [905, 395] width 94 height 18
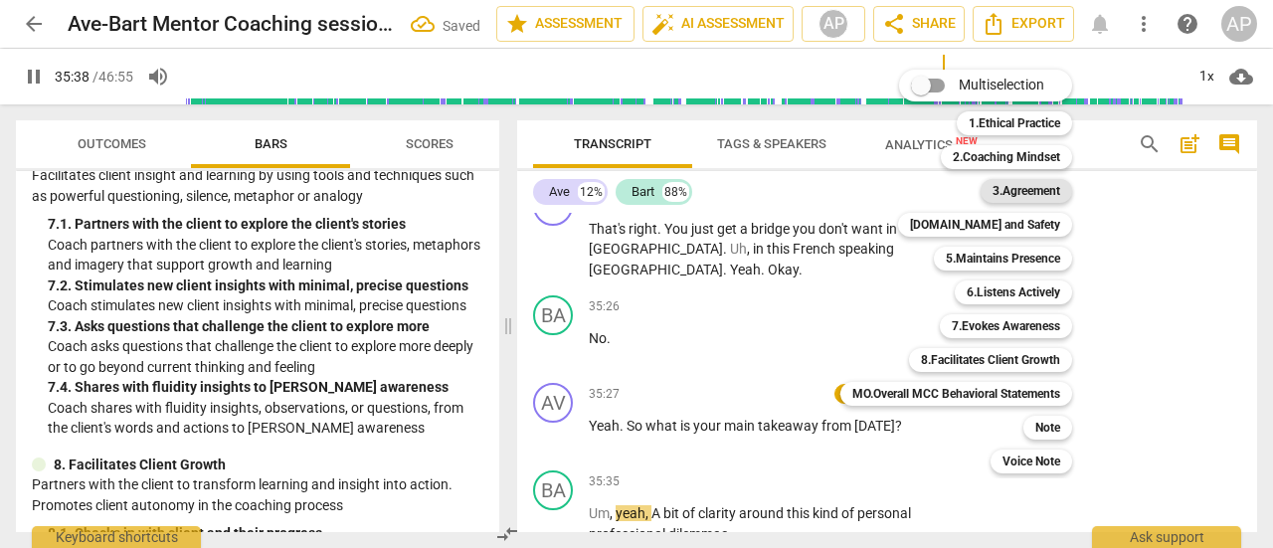
click at [1044, 192] on b "3.Agreement" at bounding box center [1027, 191] width 68 height 24
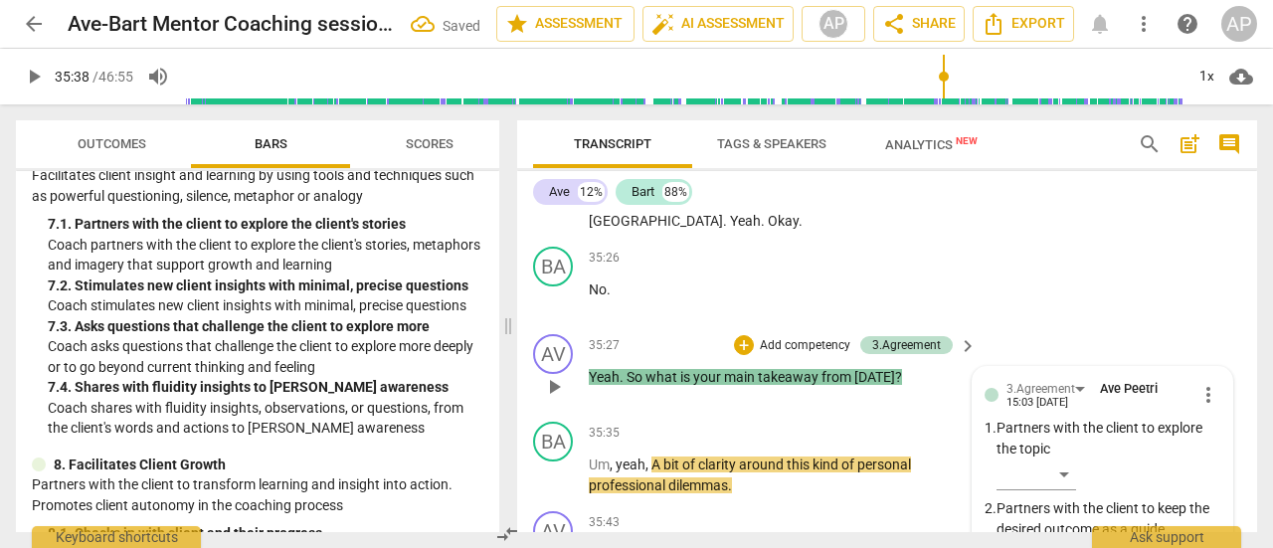
scroll to position [14908, 0]
click at [1064, 540] on div "​" at bounding box center [1037, 556] width 80 height 32
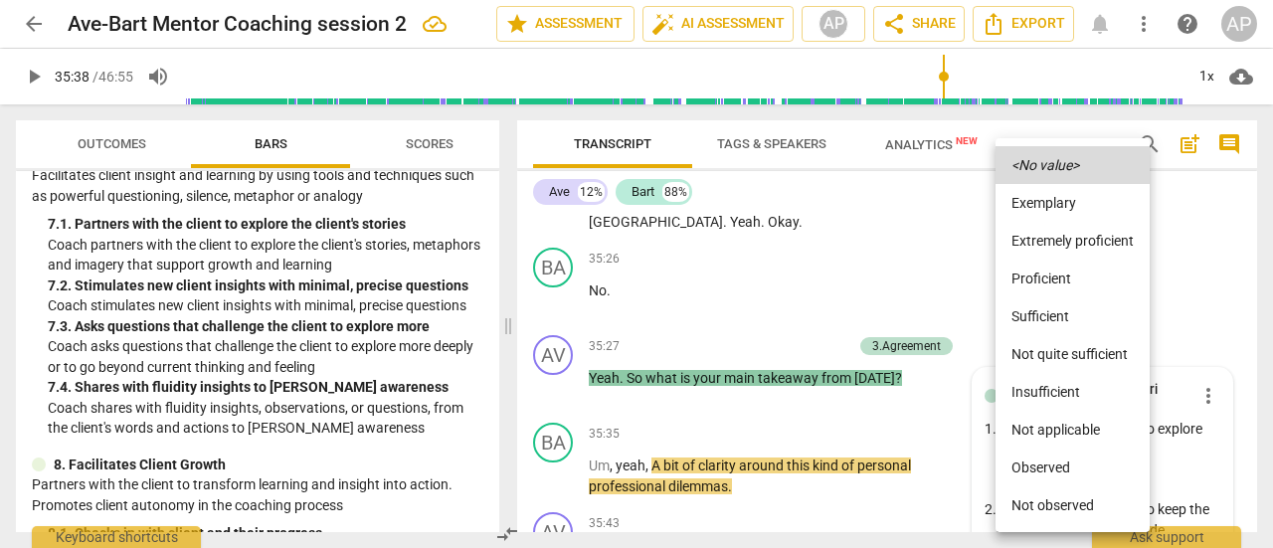
click at [1053, 315] on li "Sufficient" at bounding box center [1073, 316] width 154 height 38
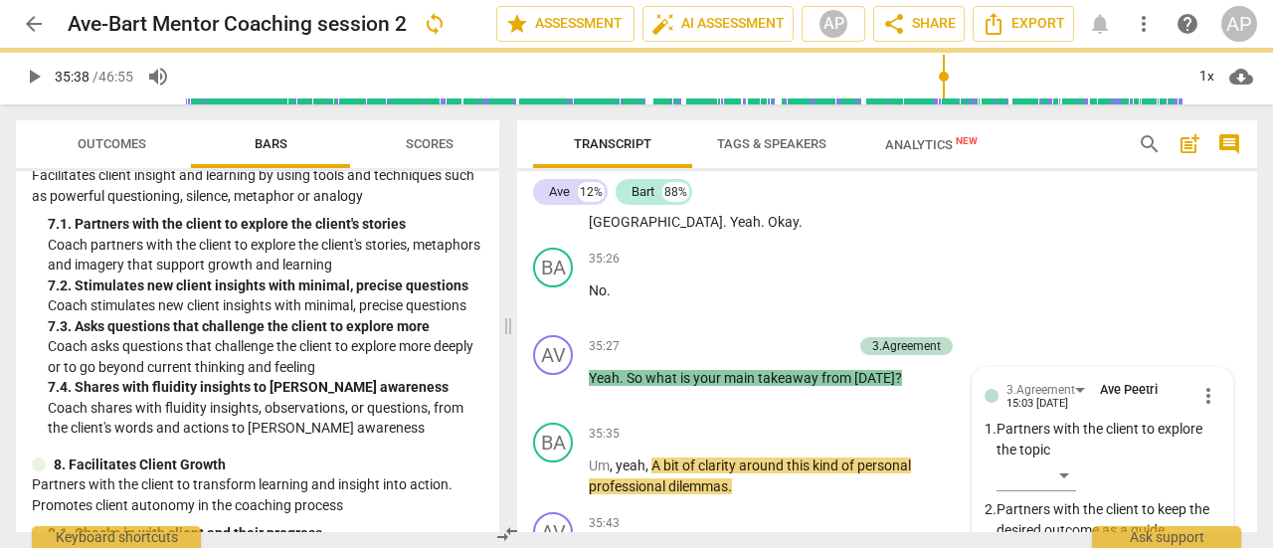
click at [31, 75] on span "play_arrow" at bounding box center [34, 77] width 24 height 24
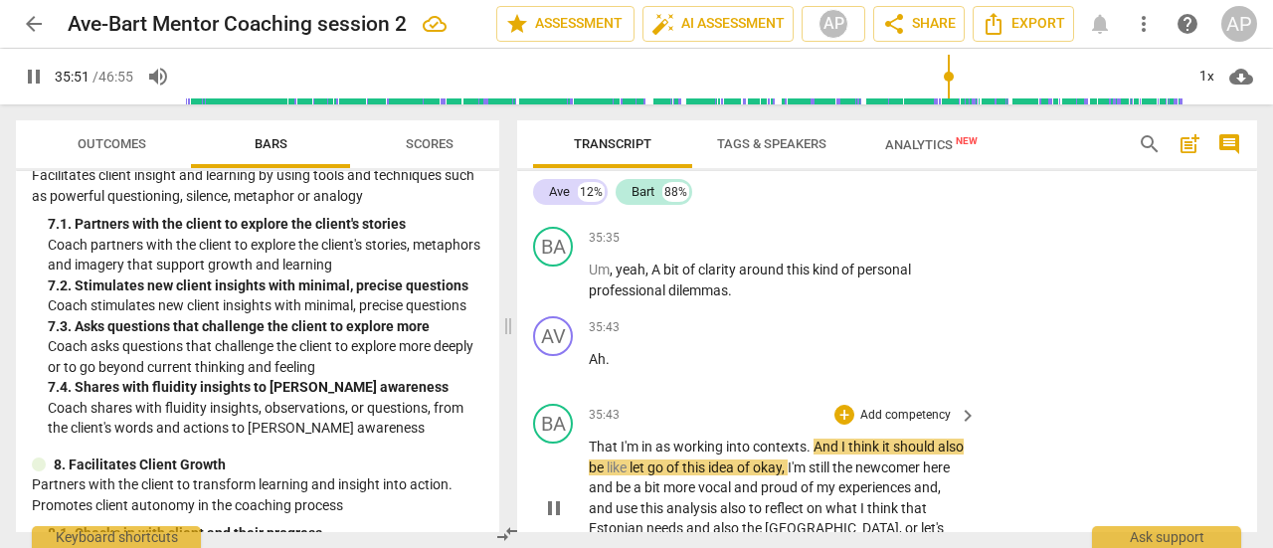
scroll to position [15106, 0]
click at [738, 437] on span "into" at bounding box center [739, 445] width 27 height 16
type input "2154"
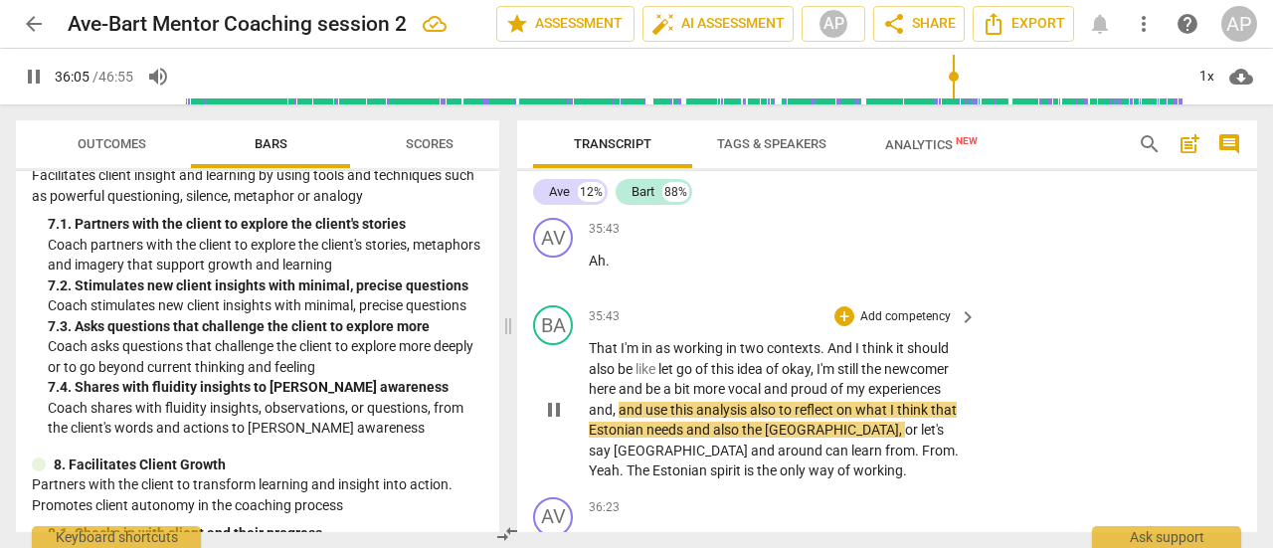
scroll to position [15203, 0]
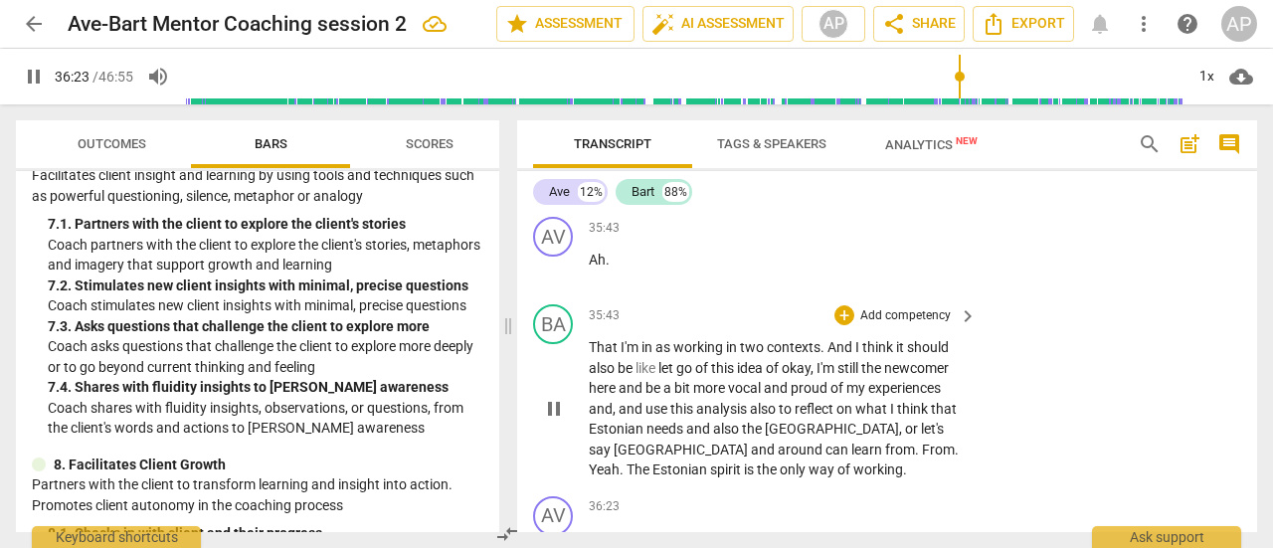
click at [744, 462] on span "is" at bounding box center [750, 470] width 13 height 16
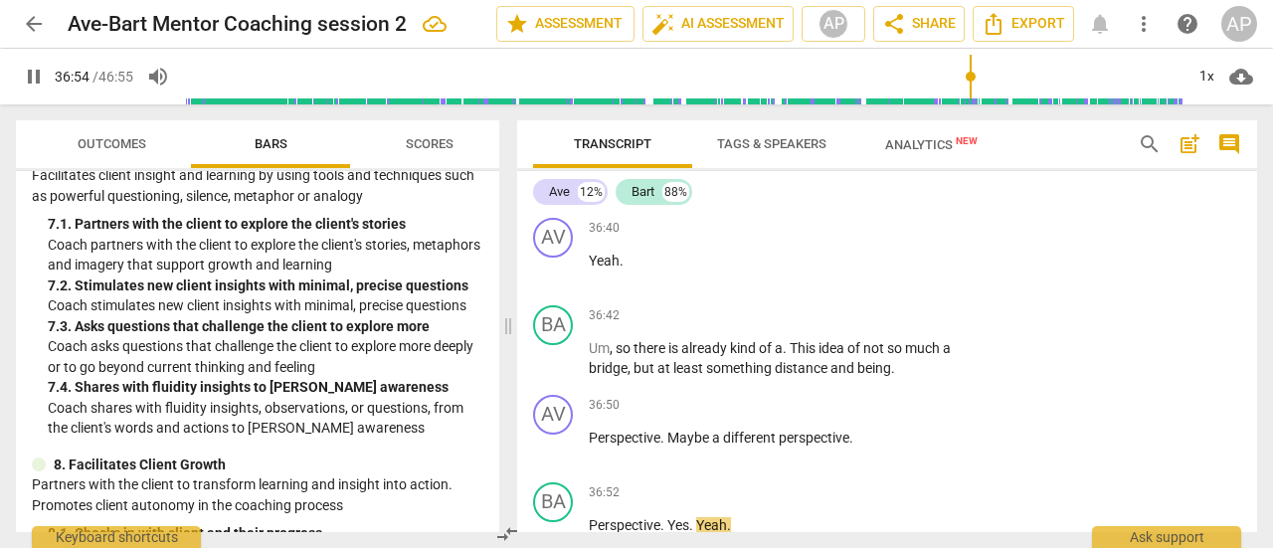
scroll to position [15701, 0]
click at [905, 396] on p "Add competency" at bounding box center [905, 405] width 94 height 18
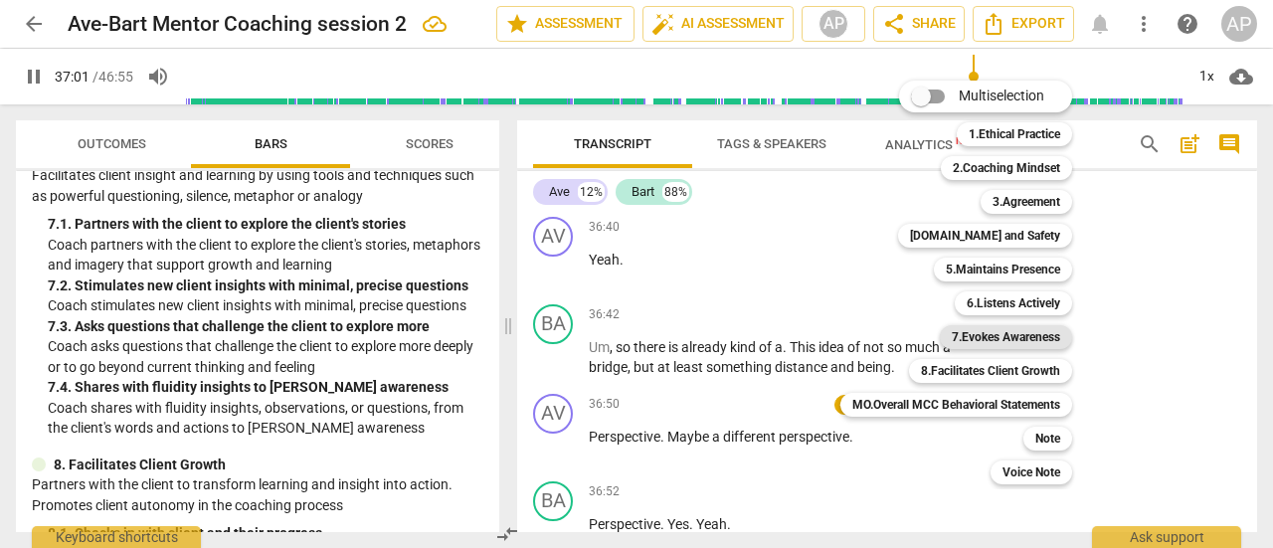
click at [1012, 329] on b "7.Evokes Awareness" at bounding box center [1006, 337] width 108 height 24
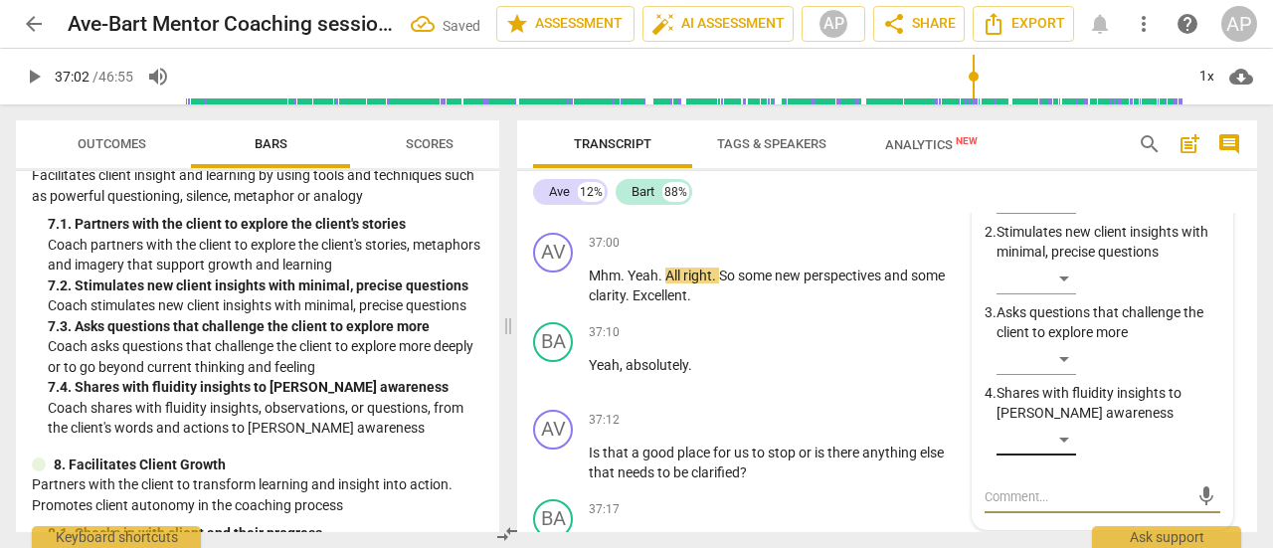
scroll to position [16037, 0]
click at [1068, 424] on div "​" at bounding box center [1037, 440] width 80 height 32
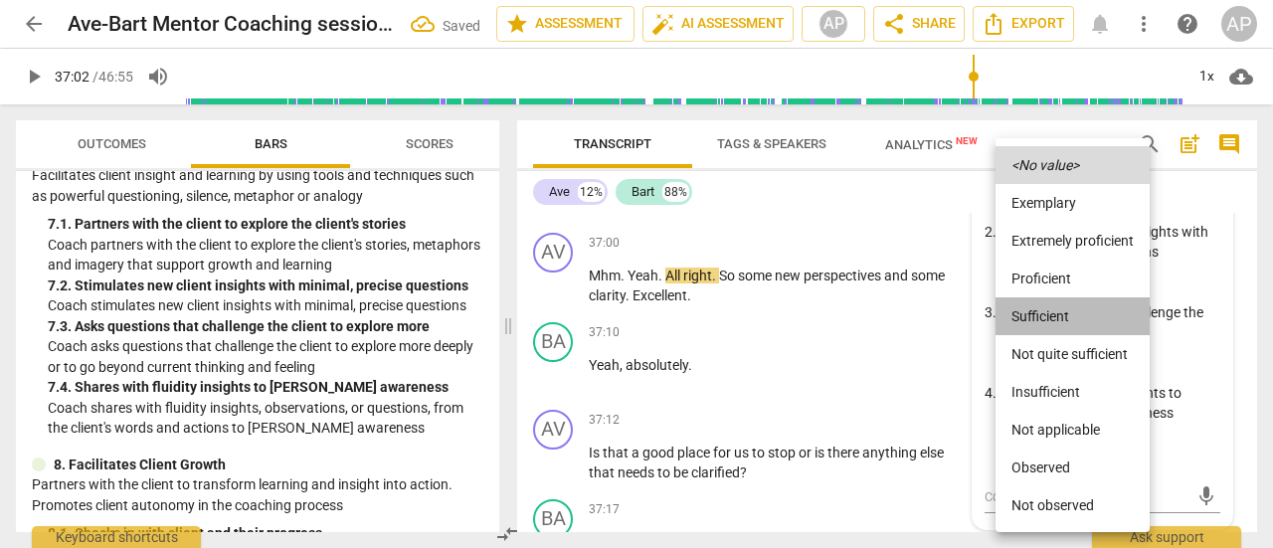
click at [1053, 311] on li "Sufficient" at bounding box center [1073, 316] width 154 height 38
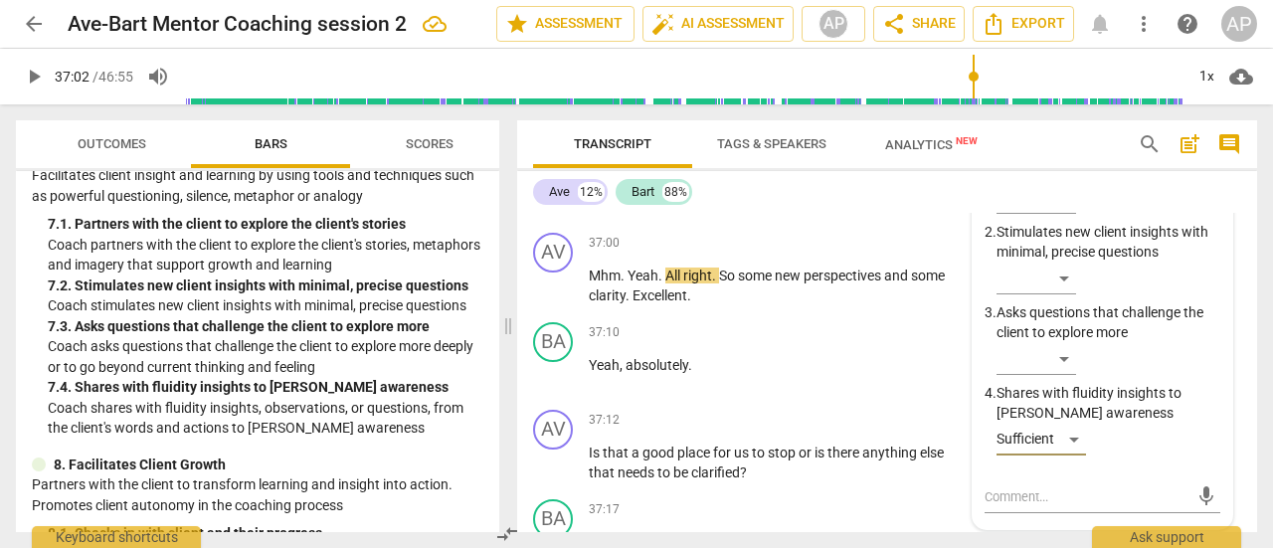
click at [34, 71] on span "play_arrow" at bounding box center [34, 77] width 24 height 24
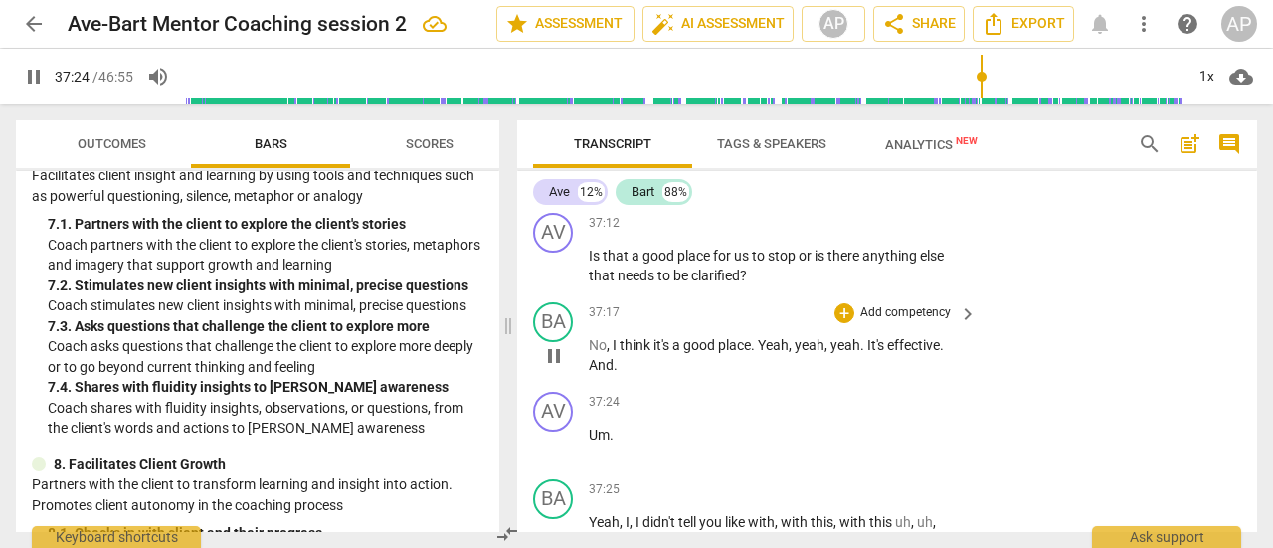
scroll to position [16236, 0]
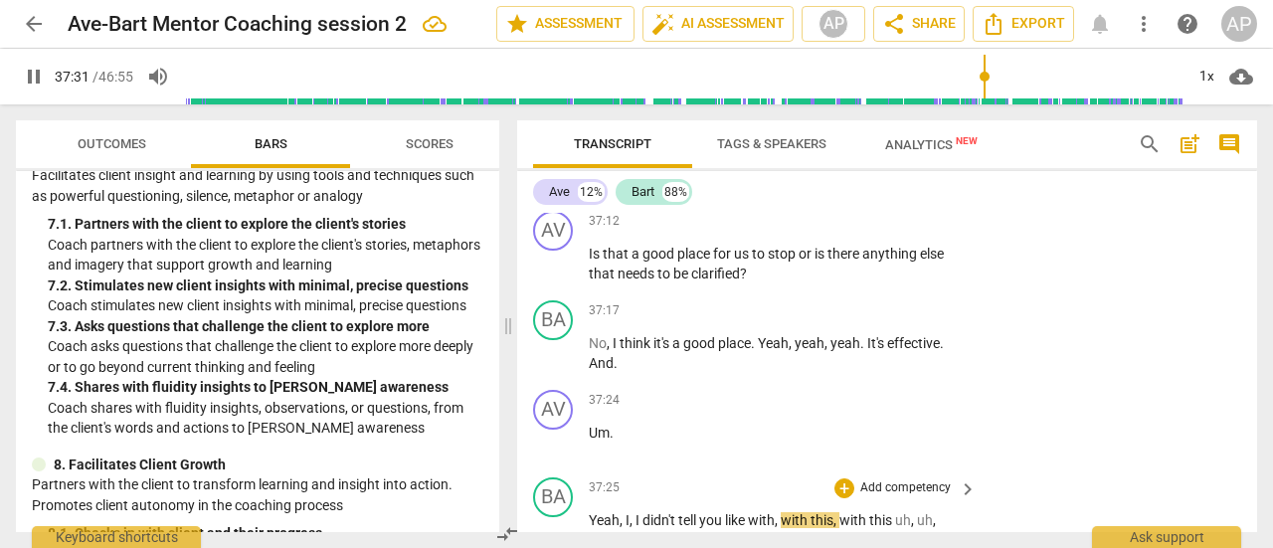
type input "2252"
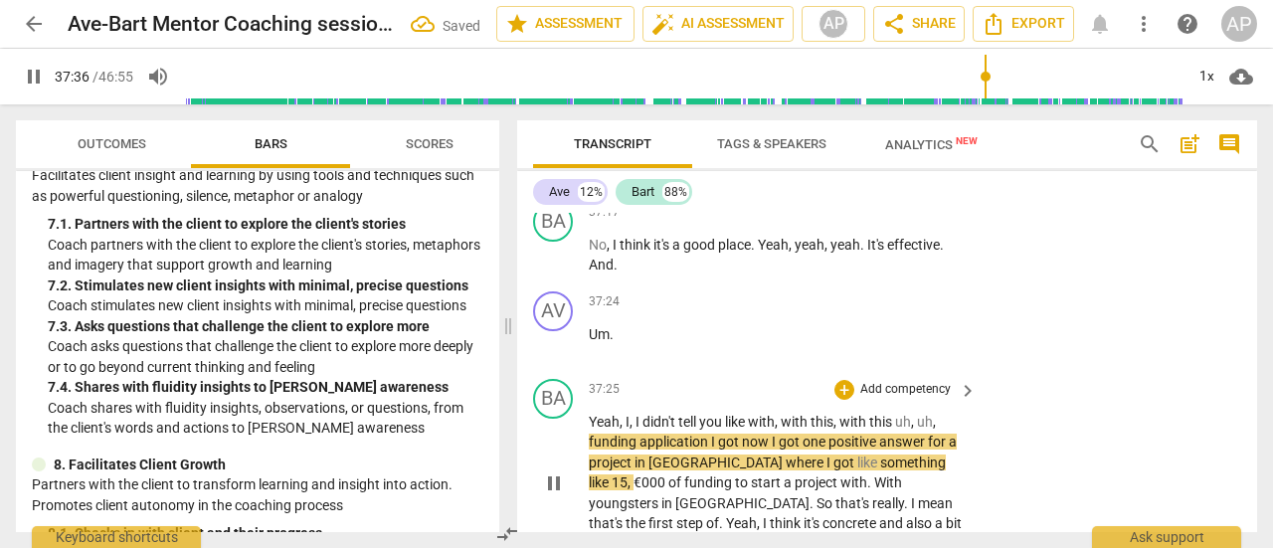
scroll to position [16335, 0]
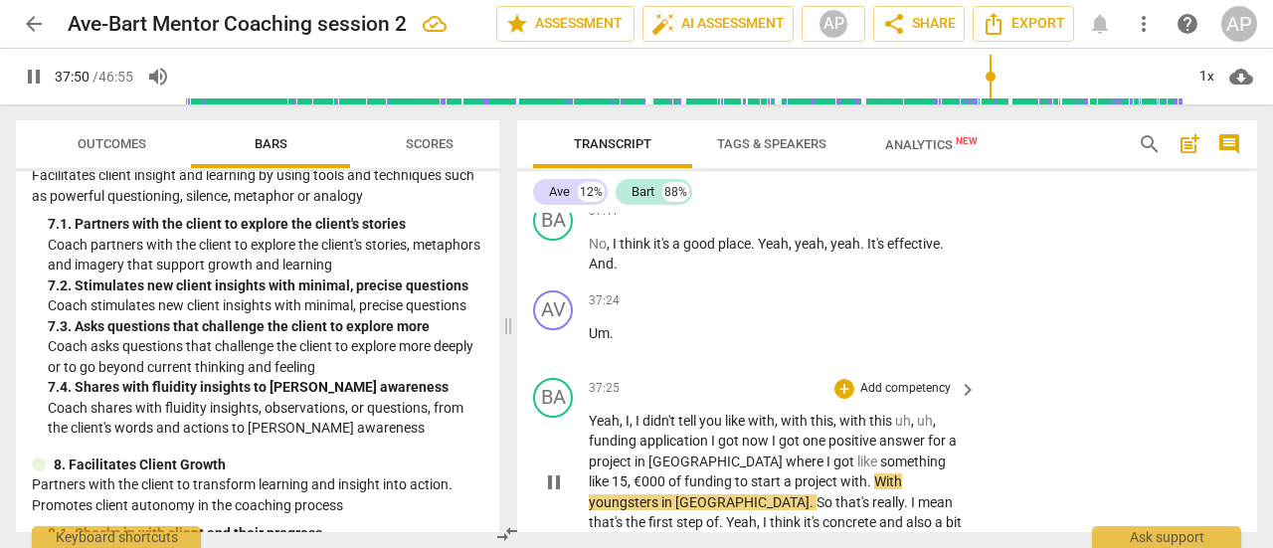
click at [634, 473] on span "," at bounding box center [631, 481] width 6 height 16
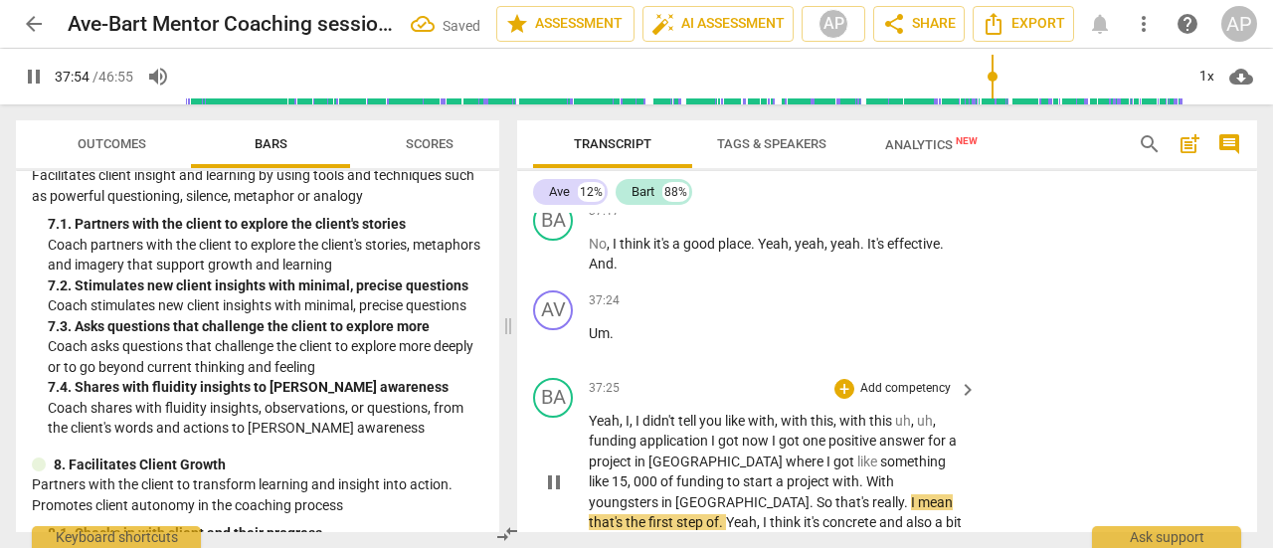
click at [661, 473] on span "000" at bounding box center [647, 481] width 27 height 16
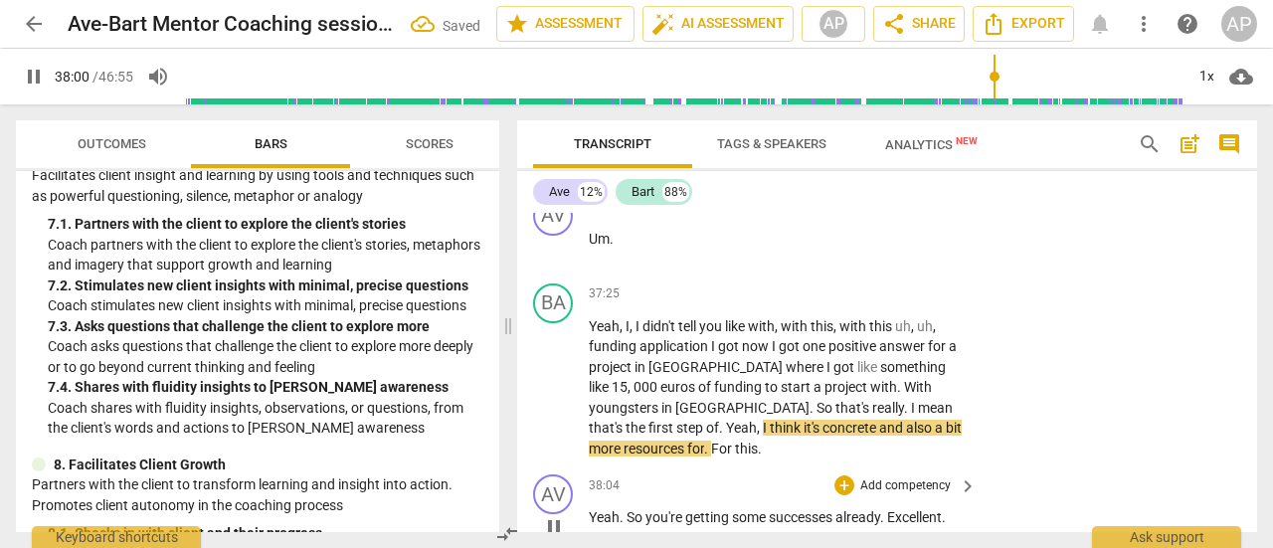
scroll to position [16433, 0]
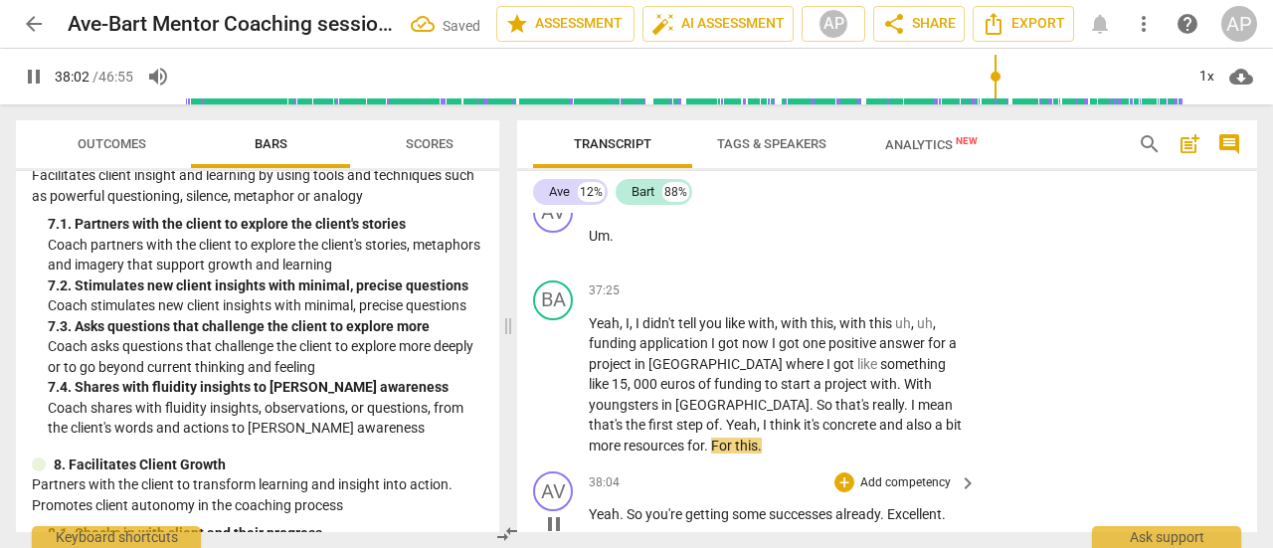
click at [901, 474] on p "Add competency" at bounding box center [905, 483] width 94 height 18
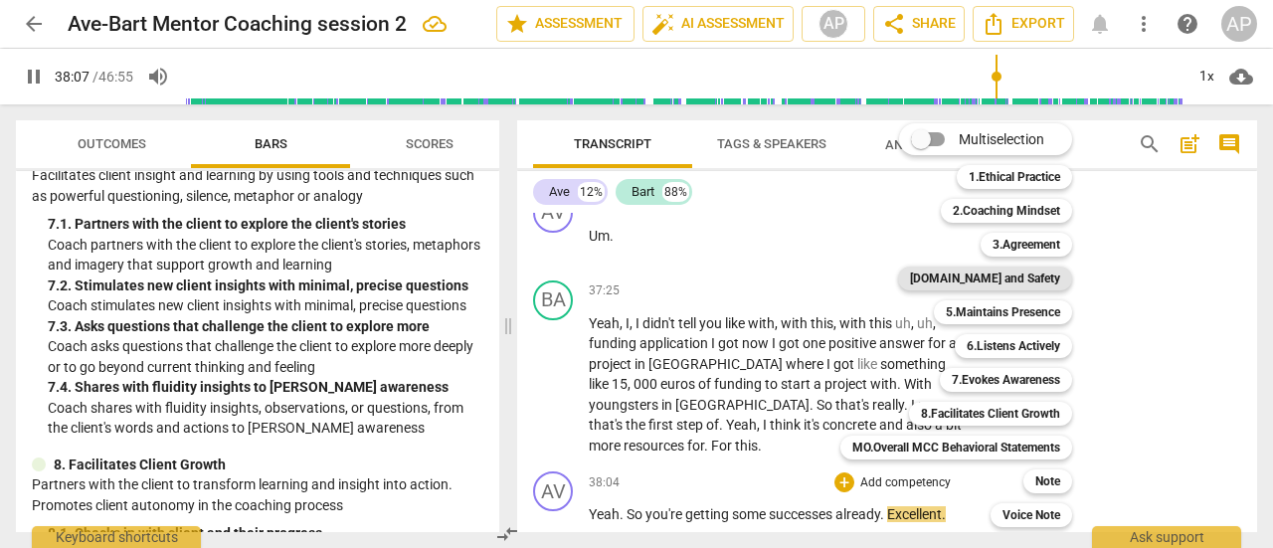
click at [1025, 277] on b "[DOMAIN_NAME] and Safety" at bounding box center [985, 279] width 150 height 24
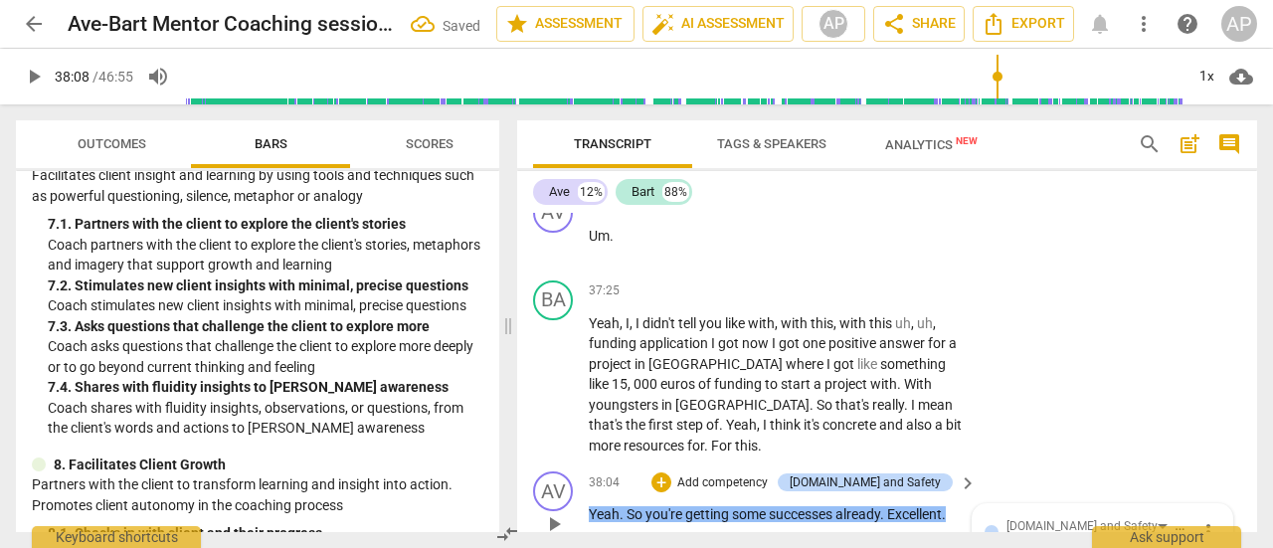
scroll to position [16828, 0]
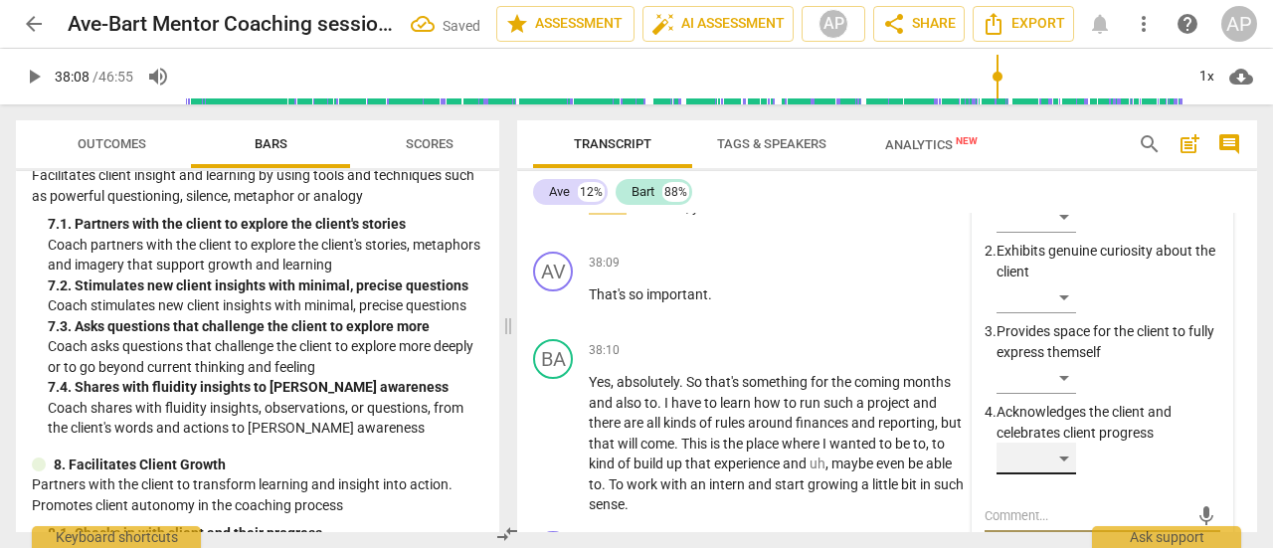
click at [1069, 443] on div "​" at bounding box center [1037, 459] width 80 height 32
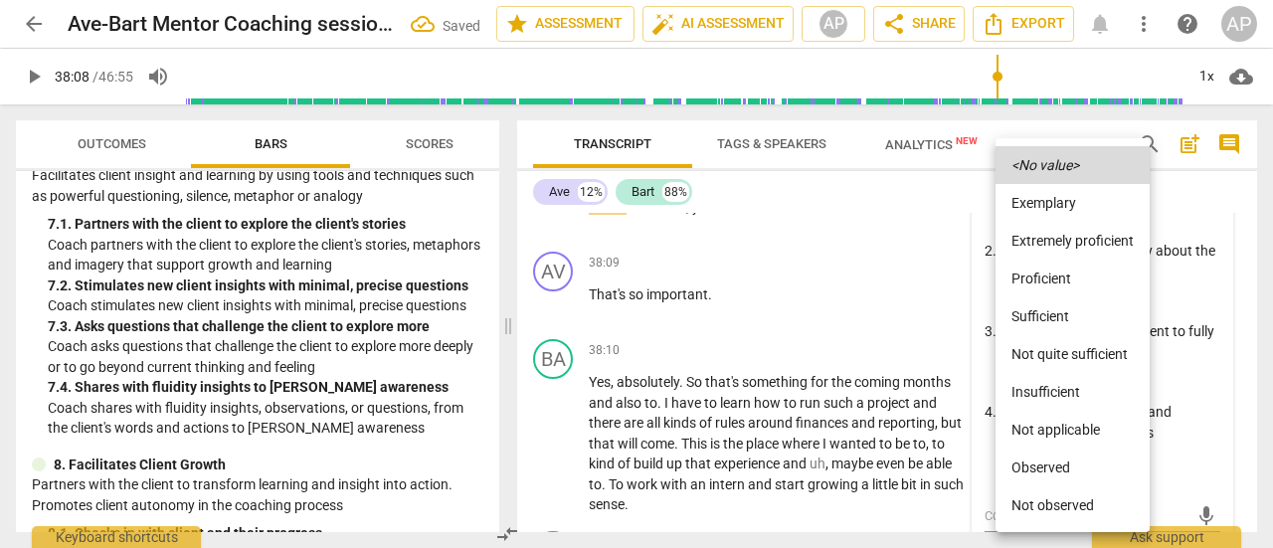
click at [1058, 314] on li "Sufficient" at bounding box center [1073, 316] width 154 height 38
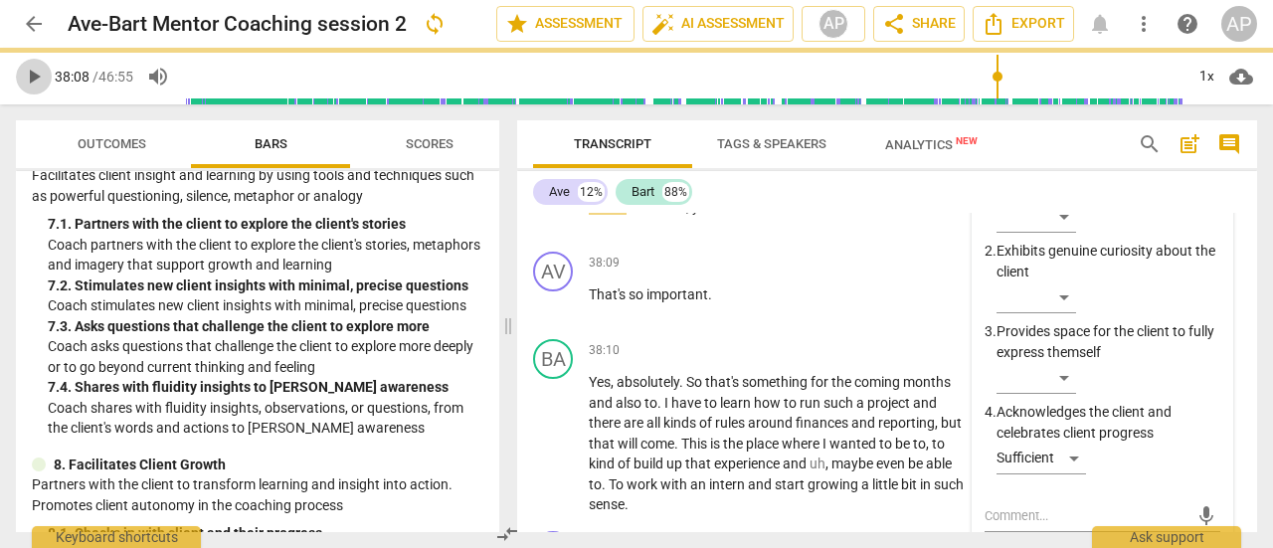
click at [28, 71] on span "play_arrow" at bounding box center [34, 77] width 24 height 24
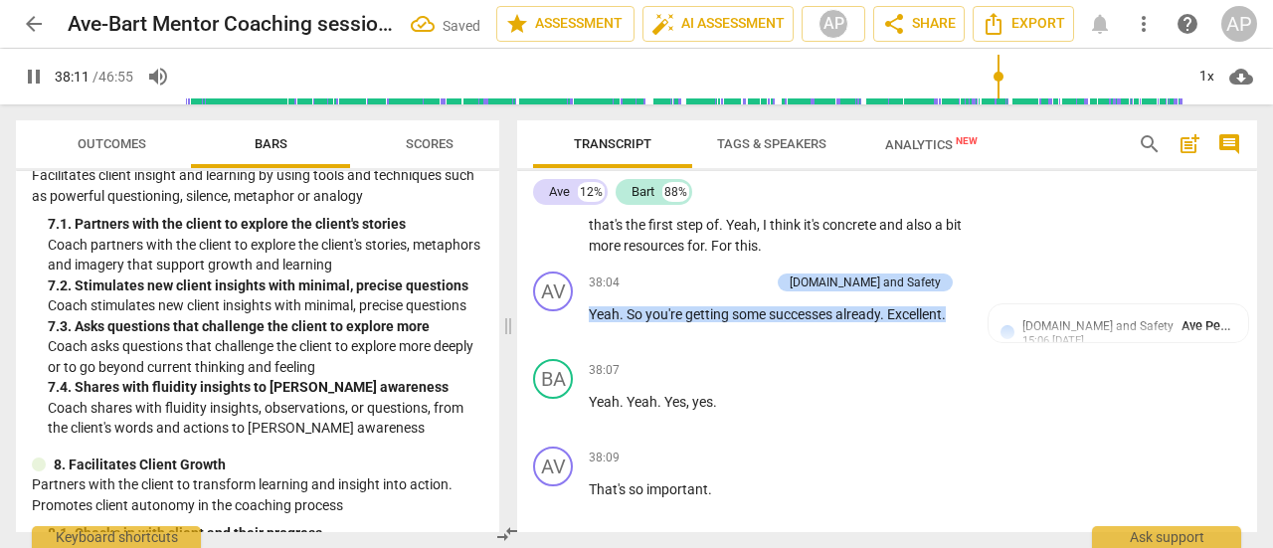
scroll to position [16631, 0]
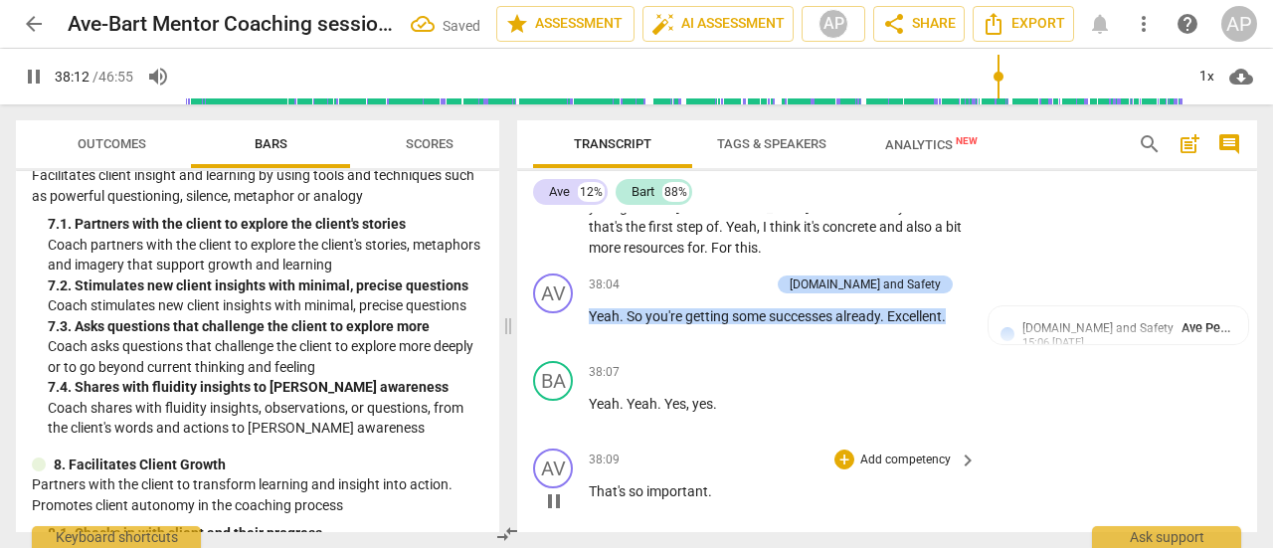
click at [901, 452] on p "Add competency" at bounding box center [905, 461] width 94 height 18
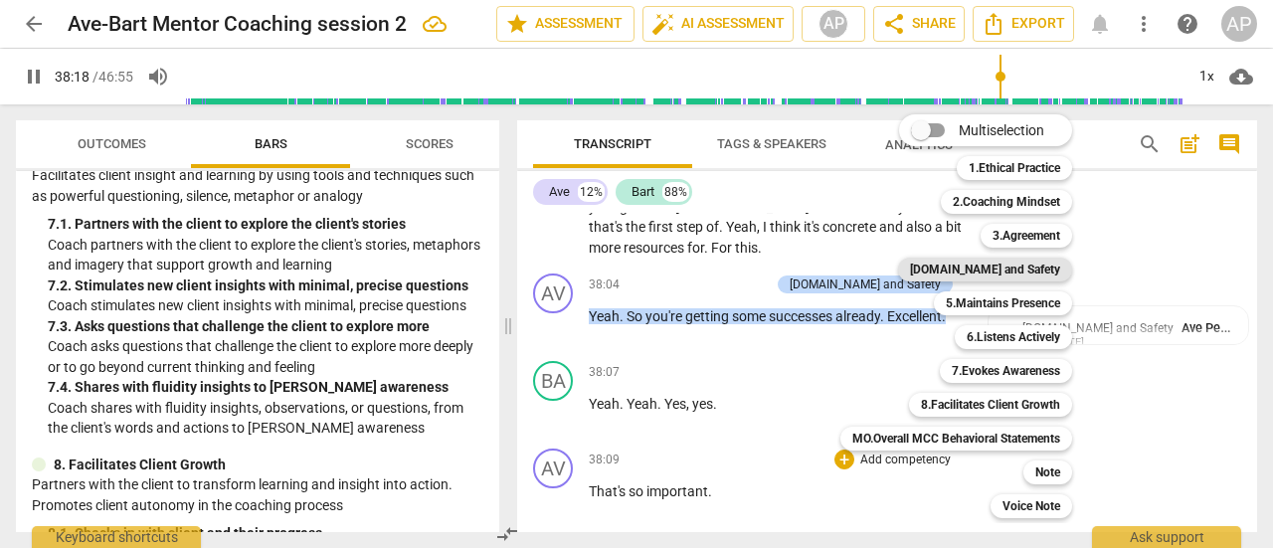
click at [1026, 270] on b "[DOMAIN_NAME] and Safety" at bounding box center [985, 270] width 150 height 24
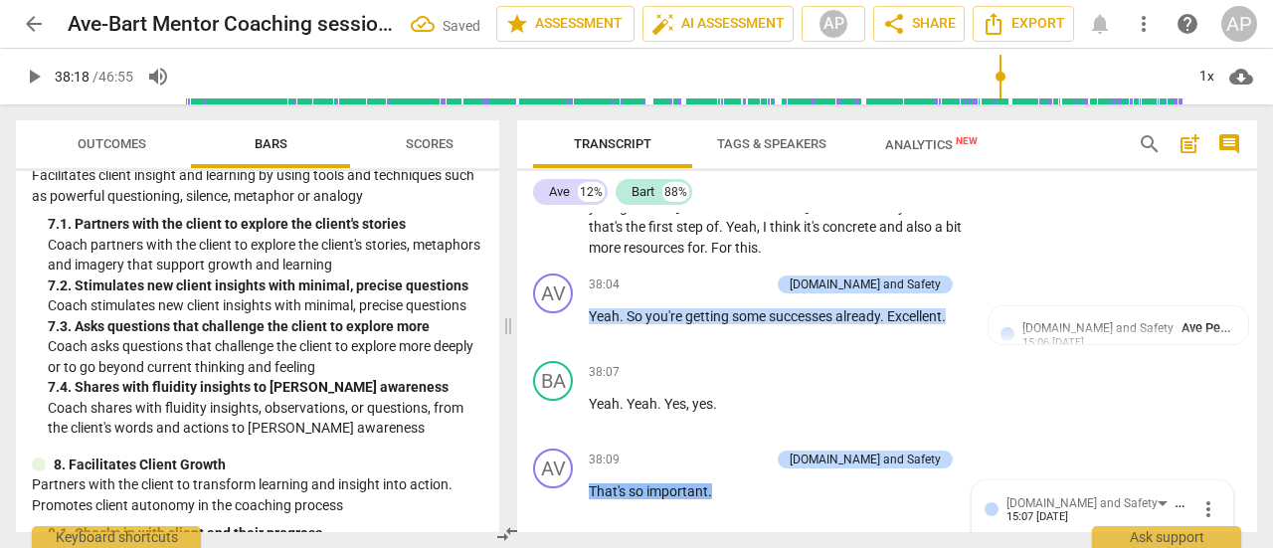
scroll to position [17003, 0]
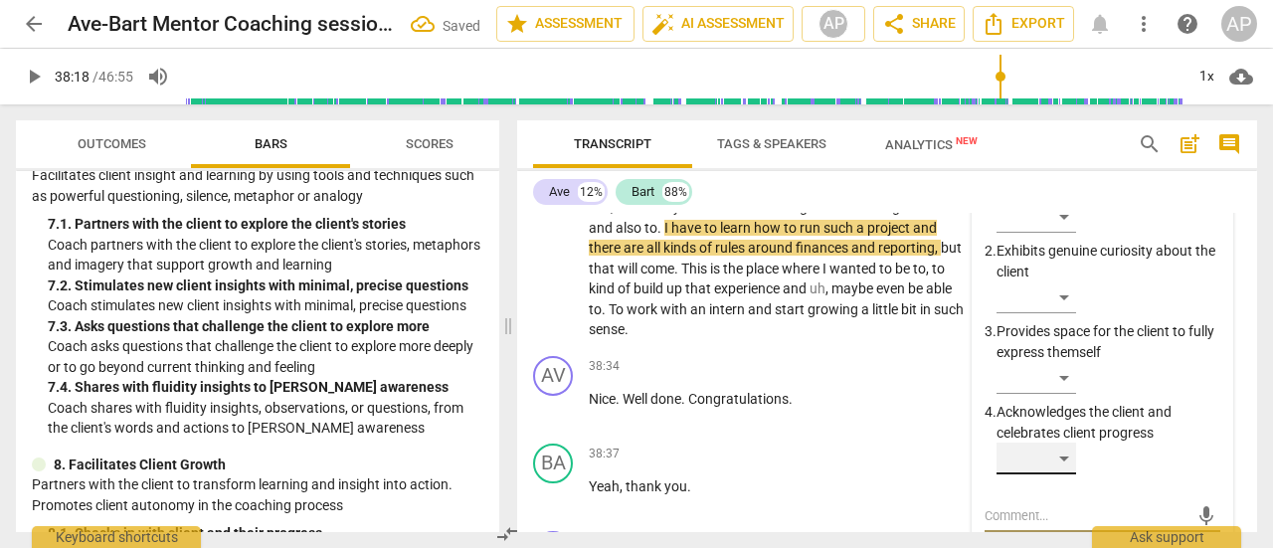
click at [1067, 443] on div "​" at bounding box center [1037, 459] width 80 height 32
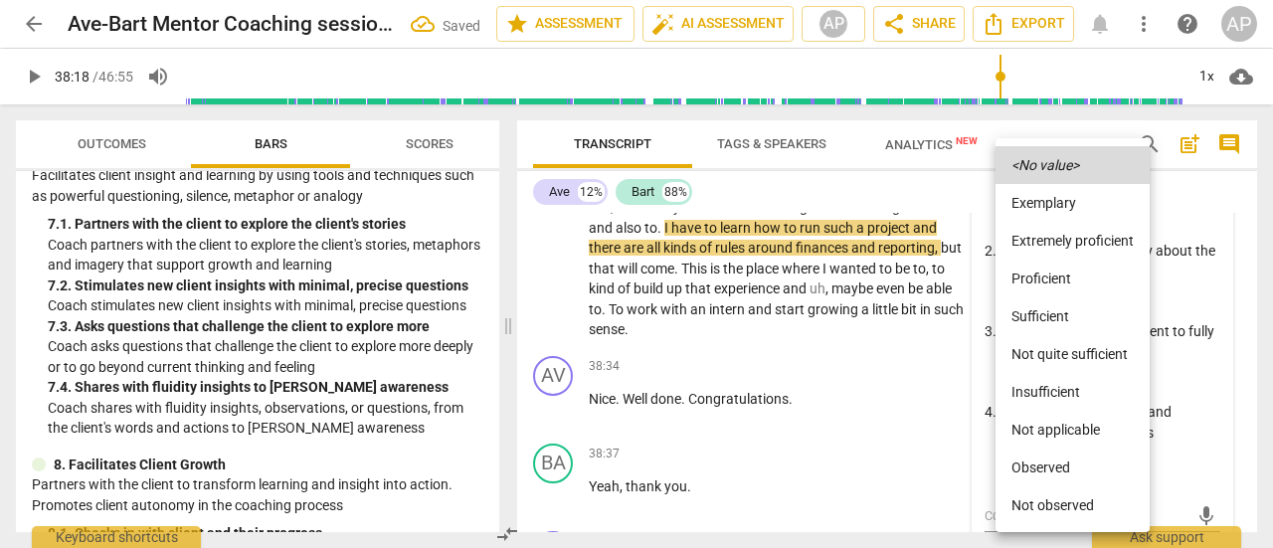
click at [1052, 311] on li "Sufficient" at bounding box center [1073, 316] width 154 height 38
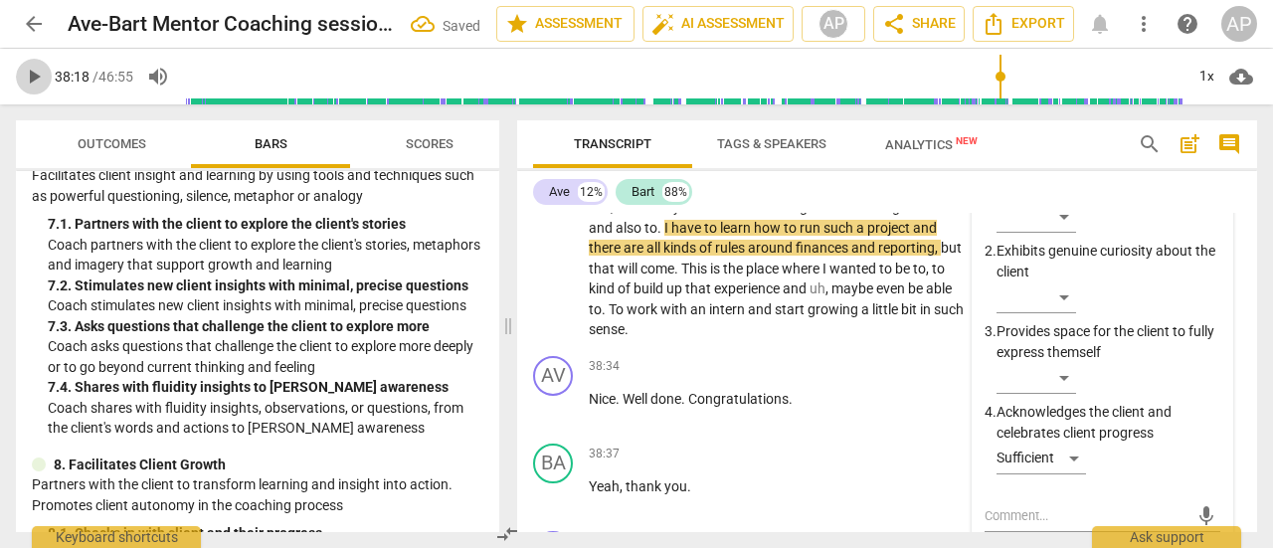
click at [30, 72] on span "play_arrow" at bounding box center [34, 77] width 24 height 24
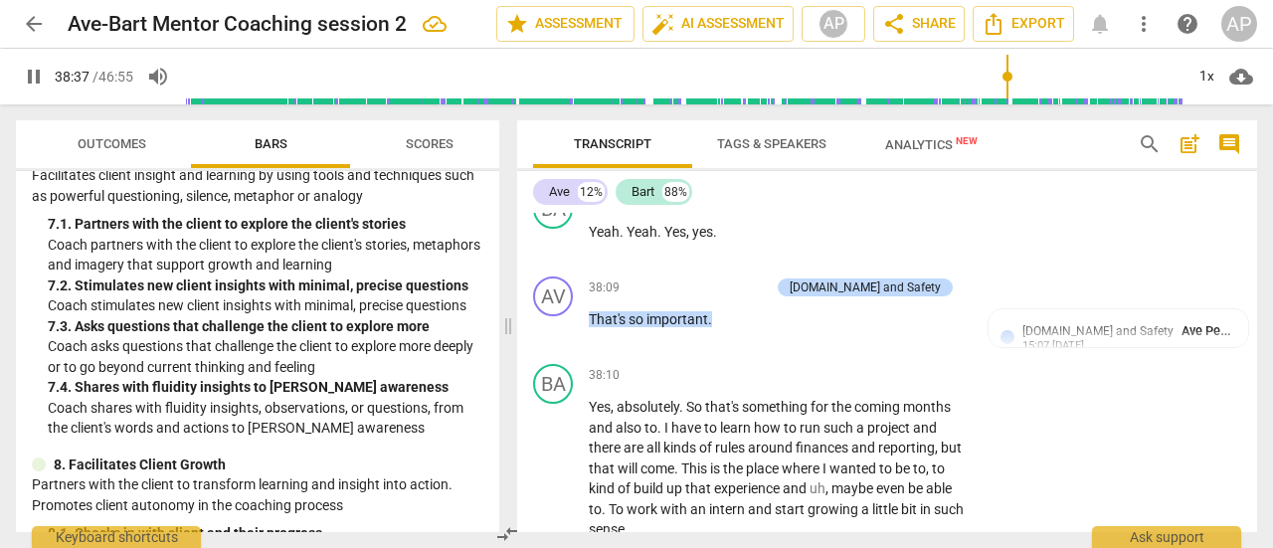
scroll to position [16803, 0]
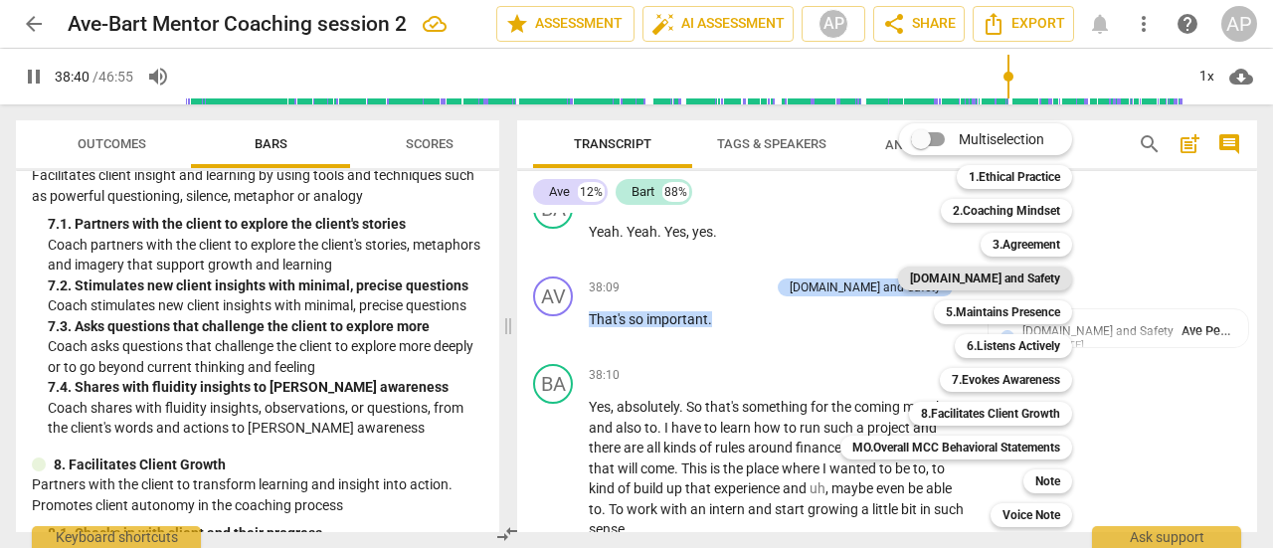
click at [1031, 279] on b "[DOMAIN_NAME] and Safety" at bounding box center [985, 279] width 150 height 24
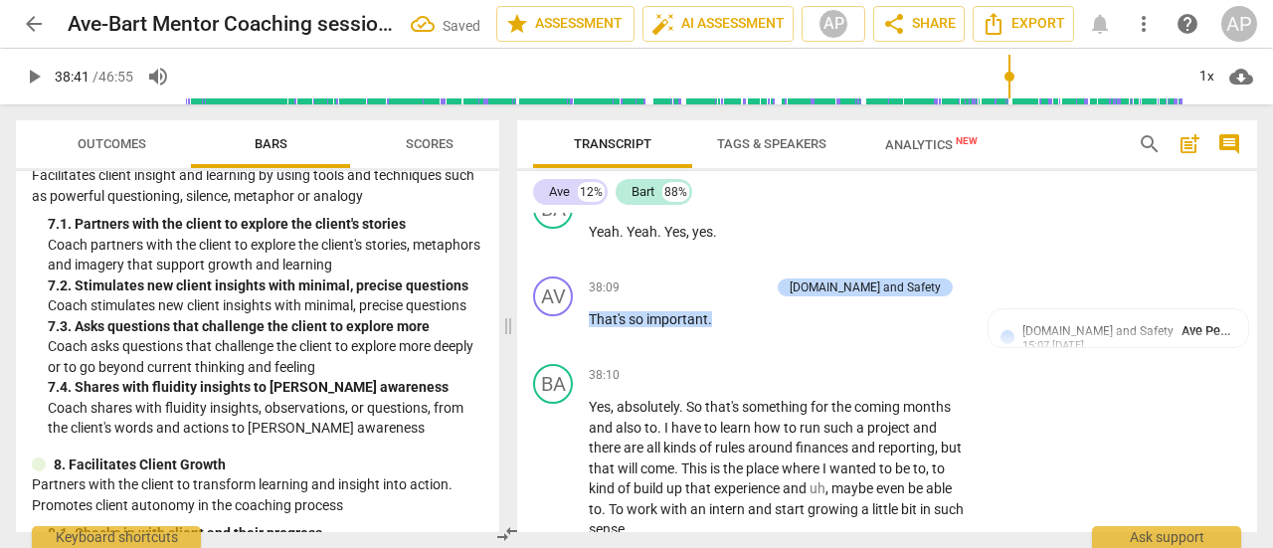
scroll to position [17282, 0]
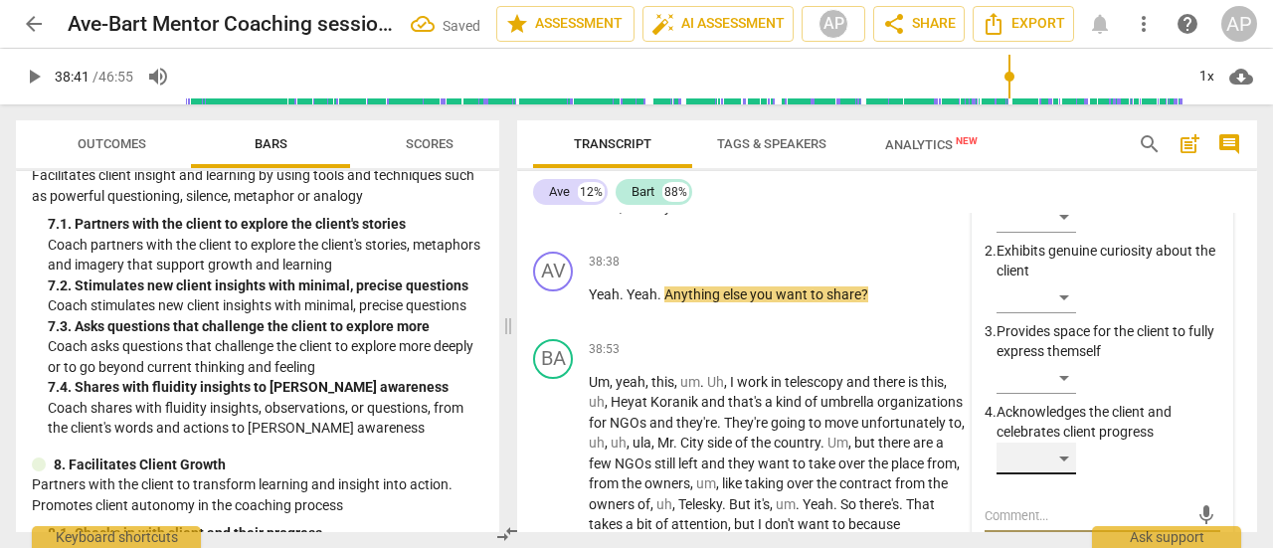
click at [1068, 443] on div "​" at bounding box center [1037, 459] width 80 height 32
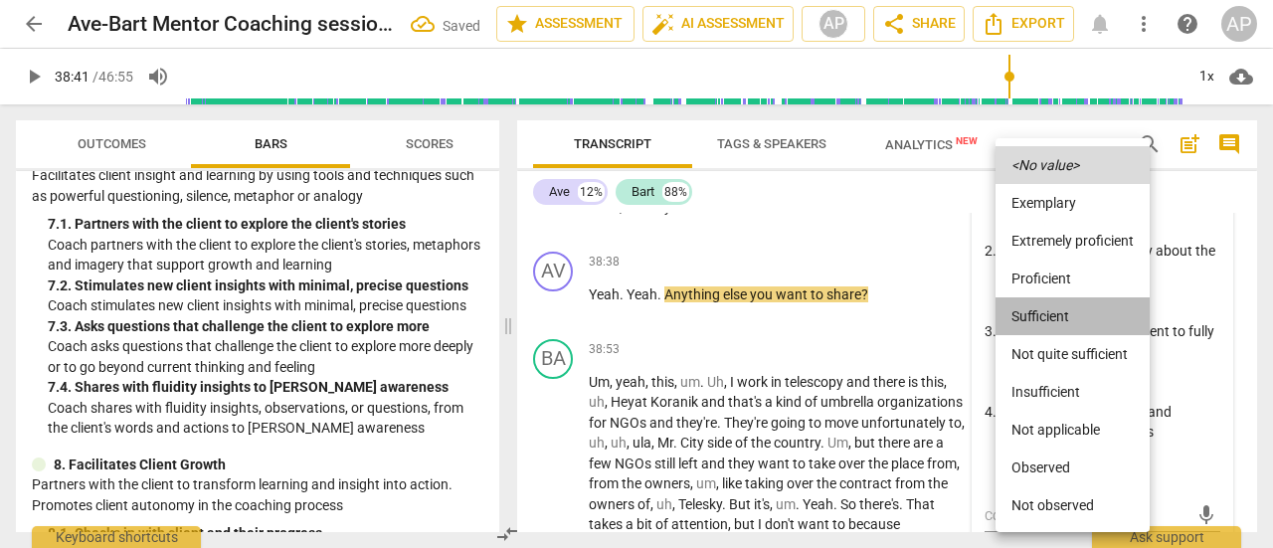
click at [1051, 309] on li "Sufficient" at bounding box center [1073, 316] width 154 height 38
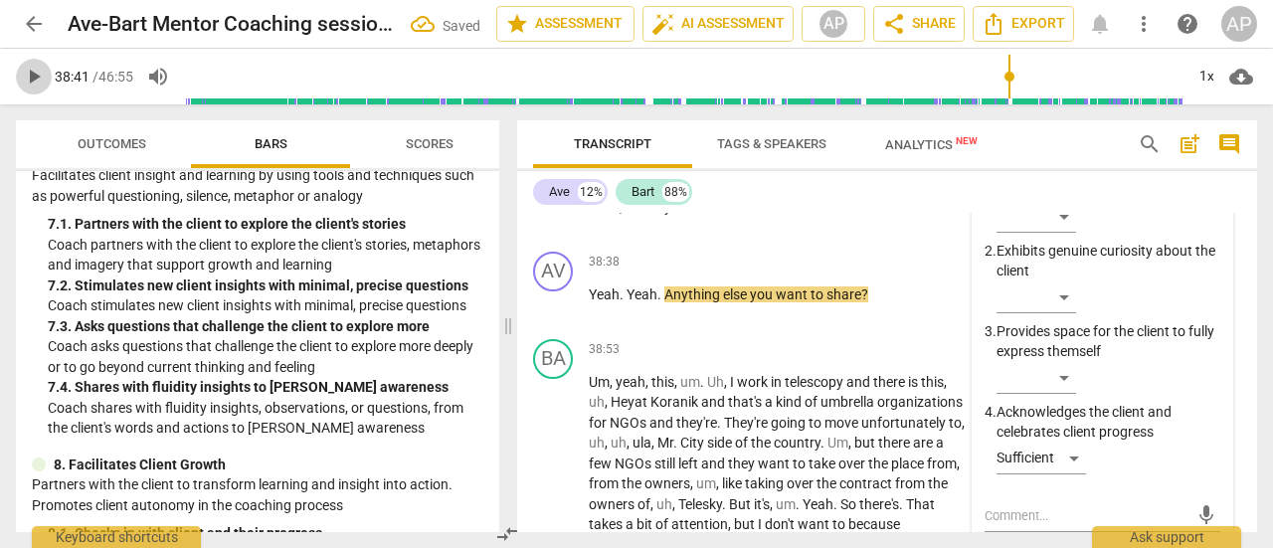
click at [33, 79] on span "play_arrow" at bounding box center [34, 77] width 24 height 24
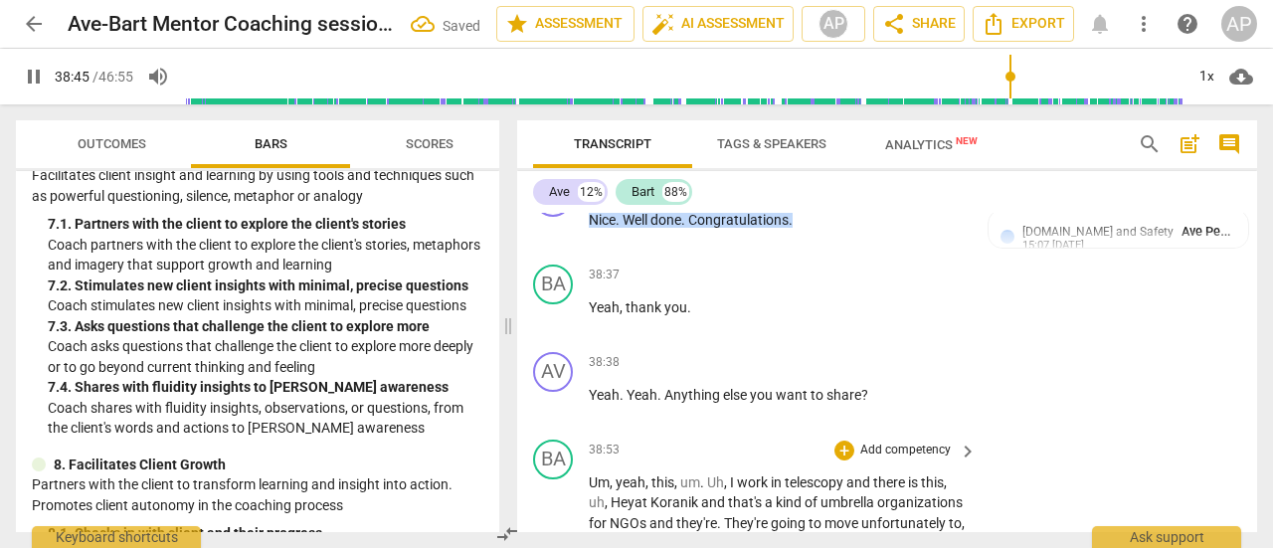
scroll to position [17183, 0]
click at [845, 473] on span "telescopy" at bounding box center [816, 481] width 62 height 16
type input "2352"
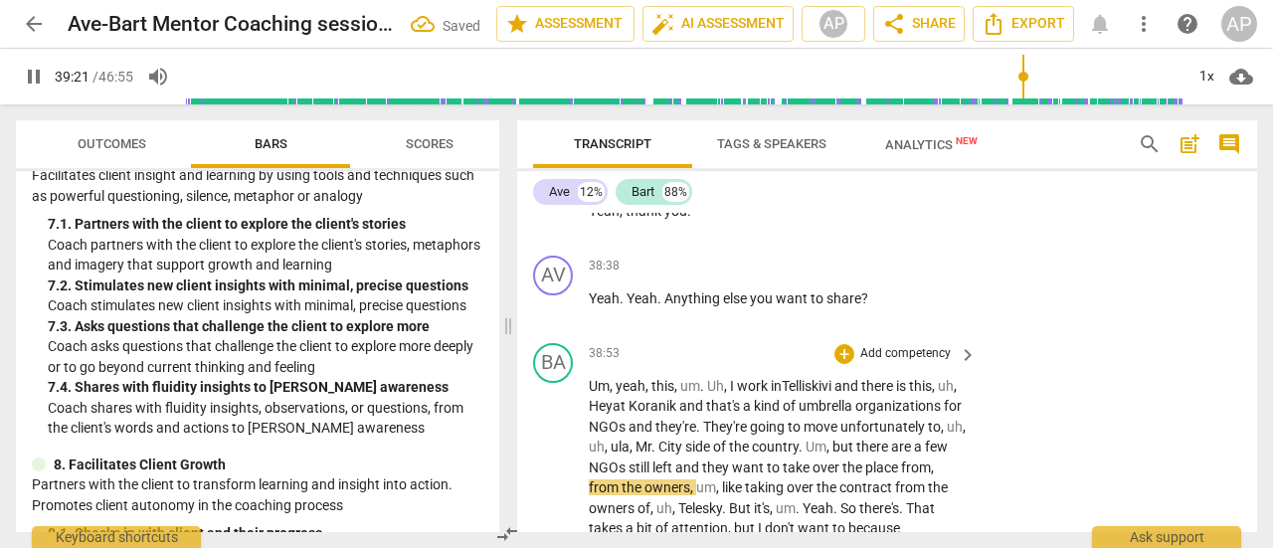
scroll to position [17280, 0]
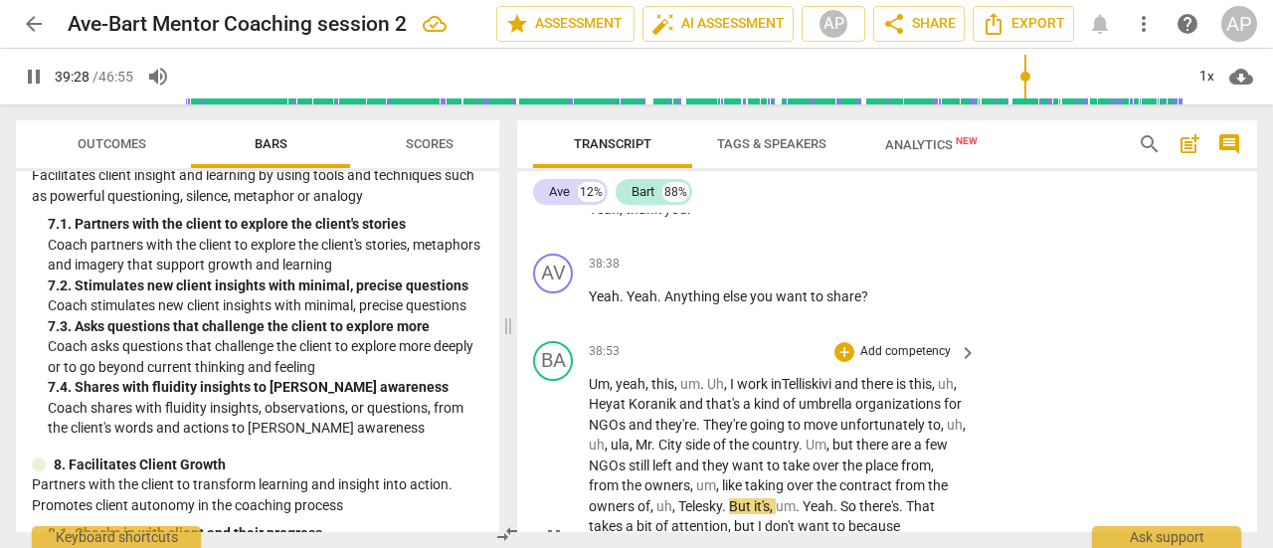
click at [722, 498] on span "Telesky" at bounding box center [700, 506] width 44 height 16
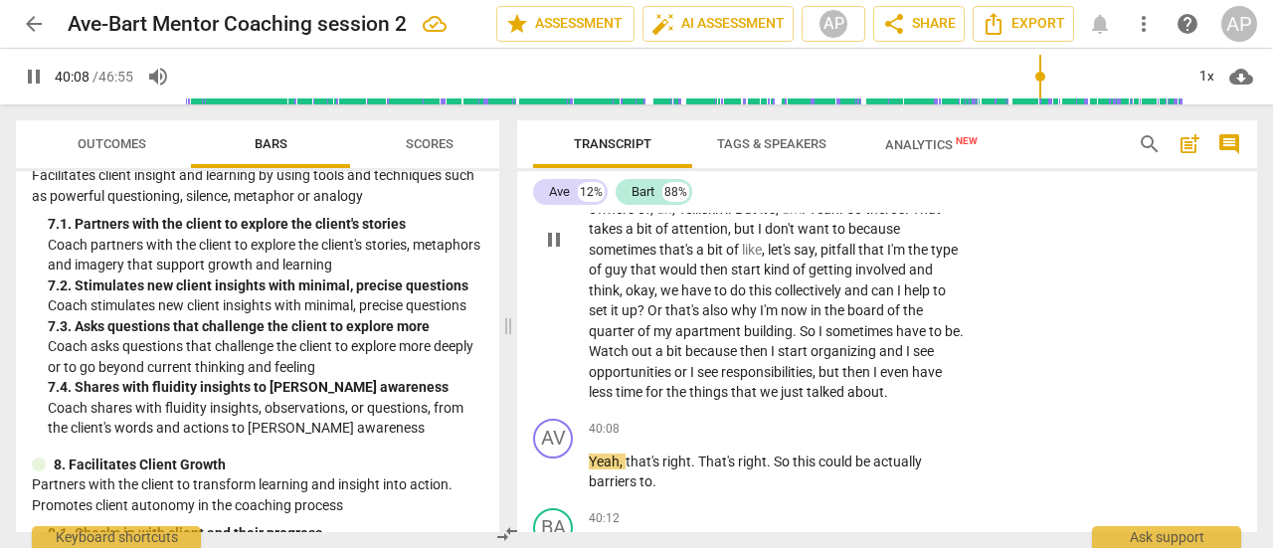
scroll to position [17579, 0]
click at [913, 420] on p "Add competency" at bounding box center [905, 429] width 94 height 18
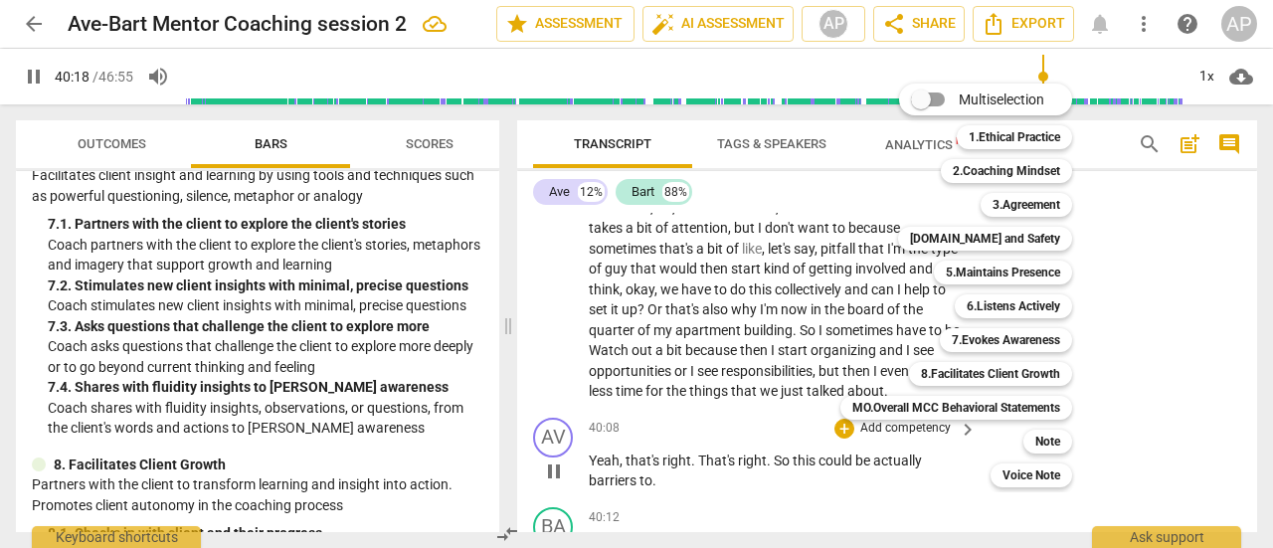
scroll to position [17959, 0]
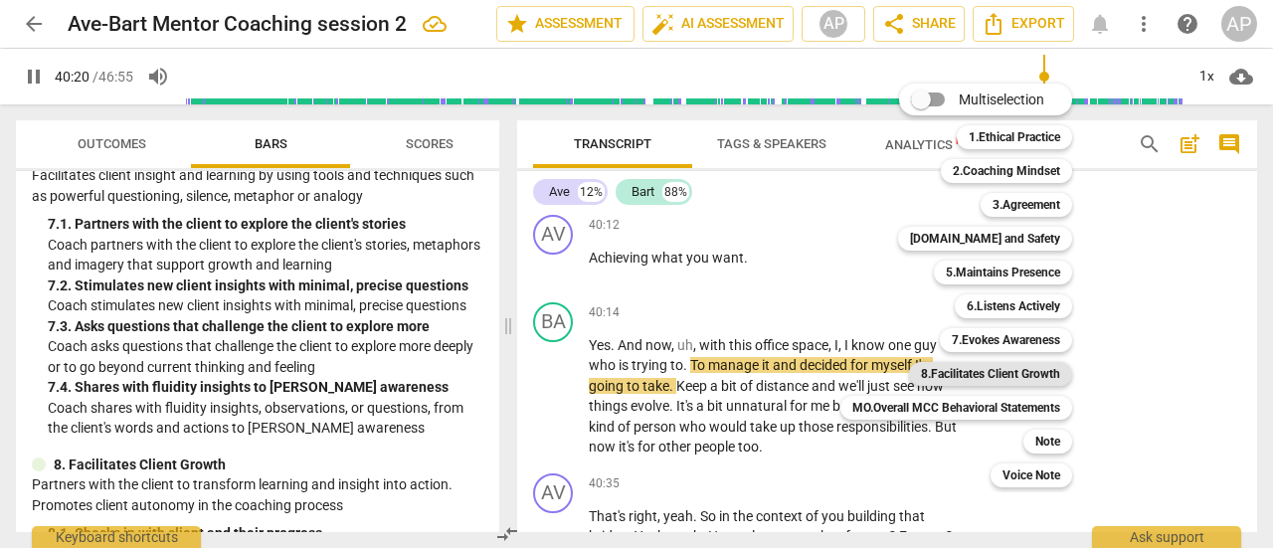
click at [993, 371] on b "8.Facilitates Client Growth" at bounding box center [990, 374] width 139 height 24
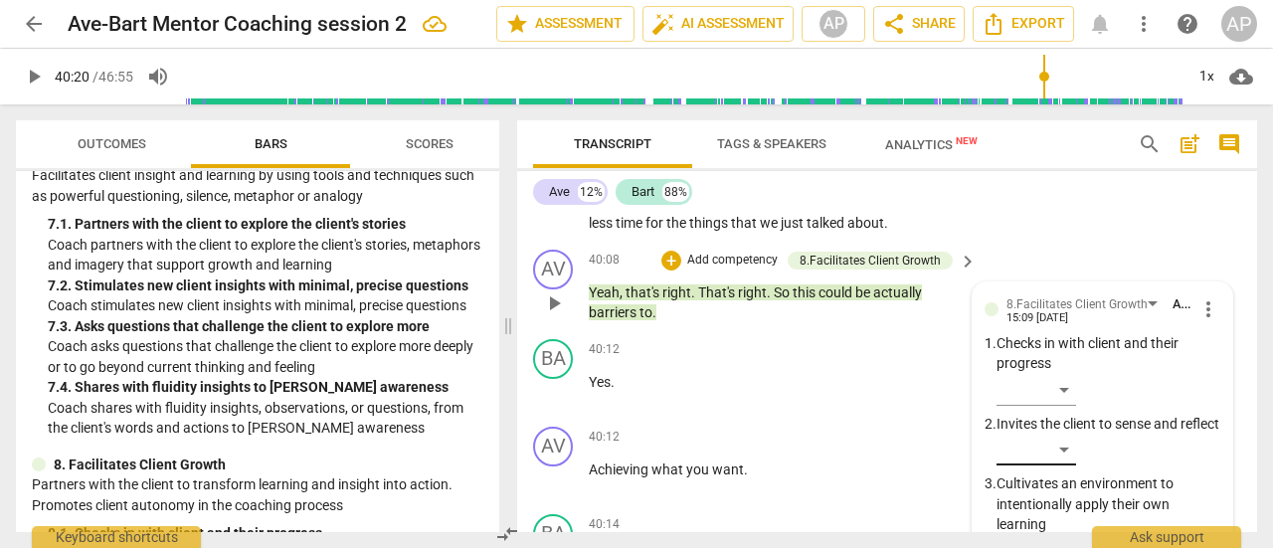
scroll to position [17748, 0]
click at [1067, 534] on div "​" at bounding box center [1037, 550] width 80 height 32
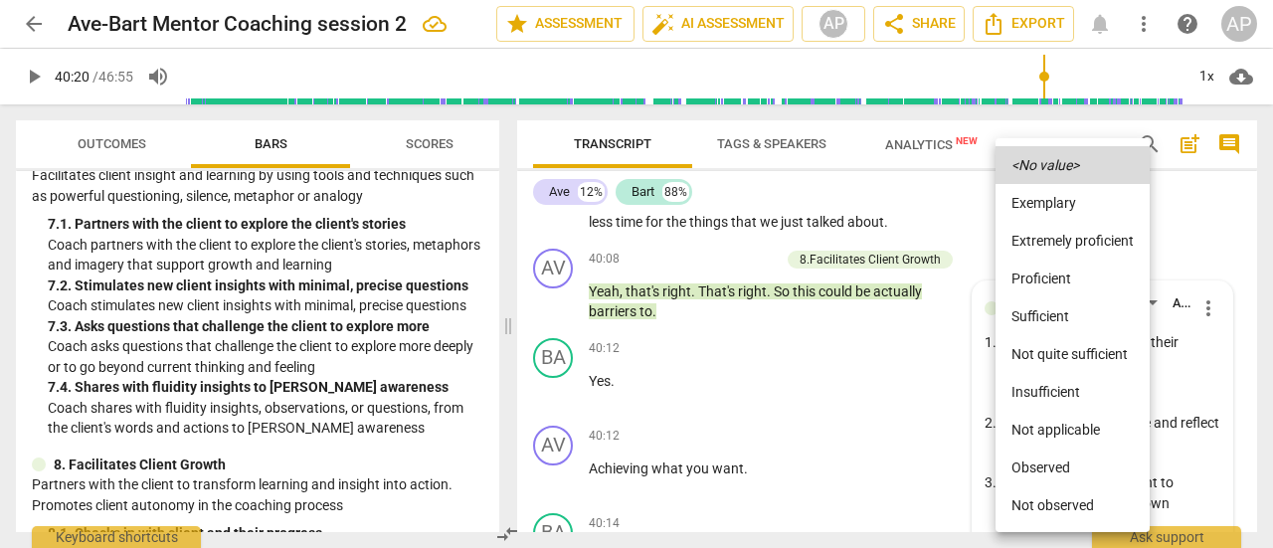
click at [1056, 311] on li "Sufficient" at bounding box center [1073, 316] width 154 height 38
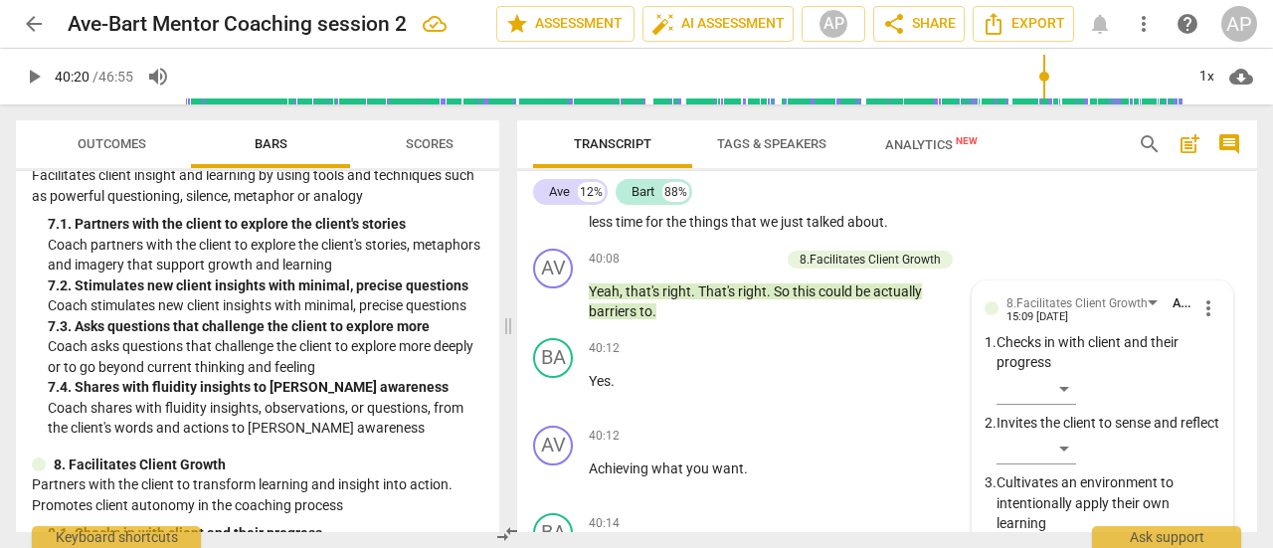
click at [35, 74] on span "play_arrow" at bounding box center [34, 77] width 24 height 24
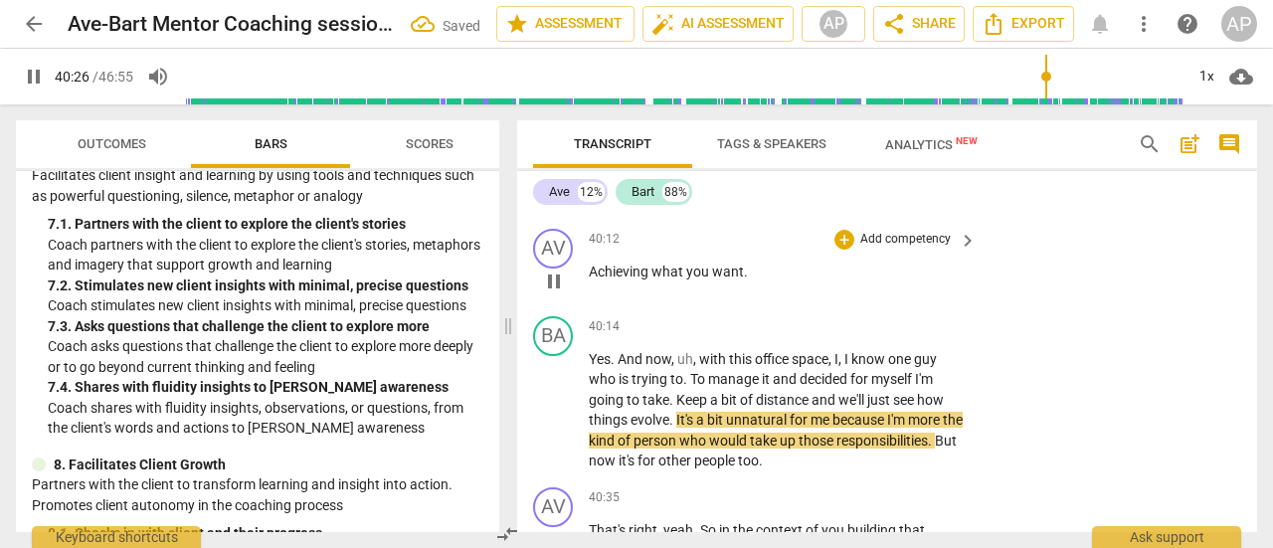
scroll to position [17946, 0]
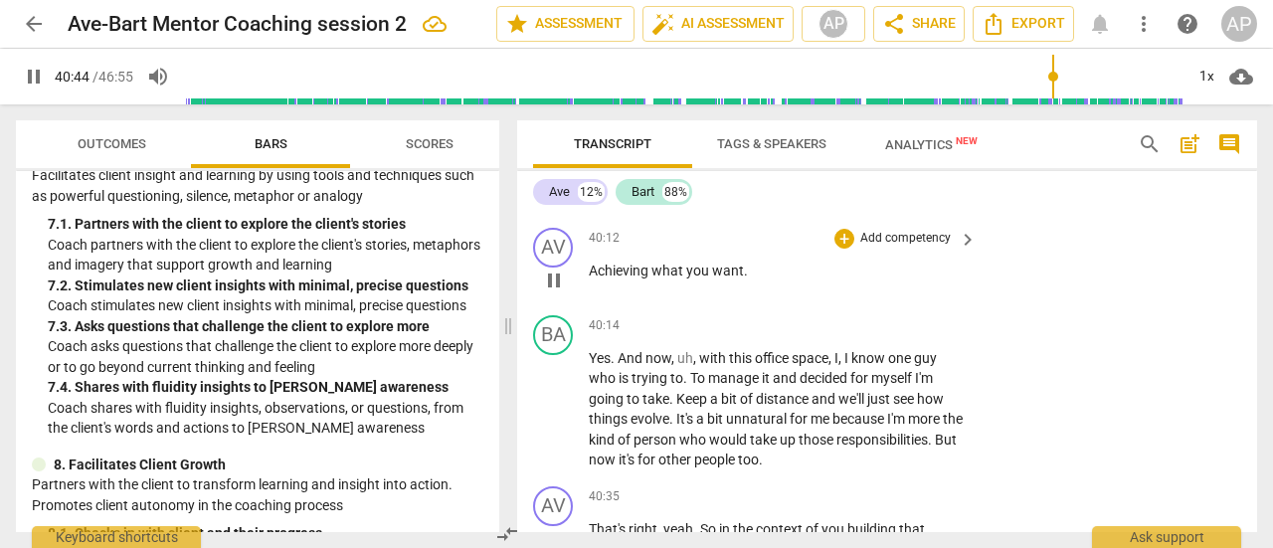
type input "2445"
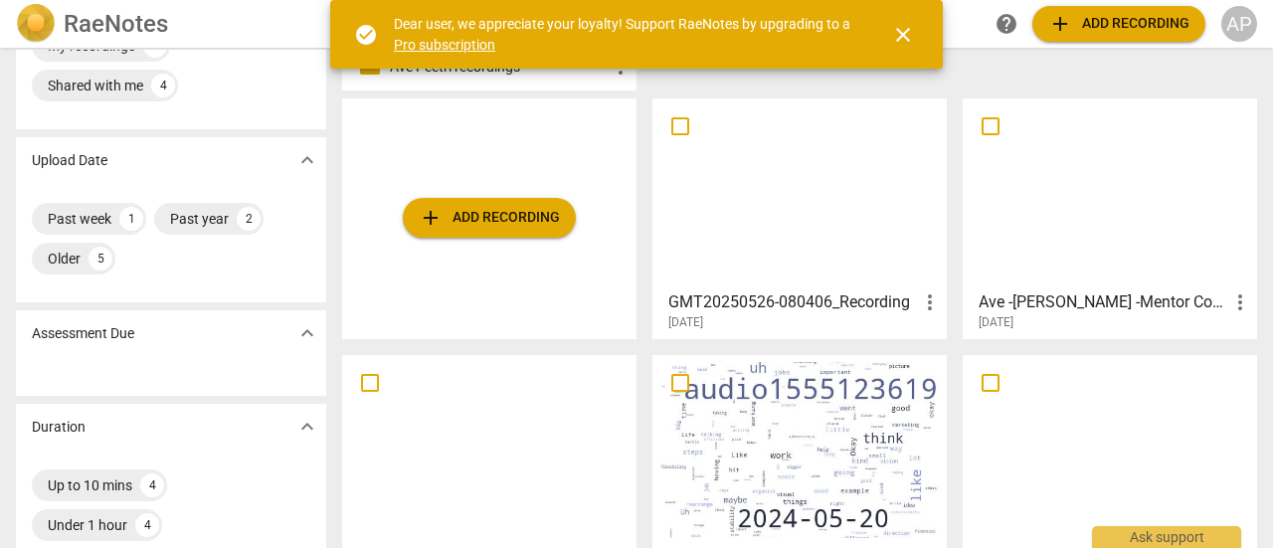
scroll to position [99, 0]
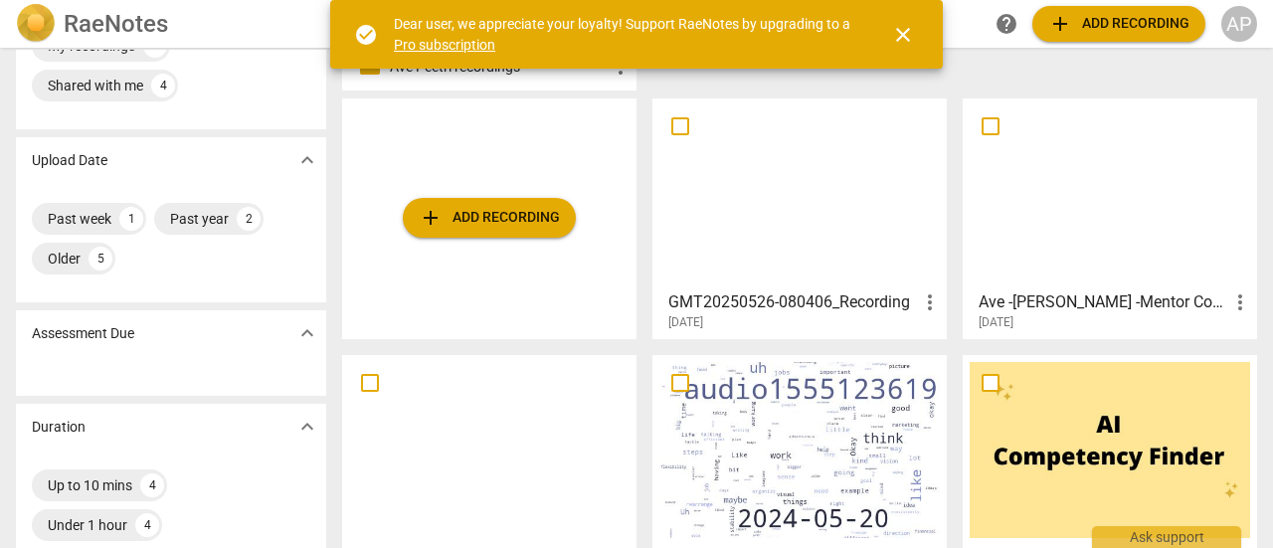
click at [1060, 272] on div at bounding box center [1110, 193] width 281 height 176
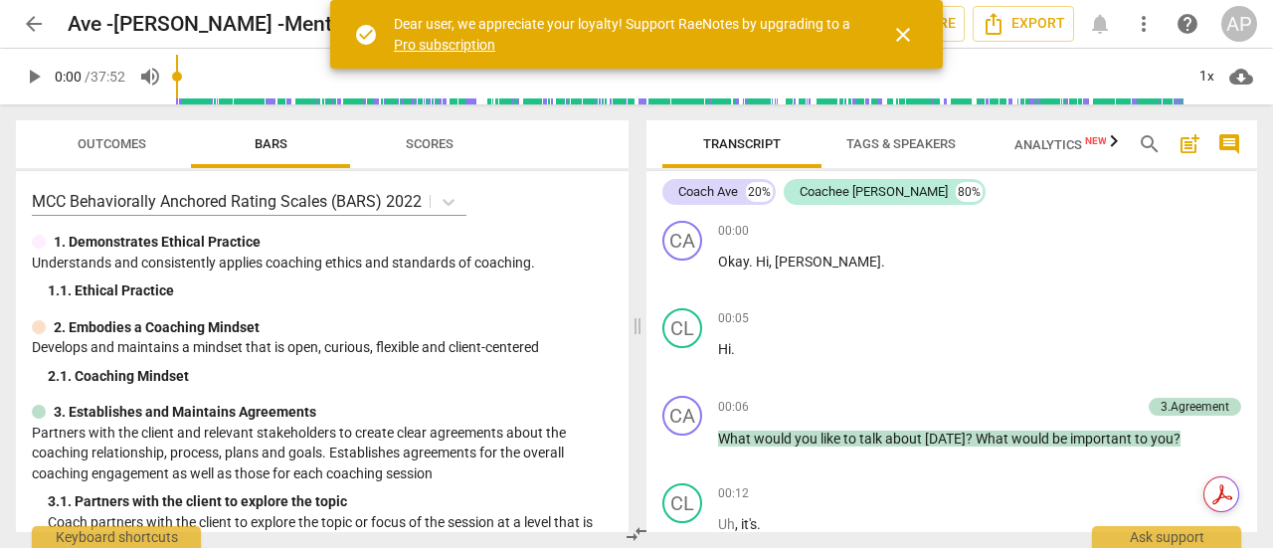
click at [905, 34] on span "close" at bounding box center [903, 35] width 24 height 24
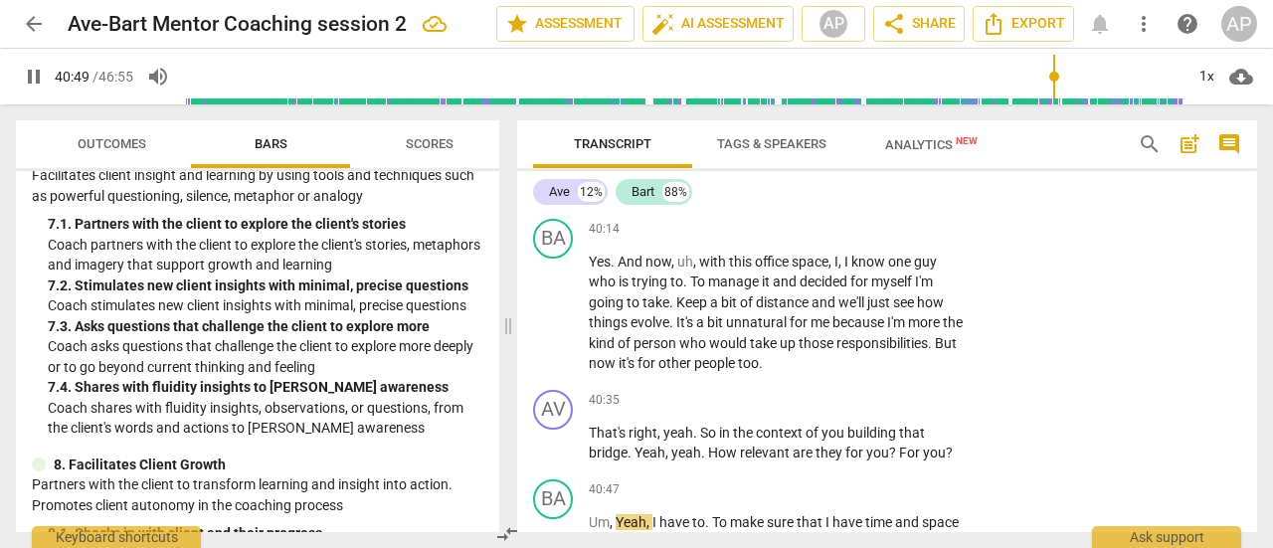
scroll to position [18045, 0]
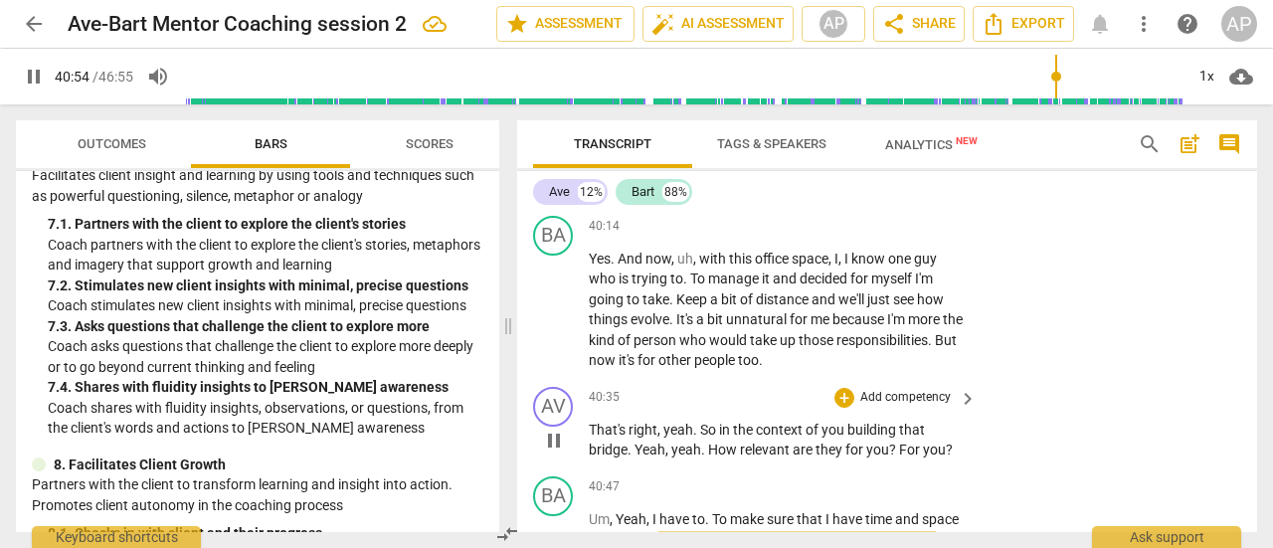
click at [906, 389] on p "Add competency" at bounding box center [905, 398] width 94 height 18
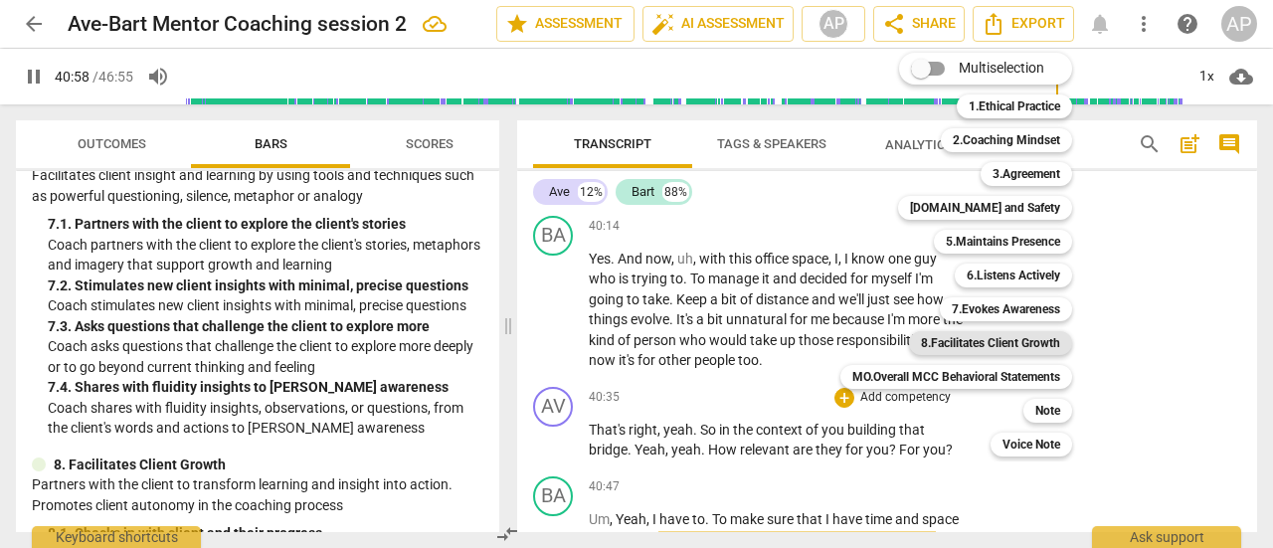
click at [988, 341] on b "8.Facilitates Client Growth" at bounding box center [990, 343] width 139 height 24
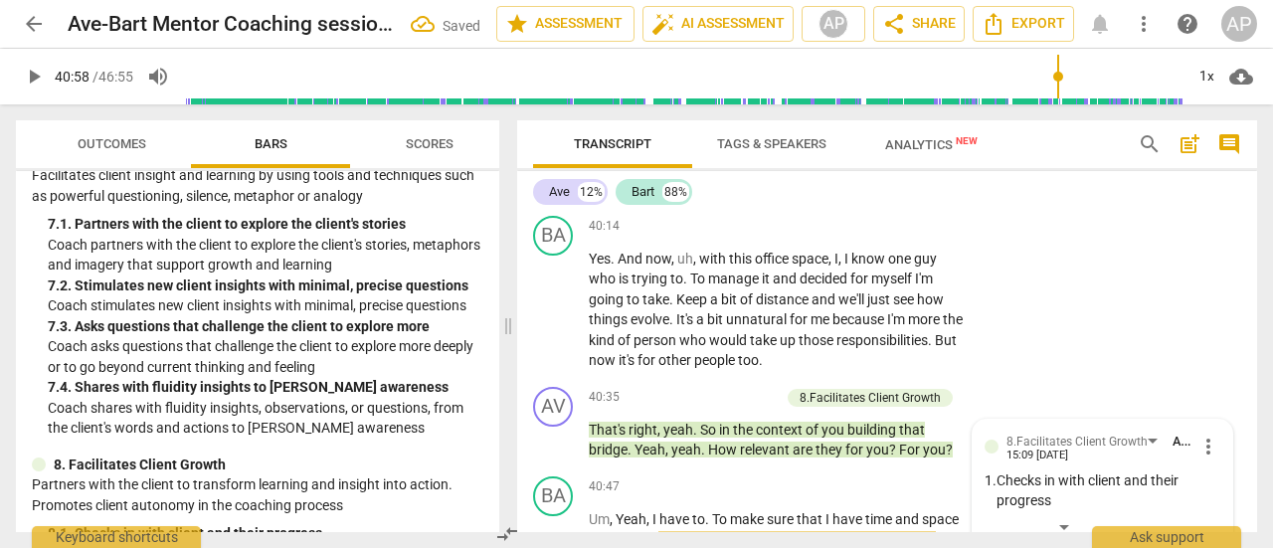
scroll to position [18295, 0]
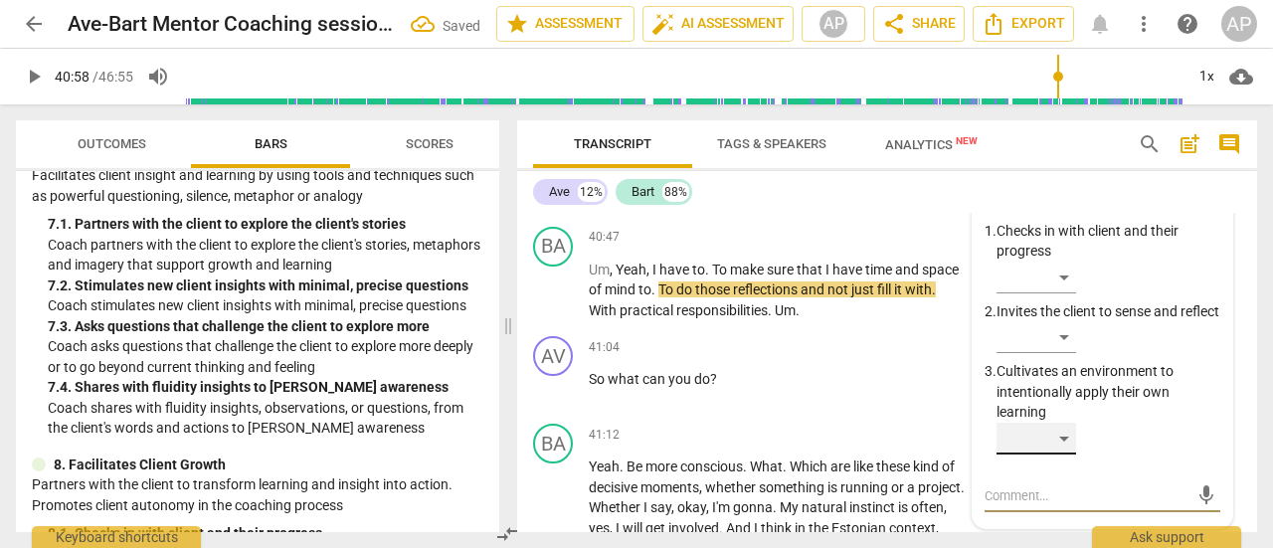
click at [1068, 423] on div "​" at bounding box center [1037, 439] width 80 height 32
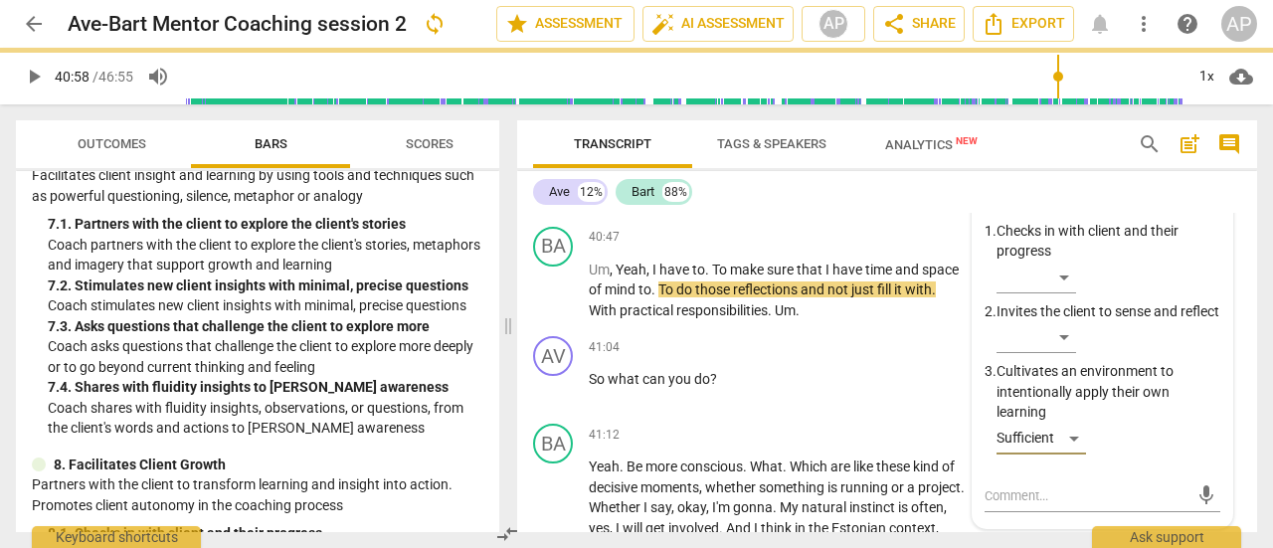
click at [33, 73] on span "play_arrow" at bounding box center [34, 77] width 24 height 24
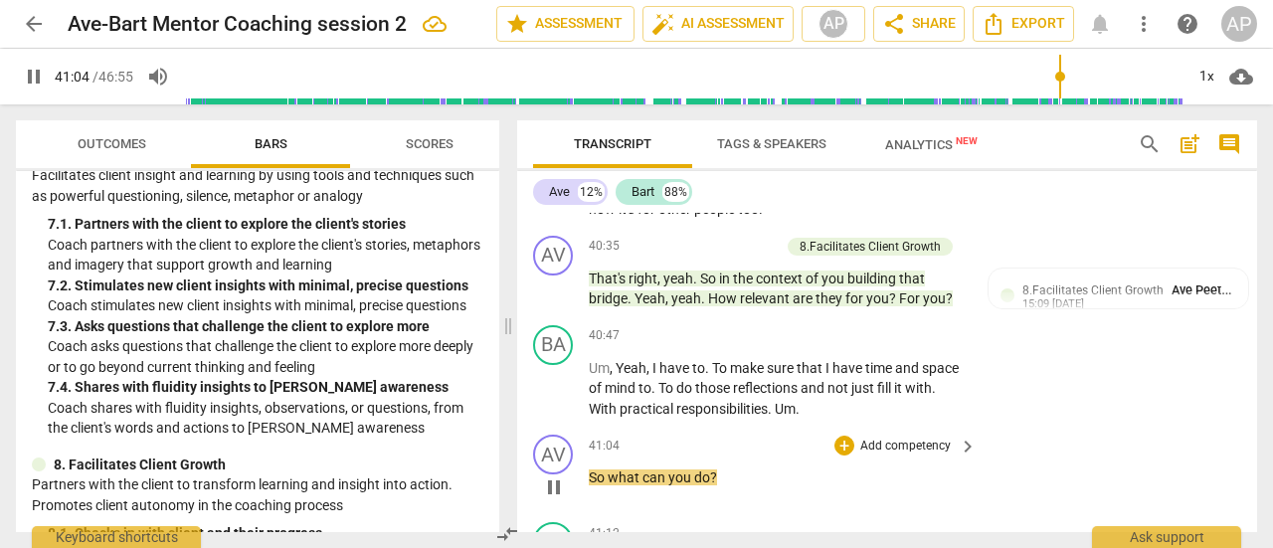
scroll to position [18196, 0]
click at [925, 439] on p "Add competency" at bounding box center [905, 448] width 94 height 18
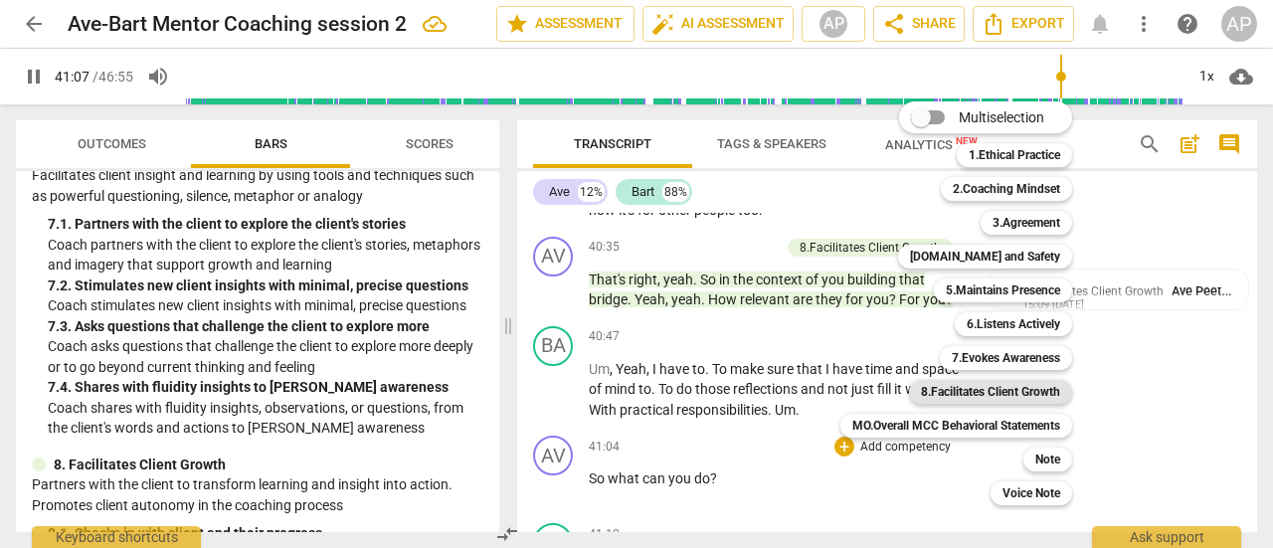
click at [1011, 393] on b "8.Facilitates Client Growth" at bounding box center [990, 392] width 139 height 24
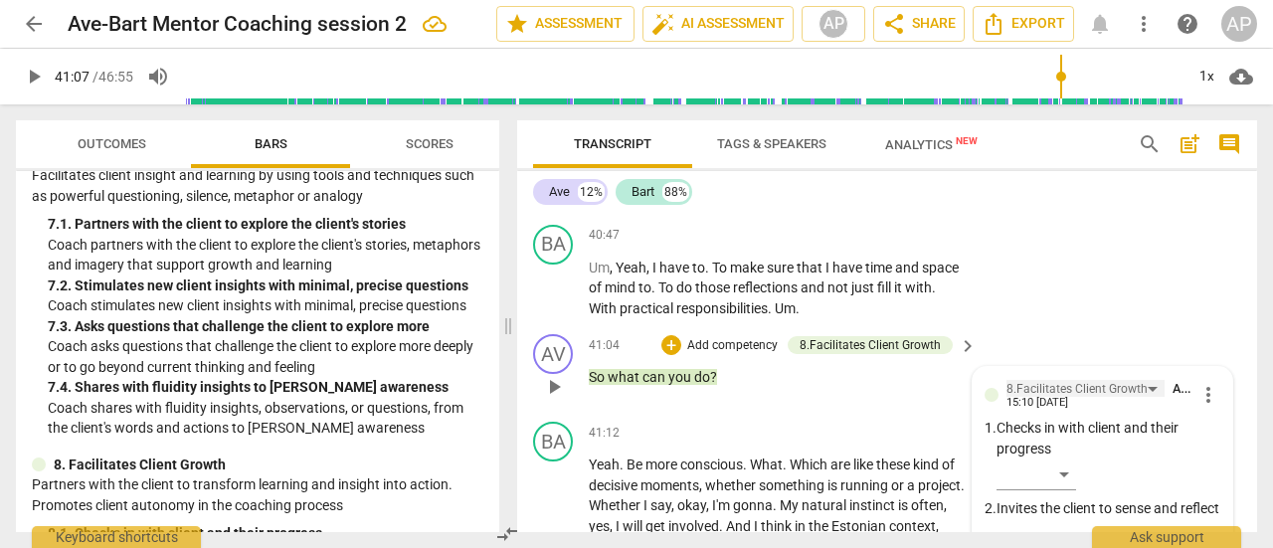
scroll to position [18296, 0]
click at [1063, 381] on div "8.Facilitates Client Growth" at bounding box center [1077, 390] width 141 height 19
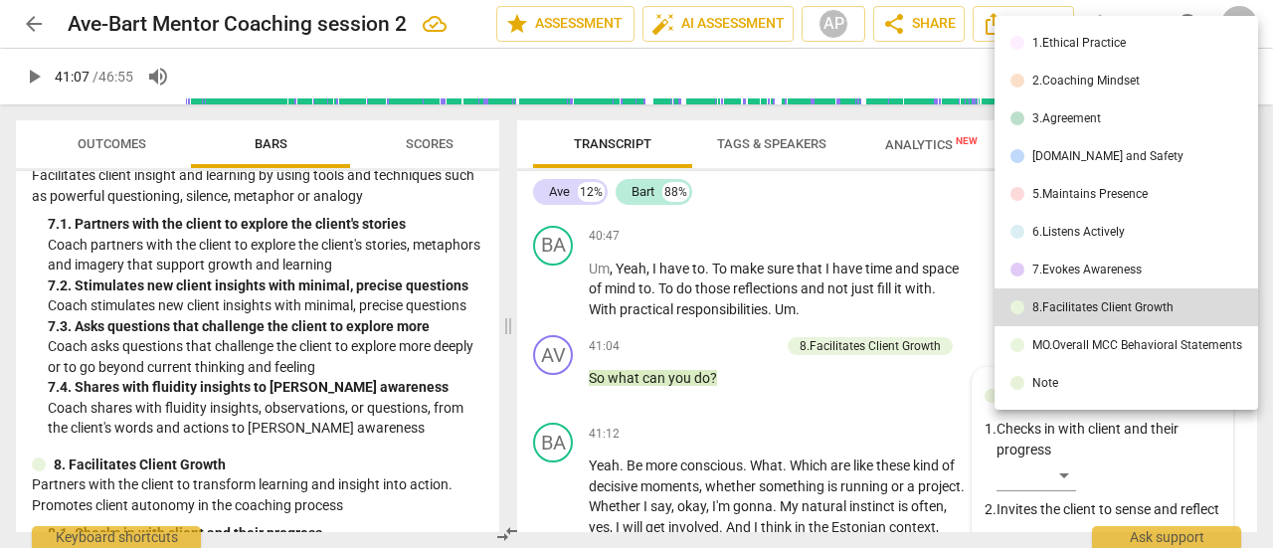
click at [1069, 264] on div "7.Evokes Awareness" at bounding box center [1087, 270] width 109 height 12
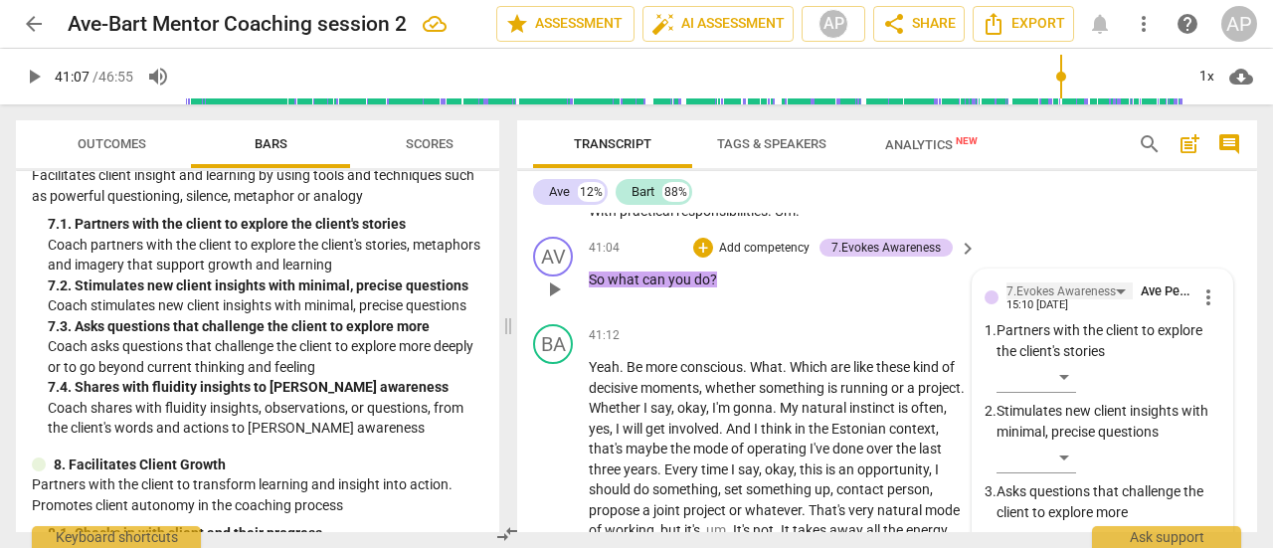
scroll to position [18395, 0]
click at [1065, 522] on div "​" at bounding box center [1037, 538] width 80 height 32
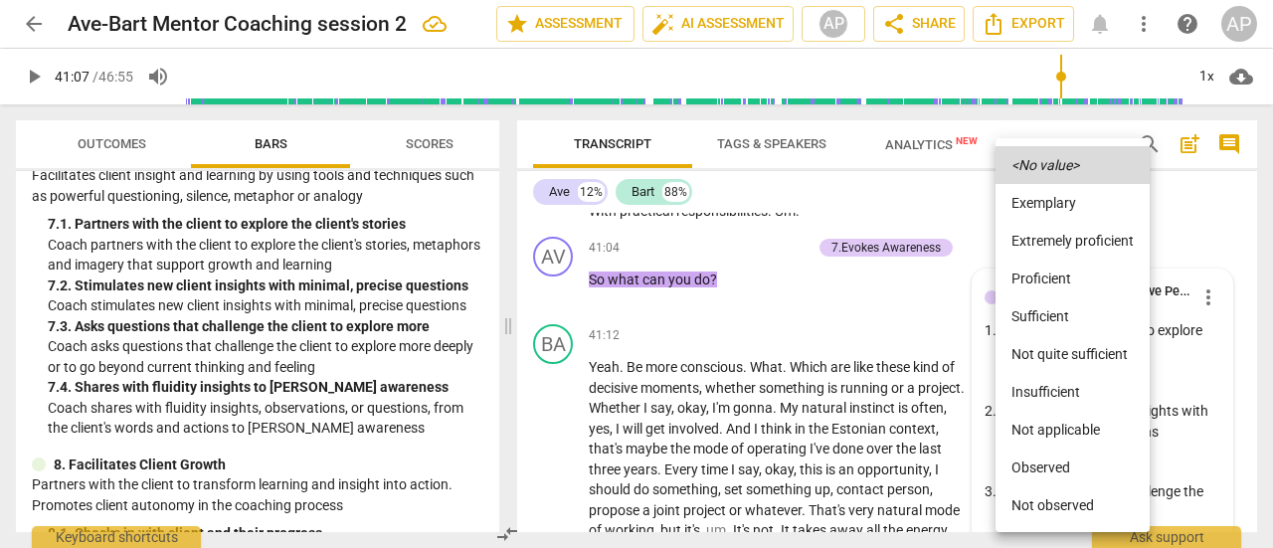
click at [1039, 312] on li "Sufficient" at bounding box center [1073, 316] width 154 height 38
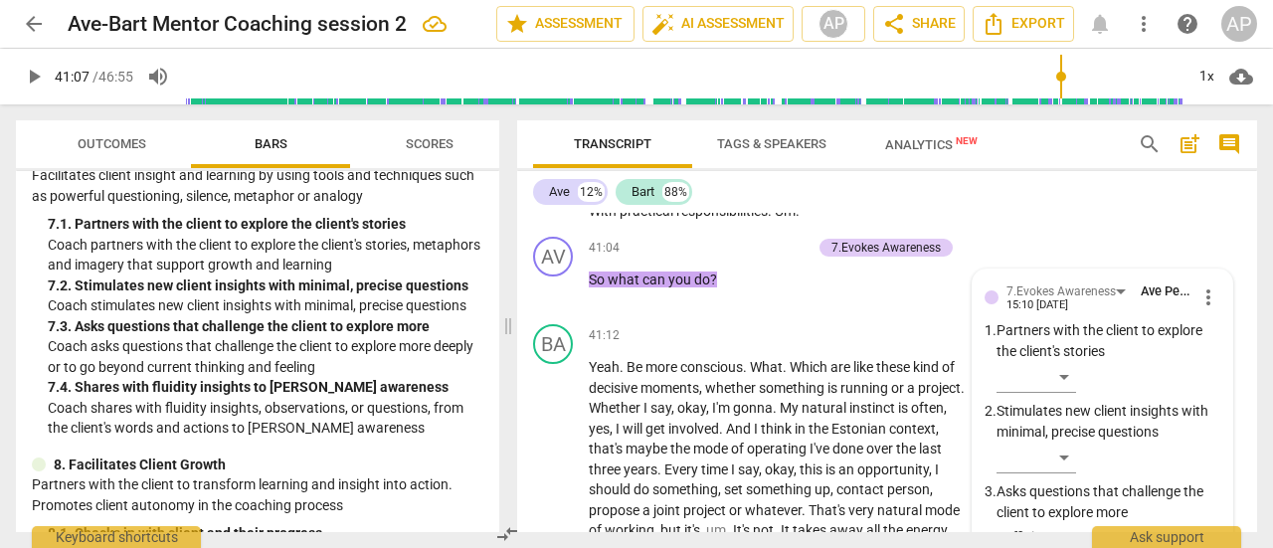
click at [40, 75] on span "play_arrow" at bounding box center [34, 77] width 24 height 24
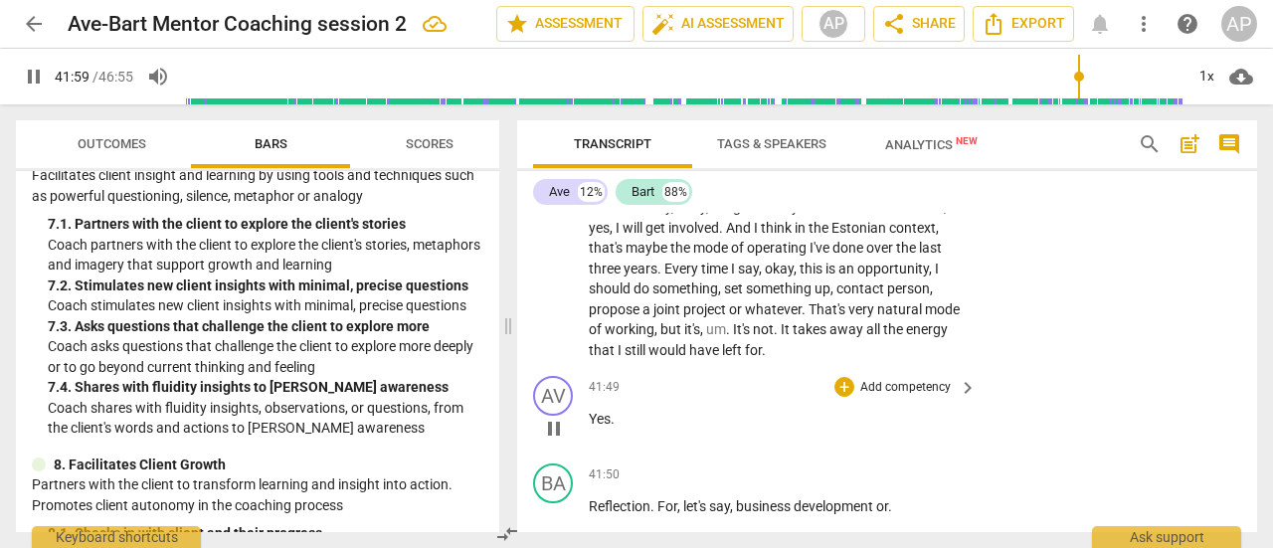
scroll to position [18595, 0]
click at [883, 380] on p "Add competency" at bounding box center [905, 389] width 94 height 18
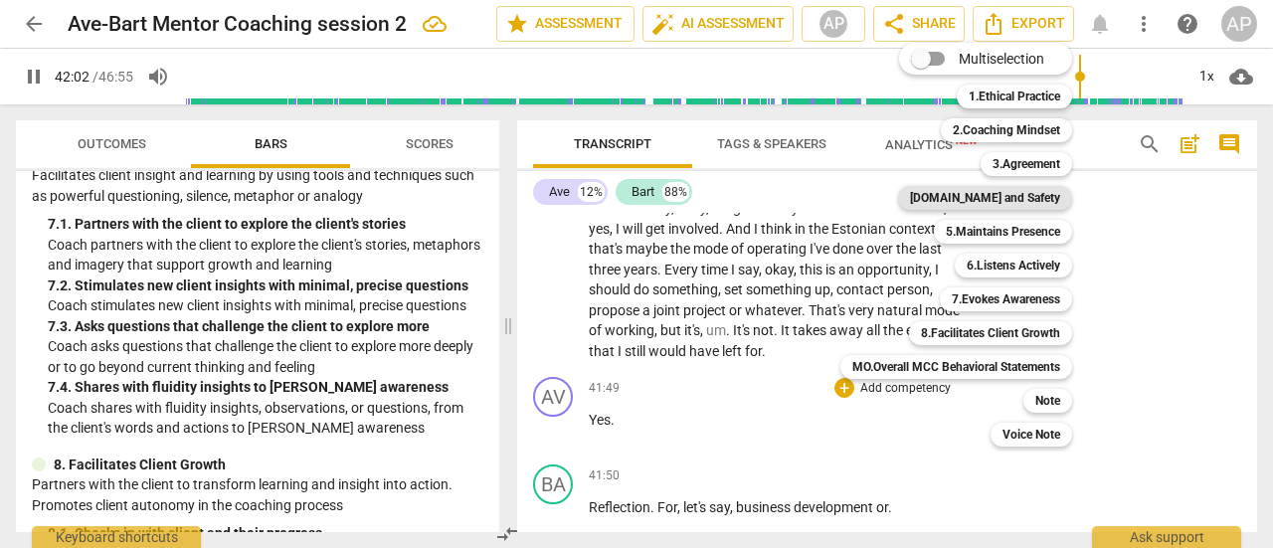
drag, startPoint x: 1016, startPoint y: 188, endPoint x: 1017, endPoint y: 207, distance: 18.9
click at [1015, 188] on b "[DOMAIN_NAME] and Safety" at bounding box center [985, 198] width 150 height 24
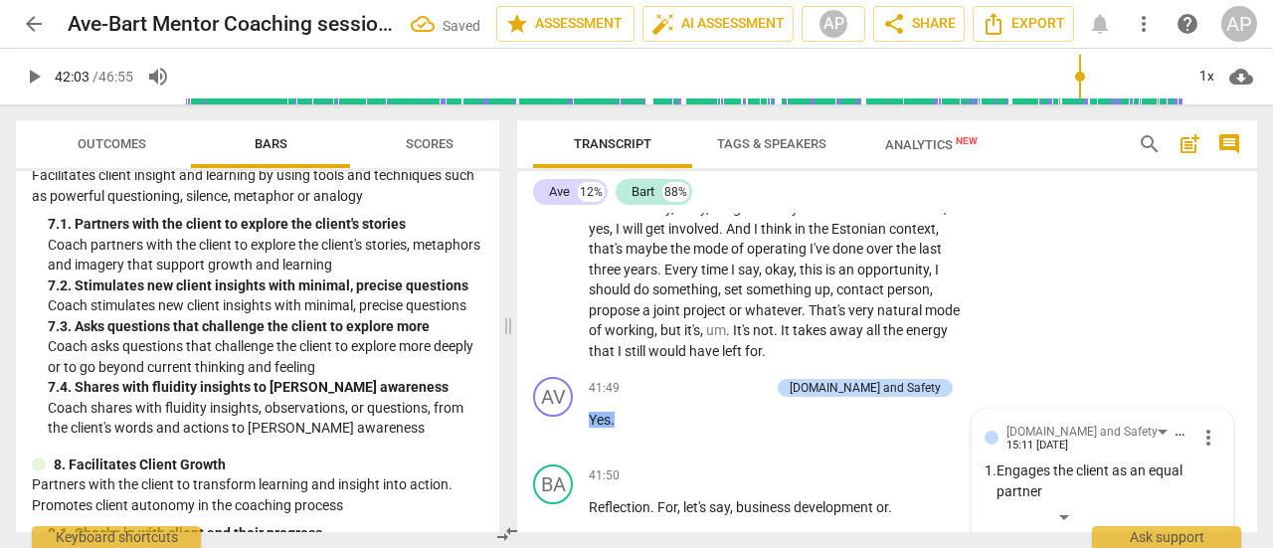
scroll to position [18895, 0]
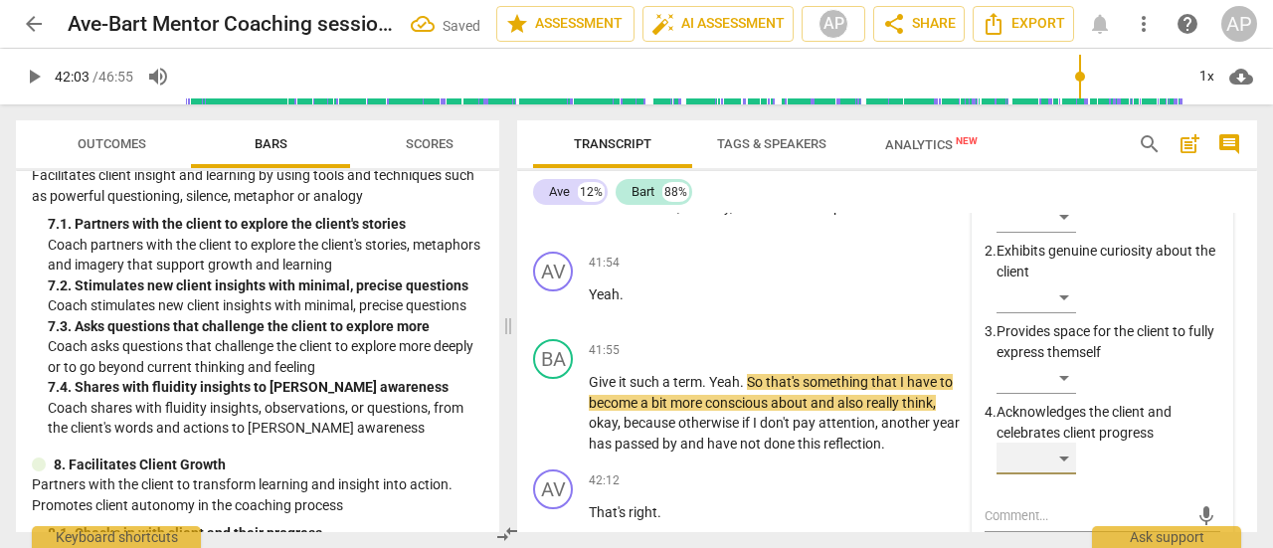
click at [1059, 443] on div "​" at bounding box center [1037, 459] width 80 height 32
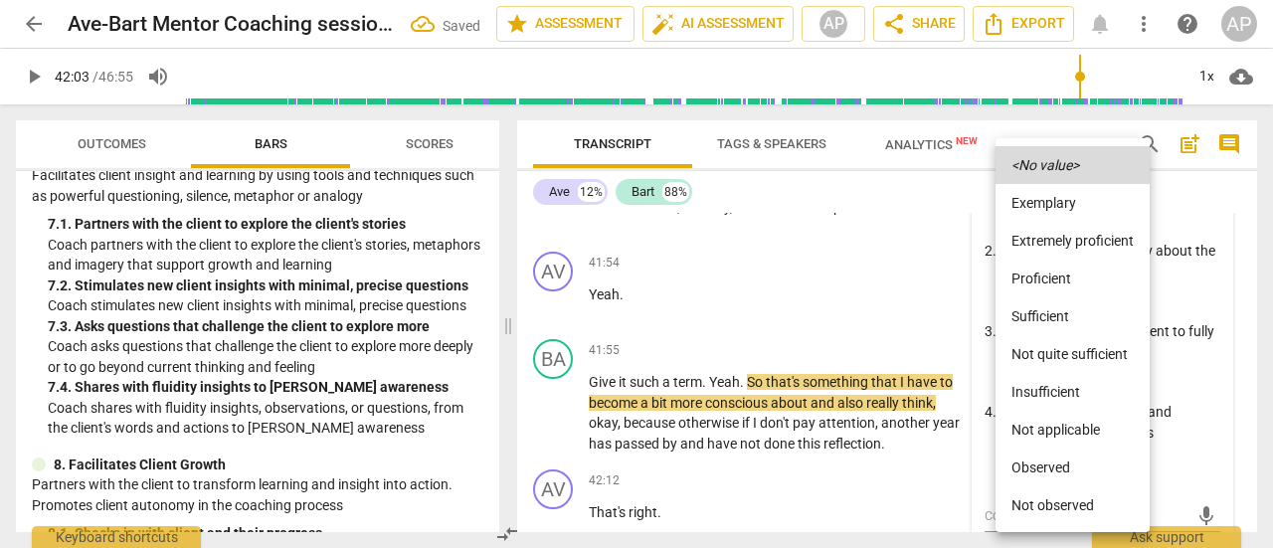
click at [1029, 315] on li "Sufficient" at bounding box center [1073, 316] width 154 height 38
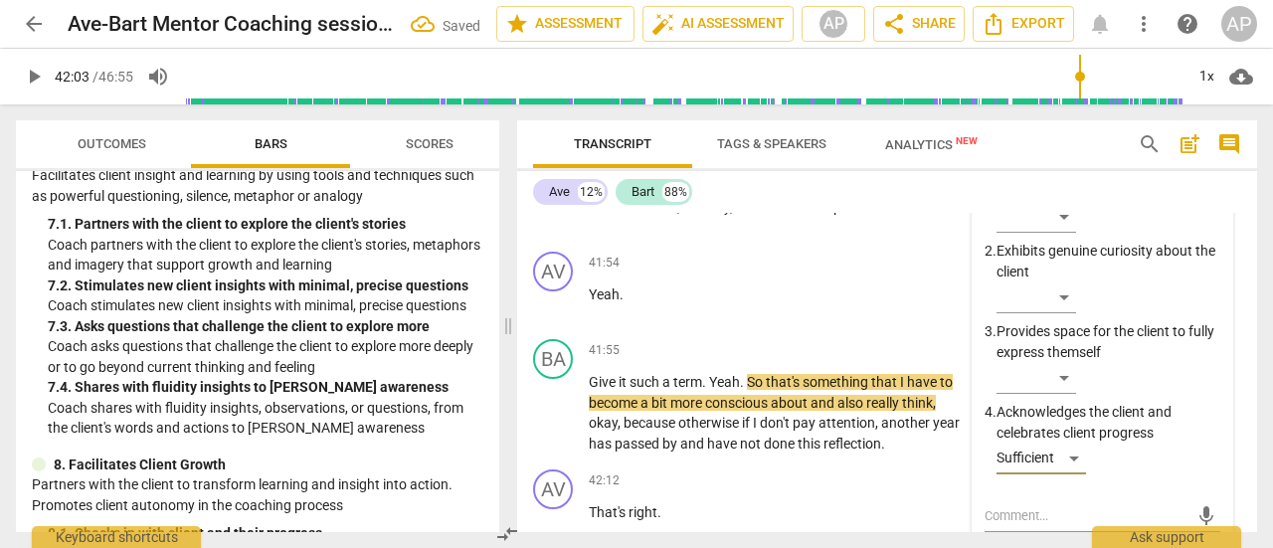
click at [35, 74] on span "play_arrow" at bounding box center [34, 77] width 24 height 24
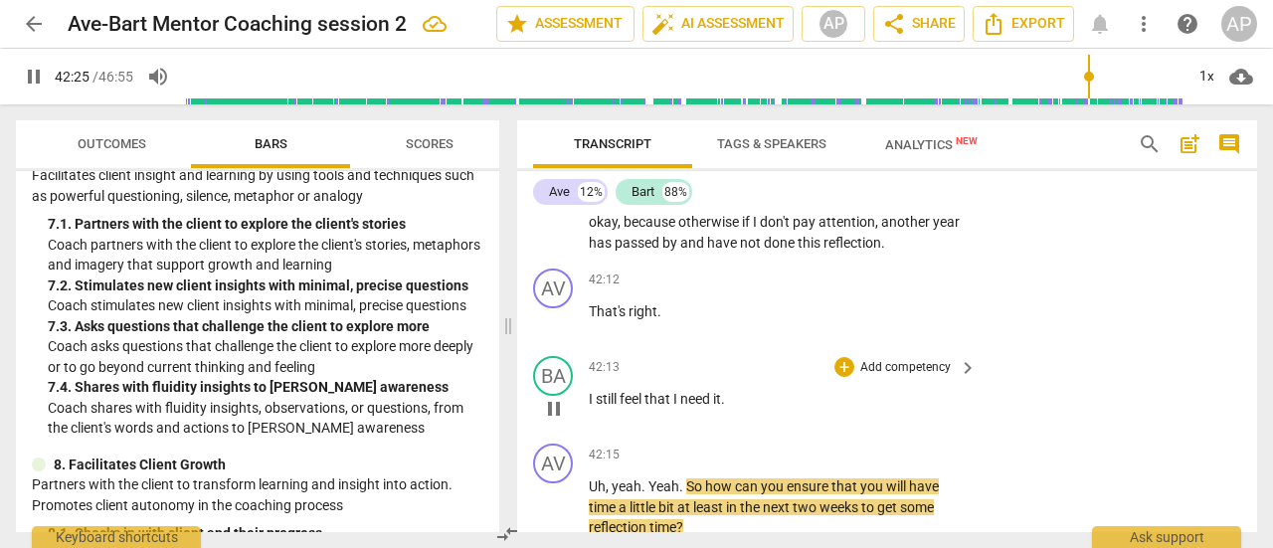
scroll to position [19094, 0]
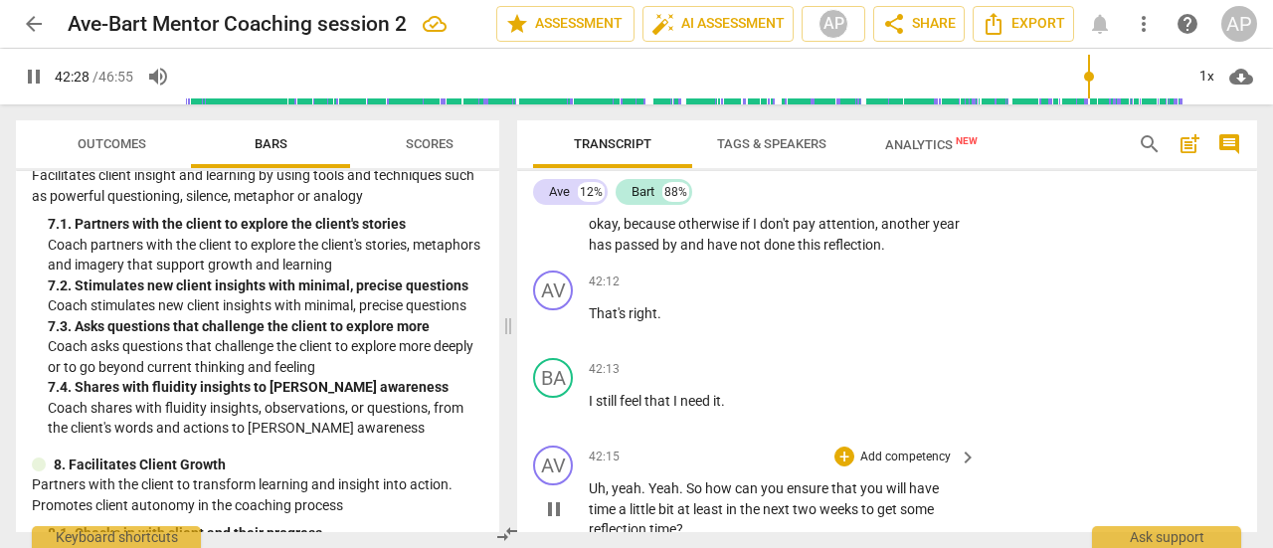
click at [889, 449] on p "Add competency" at bounding box center [905, 458] width 94 height 18
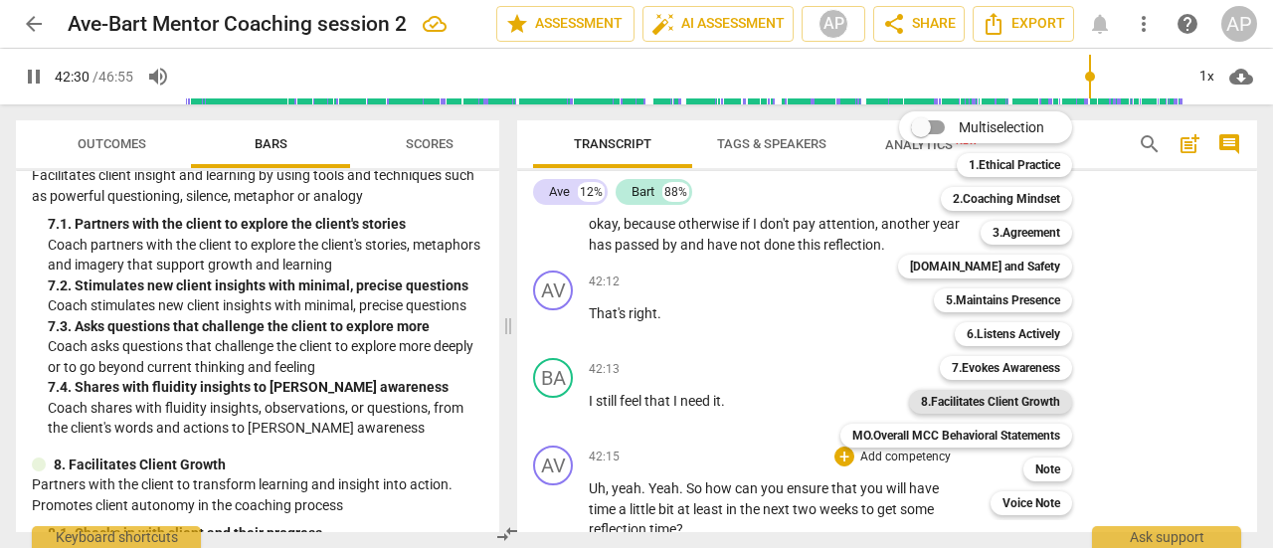
click at [999, 403] on b "8.Facilitates Client Growth" at bounding box center [990, 402] width 139 height 24
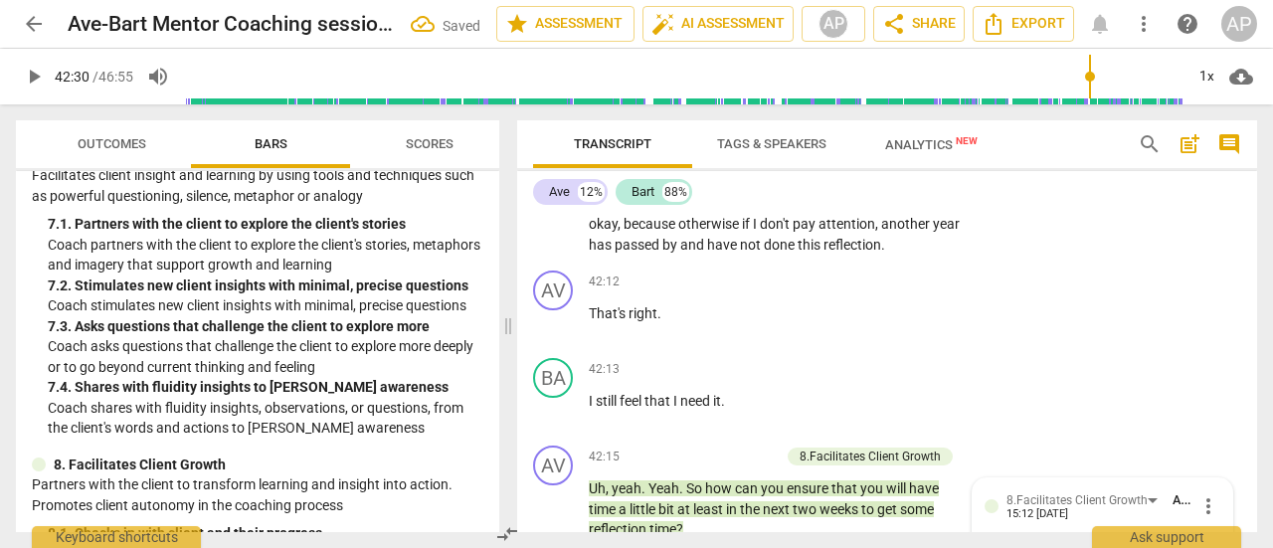
scroll to position [19403, 0]
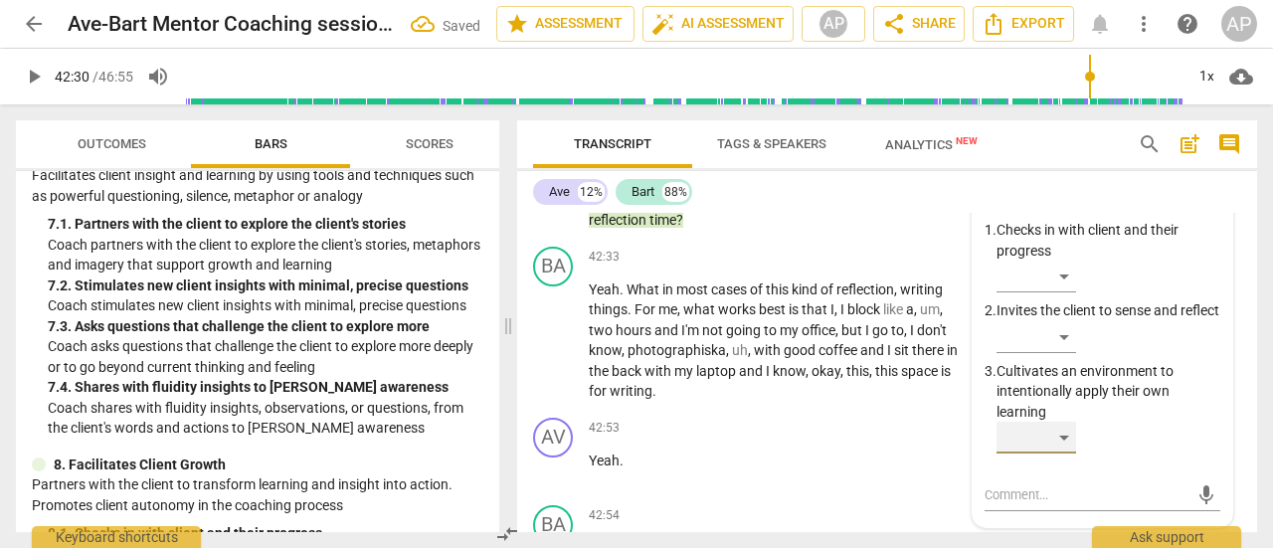
click at [1063, 422] on div "​" at bounding box center [1037, 438] width 80 height 32
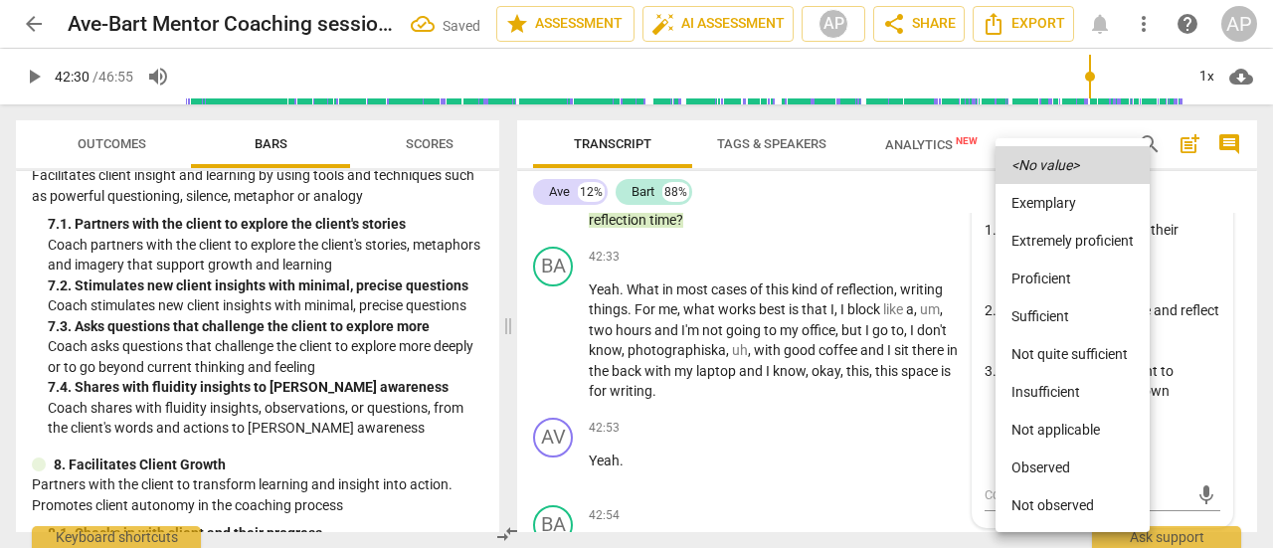
click at [1063, 311] on li "Sufficient" at bounding box center [1073, 316] width 154 height 38
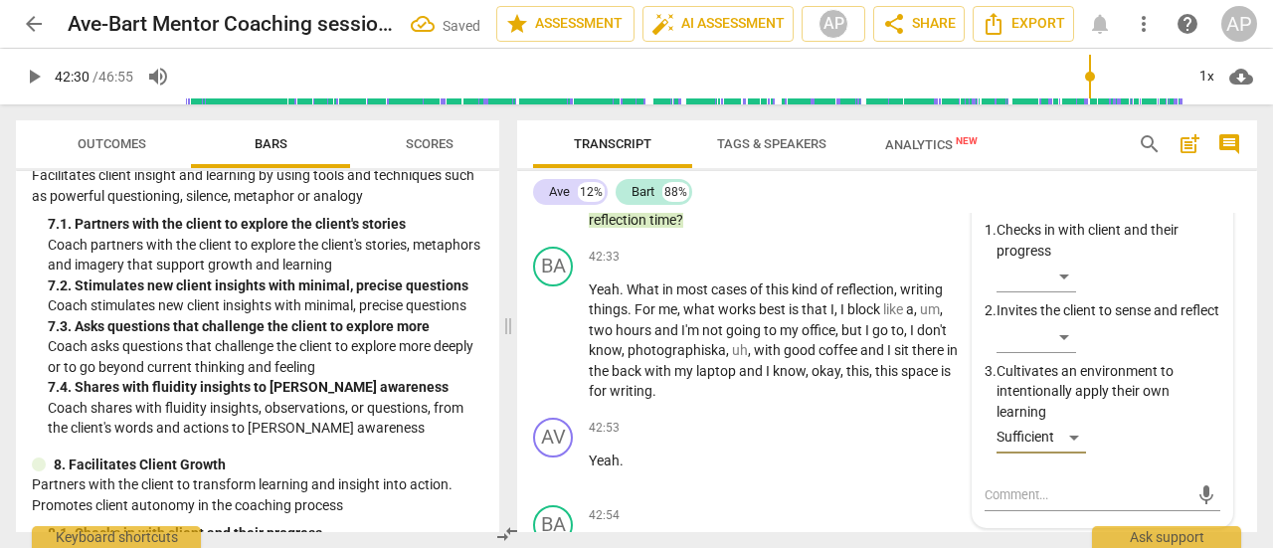
click at [36, 73] on span "play_arrow" at bounding box center [34, 77] width 24 height 24
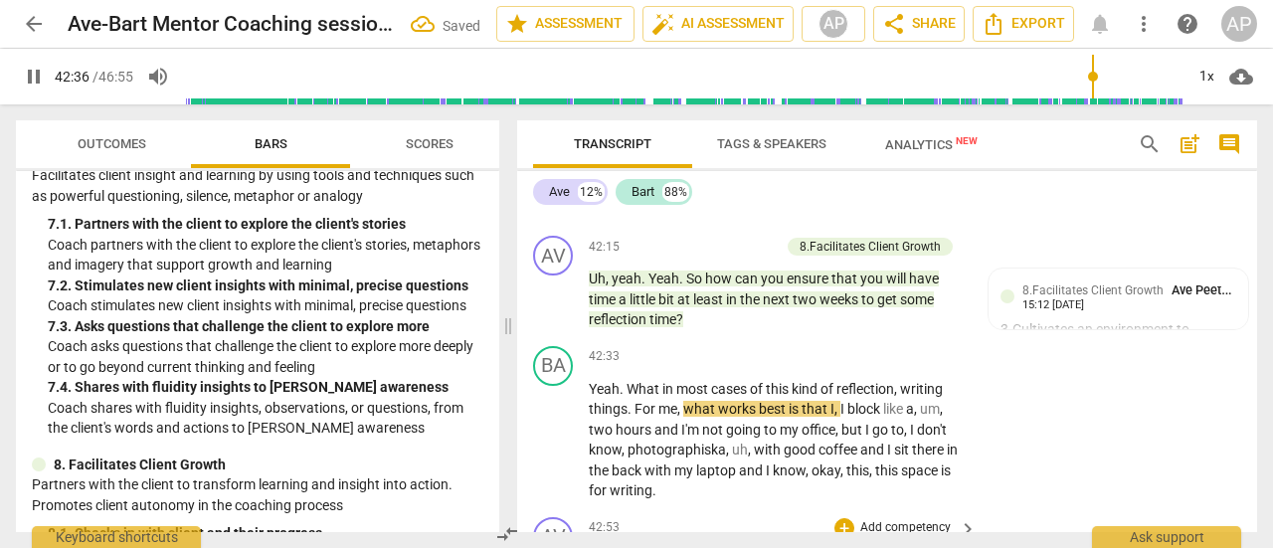
scroll to position [19303, 0]
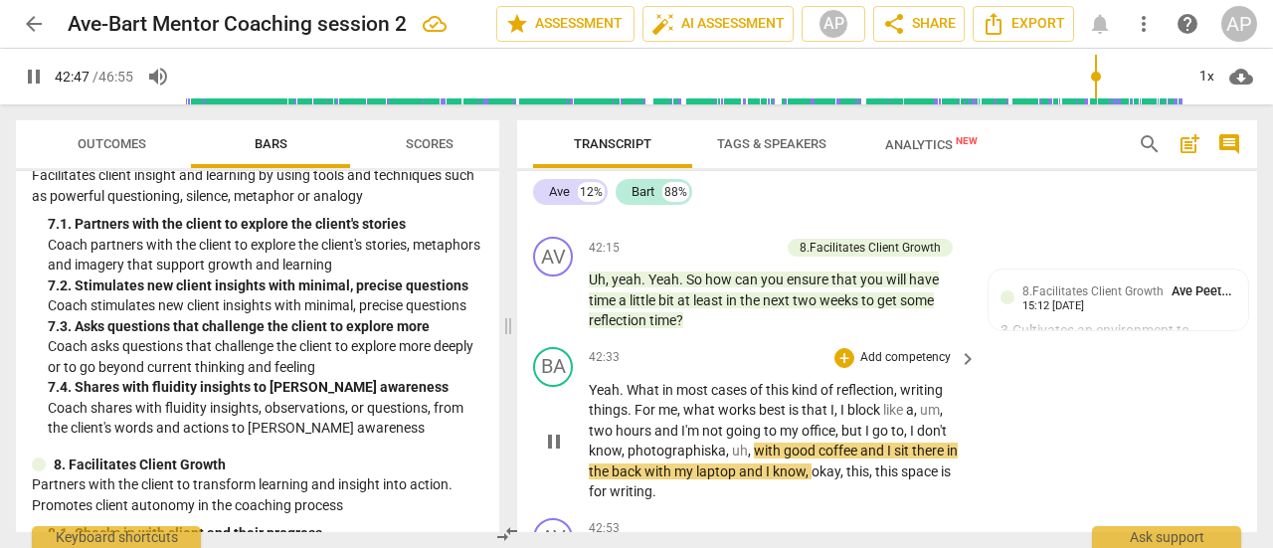
click at [646, 443] on span "photographiska" at bounding box center [677, 451] width 98 height 16
type input "2568"
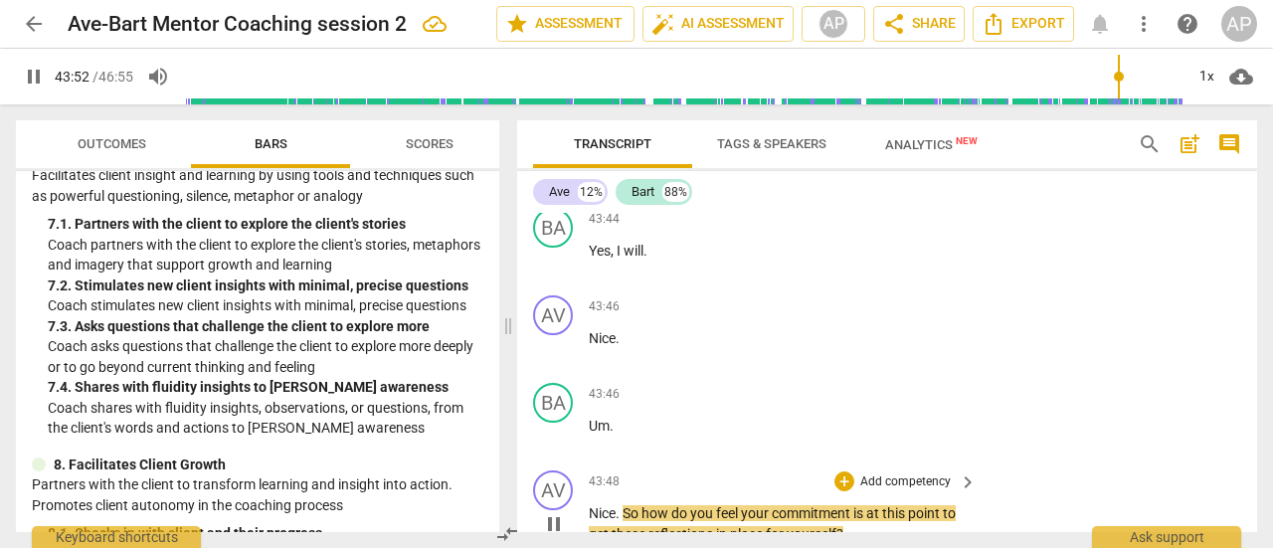
scroll to position [20294, 0]
click at [893, 472] on p "Add competency" at bounding box center [905, 481] width 94 height 18
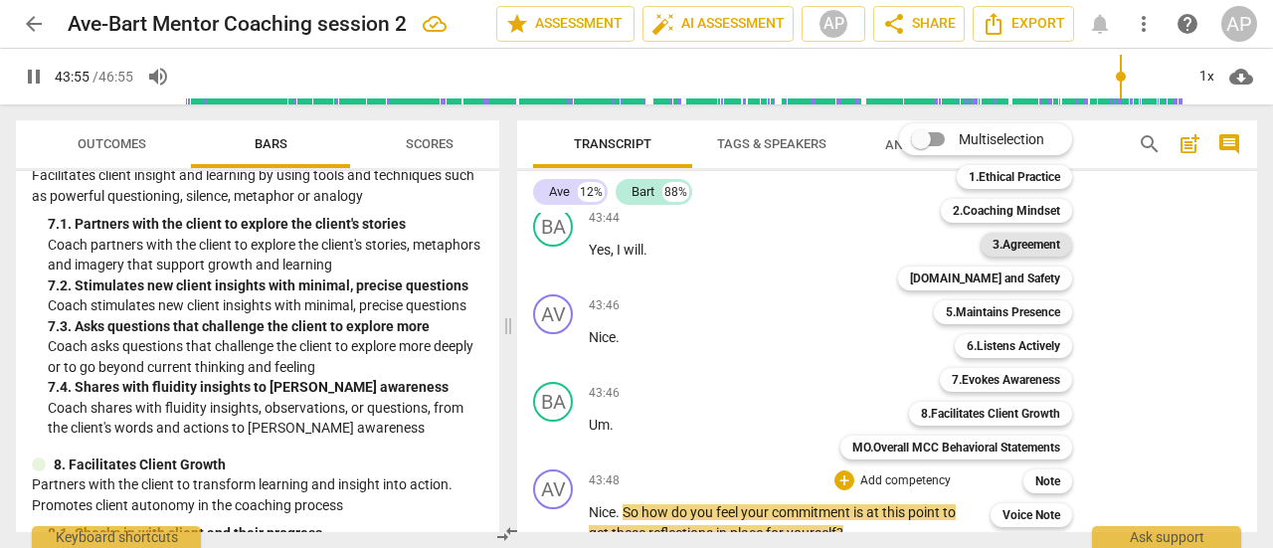
click at [1029, 236] on b "3.Agreement" at bounding box center [1027, 245] width 68 height 24
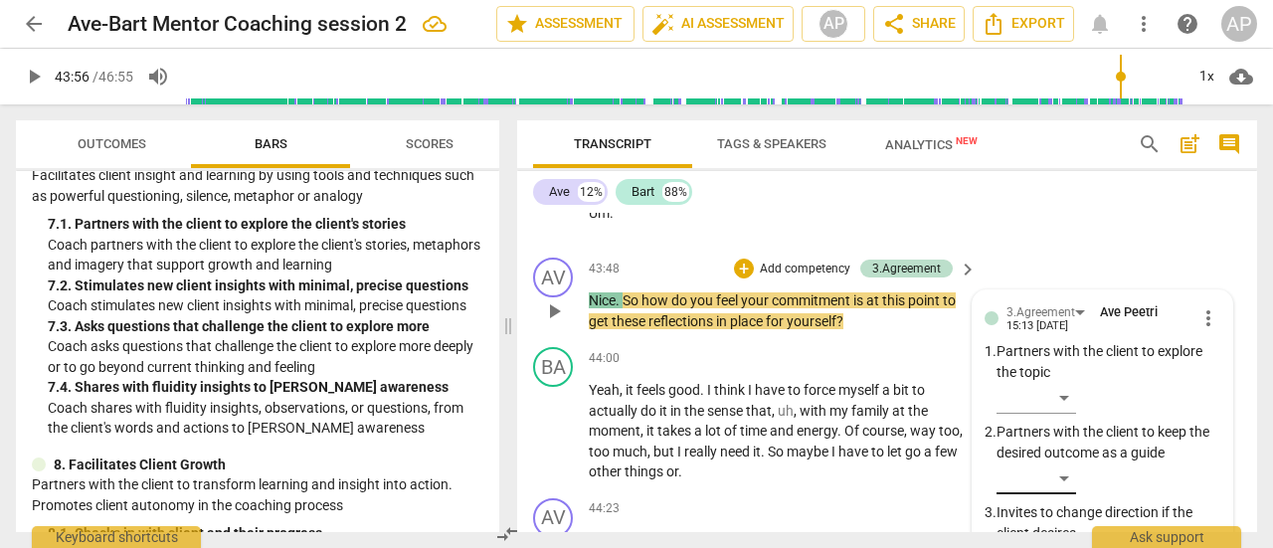
scroll to position [20506, 0]
click at [1067, 462] on div "​" at bounding box center [1037, 478] width 80 height 32
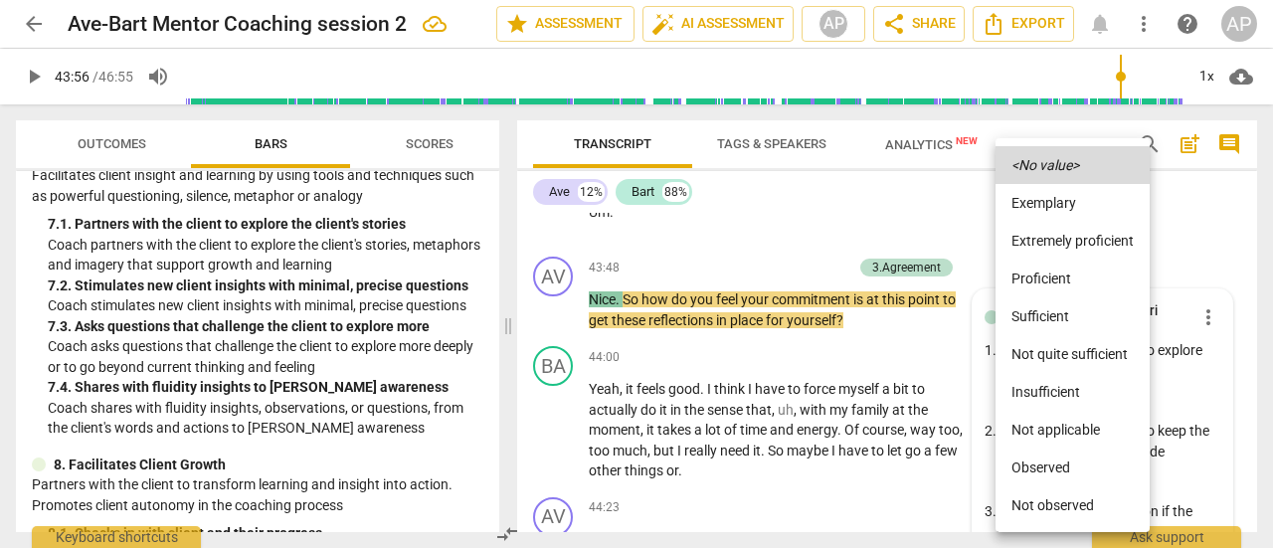
click at [1045, 306] on li "Sufficient" at bounding box center [1073, 316] width 154 height 38
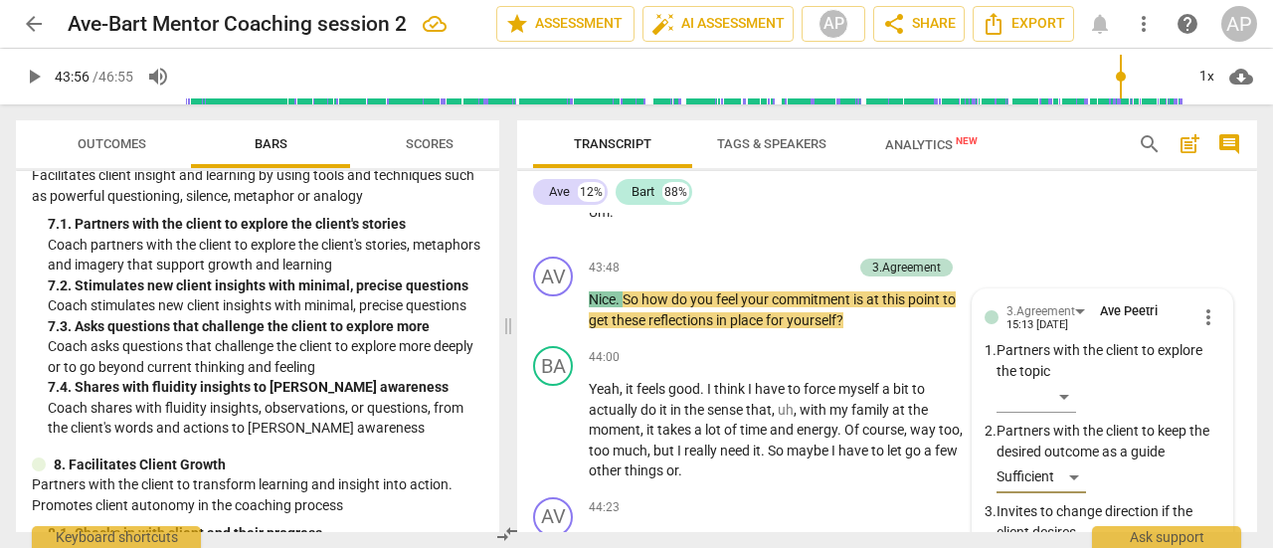
click at [37, 75] on span "play_arrow" at bounding box center [34, 77] width 24 height 24
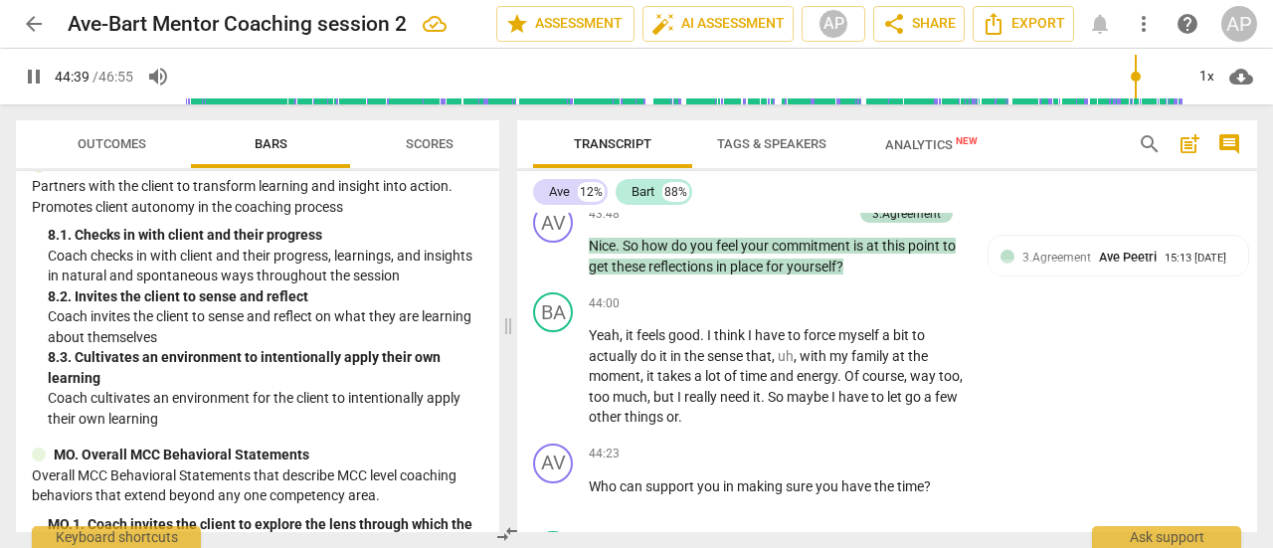
scroll to position [20559, 0]
click at [900, 534] on p "Add competency" at bounding box center [905, 543] width 94 height 18
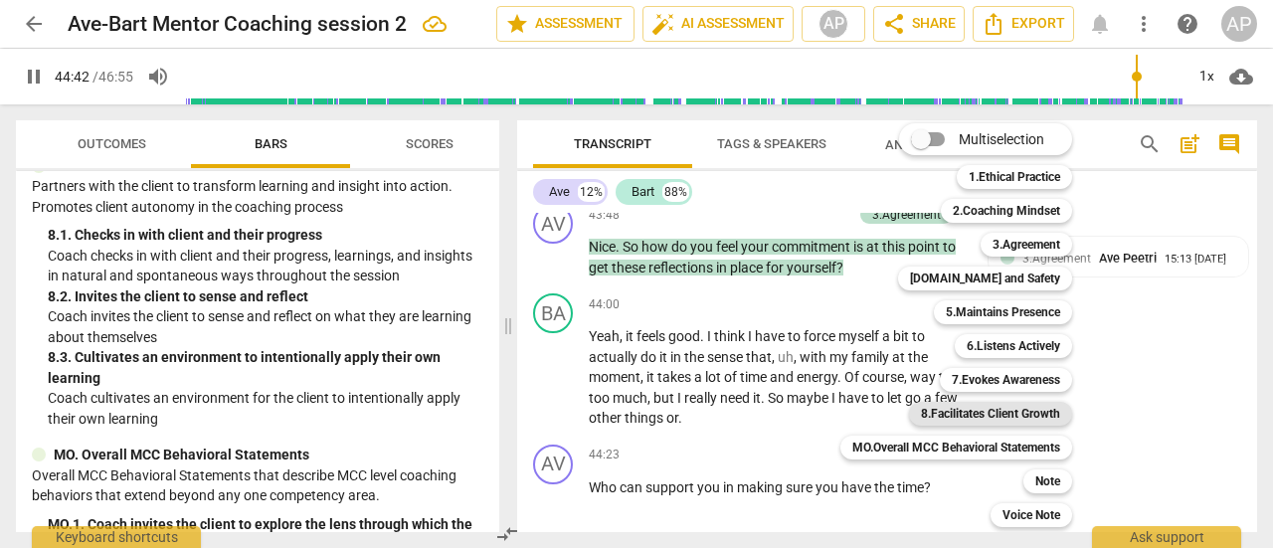
click at [1015, 406] on b "8.Facilitates Client Growth" at bounding box center [990, 414] width 139 height 24
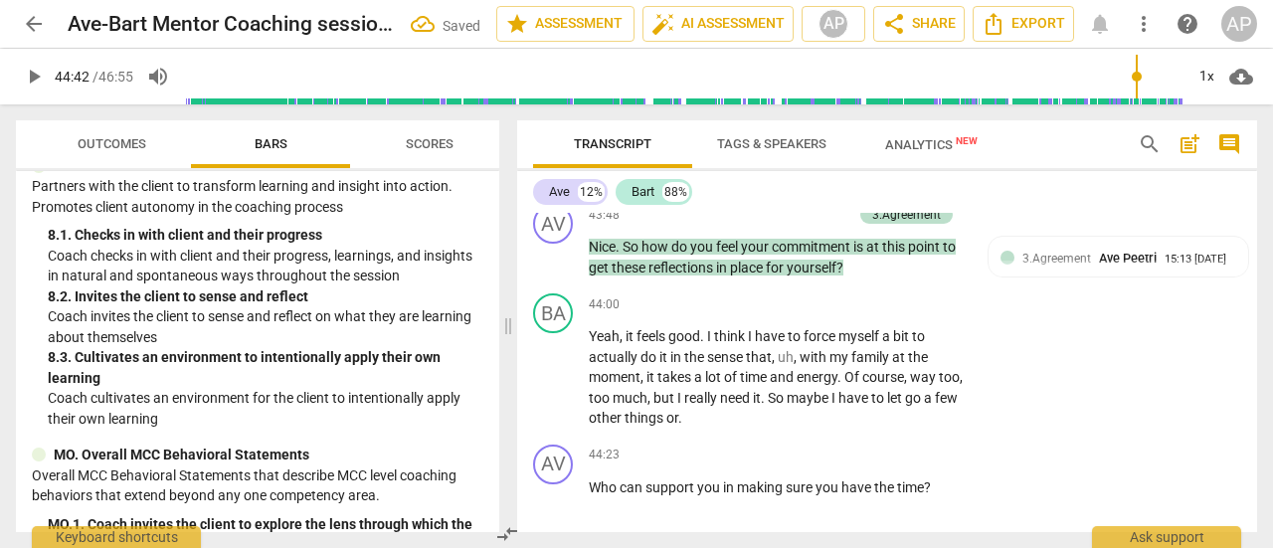
scroll to position [20954, 0]
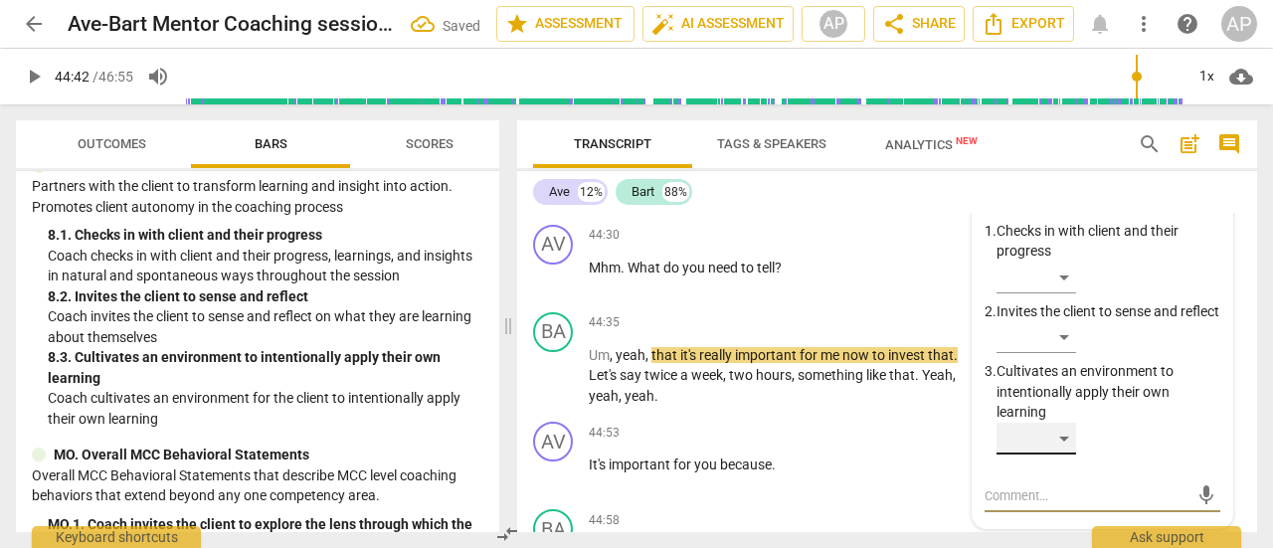
click at [1045, 423] on div "​" at bounding box center [1037, 439] width 80 height 32
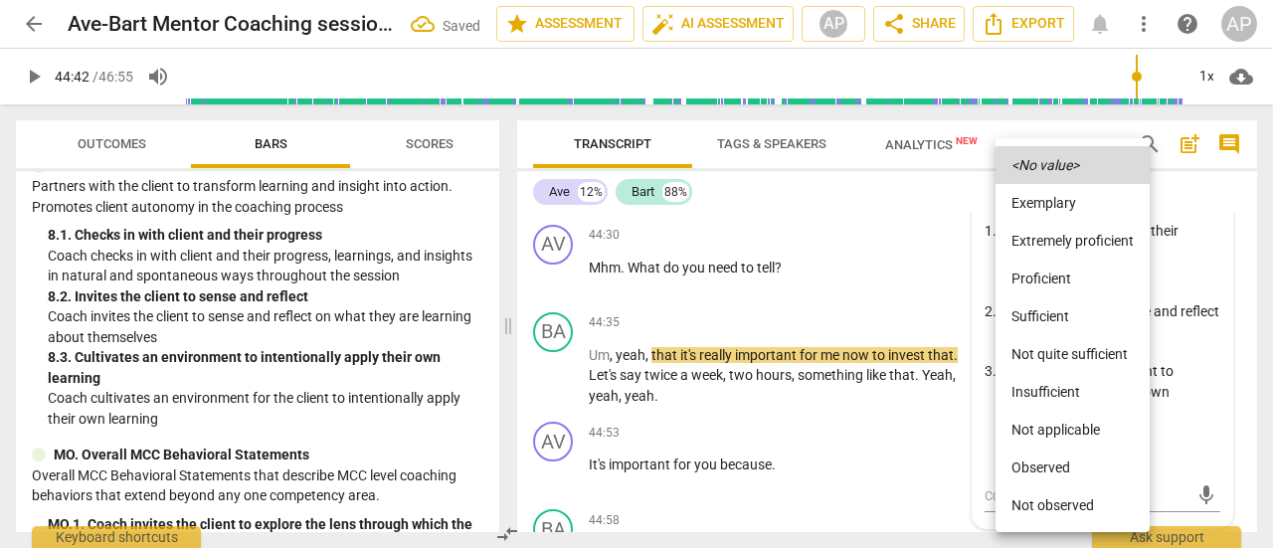
click at [1048, 317] on li "Sufficient" at bounding box center [1073, 316] width 154 height 38
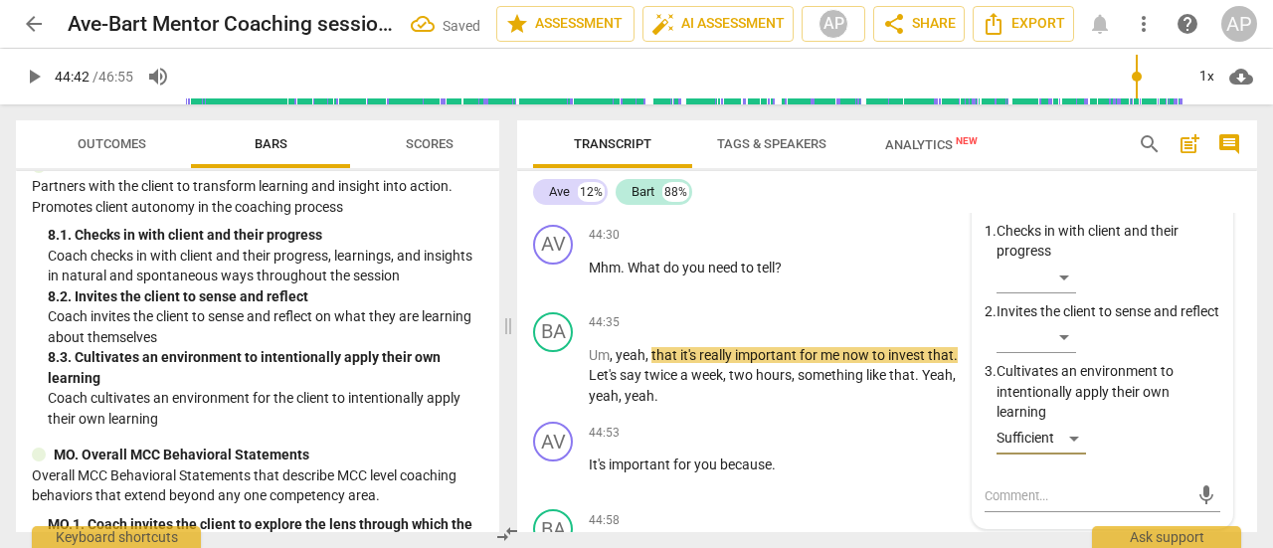
click at [37, 71] on span "play_arrow" at bounding box center [34, 77] width 24 height 24
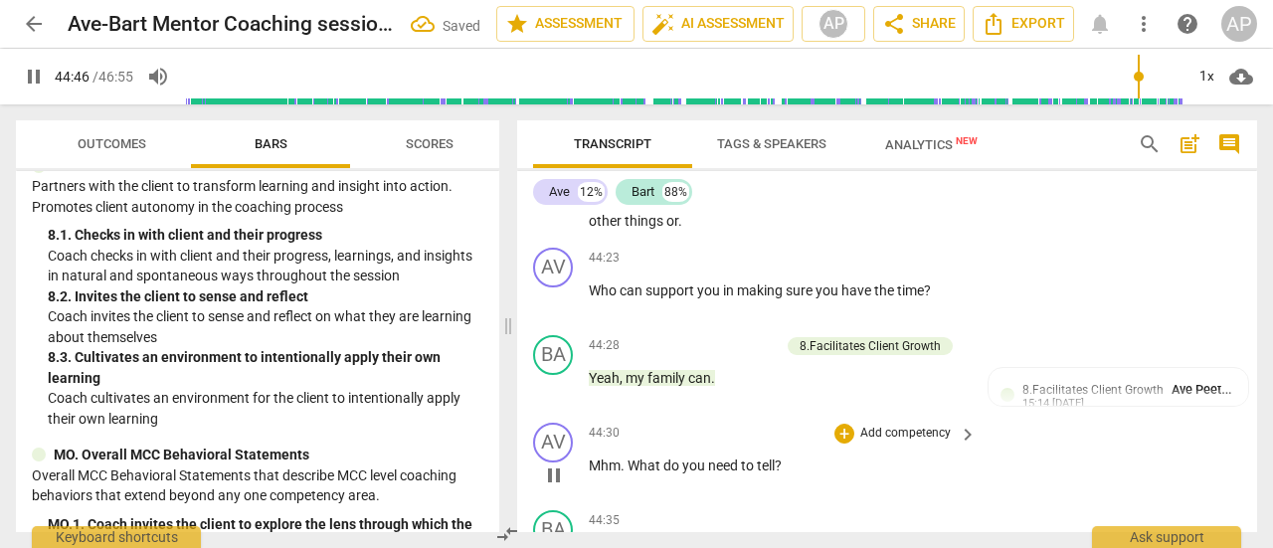
scroll to position [20755, 0]
click at [912, 426] on p "Add competency" at bounding box center [905, 435] width 94 height 18
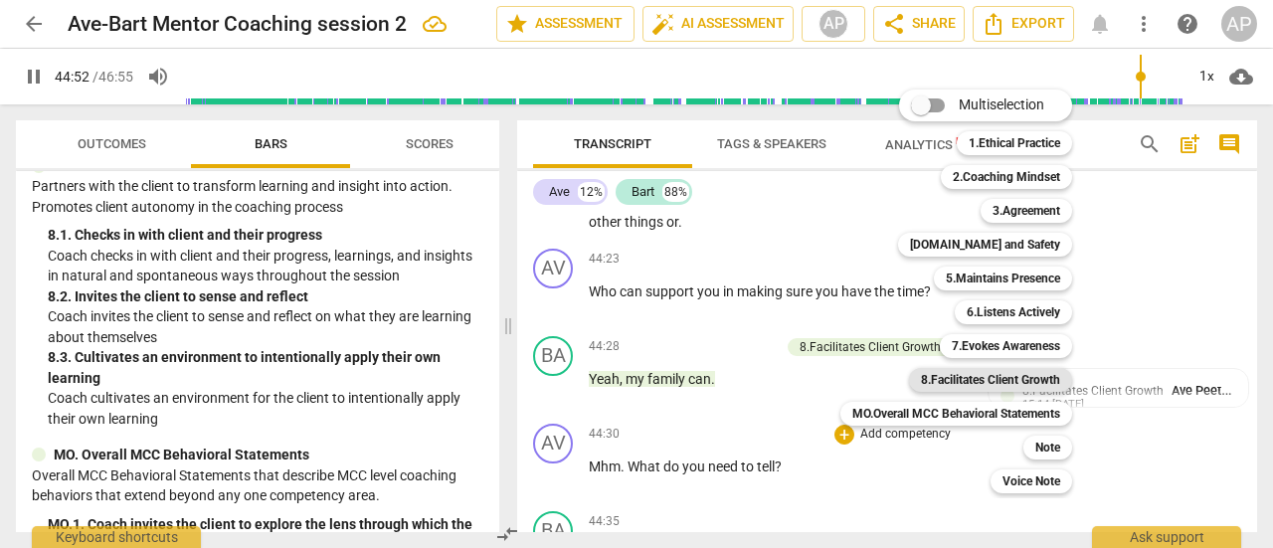
click at [1013, 377] on b "8.Facilitates Client Growth" at bounding box center [990, 380] width 139 height 24
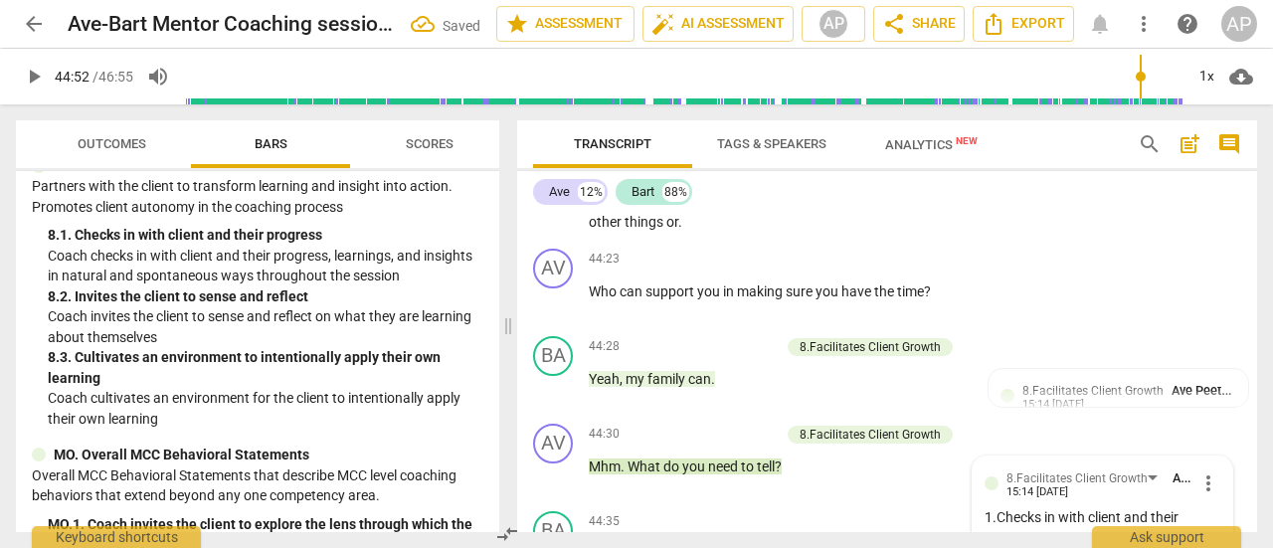
scroll to position [21042, 0]
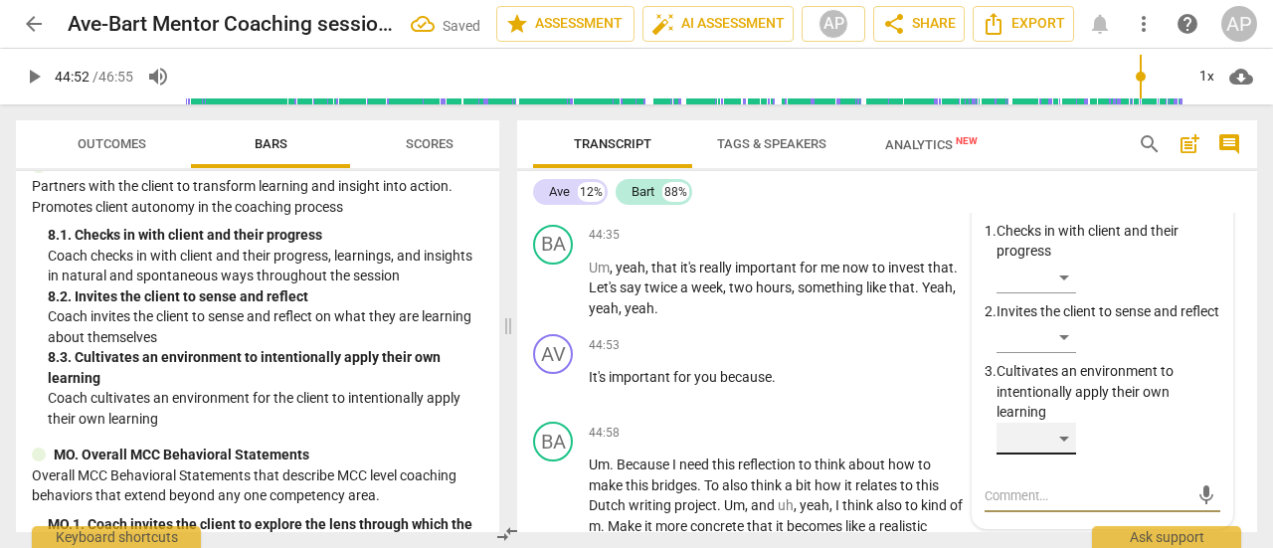
click at [1038, 423] on div "​" at bounding box center [1037, 439] width 80 height 32
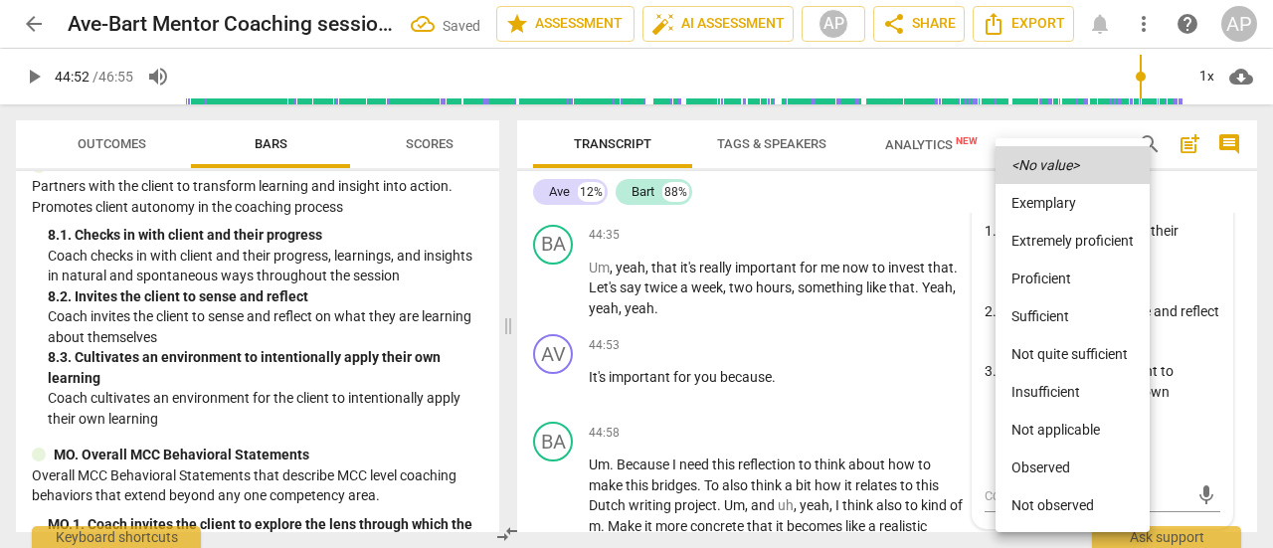
click at [1035, 315] on li "Sufficient" at bounding box center [1073, 316] width 154 height 38
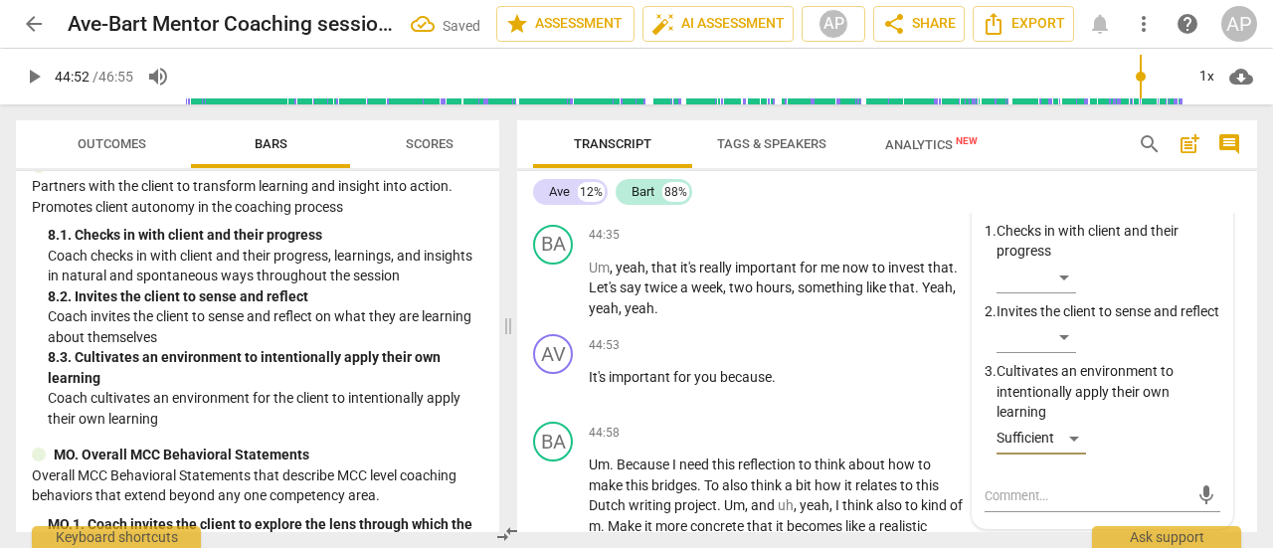
click at [33, 74] on span "play_arrow" at bounding box center [34, 77] width 24 height 24
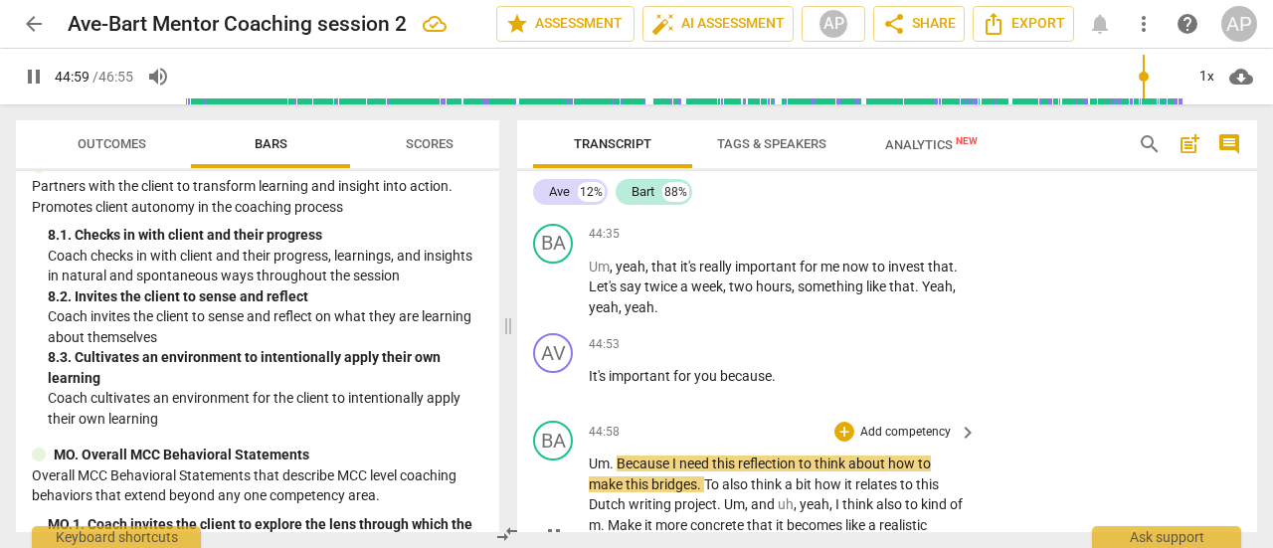
scroll to position [21043, 0]
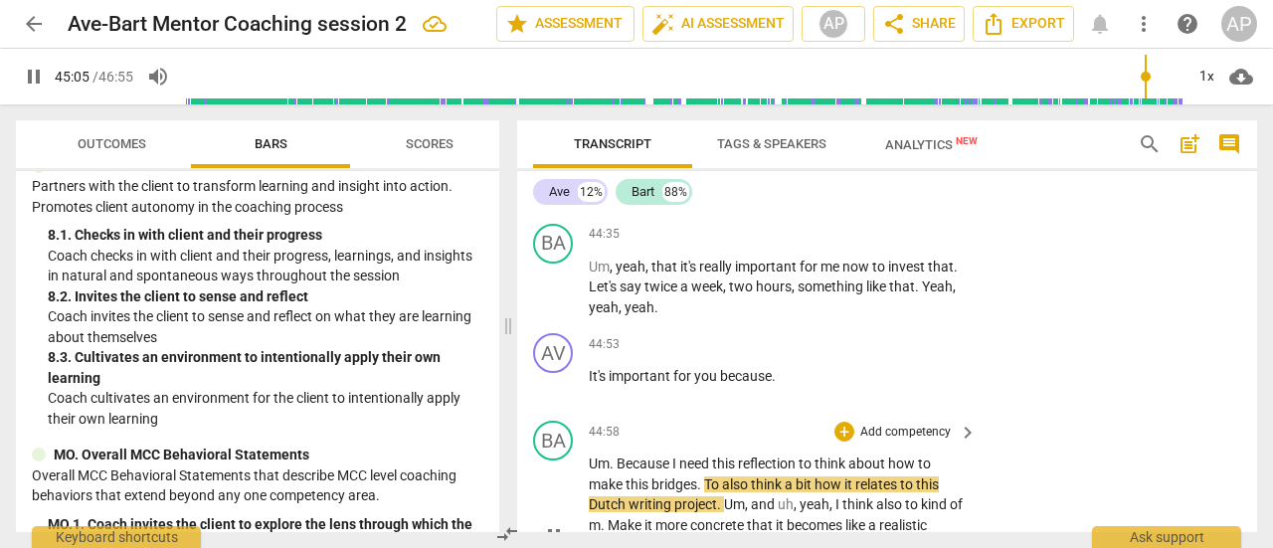
click at [644, 476] on span "this" at bounding box center [639, 484] width 26 height 16
type input "2707"
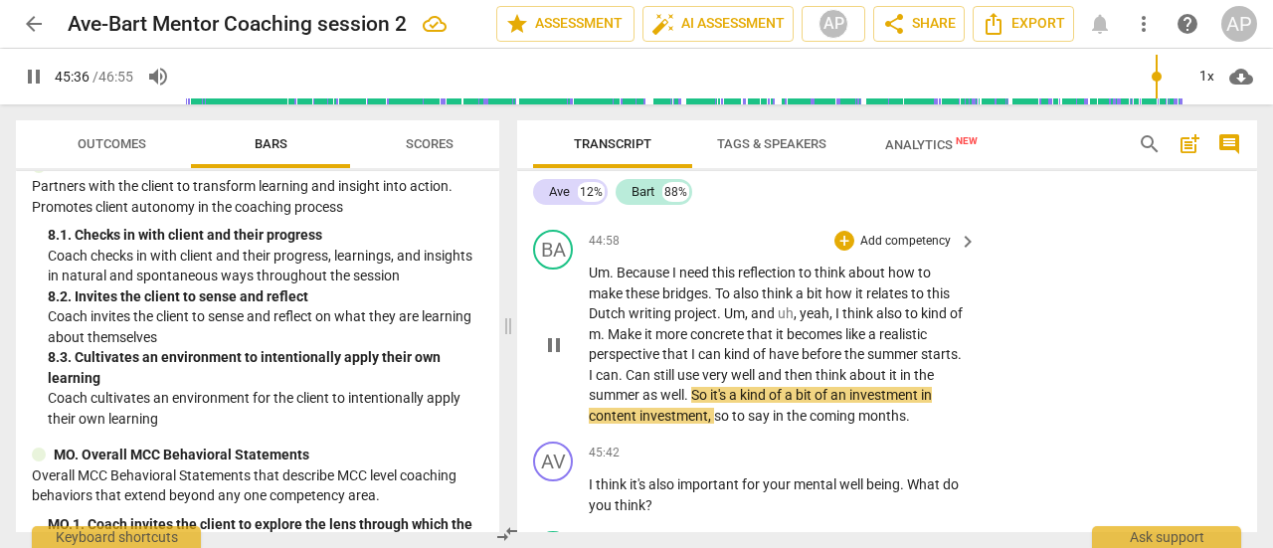
scroll to position [21235, 0]
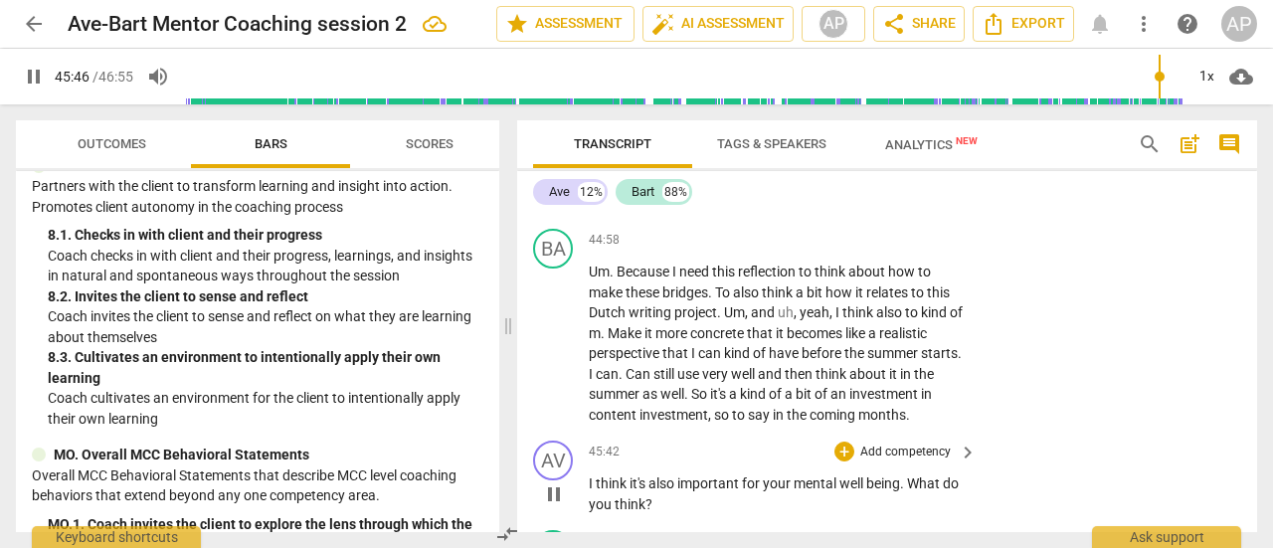
click at [918, 444] on p "Add competency" at bounding box center [905, 453] width 94 height 18
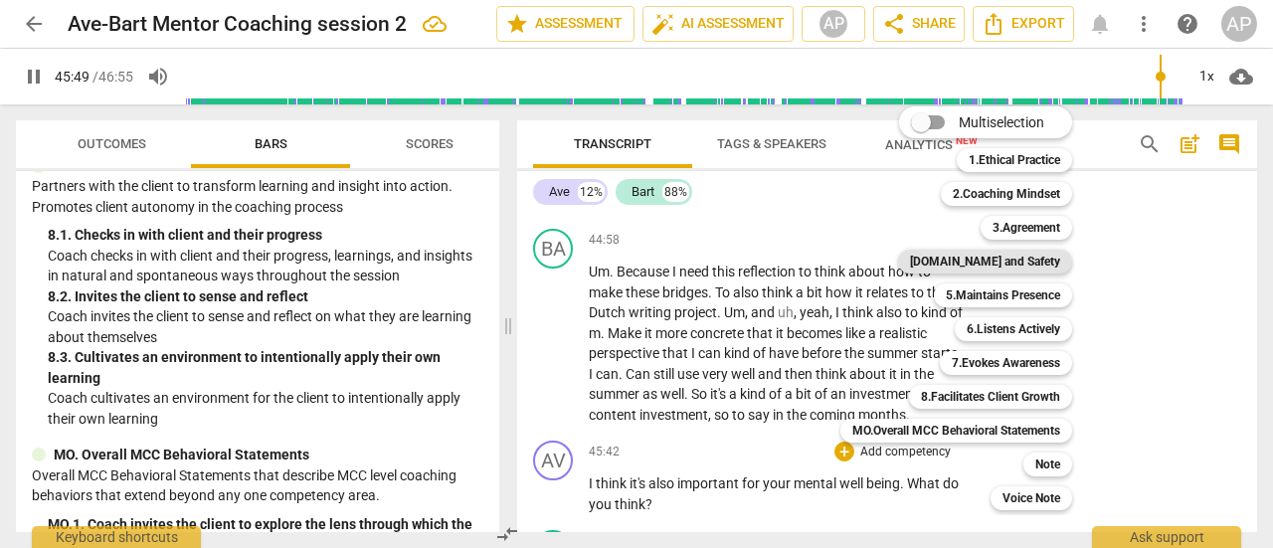
click at [1015, 254] on b "[DOMAIN_NAME] and Safety" at bounding box center [985, 262] width 150 height 24
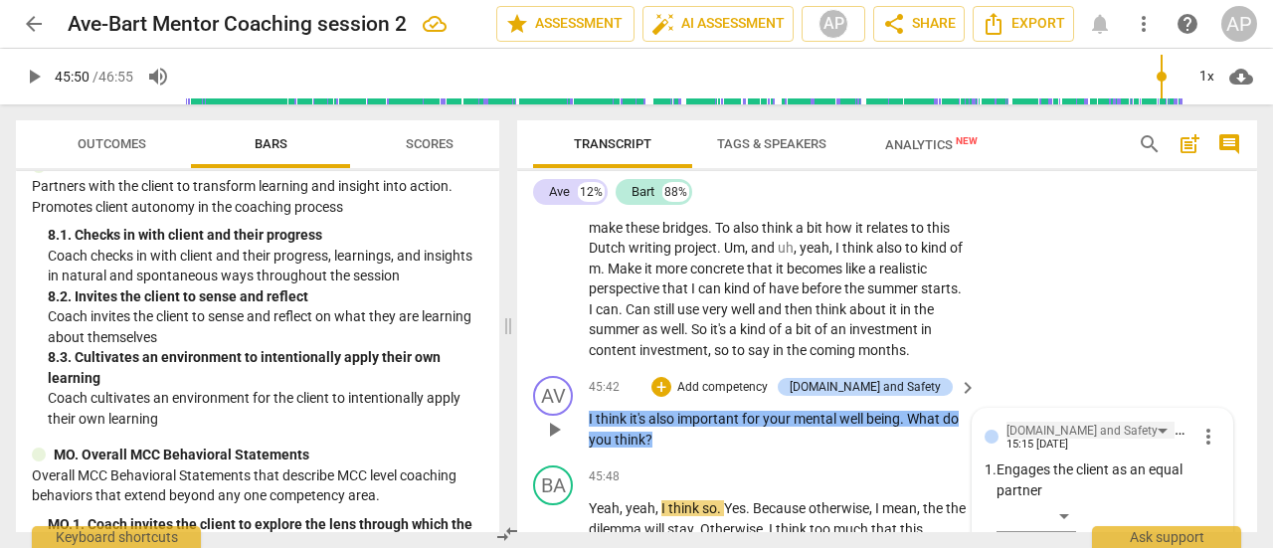
scroll to position [21300, 0]
click at [1031, 421] on div "[DOMAIN_NAME] and Safety" at bounding box center [1082, 430] width 151 height 19
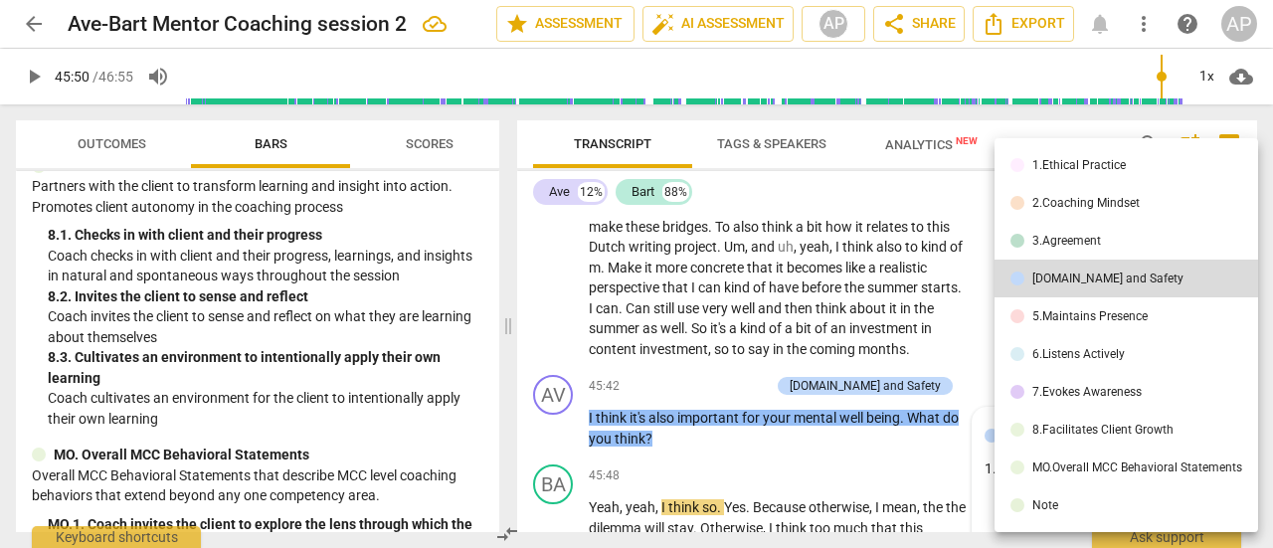
click at [1074, 311] on div "5.Maintains Presence" at bounding box center [1090, 316] width 115 height 12
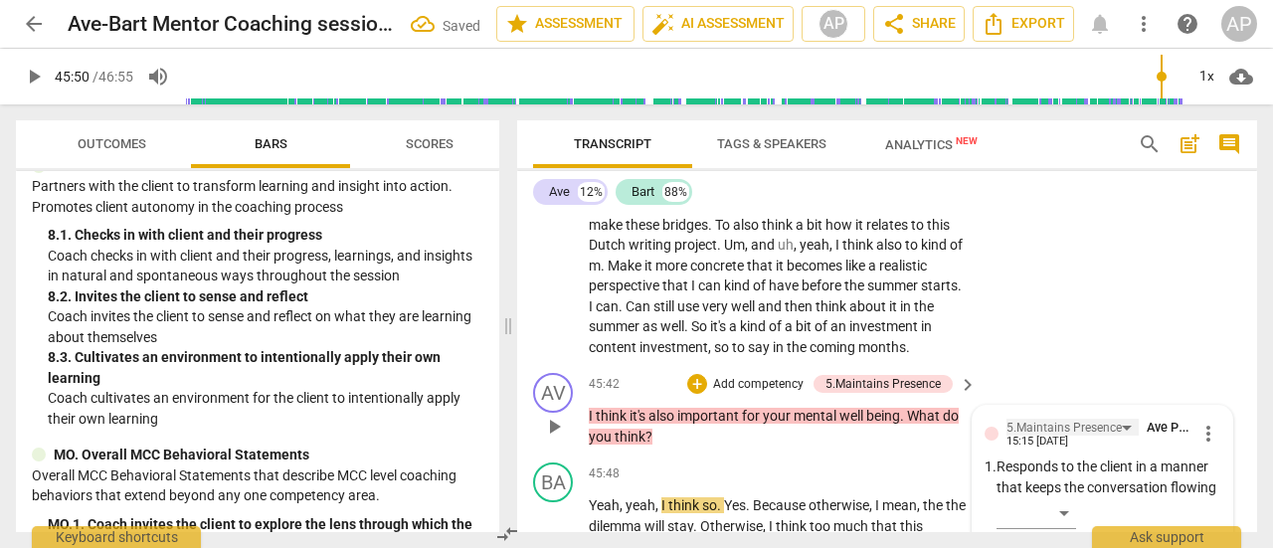
scroll to position [21301, 0]
click at [1062, 420] on div "5.Maintains Presence" at bounding box center [1064, 429] width 115 height 19
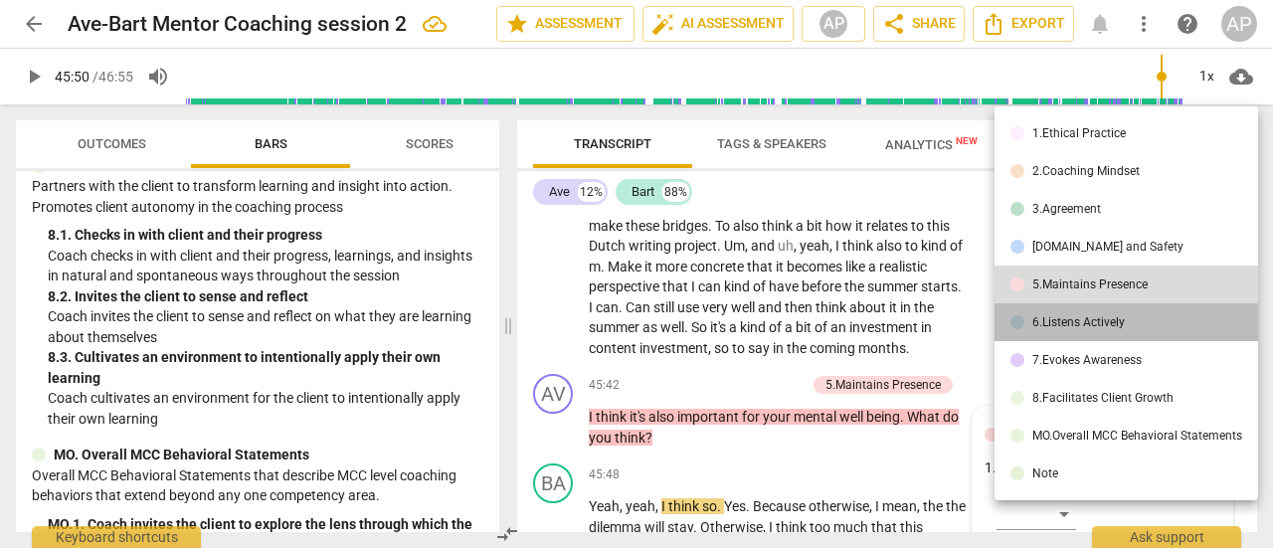
click at [1066, 322] on div "6.Listens Actively" at bounding box center [1079, 322] width 93 height 12
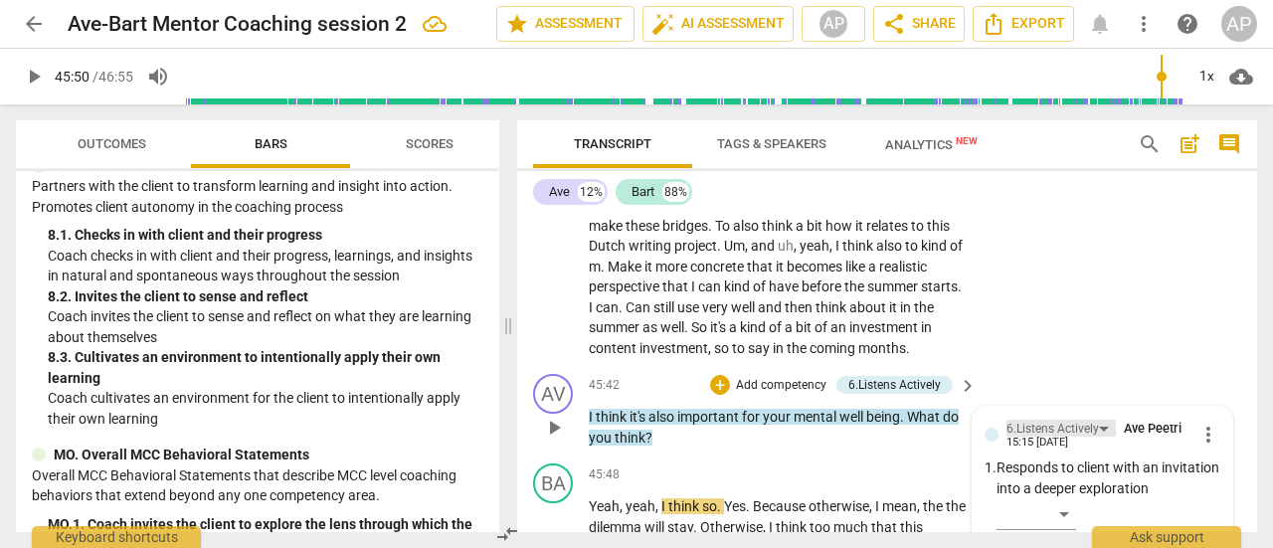
click at [1043, 420] on div "6.Listens Actively" at bounding box center [1053, 429] width 93 height 19
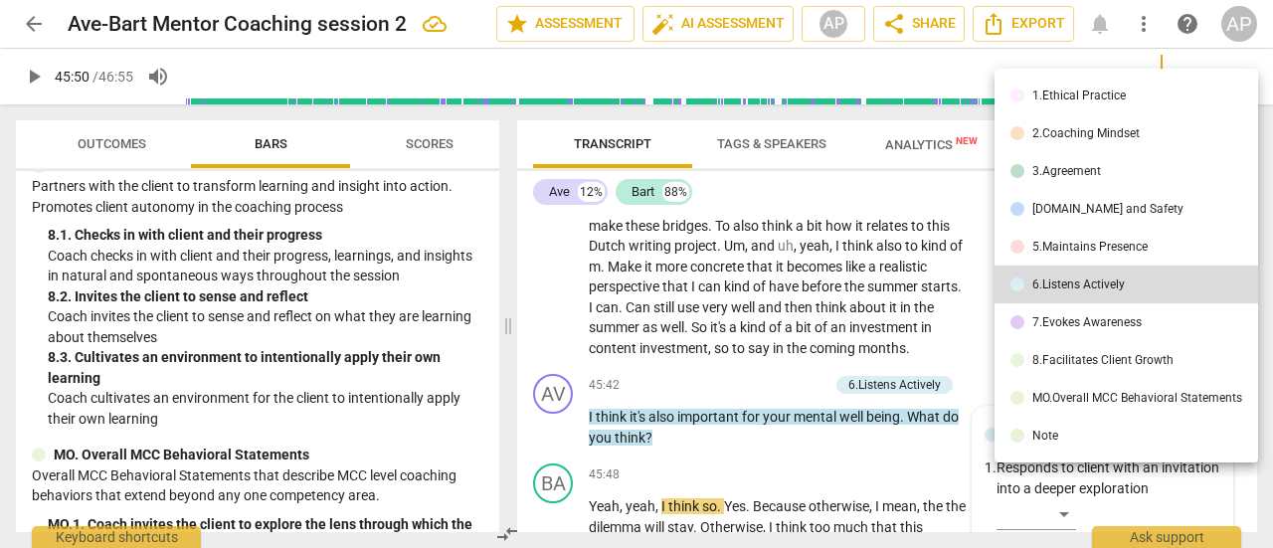
click at [1064, 318] on div "7.Evokes Awareness" at bounding box center [1087, 322] width 109 height 12
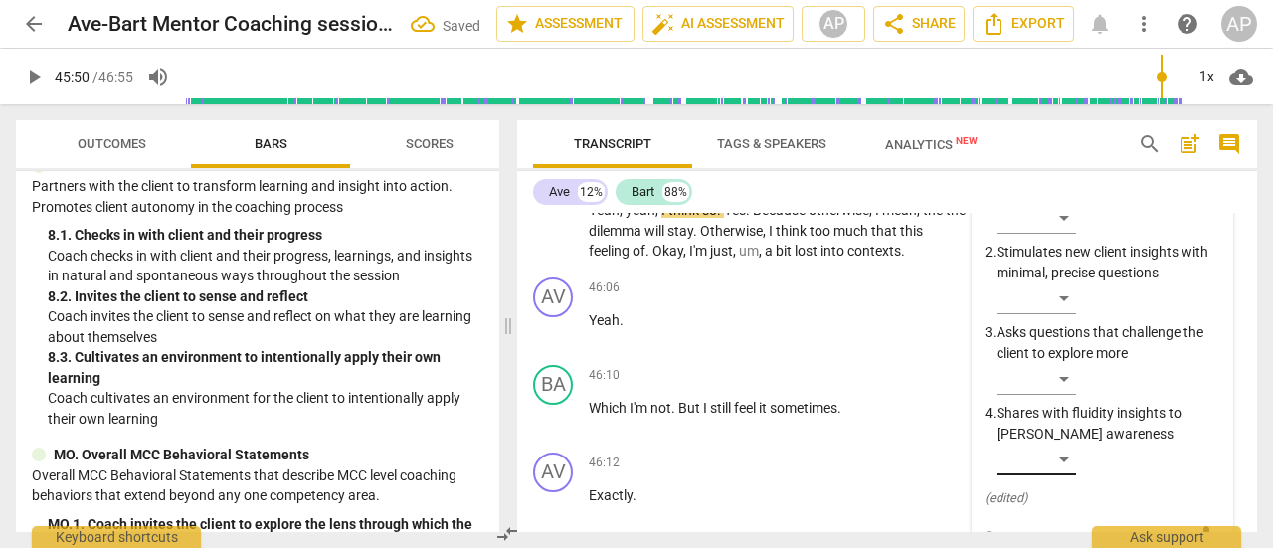
scroll to position [21598, 0]
click at [1061, 444] on div "​" at bounding box center [1037, 460] width 80 height 32
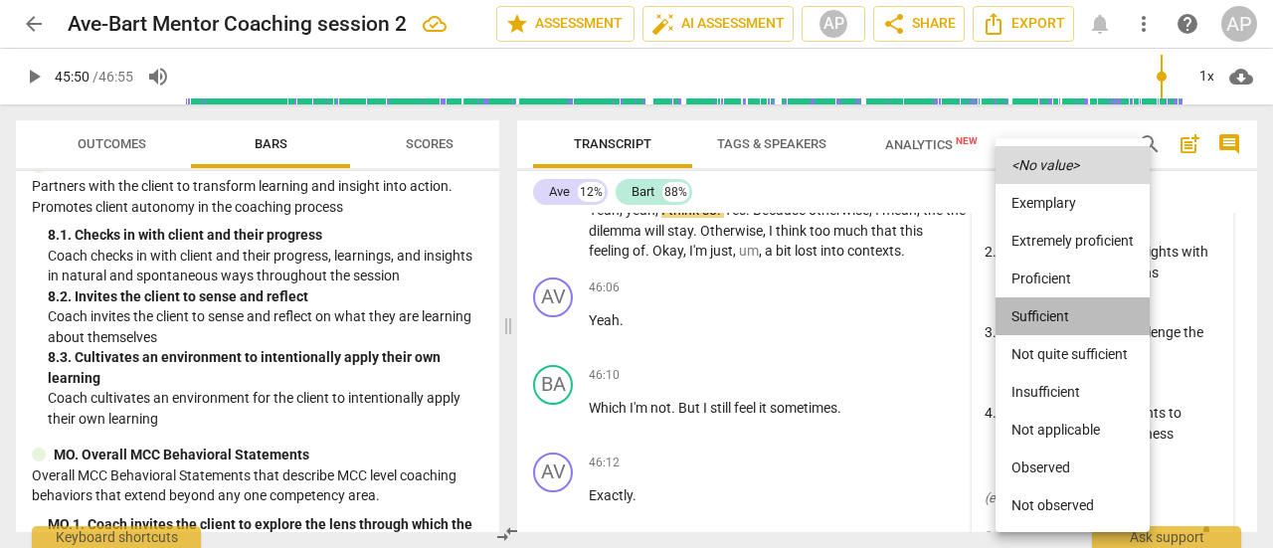
click at [1051, 308] on li "Sufficient" at bounding box center [1073, 316] width 154 height 38
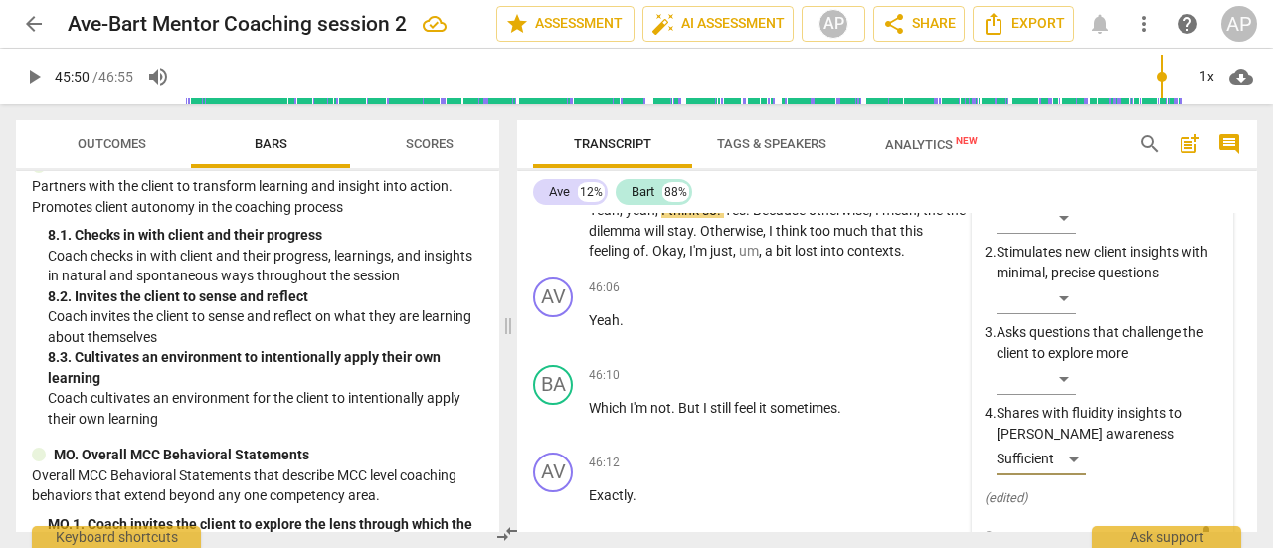
click at [33, 70] on span "play_arrow" at bounding box center [34, 77] width 24 height 24
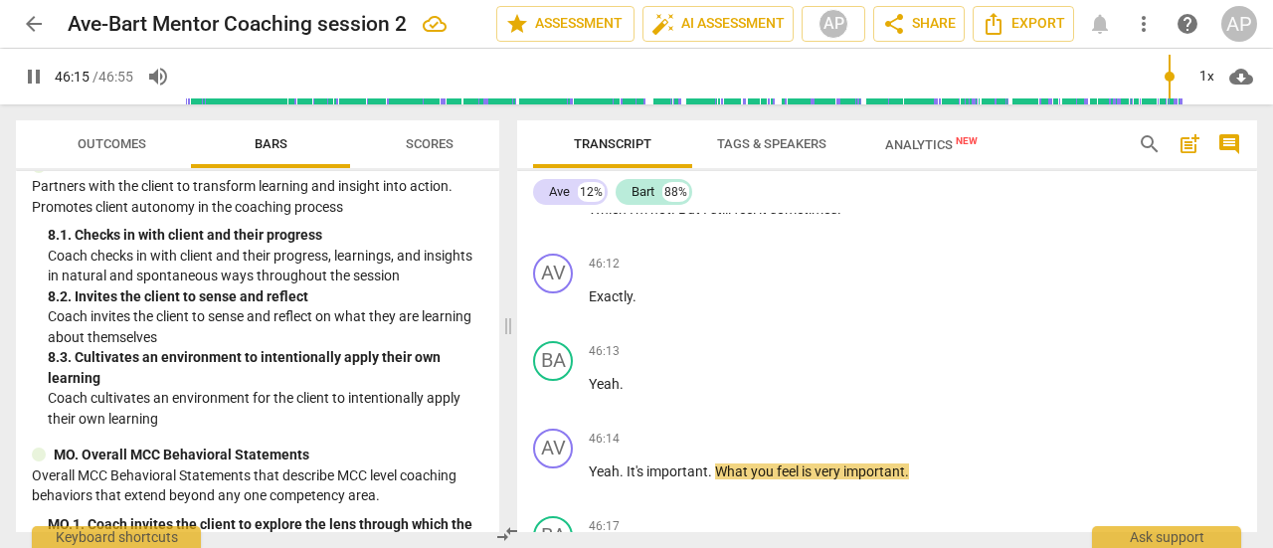
scroll to position [21798, 0]
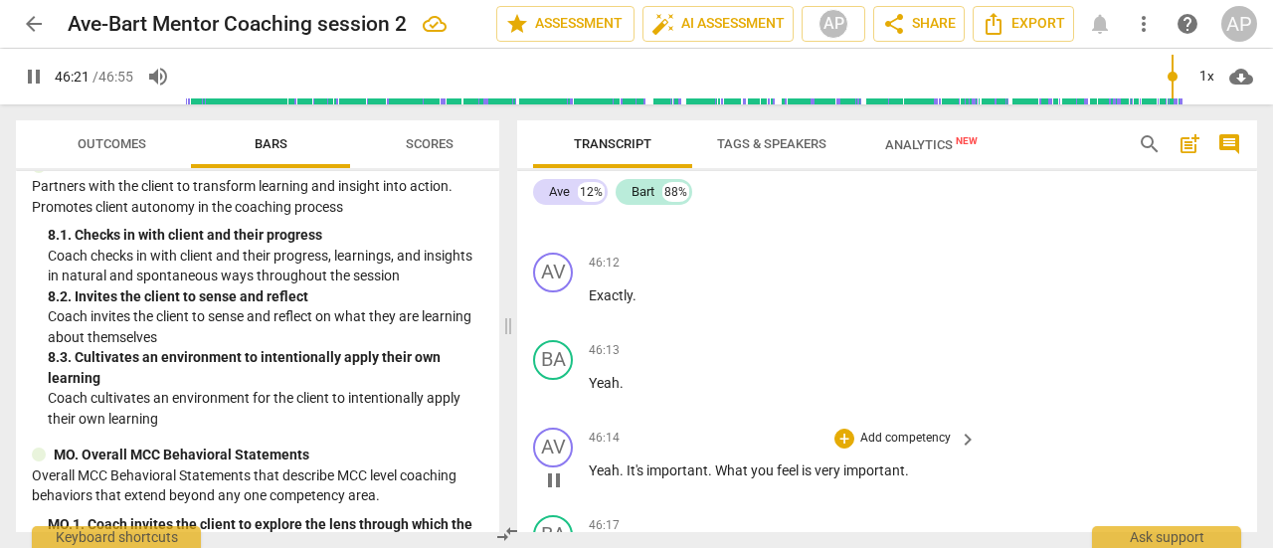
click at [920, 430] on p "Add competency" at bounding box center [905, 439] width 94 height 18
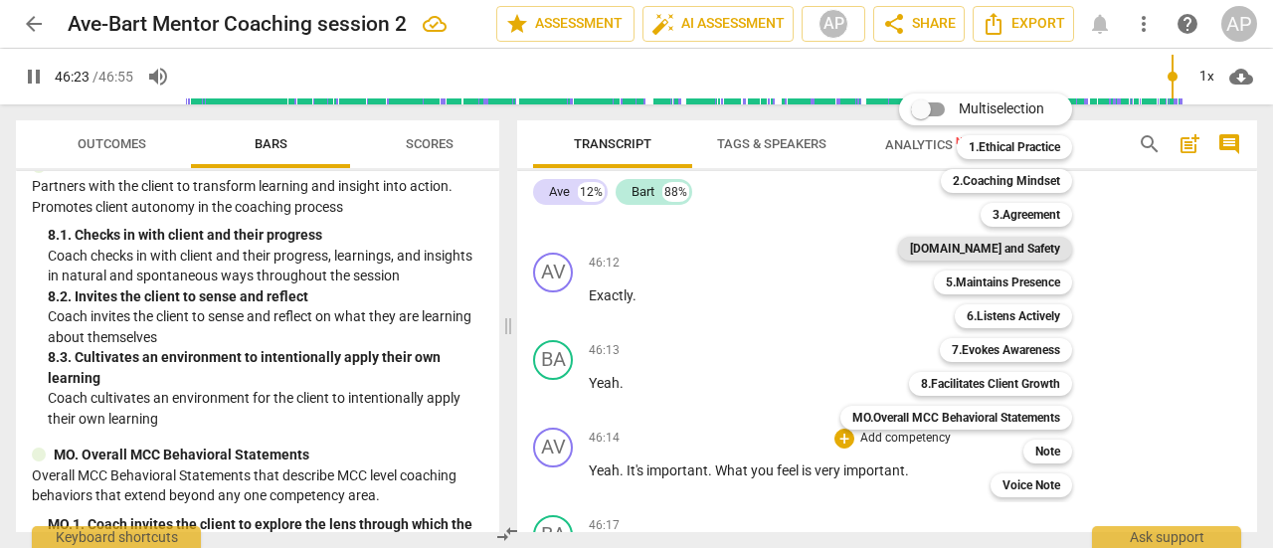
click at [1029, 237] on b "[DOMAIN_NAME] and Safety" at bounding box center [985, 249] width 150 height 24
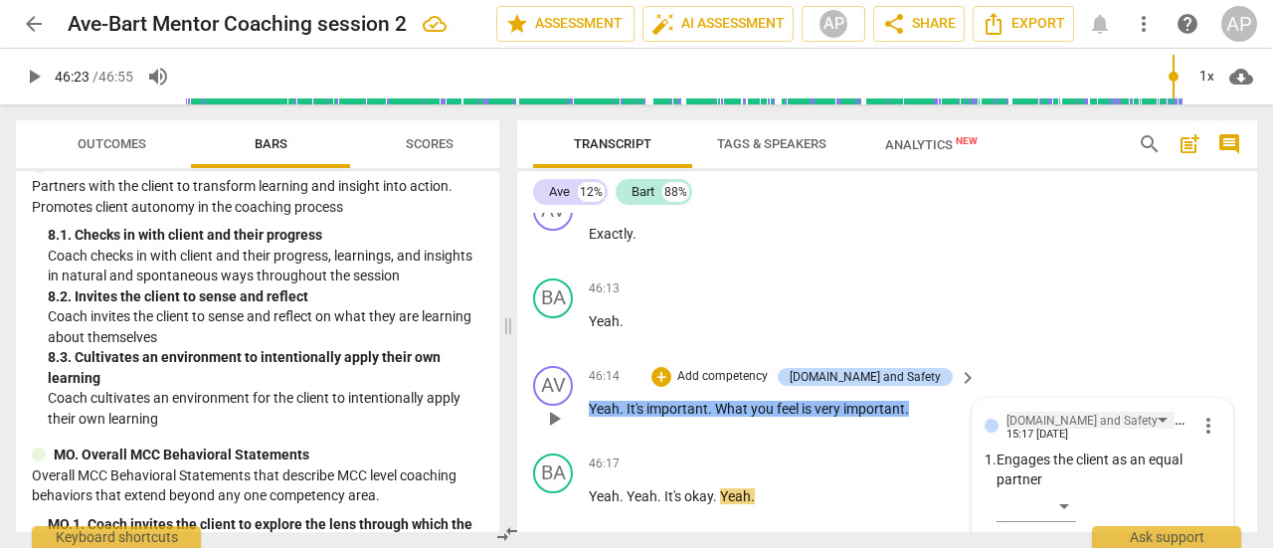
scroll to position [21858, 0]
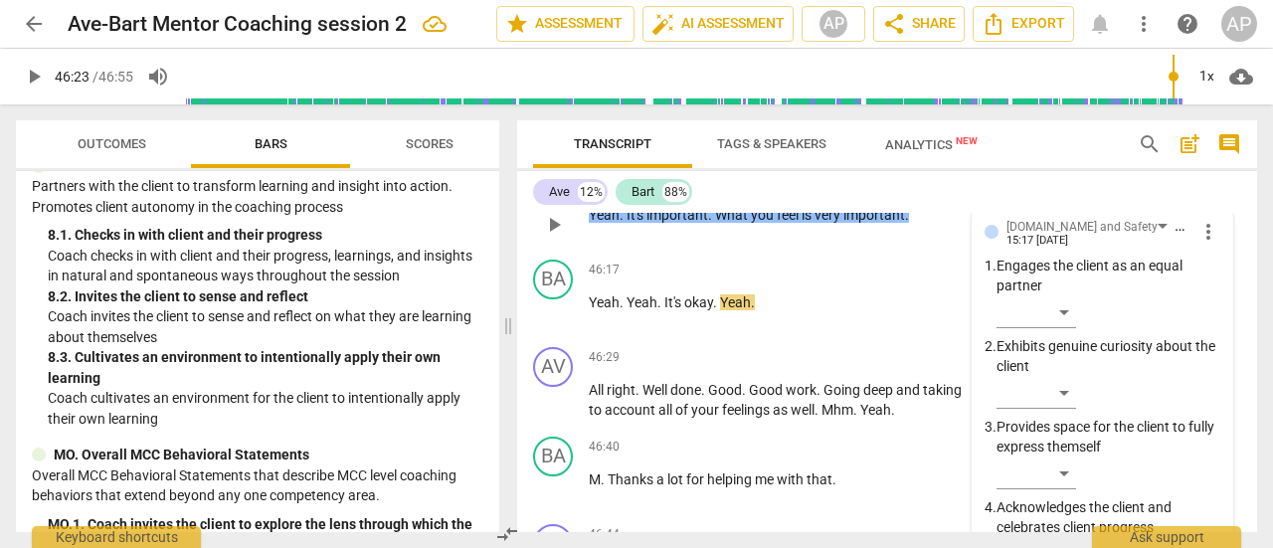
click at [1064, 538] on div "​" at bounding box center [1037, 554] width 80 height 32
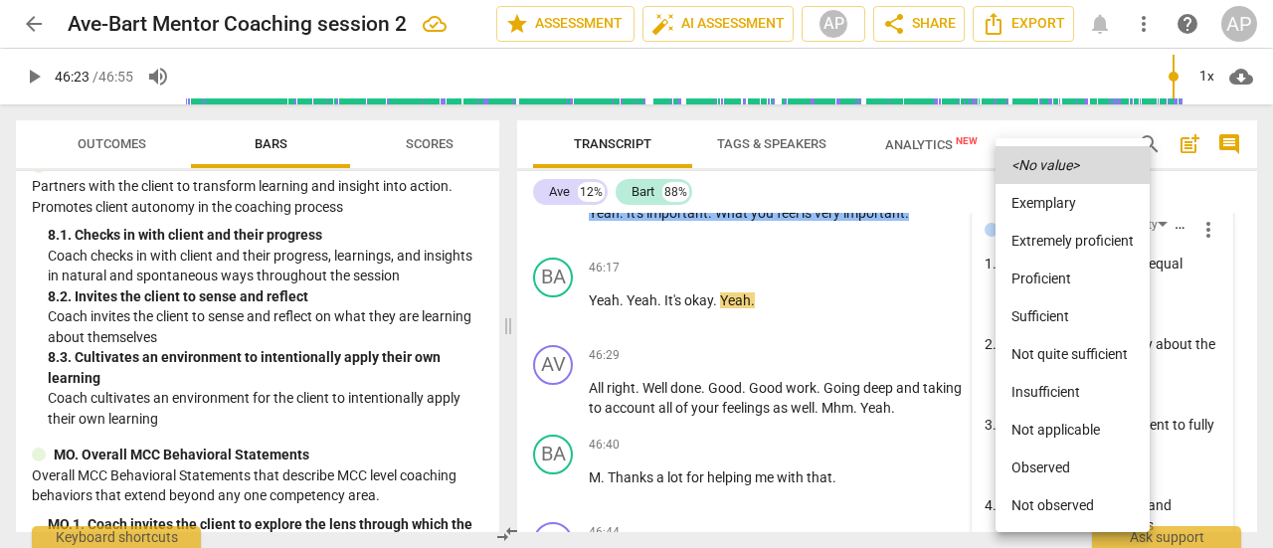
click at [1034, 311] on li "Sufficient" at bounding box center [1073, 316] width 154 height 38
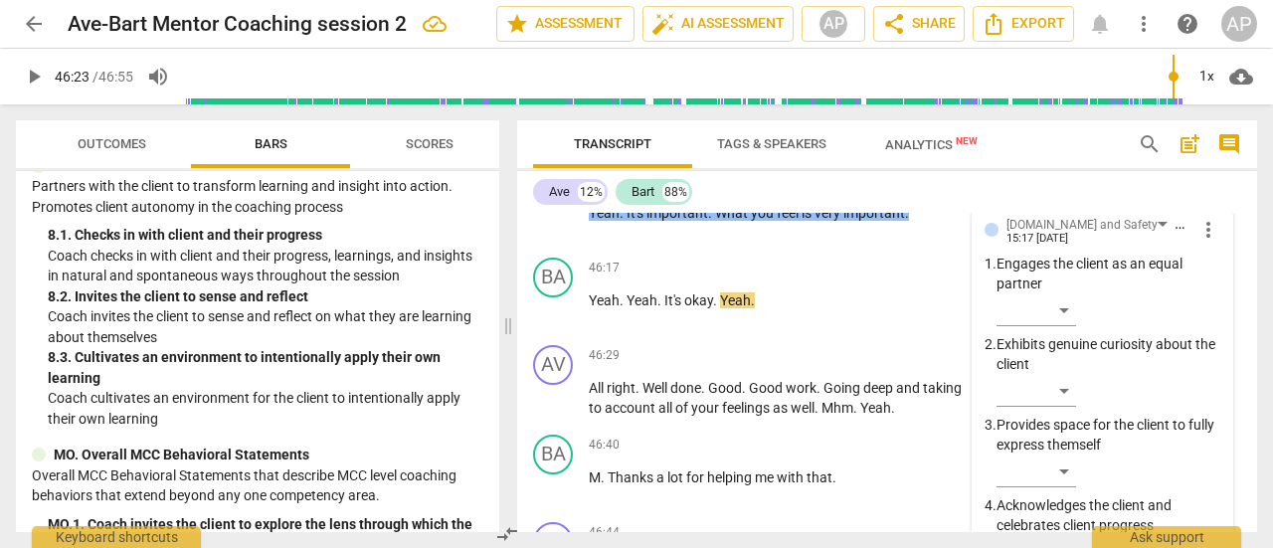
click at [36, 69] on span "play_arrow" at bounding box center [34, 77] width 24 height 24
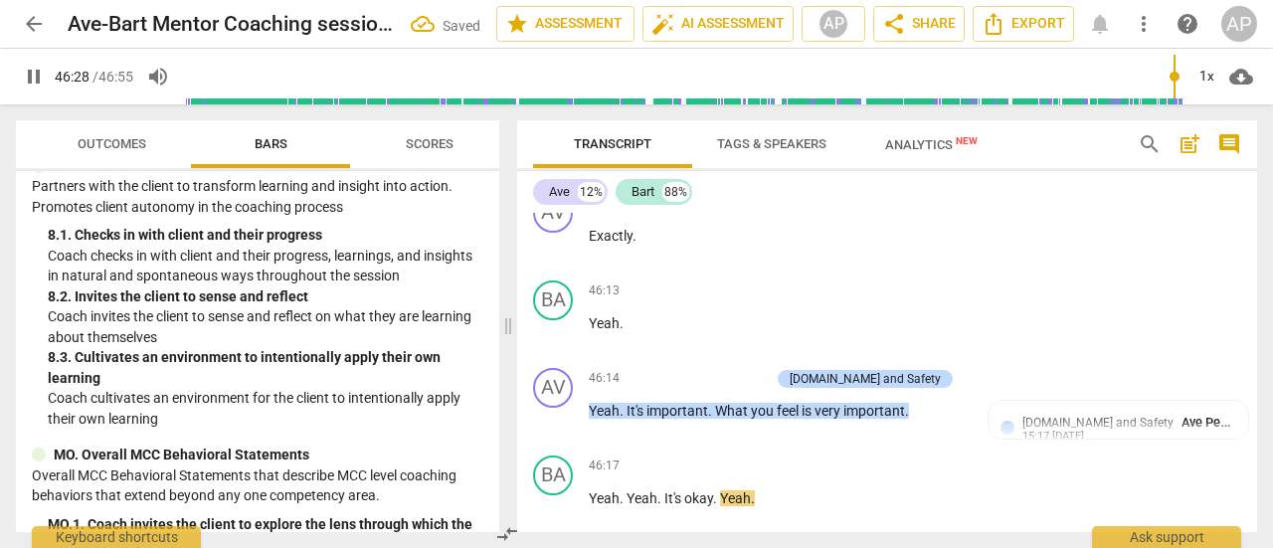
scroll to position [21856, 0]
click at [903, 546] on p "Add competency" at bounding box center [905, 555] width 94 height 18
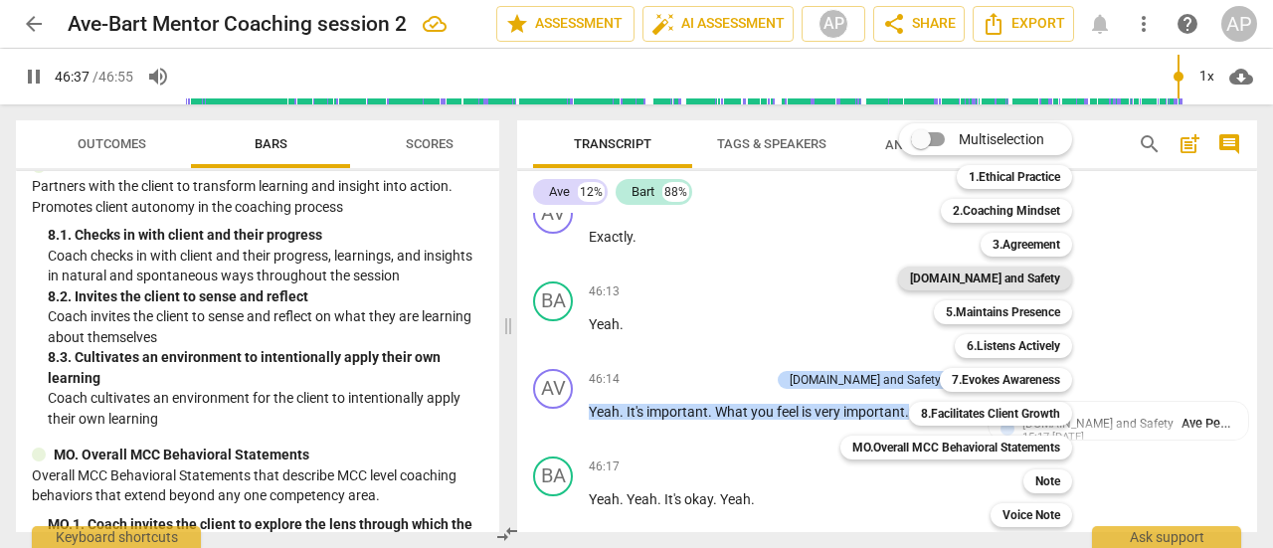
click at [1008, 277] on b "[DOMAIN_NAME] and Safety" at bounding box center [985, 279] width 150 height 24
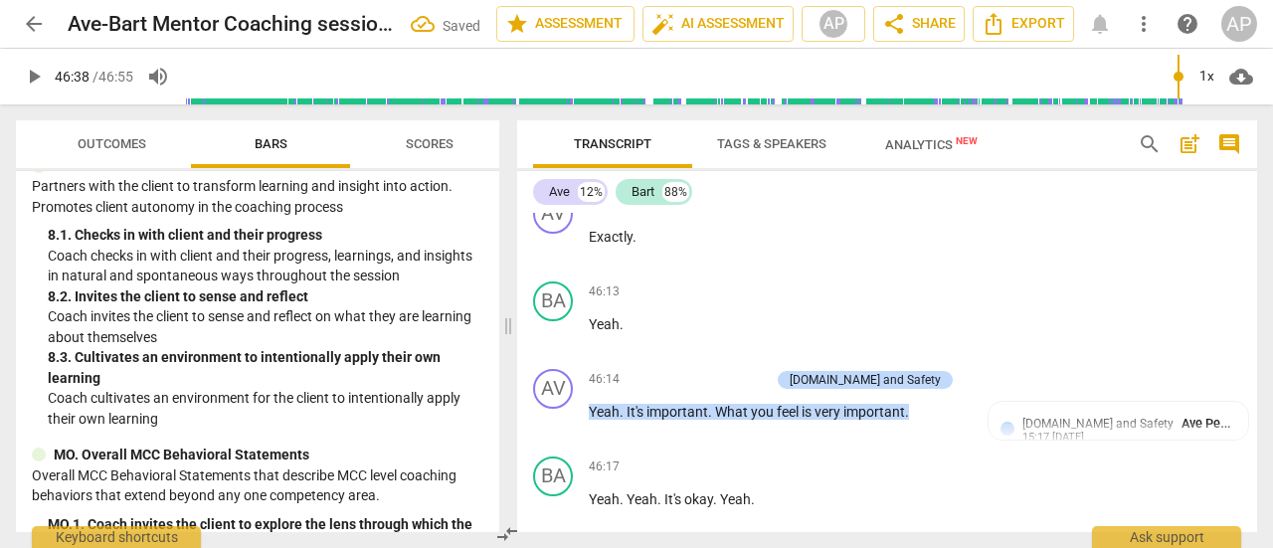
scroll to position [22196, 0]
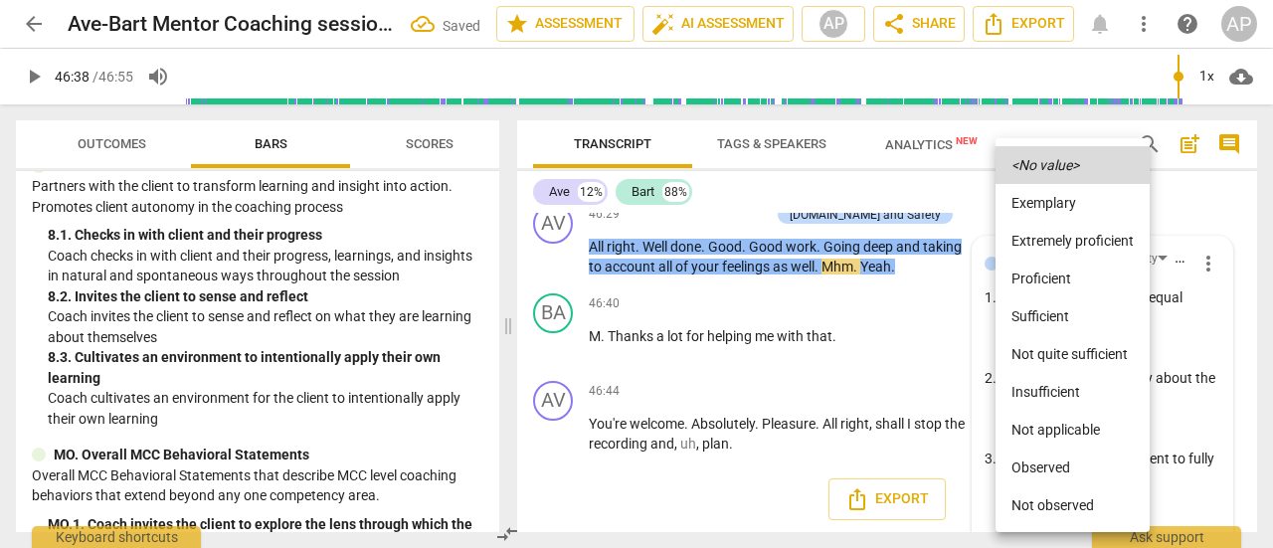
click at [1038, 314] on li "Sufficient" at bounding box center [1073, 316] width 154 height 38
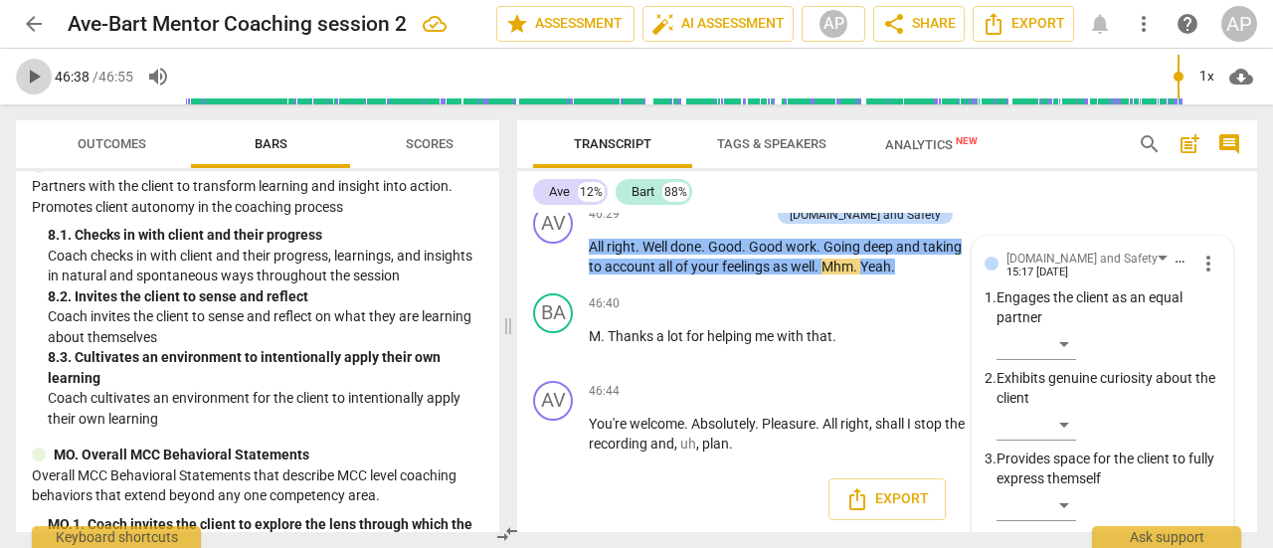
click at [39, 73] on span "play_arrow" at bounding box center [34, 77] width 24 height 24
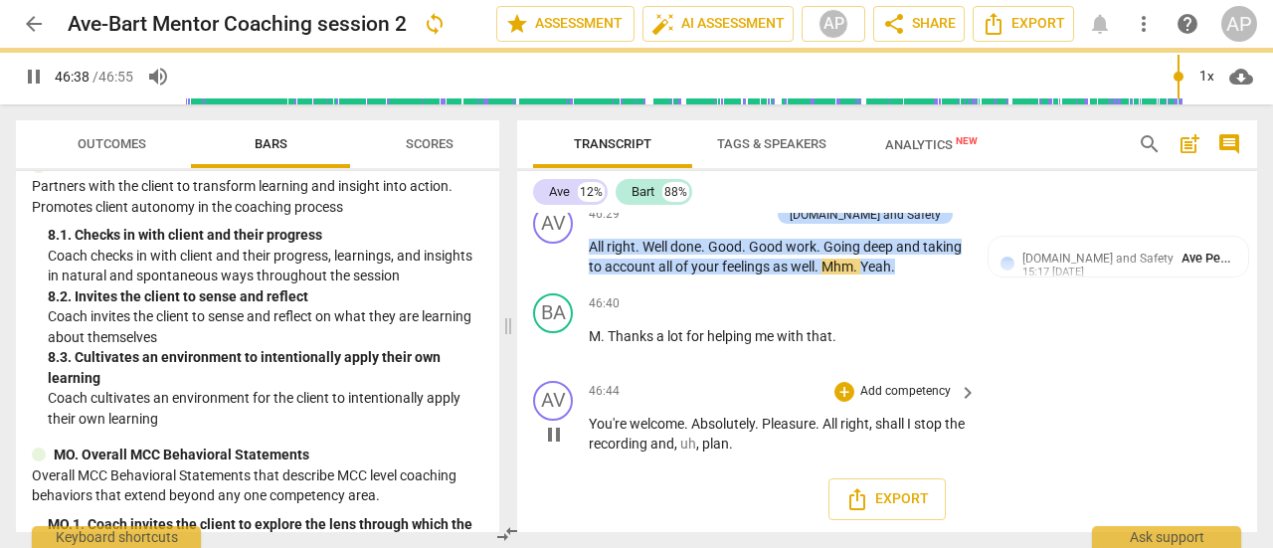
scroll to position [22056, 0]
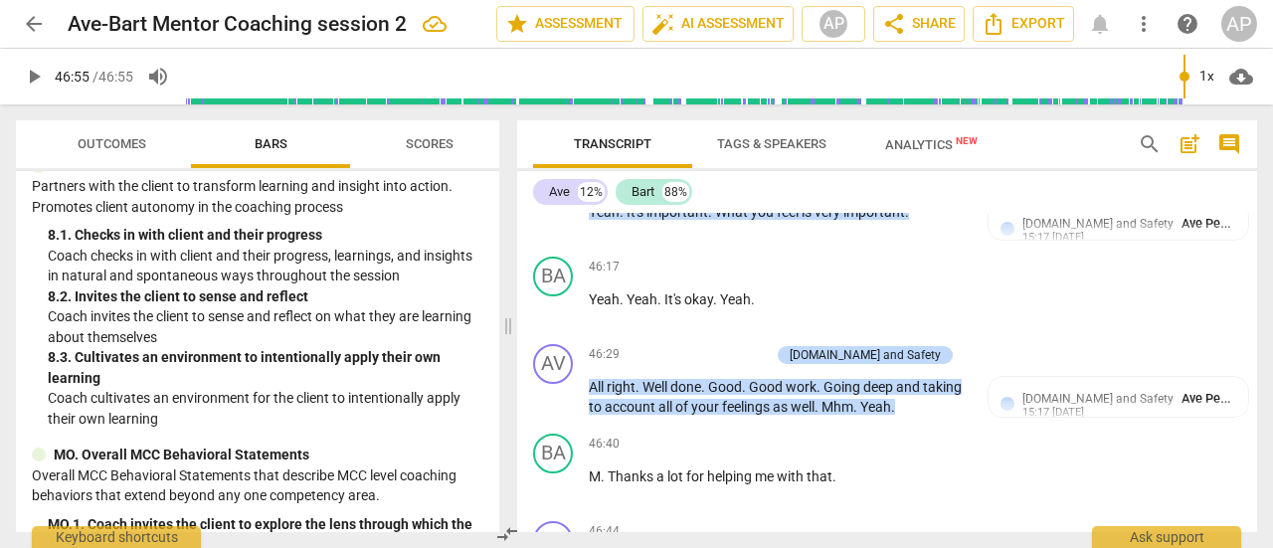
type input "2815"
click at [888, 523] on p "Add competency" at bounding box center [905, 532] width 94 height 18
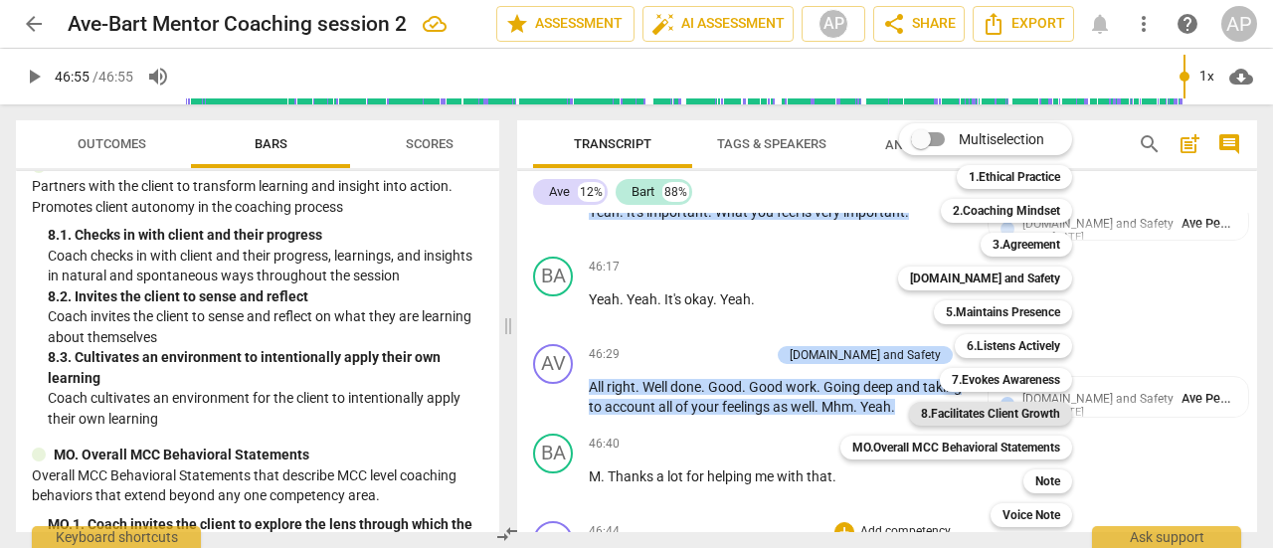
click at [1023, 411] on b "8.Facilitates Client Growth" at bounding box center [990, 414] width 139 height 24
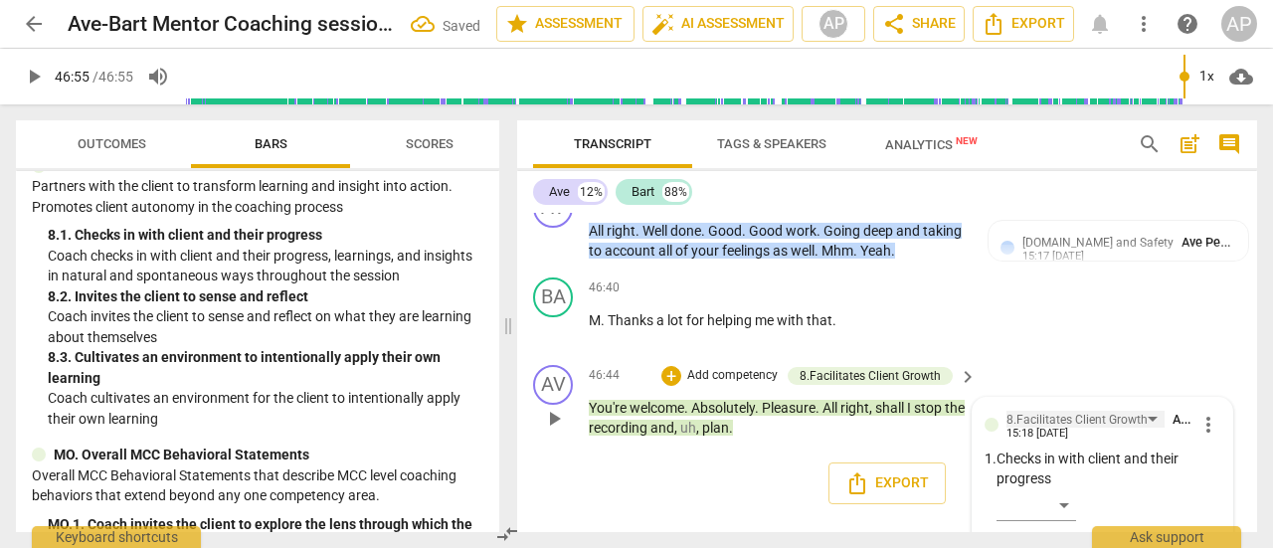
scroll to position [22213, 0]
click at [1050, 410] on div "8.Facilitates Client Growth" at bounding box center [1077, 419] width 141 height 19
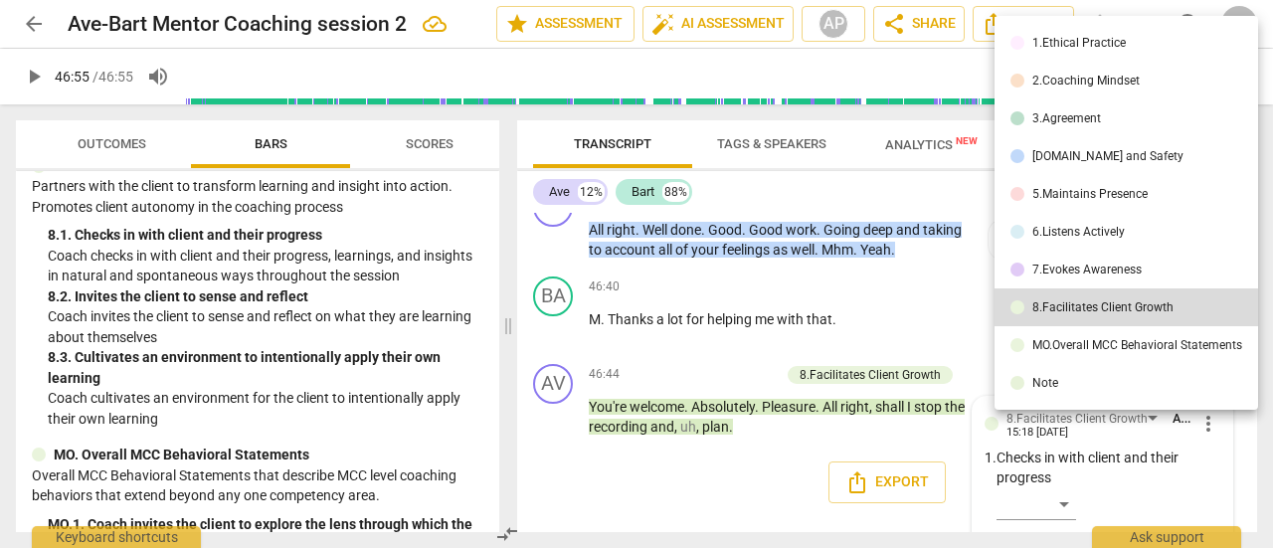
click at [1060, 112] on div "3.Agreement" at bounding box center [1067, 118] width 69 height 12
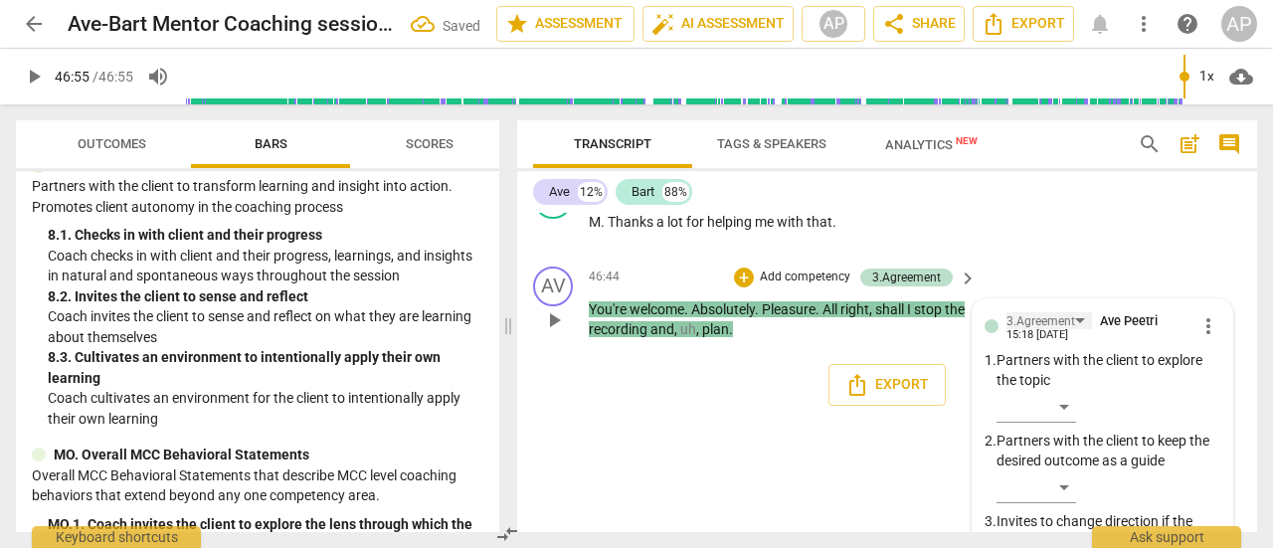
scroll to position [22312, 0]
click at [1060, 471] on div "​" at bounding box center [1037, 487] width 80 height 32
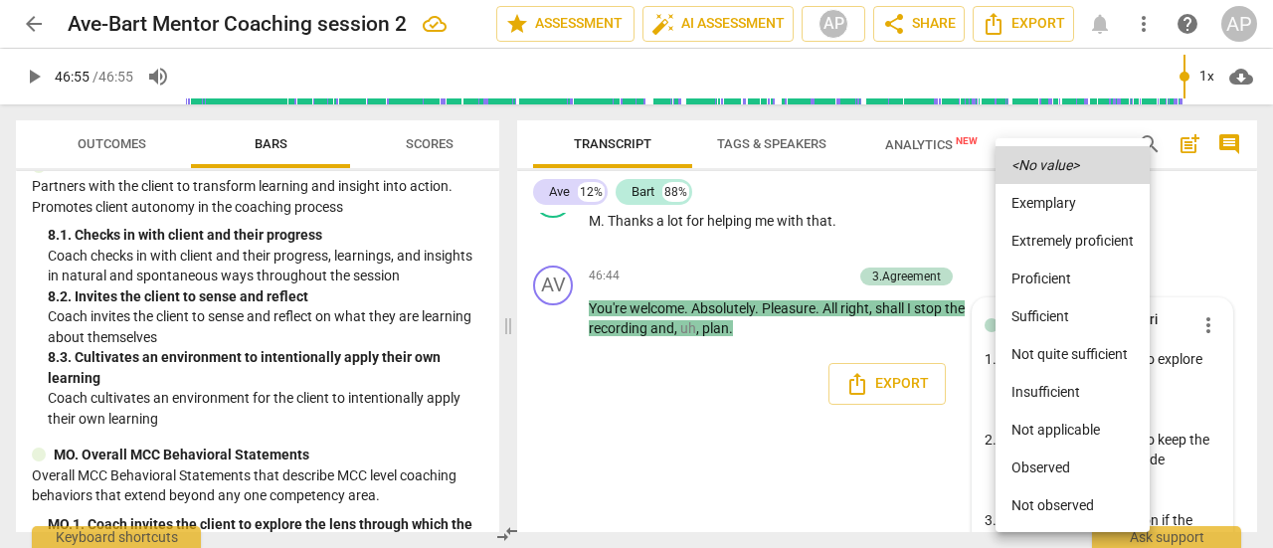
click at [1043, 313] on li "Sufficient" at bounding box center [1073, 316] width 154 height 38
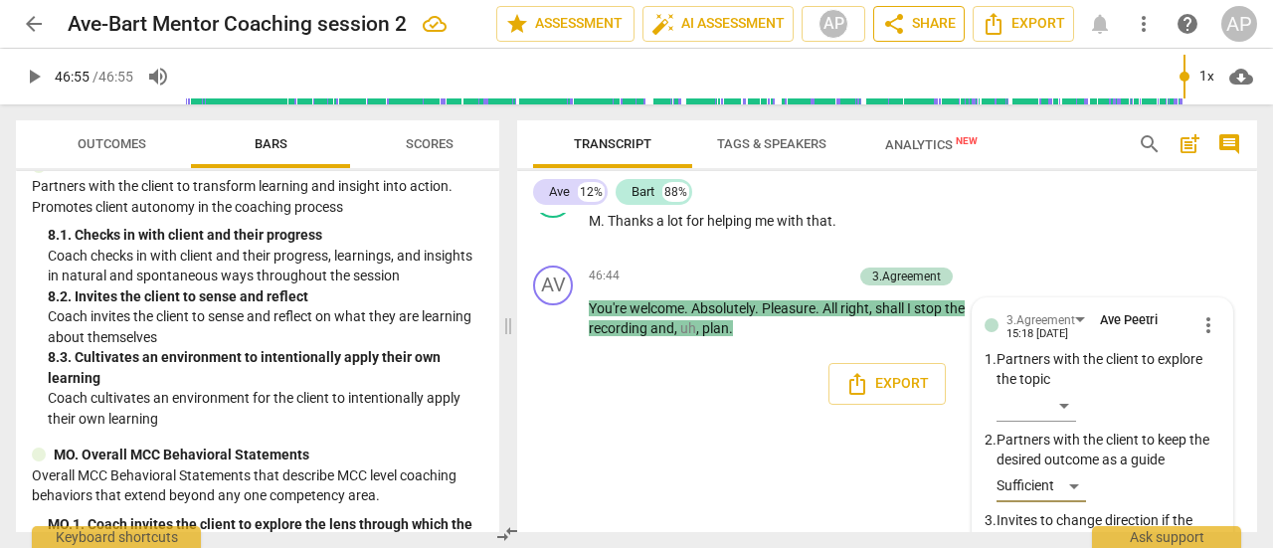
click at [921, 25] on span "share Share" at bounding box center [919, 24] width 74 height 24
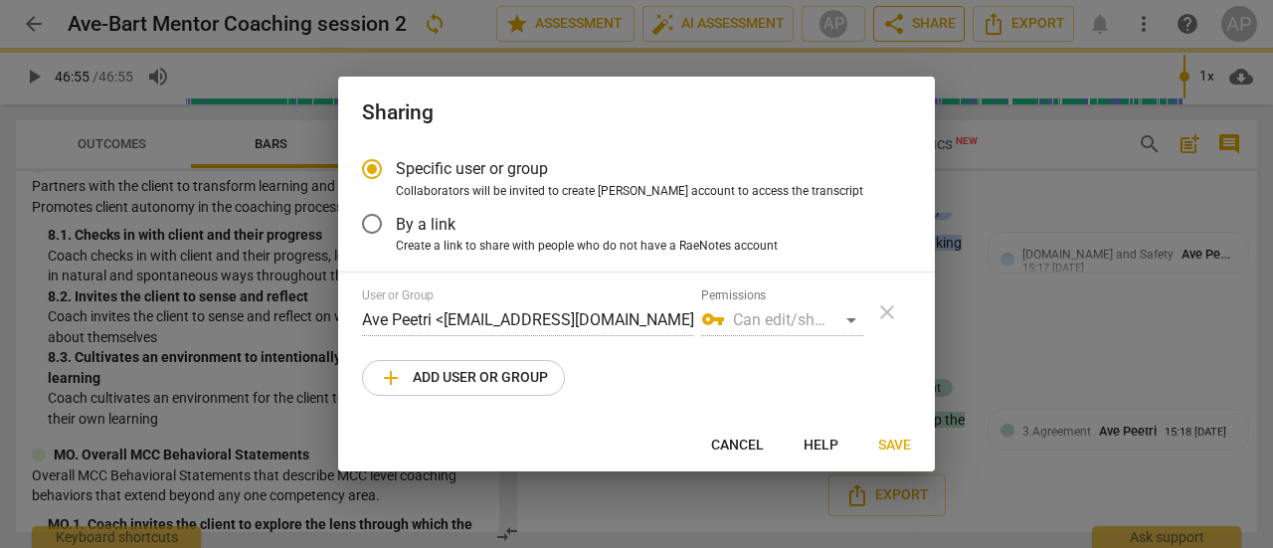
scroll to position [22056, 0]
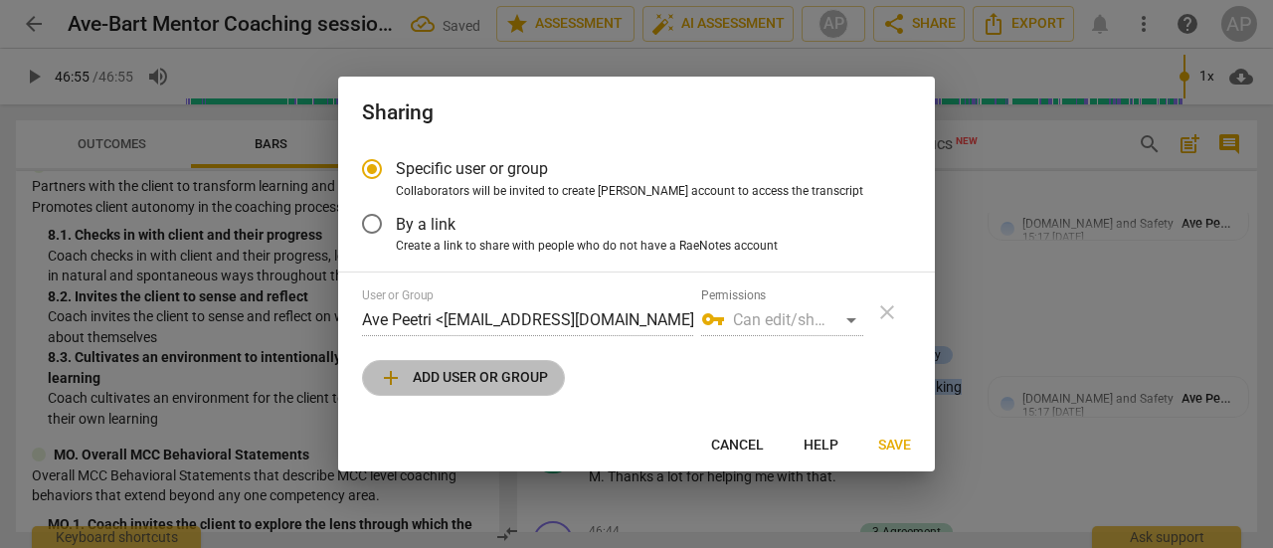
click at [448, 378] on span "add Add user or group" at bounding box center [463, 378] width 169 height 24
radio input "false"
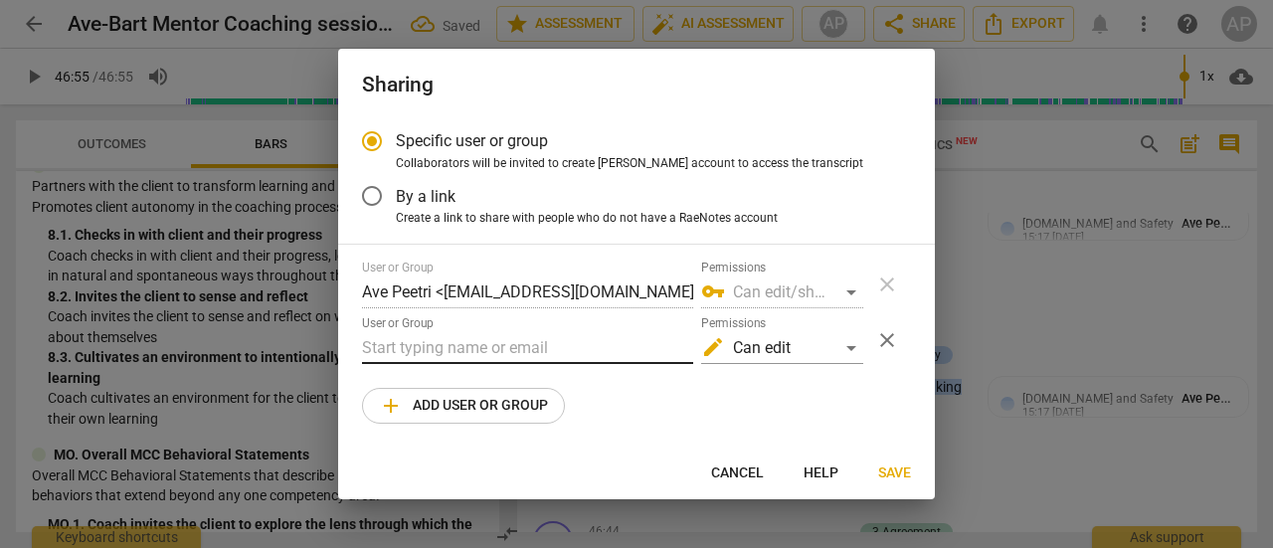
click at [408, 351] on input "text" at bounding box center [527, 348] width 331 height 32
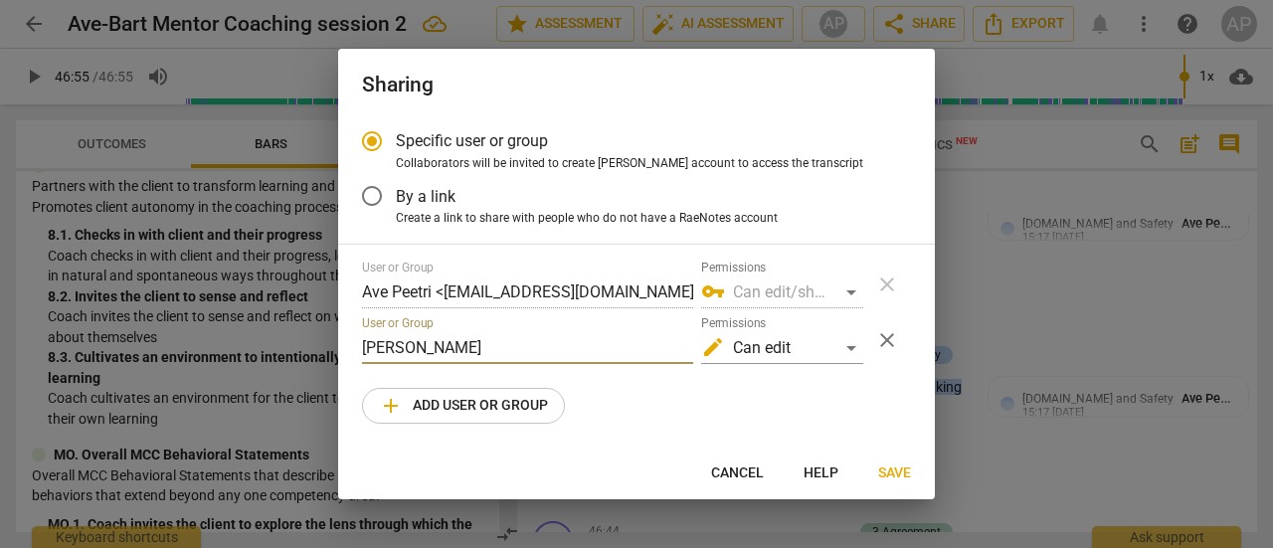
type input "hellen"
drag, startPoint x: 423, startPoint y: 351, endPoint x: 330, endPoint y: 348, distance: 92.6
click at [330, 348] on div "Sharing Specific user or group Collaborators will be invited to create RaeNotes…" at bounding box center [636, 274] width 1273 height 548
click at [330, 348] on div at bounding box center [636, 274] width 1273 height 548
radio input "false"
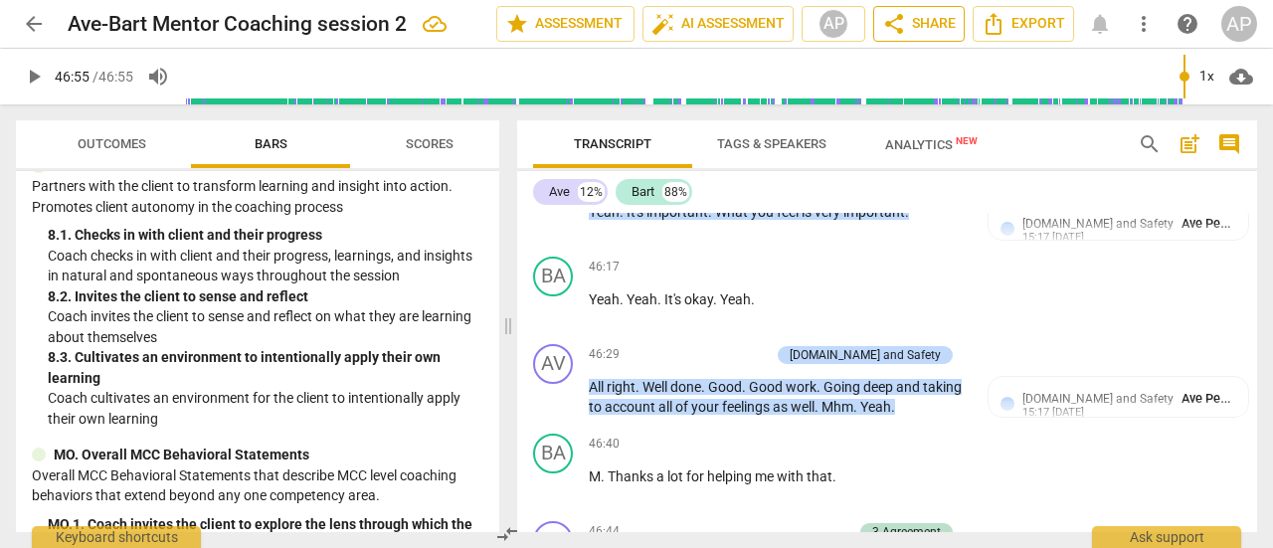
click at [934, 22] on span "share Share" at bounding box center [919, 24] width 74 height 24
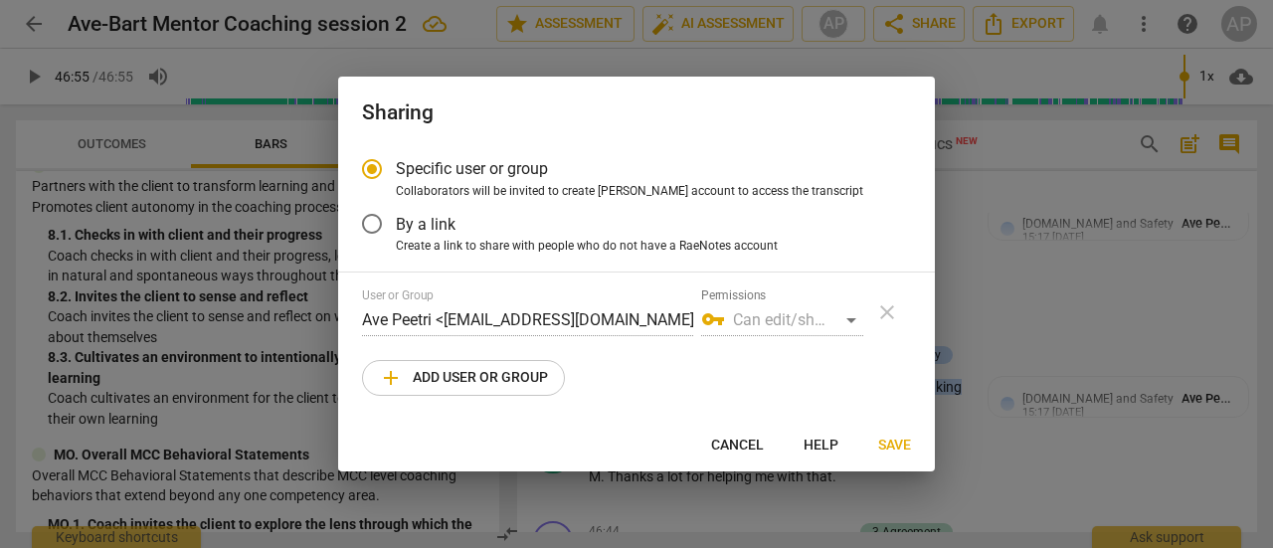
click at [460, 375] on span "add Add user or group" at bounding box center [463, 378] width 169 height 24
radio input "false"
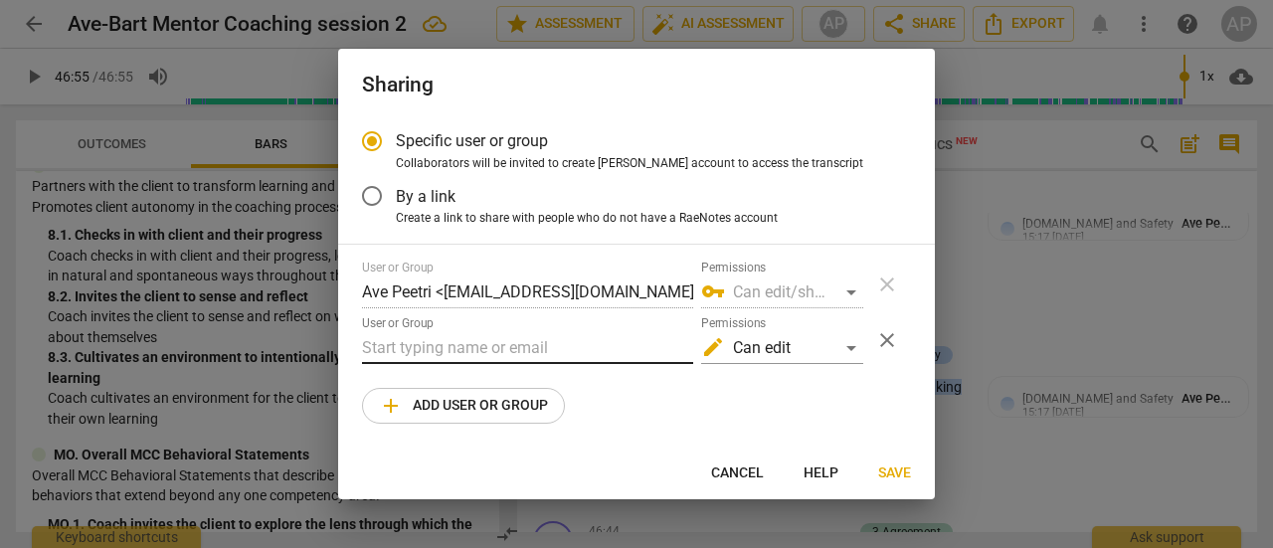
click at [372, 361] on input "text" at bounding box center [527, 348] width 331 height 32
paste input "Hellen Yang <hellen@advancedcoachingpracticum.com>"
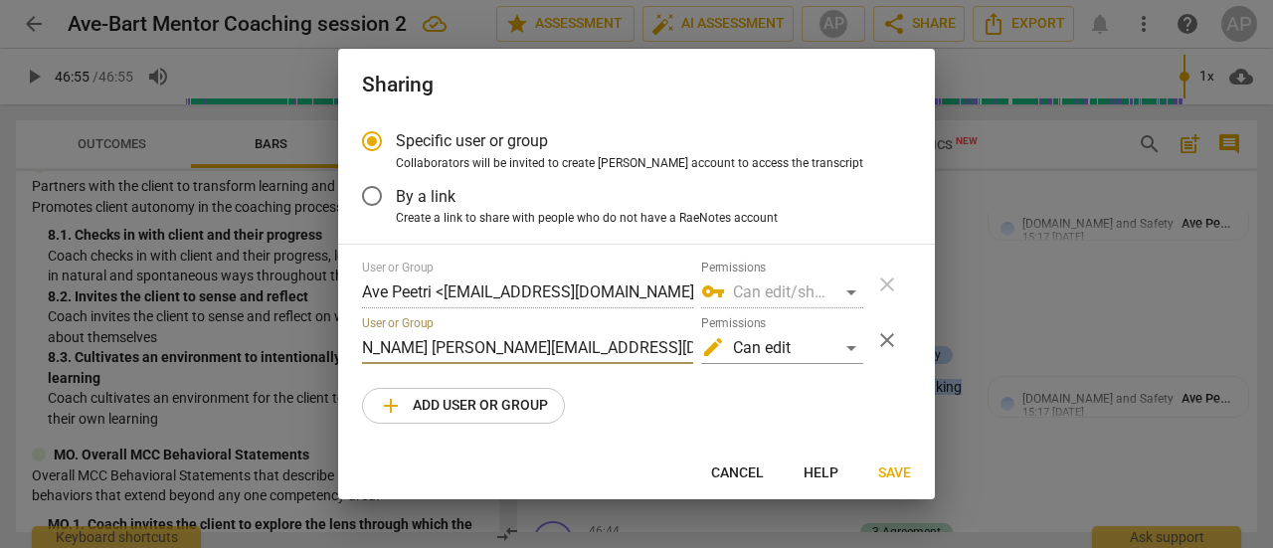
scroll to position [0, 0]
type input "hellen@advancedcoachingpracticum.com"
click at [891, 468] on span "Save" at bounding box center [894, 474] width 33 height 20
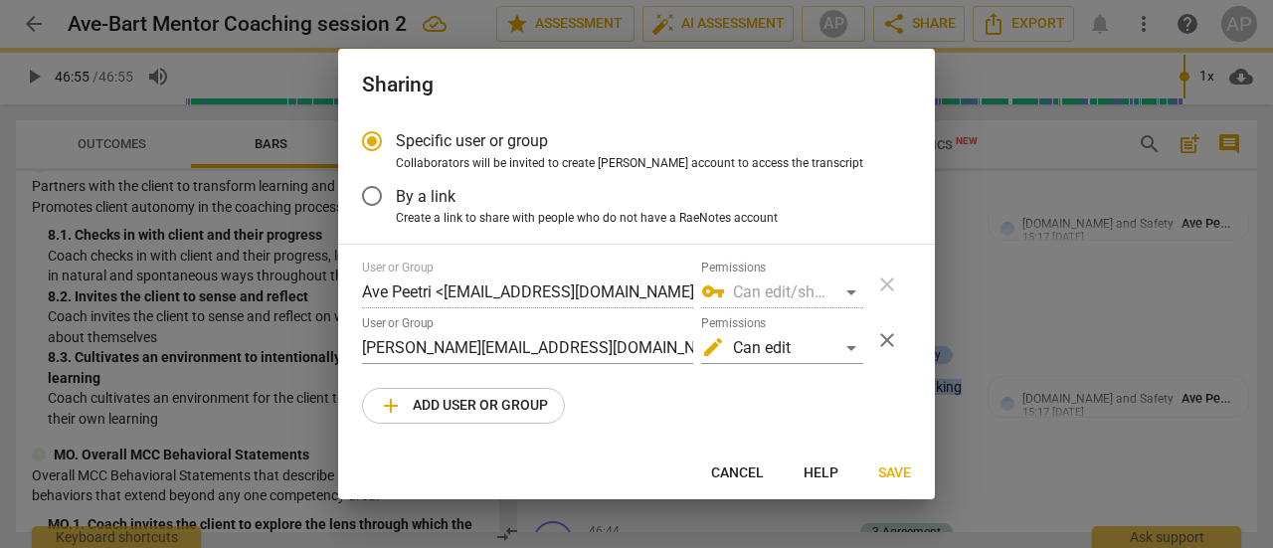
radio input "false"
type input "Hellen Yang <hellen@advancedcoachingpracticum.com>"
